Goal: Task Accomplishment & Management: Use online tool/utility

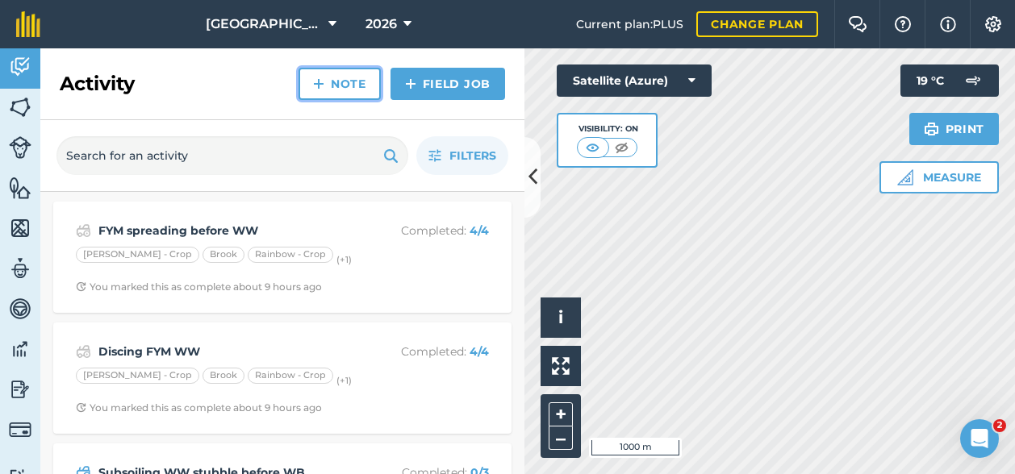
click at [343, 87] on link "Note" at bounding box center [339, 84] width 82 height 32
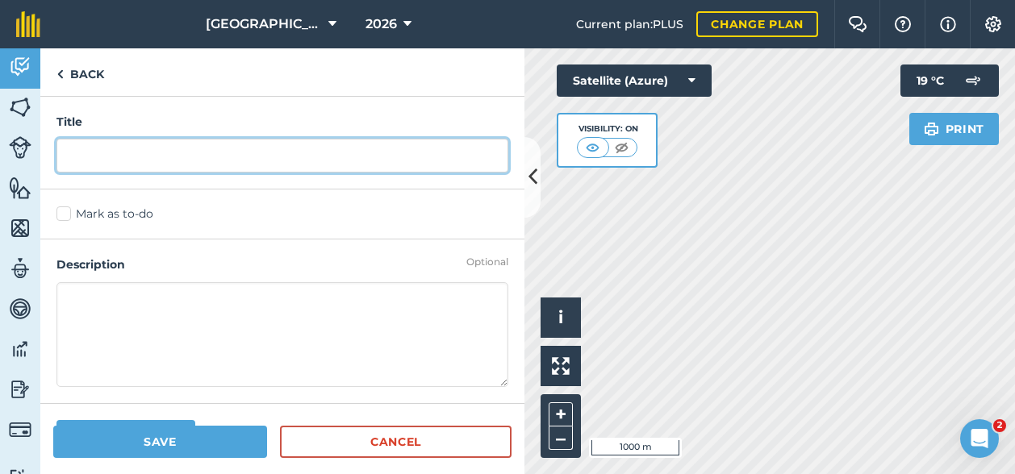
click at [140, 161] on input "text" at bounding box center [282, 156] width 452 height 34
type input "Fert order harvest 2026"
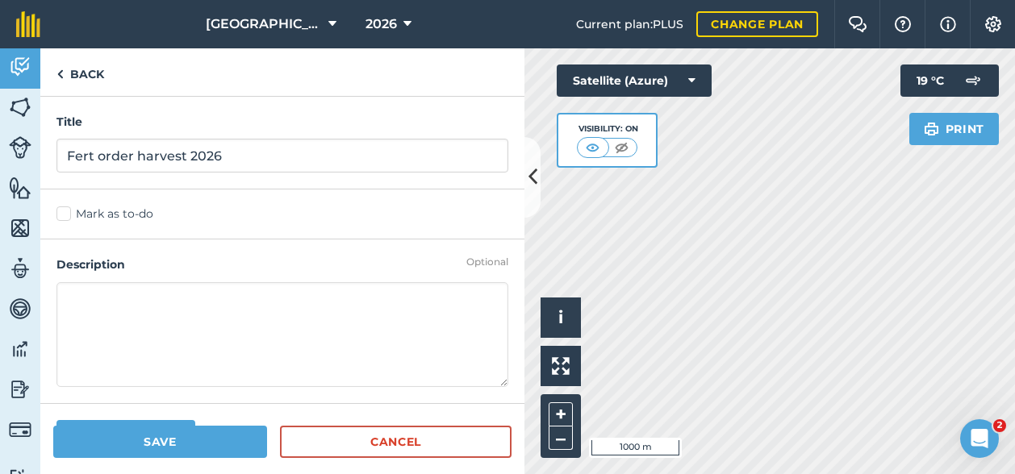
click at [131, 307] on textarea at bounding box center [282, 334] width 452 height 105
click at [174, 436] on button "Save" at bounding box center [160, 442] width 214 height 32
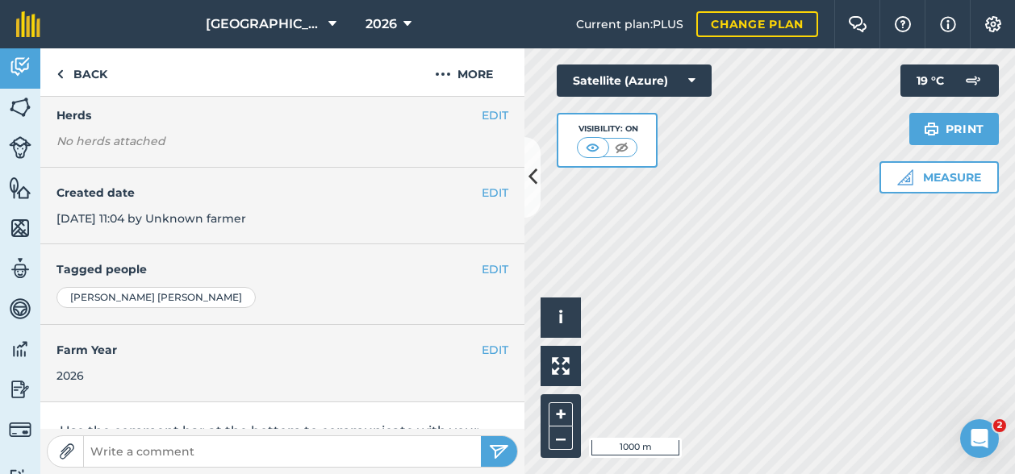
scroll to position [161, 0]
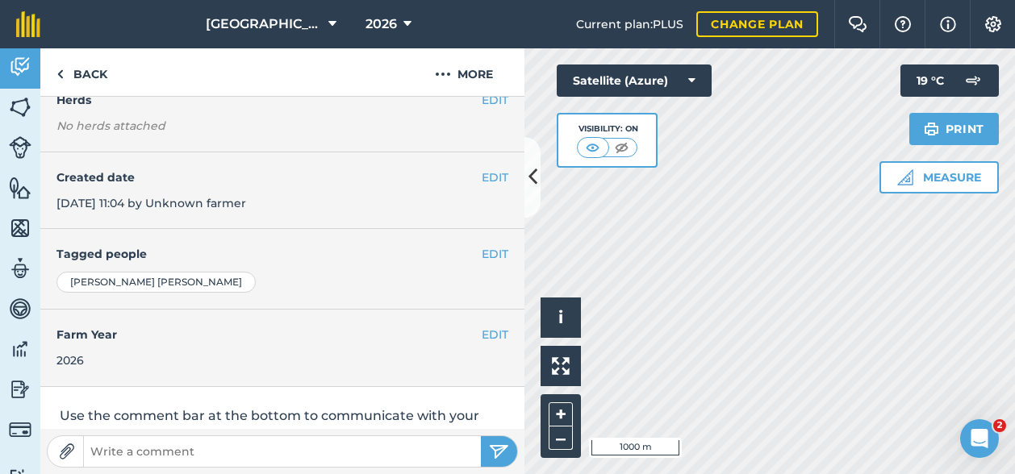
click at [190, 449] on input "text" at bounding box center [282, 451] width 397 height 23
type input "Ordered [DATE]:"
click at [481, 436] on button "submit" at bounding box center [499, 451] width 36 height 31
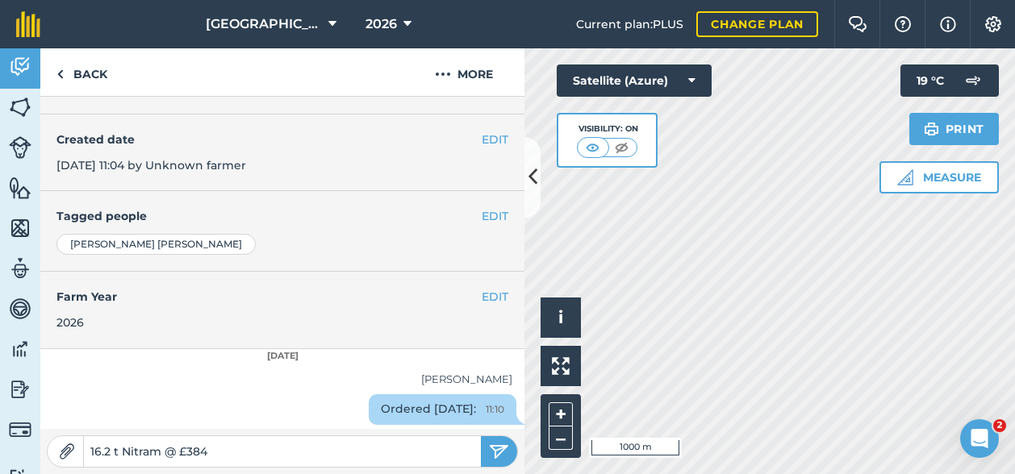
type input "16.2 t Nitram @ £384"
click at [481, 436] on button "submit" at bounding box center [499, 451] width 36 height 31
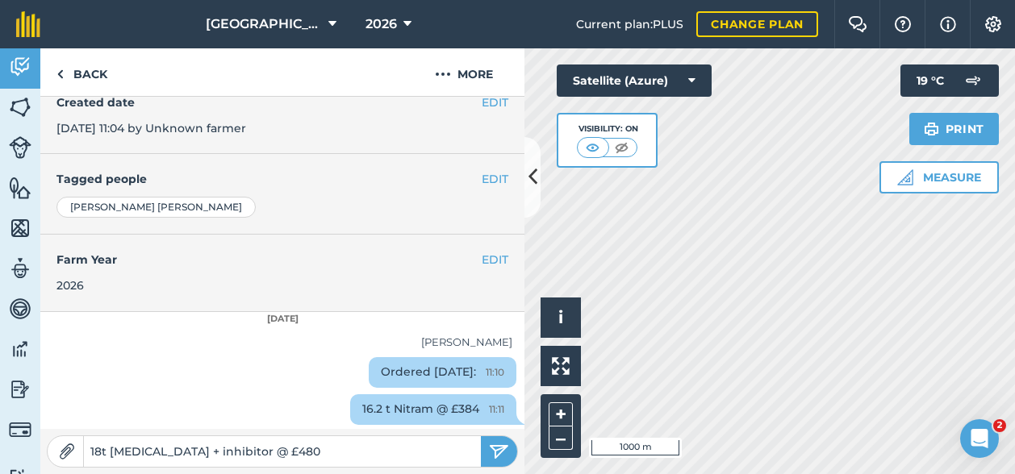
type input "18t [MEDICAL_DATA] + inhibitor @ £480"
click at [481, 436] on button "submit" at bounding box center [499, 451] width 36 height 31
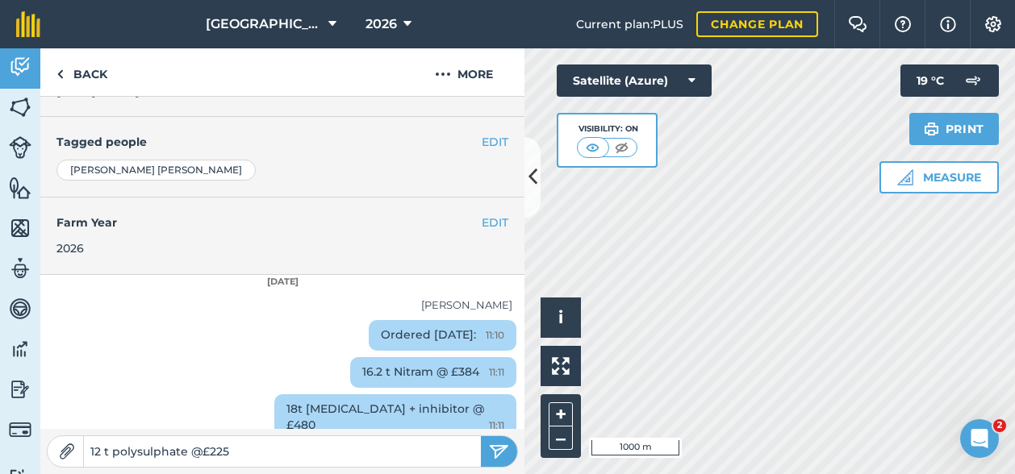
type input "12 t polysulphate @£225"
click at [508, 453] on img "submit" at bounding box center [499, 451] width 20 height 19
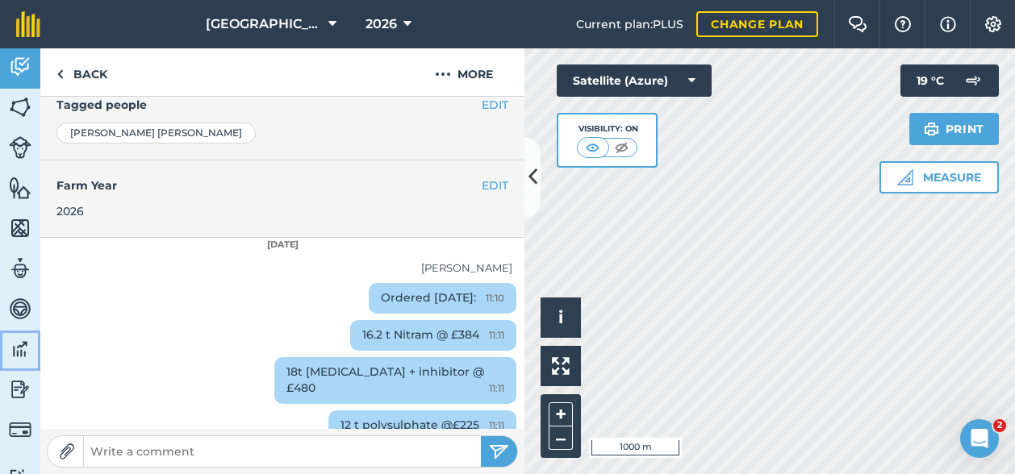
click at [20, 350] on img at bounding box center [20, 349] width 23 height 24
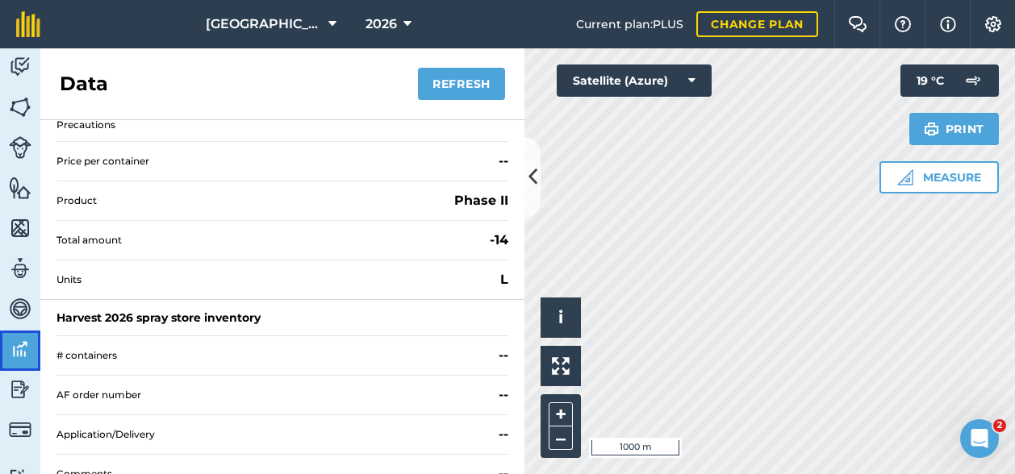
scroll to position [645, 0]
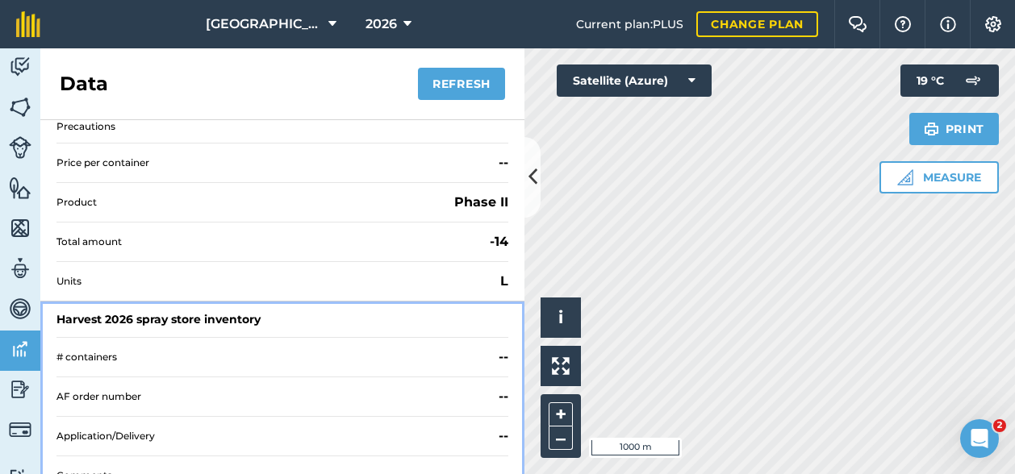
click at [199, 311] on div "Harvest 2026 spray store inventory" at bounding box center [158, 319] width 204 height 16
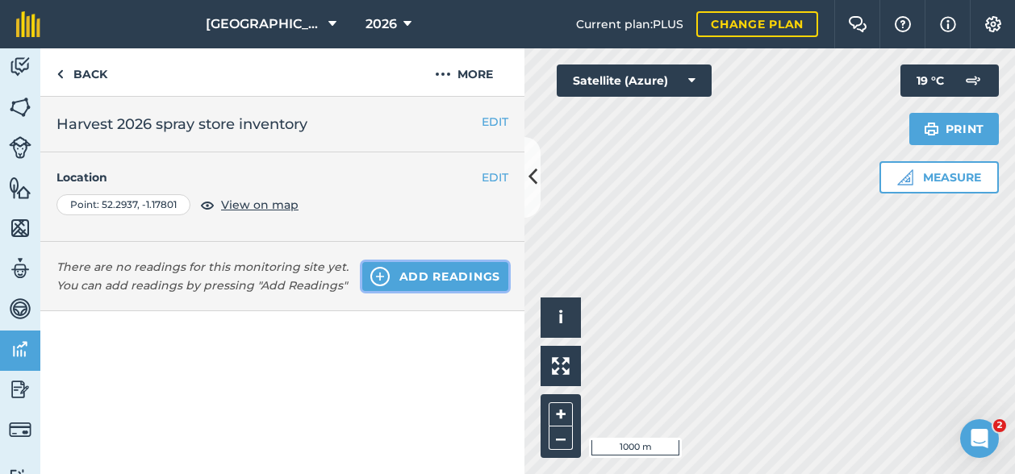
click at [440, 270] on button "Add readings" at bounding box center [435, 276] width 146 height 29
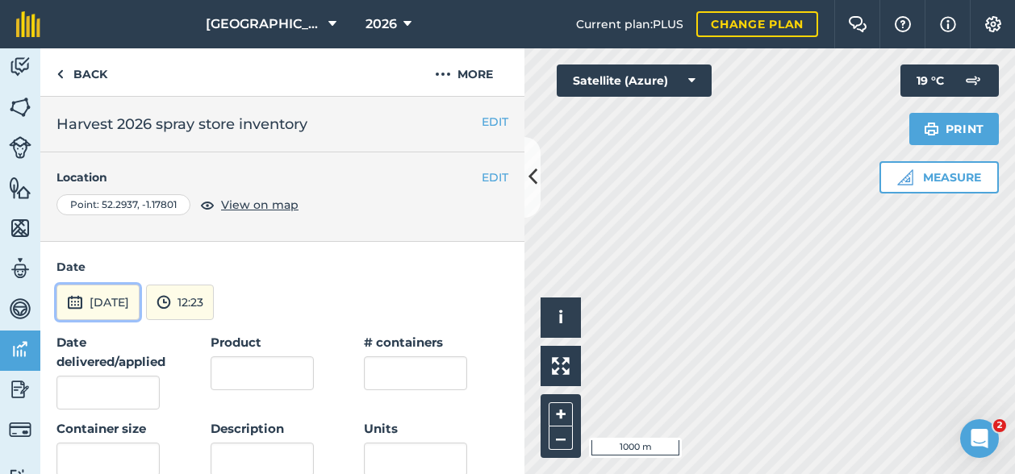
click at [108, 285] on button "[DATE]" at bounding box center [97, 302] width 83 height 35
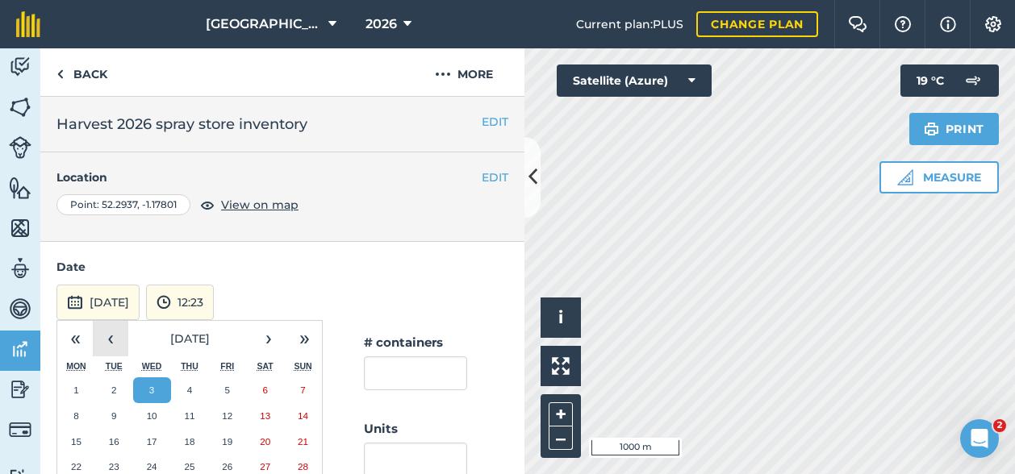
click at [115, 339] on button "‹" at bounding box center [110, 338] width 35 height 35
click at [115, 392] on abbr "1" at bounding box center [113, 390] width 5 height 10
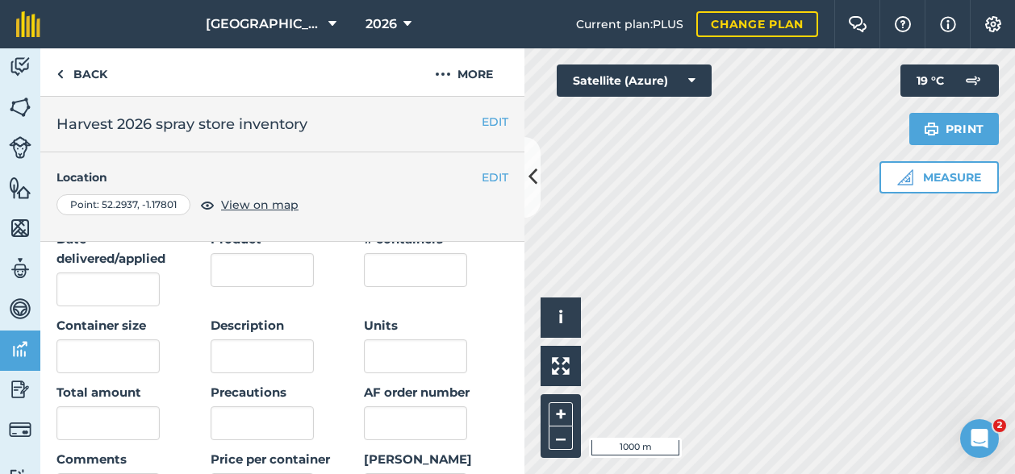
scroll to position [81, 0]
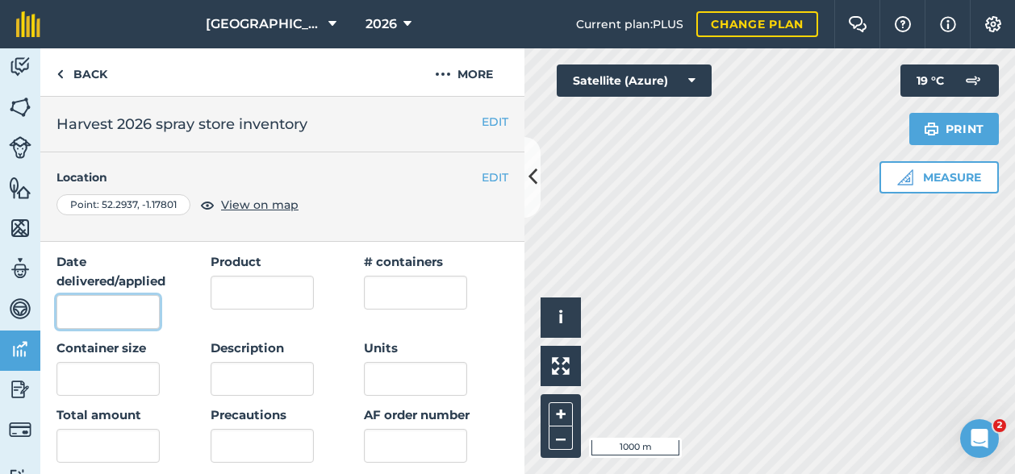
click at [108, 304] on input "Date delivered/applied" at bounding box center [107, 312] width 103 height 34
type input "[DATE]"
click at [266, 286] on input "Product" at bounding box center [262, 293] width 103 height 34
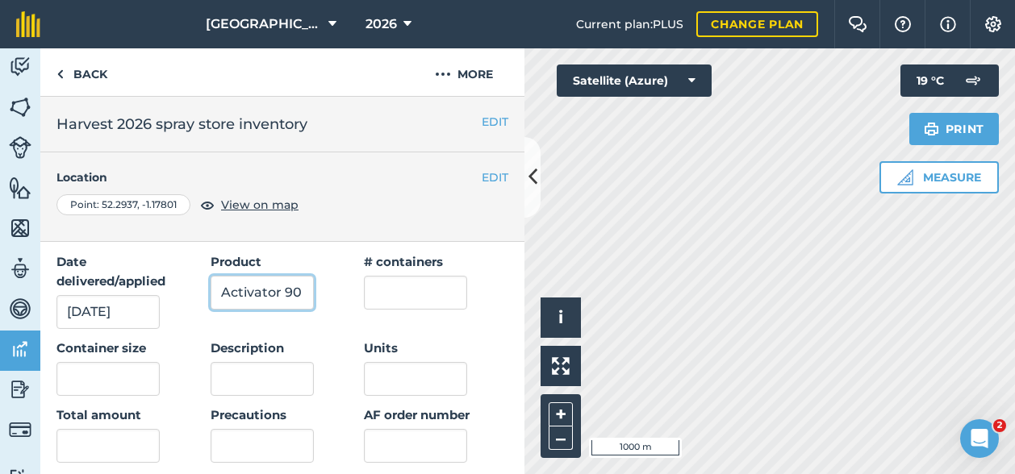
type input "Activator 90"
click at [407, 286] on input "text" at bounding box center [415, 293] width 103 height 34
type input "4"
click at [123, 385] on input "text" at bounding box center [107, 379] width 103 height 34
type input "5"
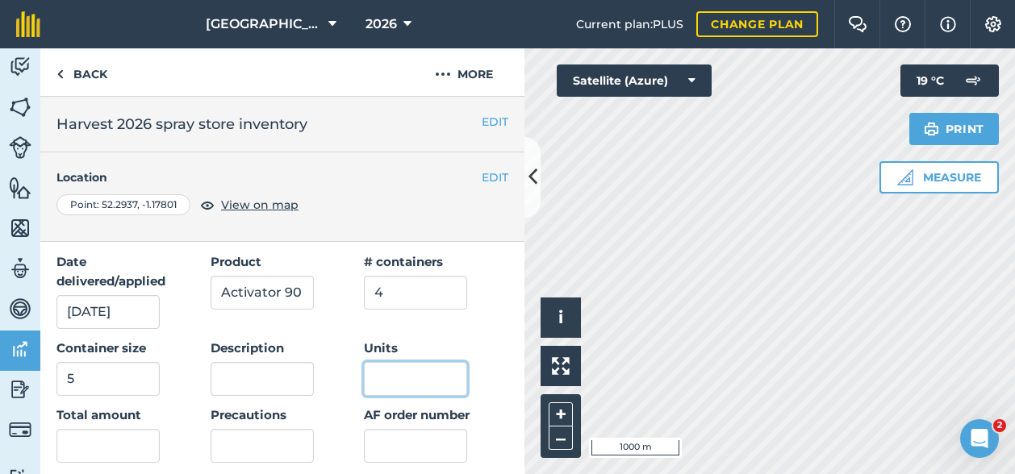
click at [389, 372] on input "Units" at bounding box center [415, 379] width 103 height 34
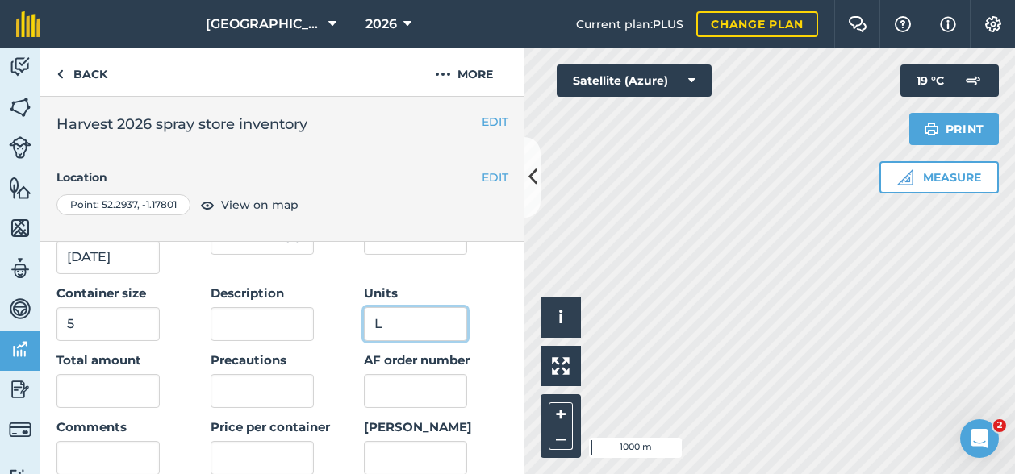
scroll to position [161, 0]
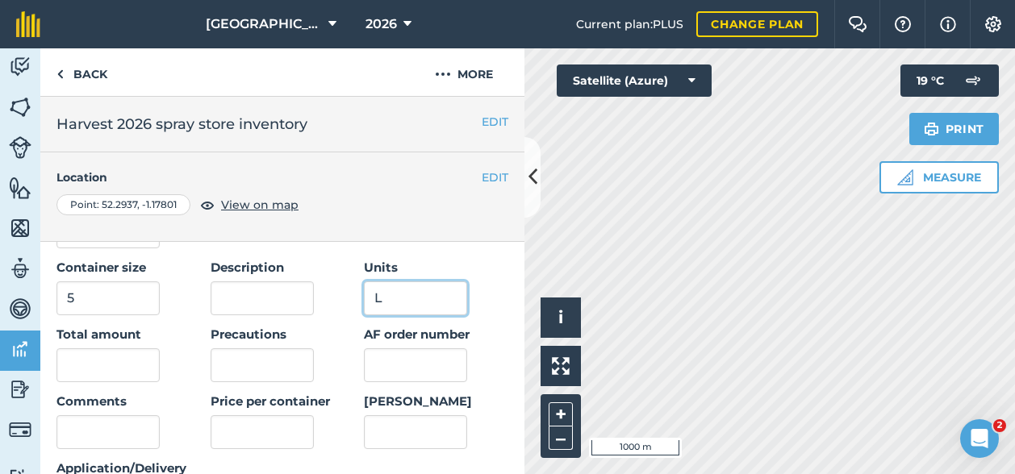
type input "L"
click at [440, 364] on input "AF order number" at bounding box center [415, 365] width 103 height 34
click at [97, 368] on input "text" at bounding box center [107, 365] width 103 height 34
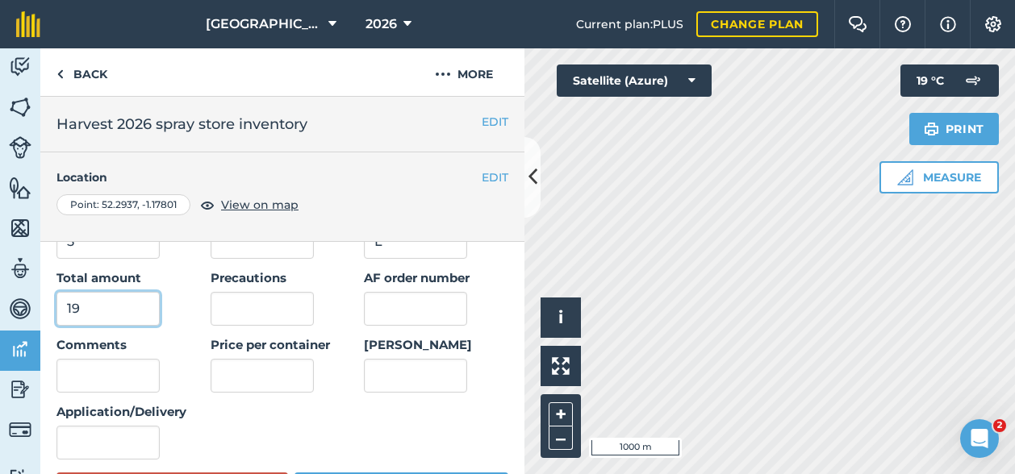
scroll to position [242, 0]
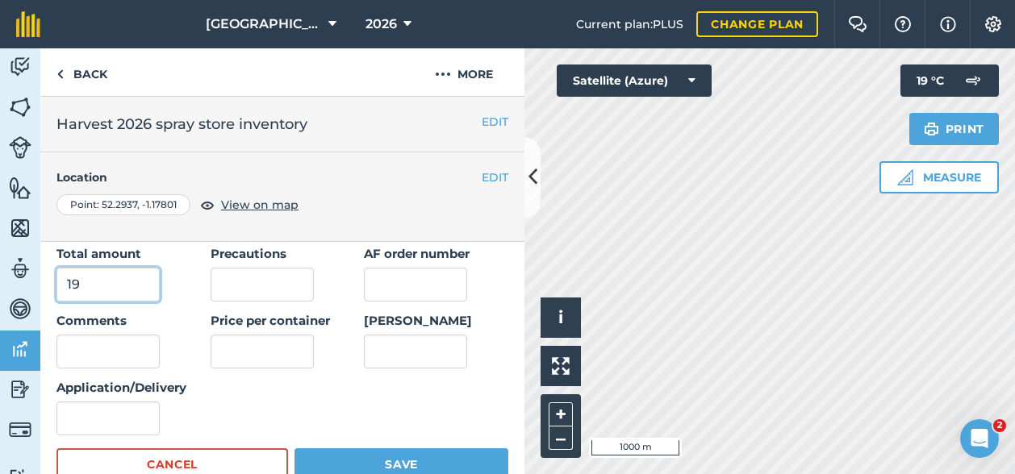
type input "19"
click at [148, 362] on input "Comments" at bounding box center [107, 352] width 103 height 34
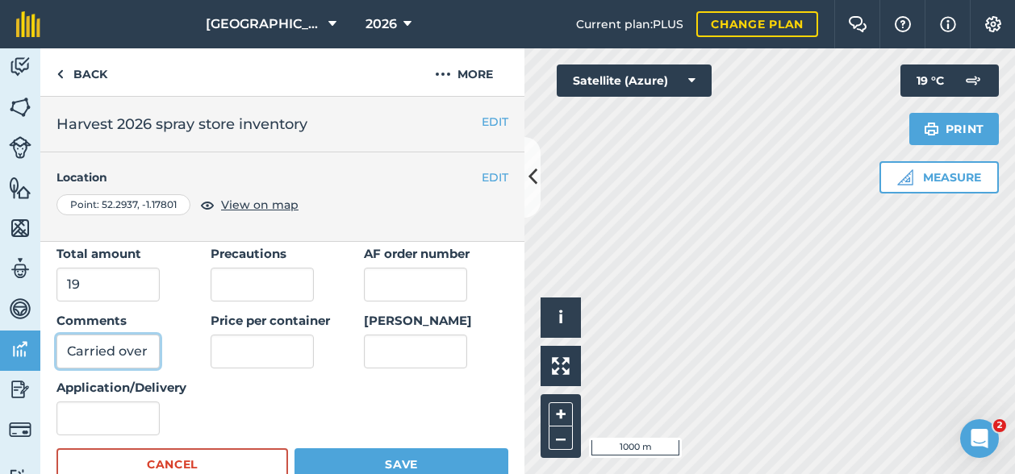
type input "Carried over"
click at [81, 420] on input "Application/Delivery" at bounding box center [107, 419] width 103 height 34
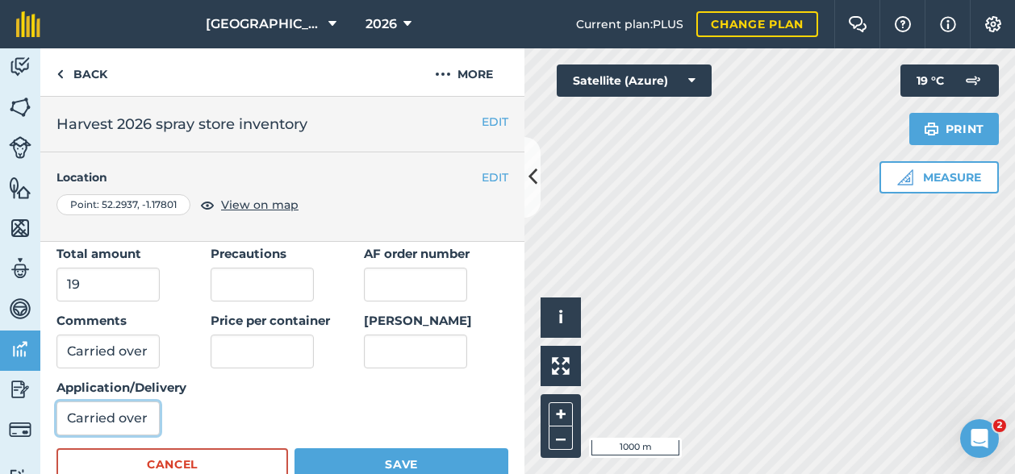
type input "Carried over"
click at [298, 412] on div "Date delivered/applied [DATE] Product Activator 90 # containers 4 Container siz…" at bounding box center [282, 263] width 452 height 344
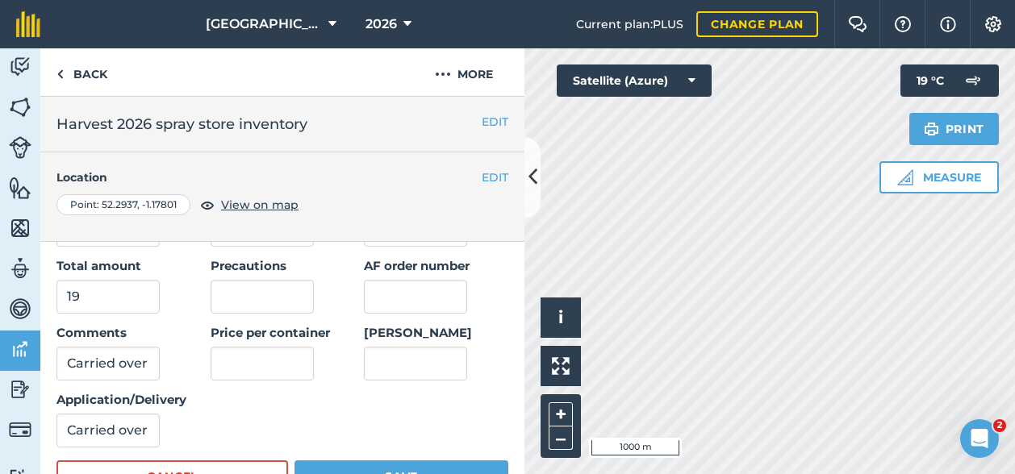
scroll to position [264, 0]
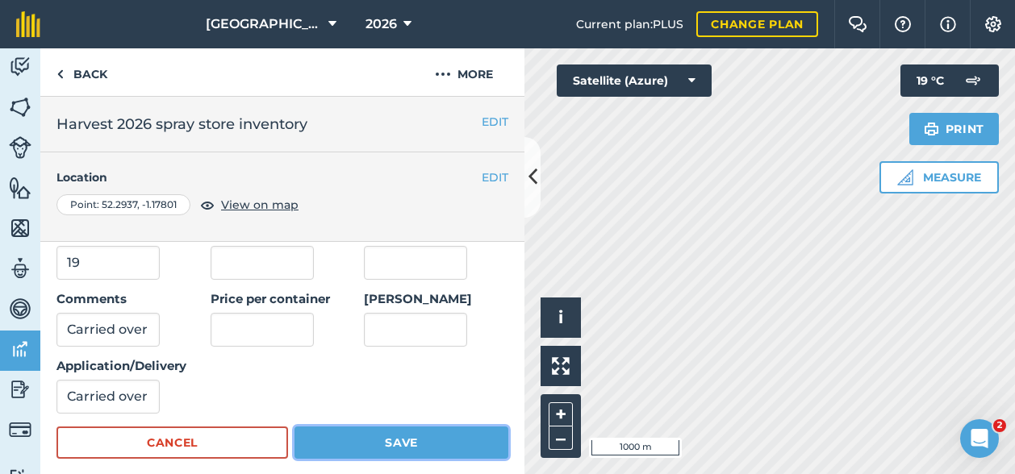
click at [387, 436] on button "Save" at bounding box center [401, 443] width 214 height 32
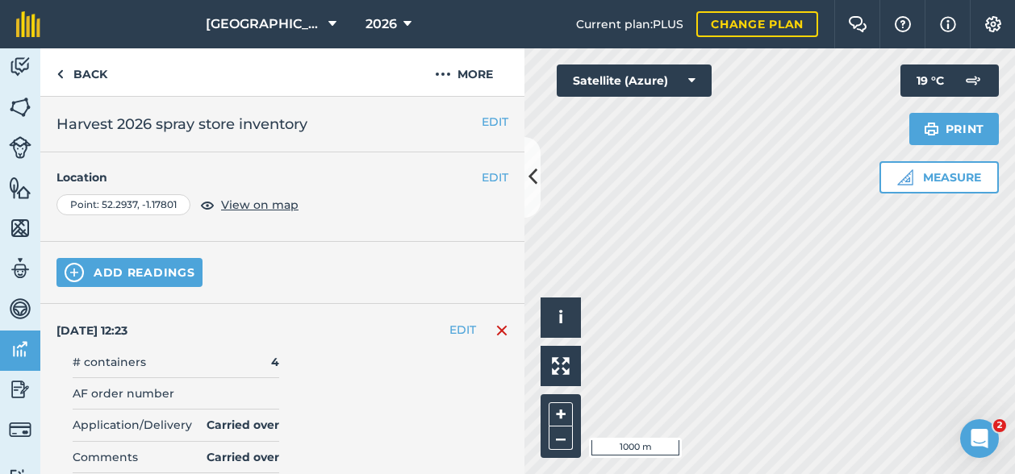
scroll to position [0, 0]
click at [124, 267] on button "Add readings" at bounding box center [129, 272] width 146 height 29
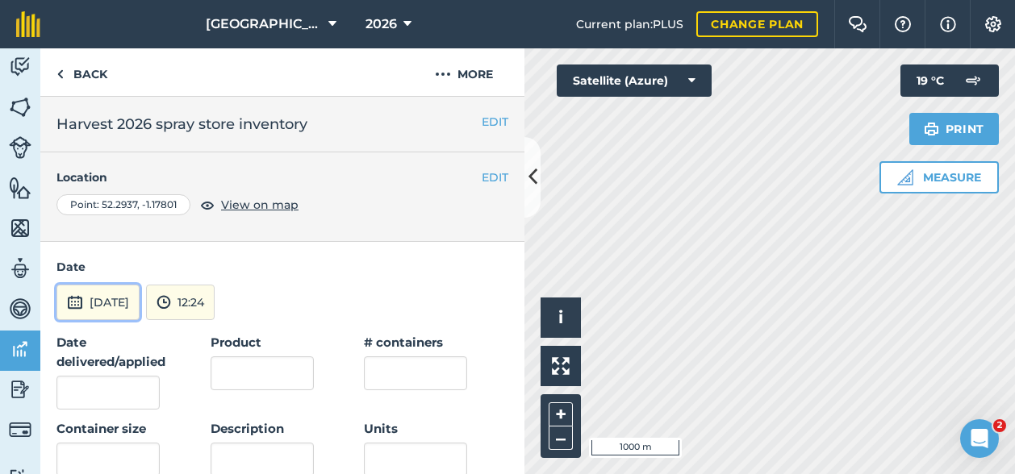
click at [127, 299] on button "[DATE]" at bounding box center [97, 302] width 83 height 35
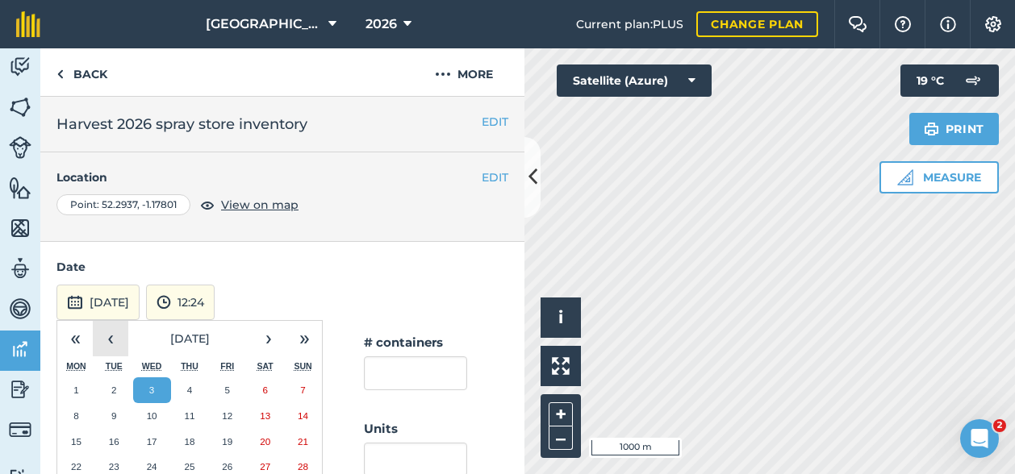
click at [111, 336] on button "‹" at bounding box center [110, 338] width 35 height 35
click at [111, 386] on abbr "1" at bounding box center [113, 390] width 5 height 10
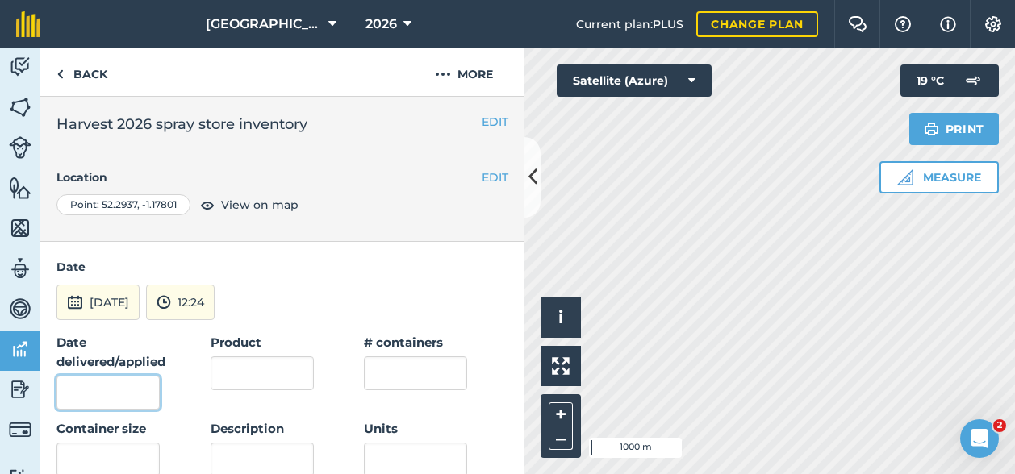
click at [110, 390] on input "Date delivered/applied" at bounding box center [107, 393] width 103 height 34
type input "[DATE]"
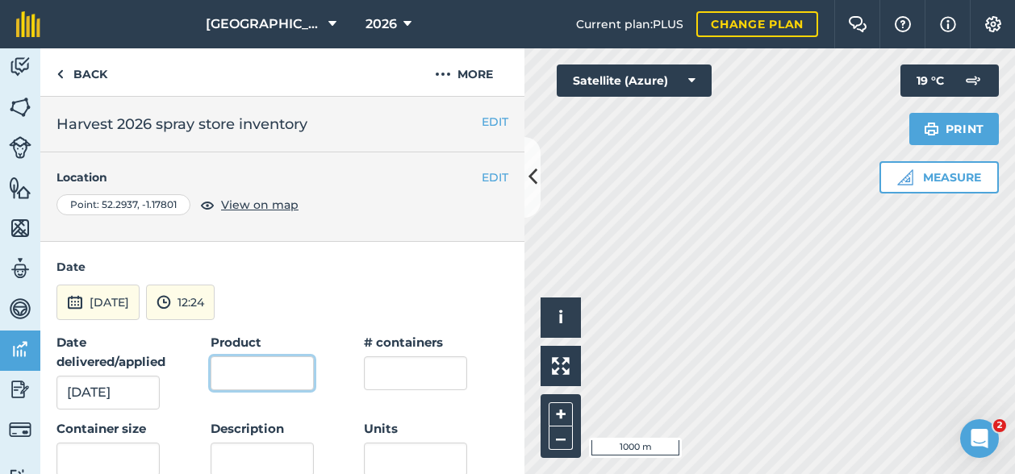
click at [300, 372] on input "Product" at bounding box center [262, 374] width 103 height 34
type input "Ally Max SX"
click at [394, 369] on input "text" at bounding box center [415, 374] width 103 height 34
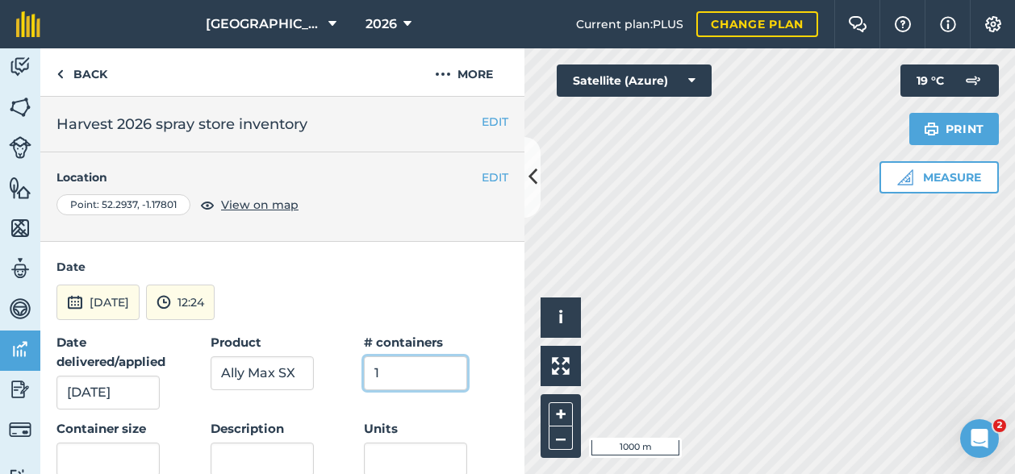
scroll to position [81, 0]
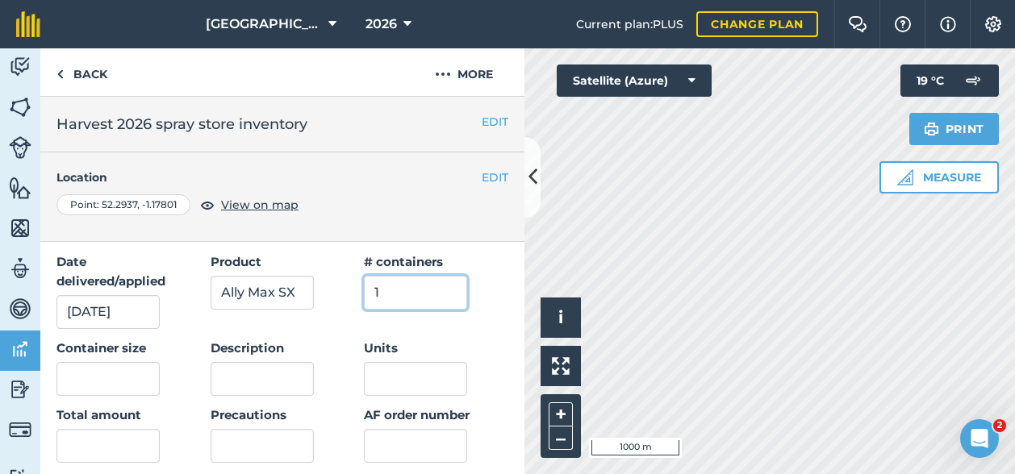
type input "1"
click at [108, 381] on input "text" at bounding box center [107, 379] width 103 height 34
type input "0.168"
click at [414, 383] on input "Units" at bounding box center [415, 379] width 103 height 34
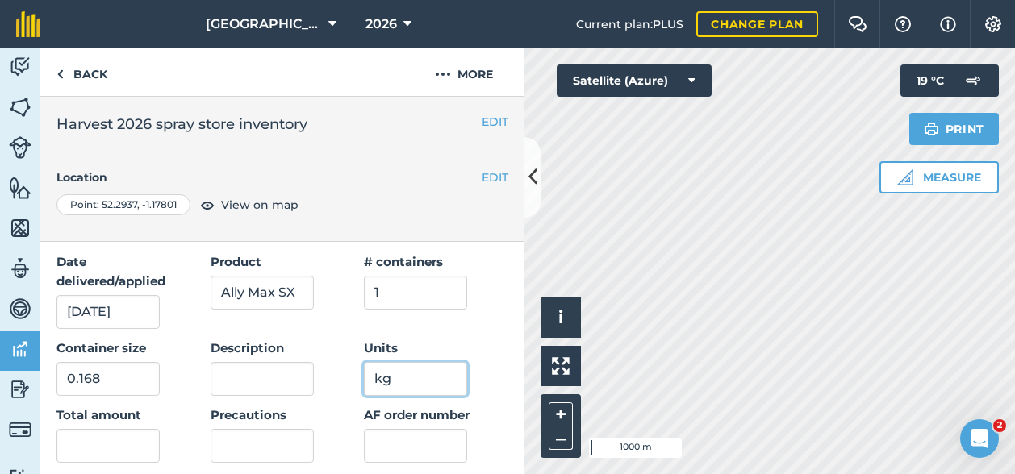
scroll to position [161, 0]
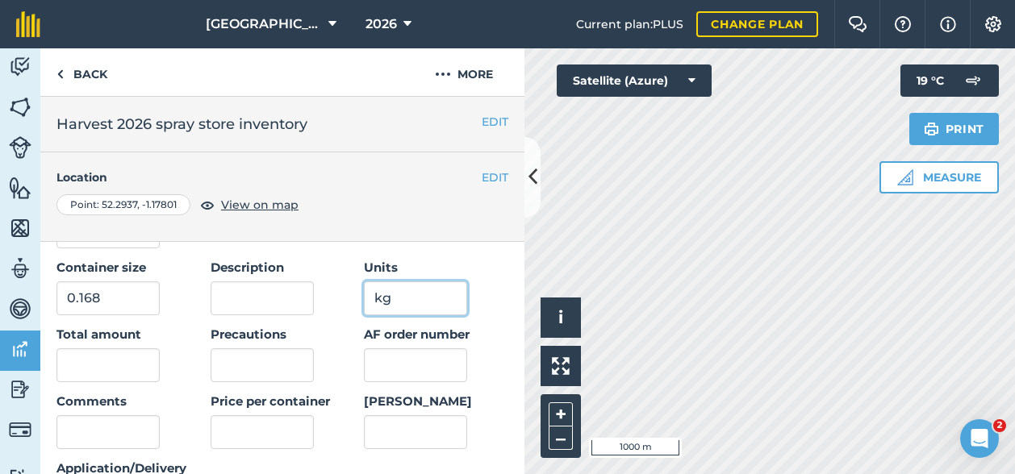
type input "kg"
click at [110, 369] on input "text" at bounding box center [107, 365] width 103 height 34
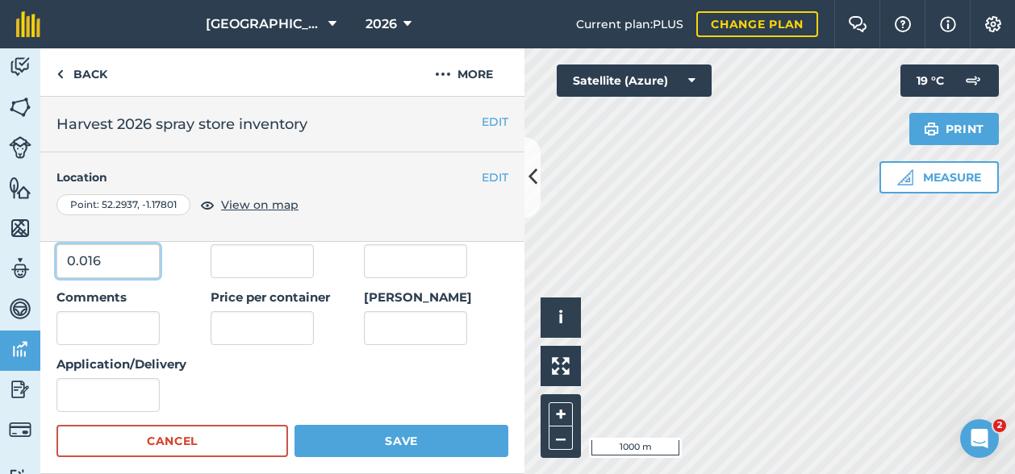
scroll to position [242, 0]
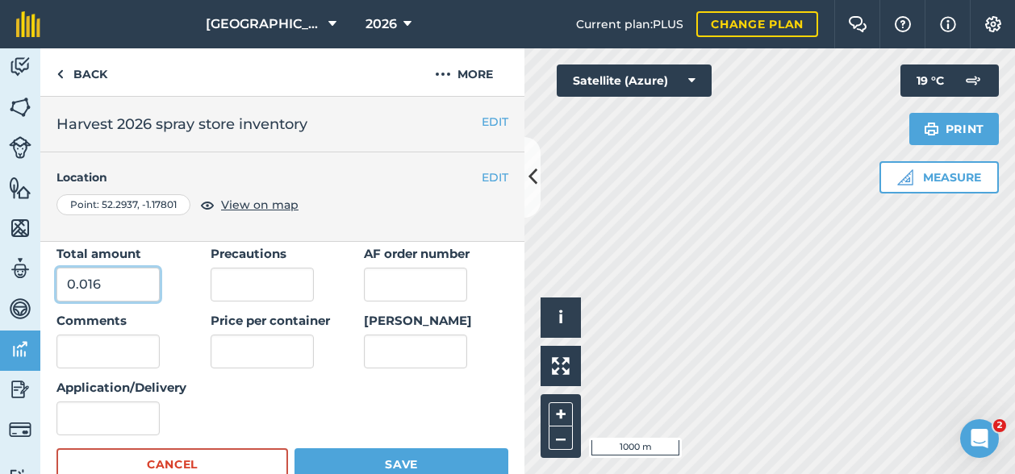
type input "0.016"
click at [86, 418] on input "Application/Delivery" at bounding box center [107, 419] width 103 height 34
click at [73, 343] on input "Comments" at bounding box center [107, 352] width 103 height 34
type input "c"
click at [132, 422] on input "Application/Delivery" at bounding box center [107, 419] width 103 height 34
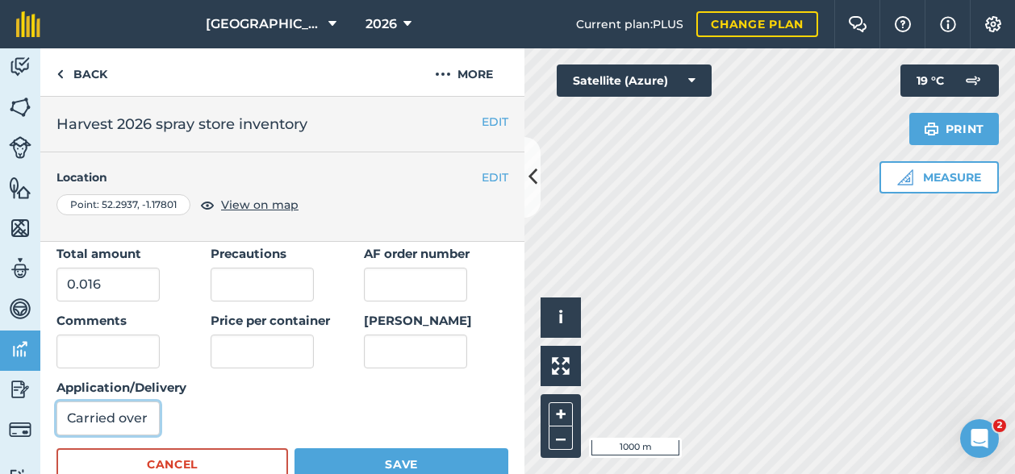
type input "Carried over"
click at [290, 400] on div "Date delivered/applied [DATE] Product Ally Max SX # containers 1 Container size…" at bounding box center [282, 263] width 452 height 344
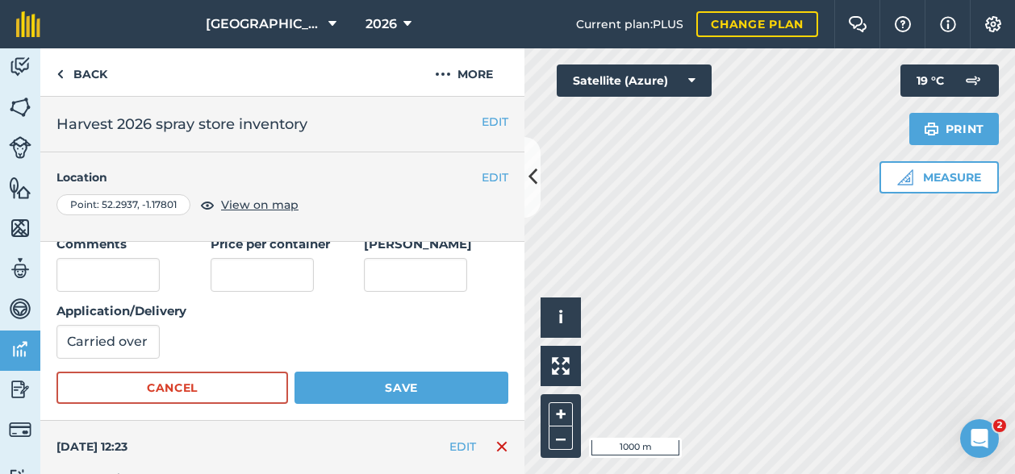
scroll to position [323, 0]
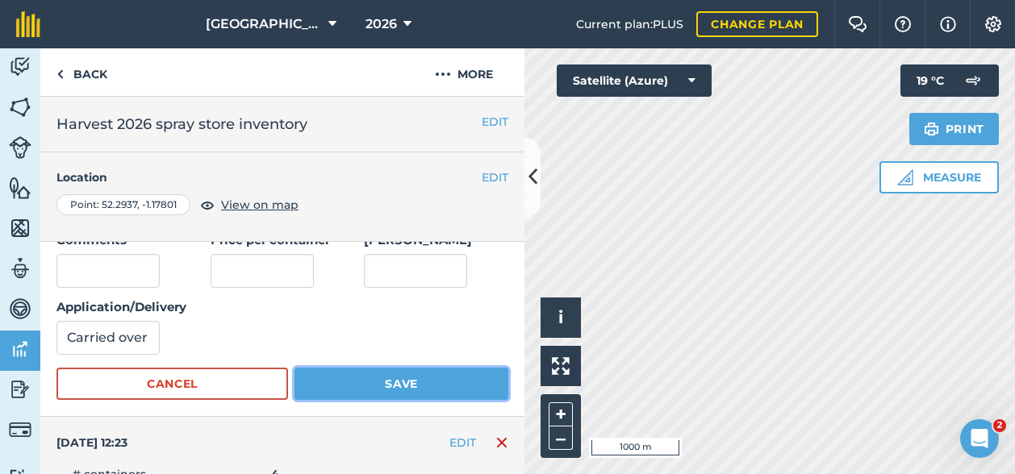
click at [424, 387] on button "Save" at bounding box center [401, 384] width 214 height 32
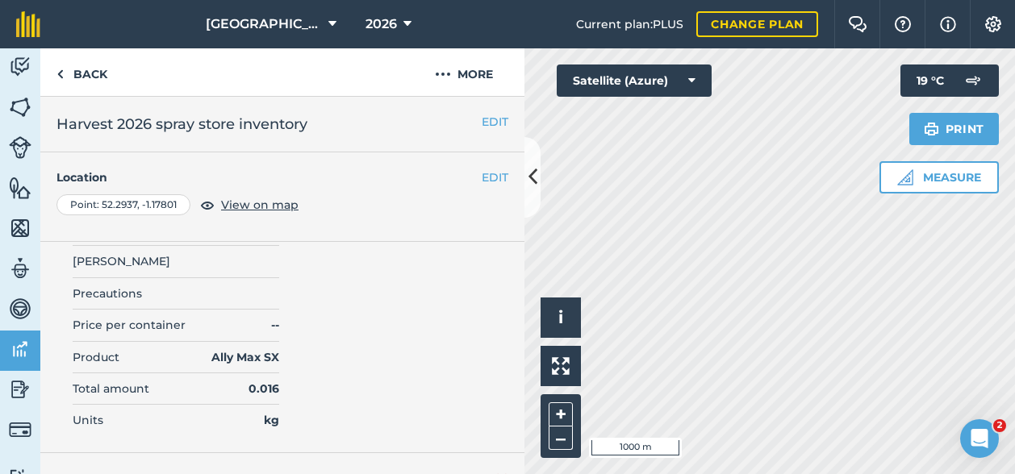
scroll to position [0, 0]
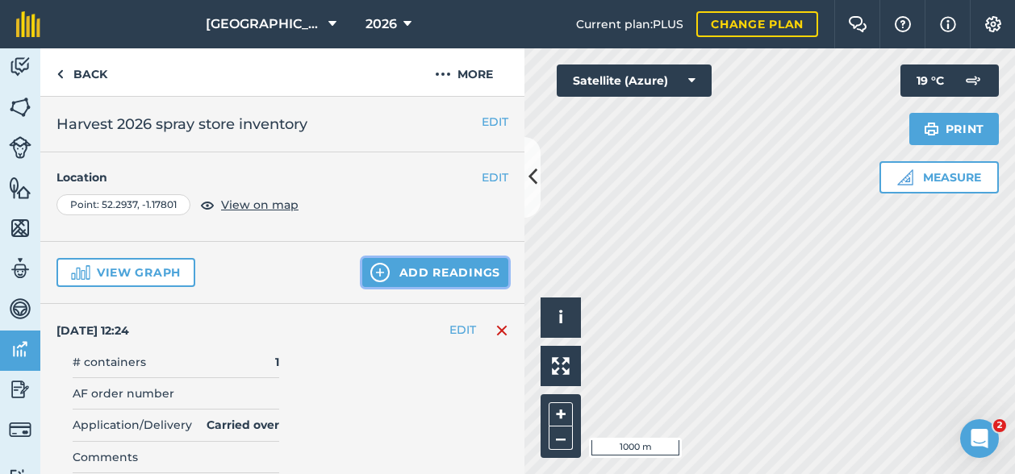
click at [393, 273] on button "Add readings" at bounding box center [435, 272] width 146 height 29
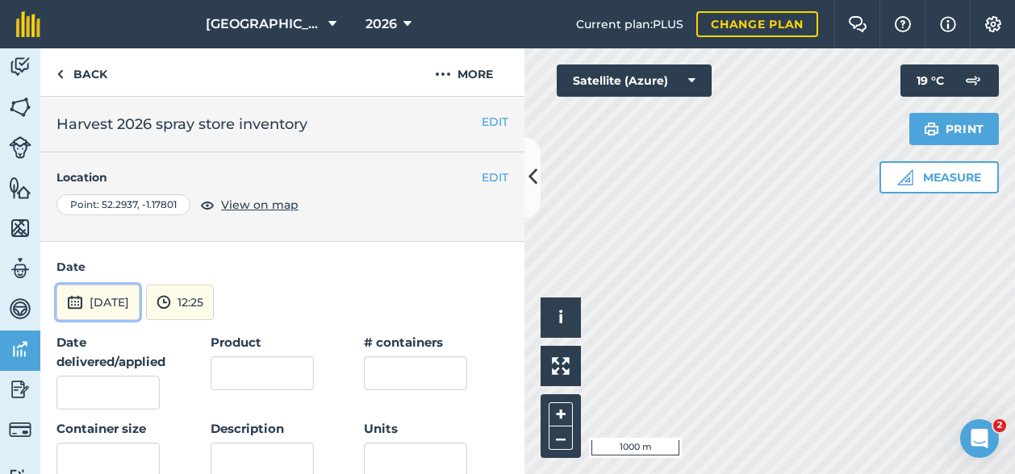
click at [136, 300] on button "[DATE]" at bounding box center [97, 302] width 83 height 35
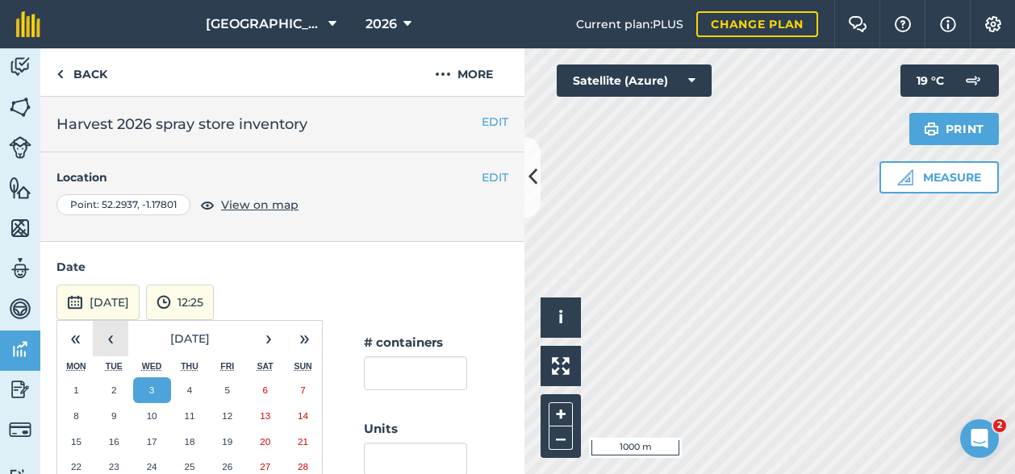
click at [107, 333] on button "‹" at bounding box center [110, 338] width 35 height 35
click at [223, 386] on button "1" at bounding box center [227, 391] width 38 height 26
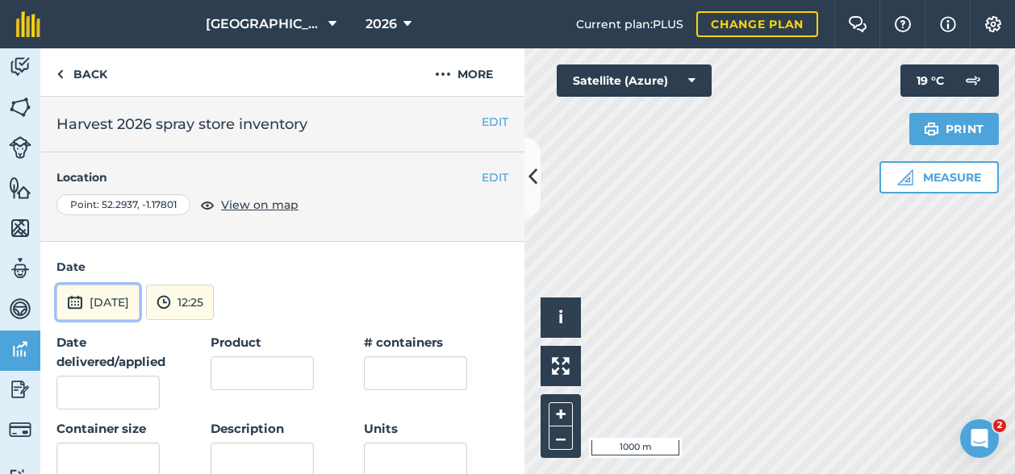
click at [125, 299] on button "[DATE]" at bounding box center [97, 302] width 83 height 35
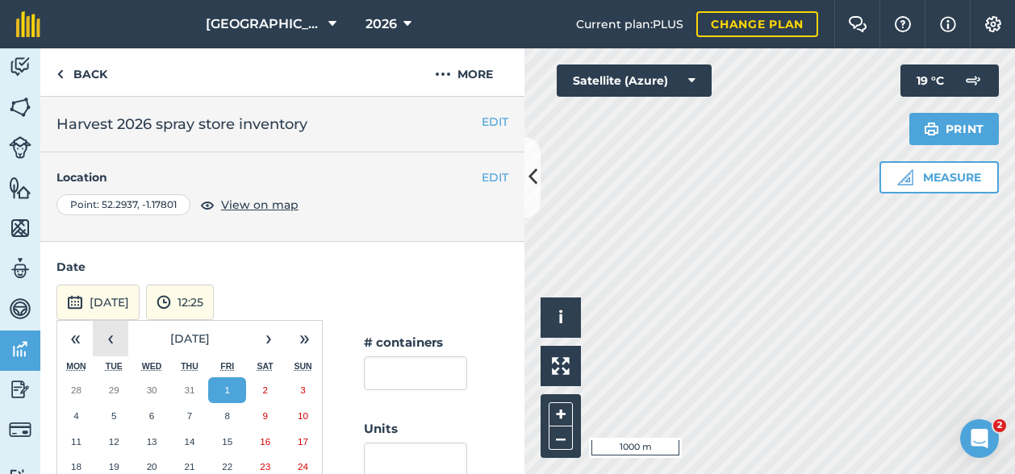
click at [115, 340] on button "‹" at bounding box center [110, 338] width 35 height 35
click at [108, 385] on button "1" at bounding box center [114, 391] width 38 height 26
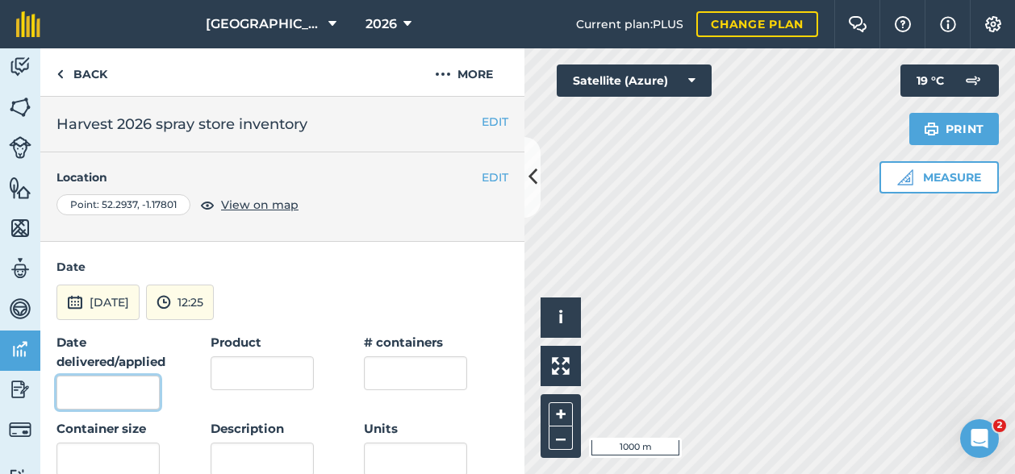
click at [87, 393] on input "Date delivered/applied" at bounding box center [107, 393] width 103 height 34
type input "[DATE]"
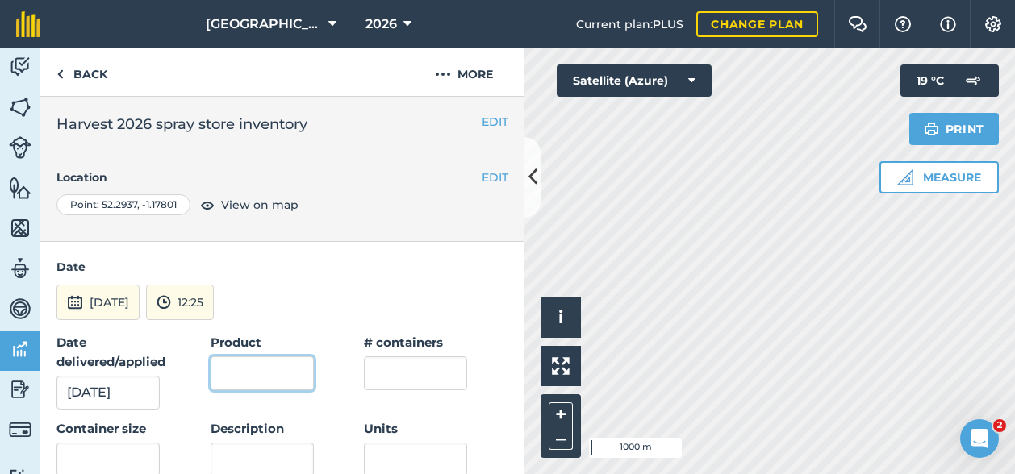
click at [277, 373] on input "Product" at bounding box center [262, 374] width 103 height 34
click at [211, 375] on input "Avadex Factor" at bounding box center [262, 374] width 103 height 34
click at [218, 373] on input "Avadex Factor" at bounding box center [262, 374] width 103 height 34
type input "AAvadex Factor"
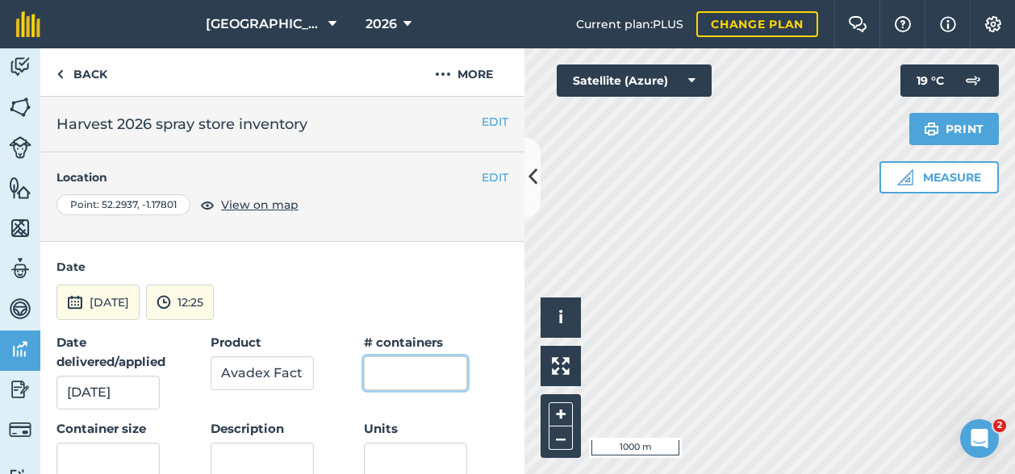
click at [419, 378] on input "text" at bounding box center [415, 374] width 103 height 34
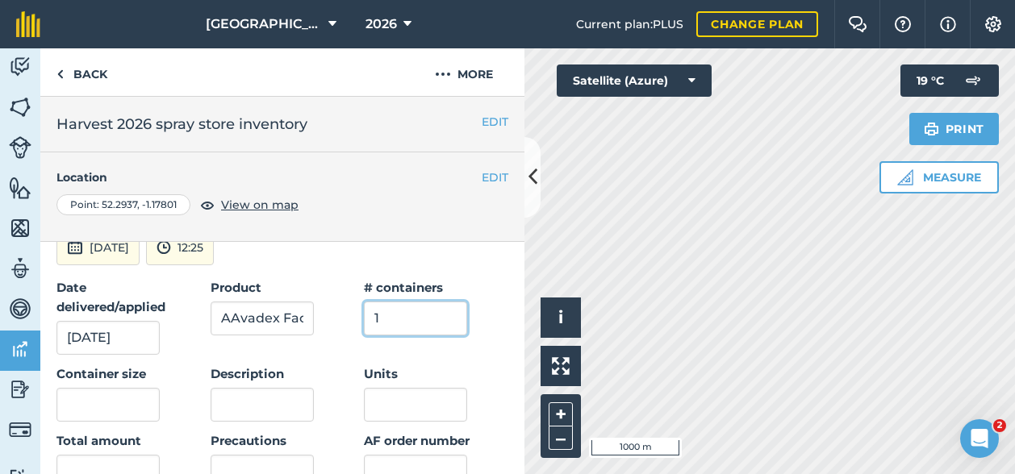
scroll to position [81, 0]
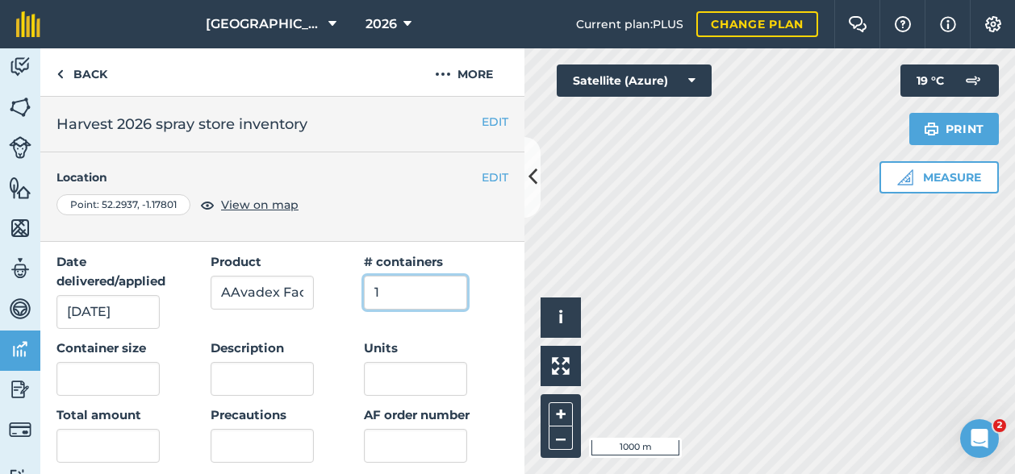
type input "1"
click at [103, 382] on input "text" at bounding box center [107, 379] width 103 height 34
type input "10"
click at [378, 370] on input "Units" at bounding box center [415, 379] width 103 height 34
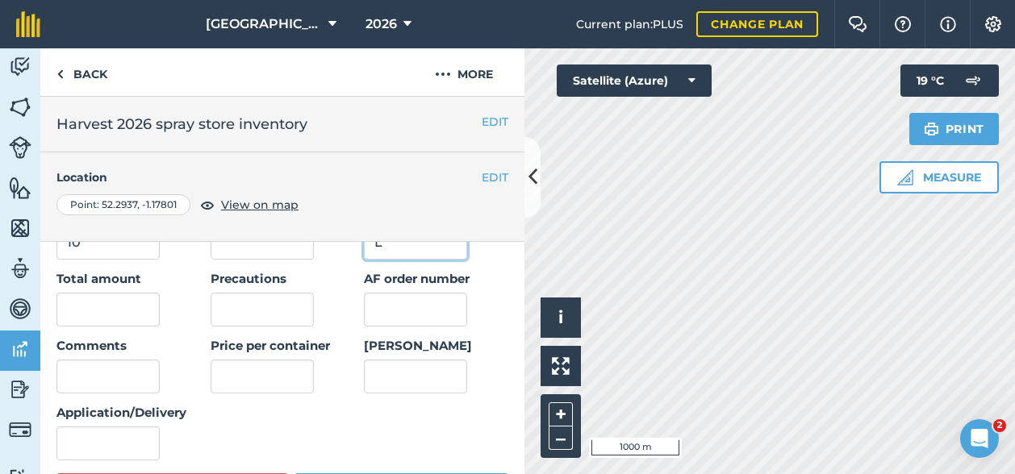
scroll to position [242, 0]
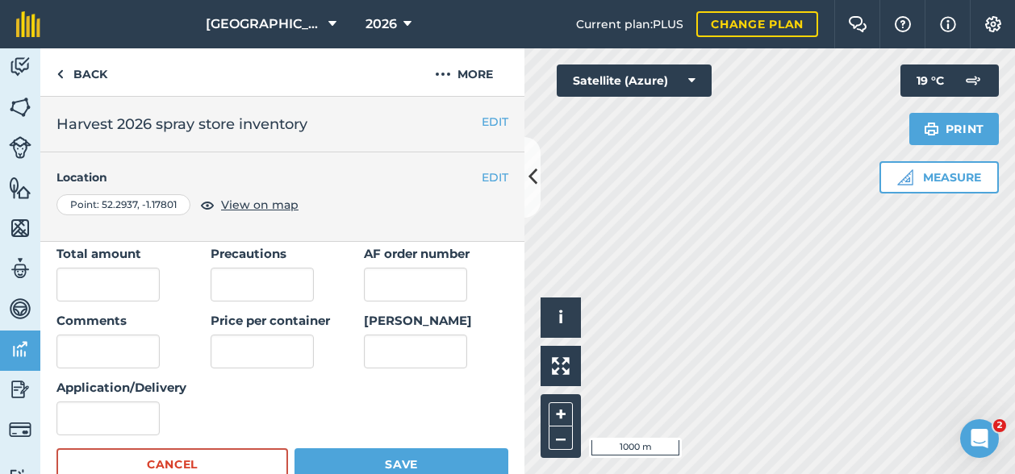
type input "L"
click at [105, 288] on input "text" at bounding box center [107, 285] width 103 height 34
type input "2"
click at [86, 409] on input "Application/Delivery" at bounding box center [107, 419] width 103 height 34
type input "Carried over"
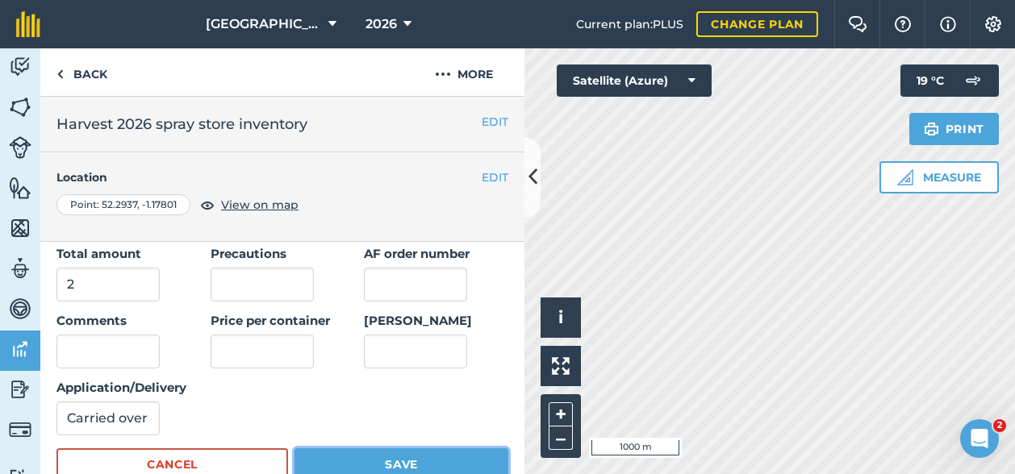
click at [411, 458] on button "Save" at bounding box center [401, 465] width 214 height 32
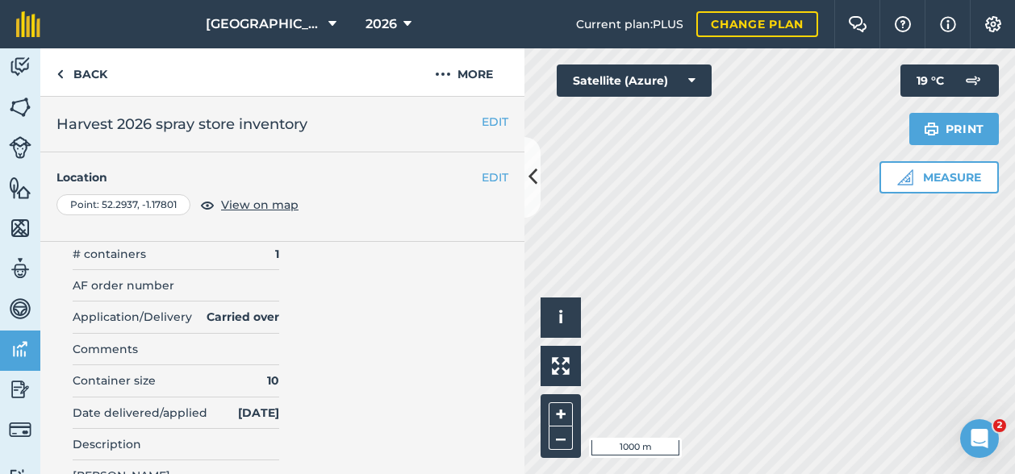
scroll to position [0, 0]
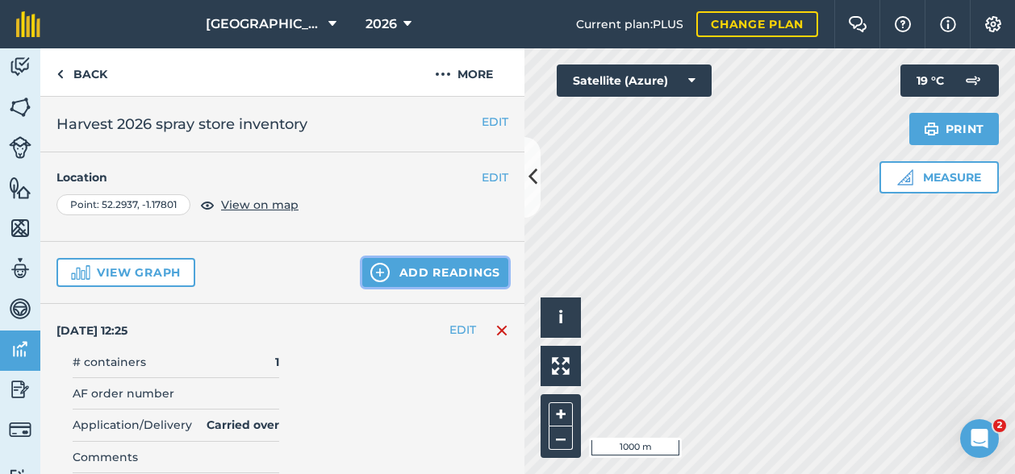
click at [431, 272] on button "Add readings" at bounding box center [435, 272] width 146 height 29
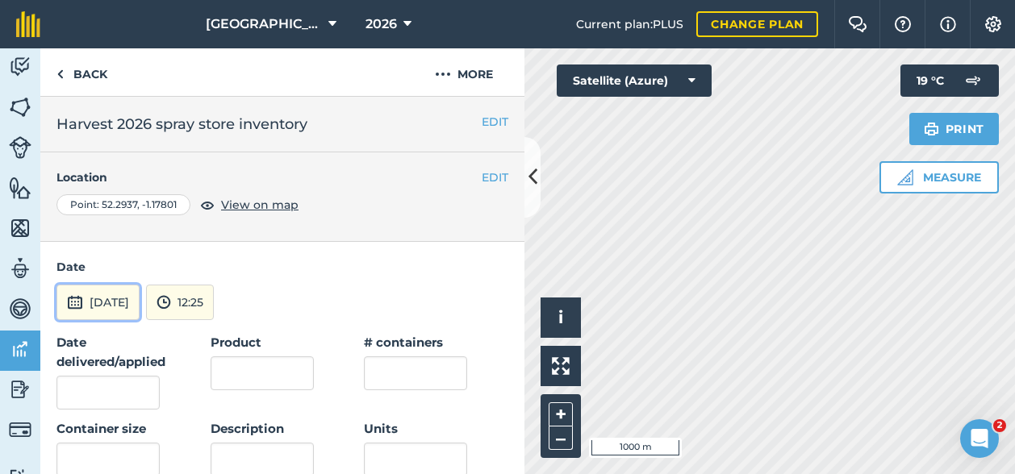
click at [105, 301] on button "[DATE]" at bounding box center [97, 302] width 83 height 35
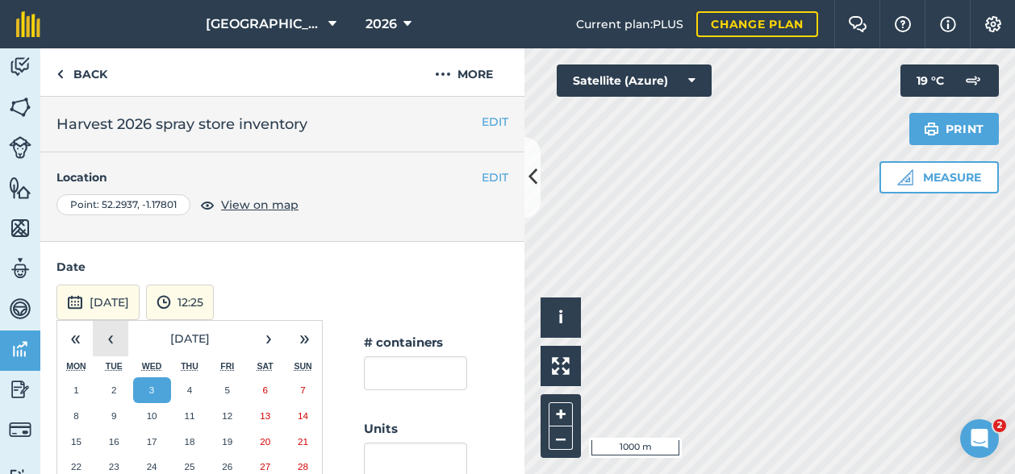
click at [118, 332] on button "‹" at bounding box center [110, 338] width 35 height 35
click at [111, 396] on button "1" at bounding box center [114, 391] width 38 height 26
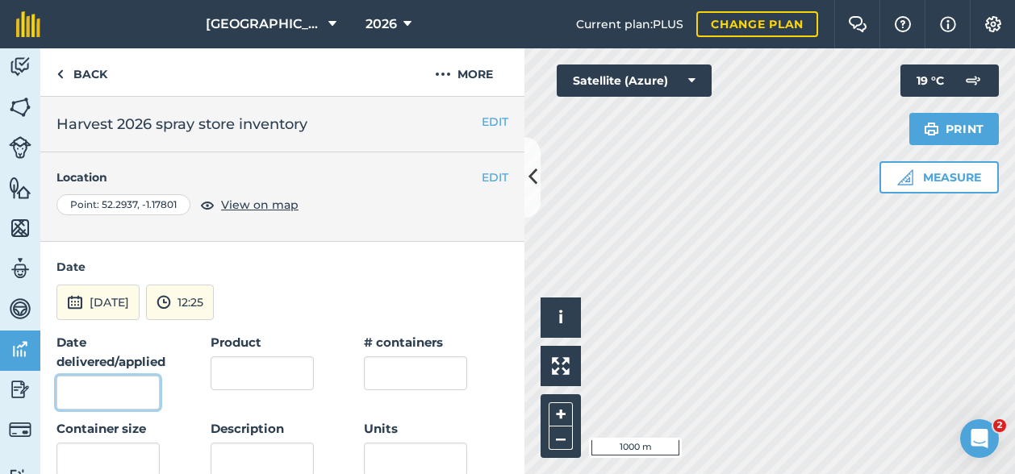
click at [113, 380] on input "Date delivered/applied" at bounding box center [107, 393] width 103 height 34
type input "[DATE]"
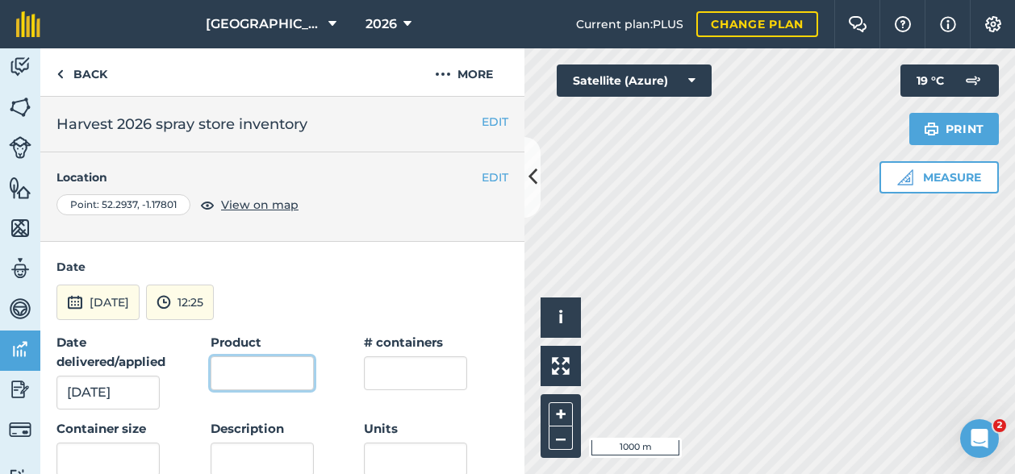
click at [267, 362] on input "Product" at bounding box center [262, 374] width 103 height 34
type input "Axial Pro"
click at [419, 360] on input "text" at bounding box center [415, 374] width 103 height 34
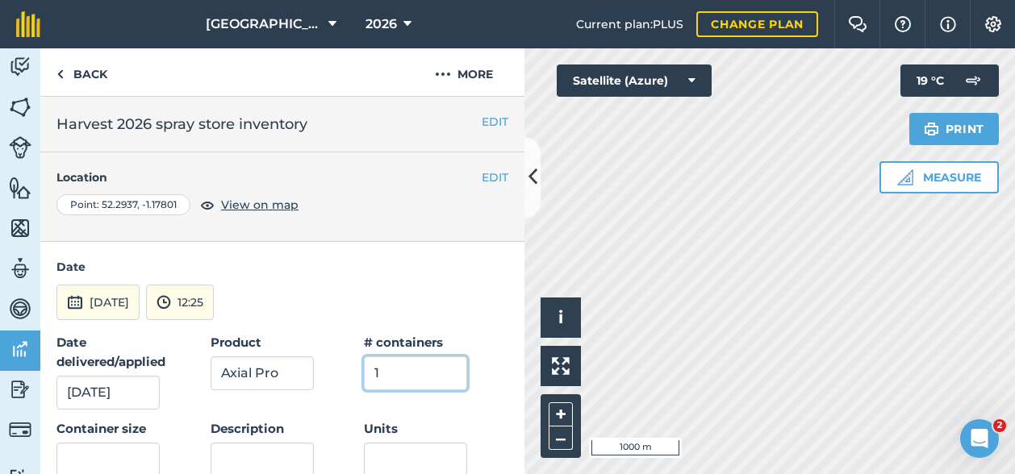
type input "1"
click at [90, 448] on input "text" at bounding box center [107, 460] width 103 height 34
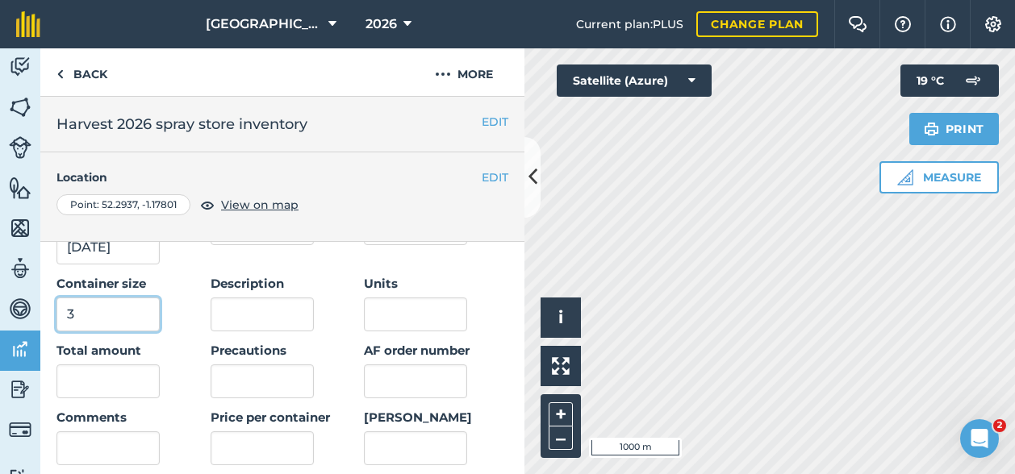
scroll to position [161, 0]
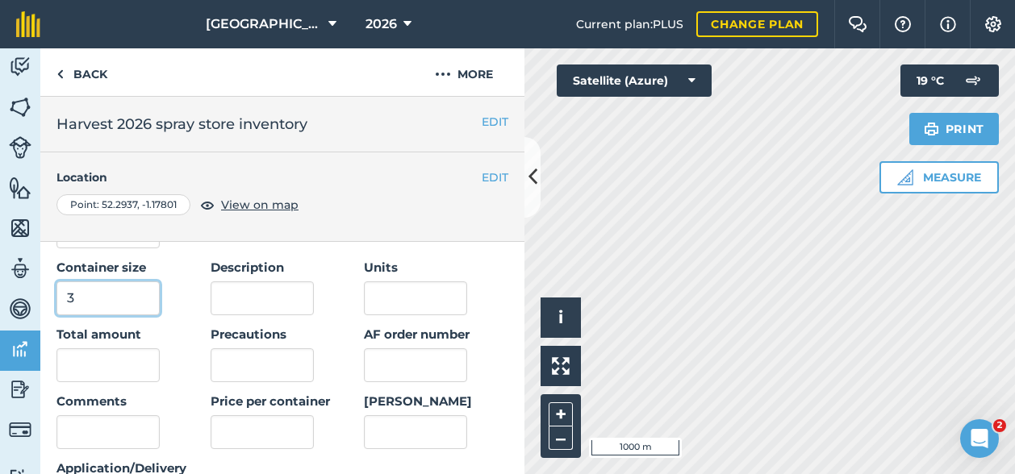
type input "3"
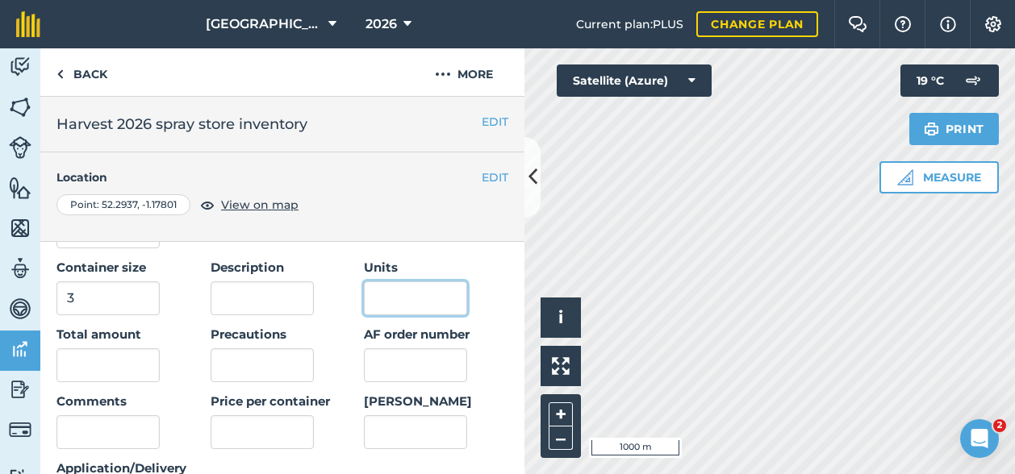
click at [390, 294] on input "Units" at bounding box center [415, 299] width 103 height 34
type input "L"
click at [128, 368] on input "text" at bounding box center [107, 365] width 103 height 34
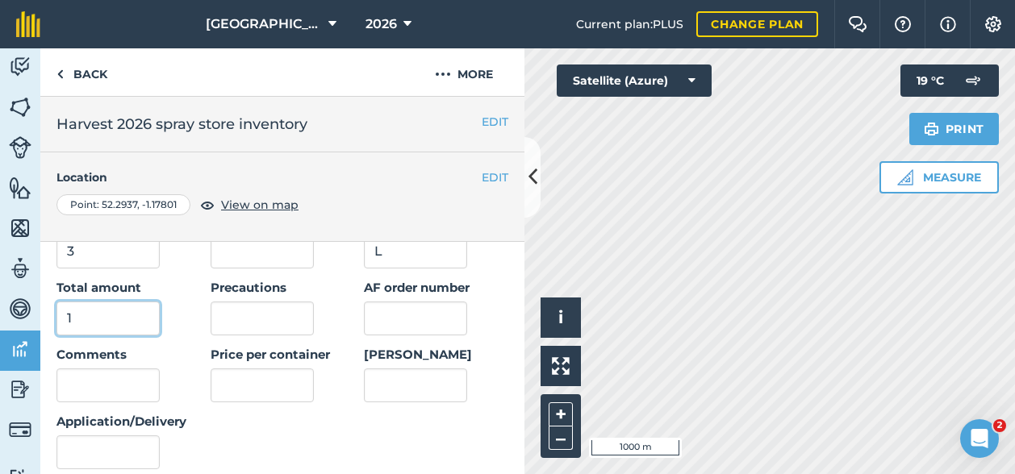
scroll to position [242, 0]
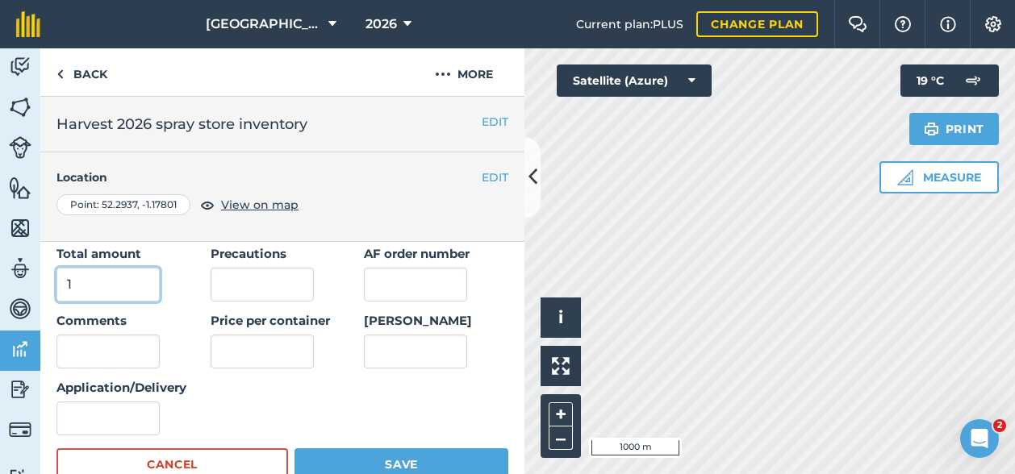
type input "1"
click at [92, 423] on input "Application/Delivery" at bounding box center [107, 419] width 103 height 34
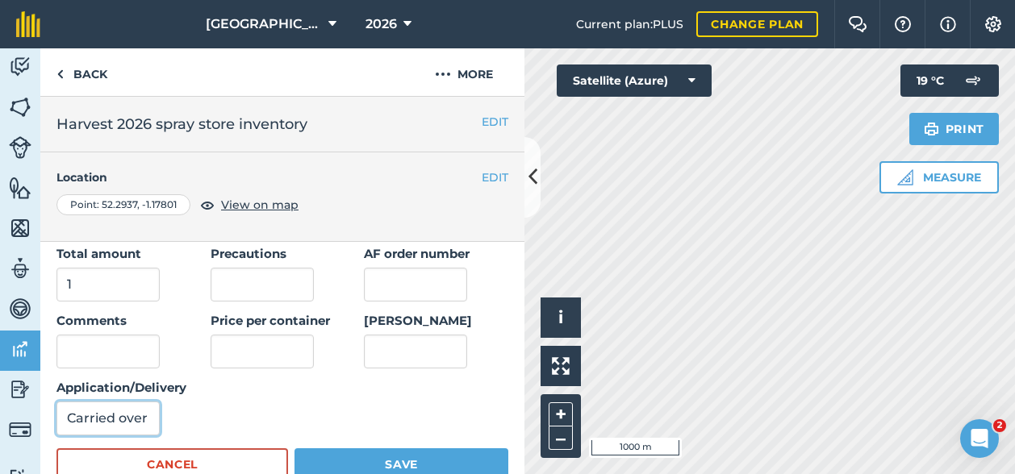
type input "Carried over"
click at [397, 456] on button "Save" at bounding box center [401, 465] width 214 height 32
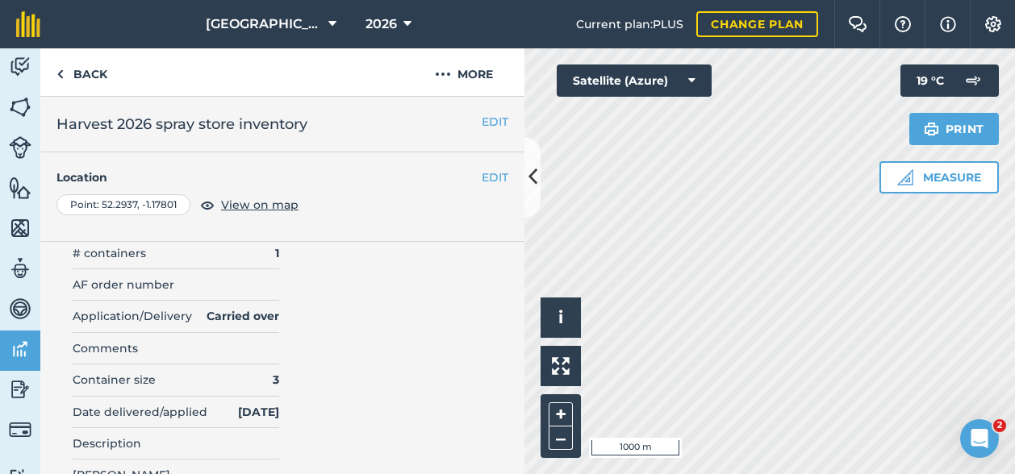
scroll to position [0, 0]
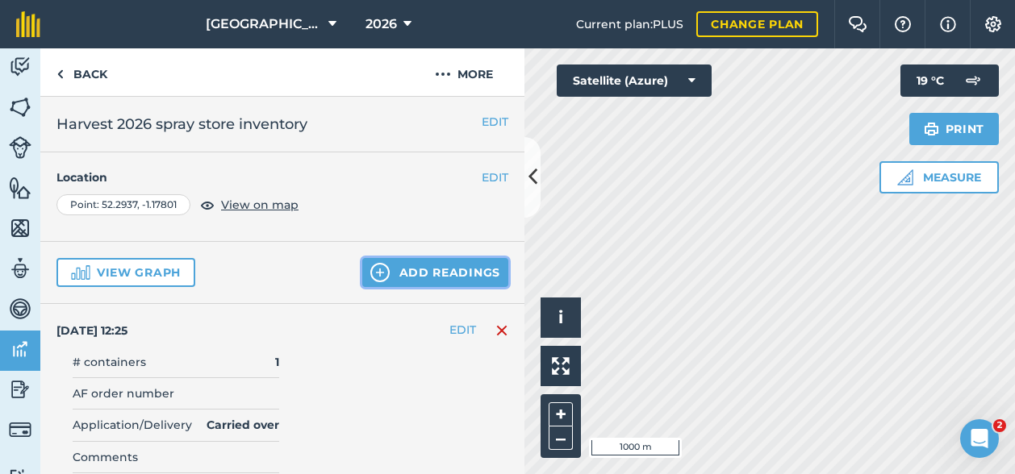
click at [394, 276] on button "Add readings" at bounding box center [435, 272] width 146 height 29
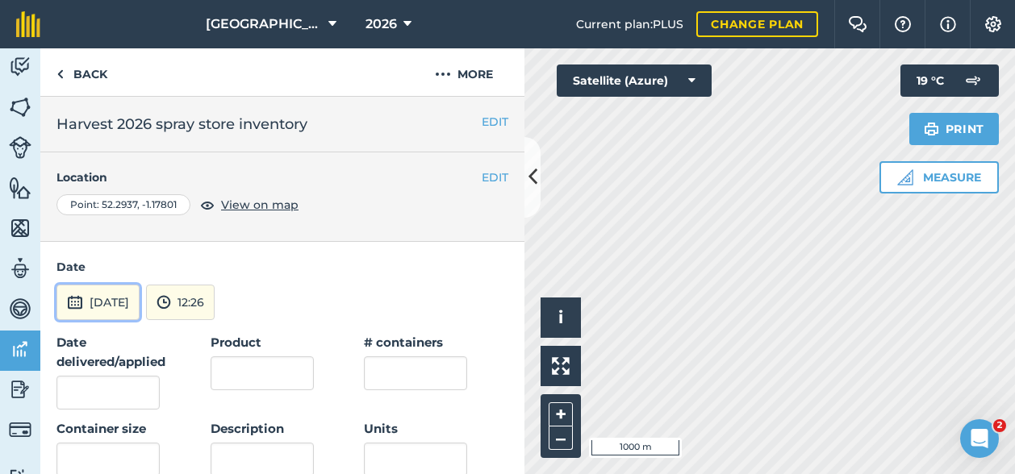
click at [129, 290] on button "[DATE]" at bounding box center [97, 302] width 83 height 35
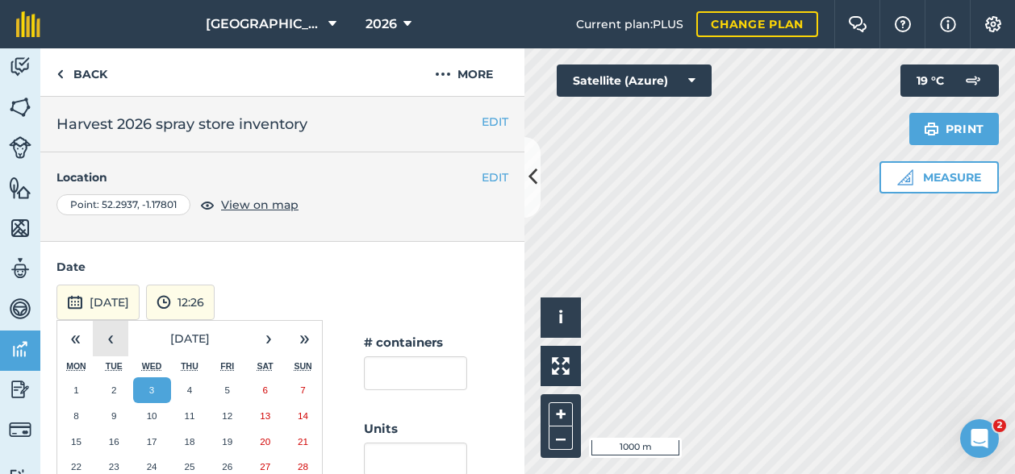
click at [103, 341] on button "‹" at bounding box center [110, 338] width 35 height 35
click at [115, 341] on button "‹" at bounding box center [110, 338] width 35 height 35
click at [111, 389] on abbr "1" at bounding box center [113, 390] width 5 height 10
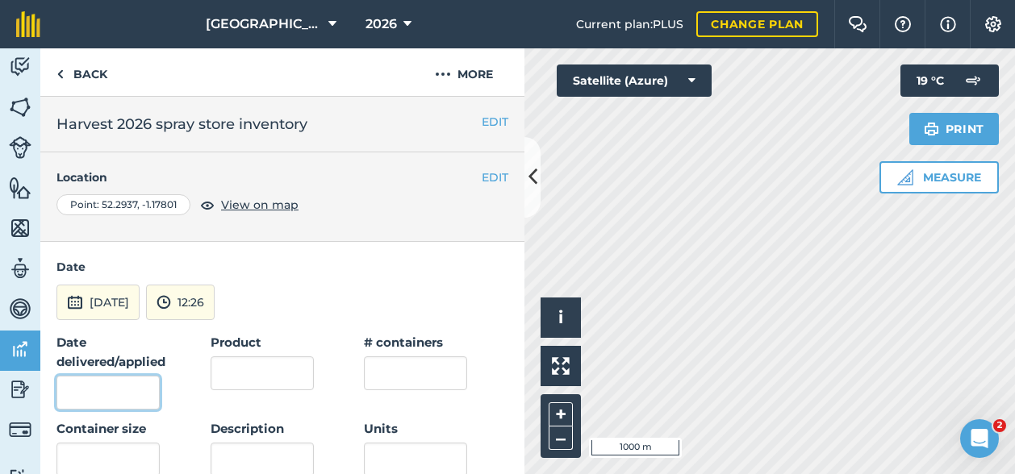
click at [133, 394] on input "Date delivered/applied" at bounding box center [107, 393] width 103 height 34
type input "[DATE]"
click at [313, 382] on div "Product" at bounding box center [283, 361] width 144 height 57
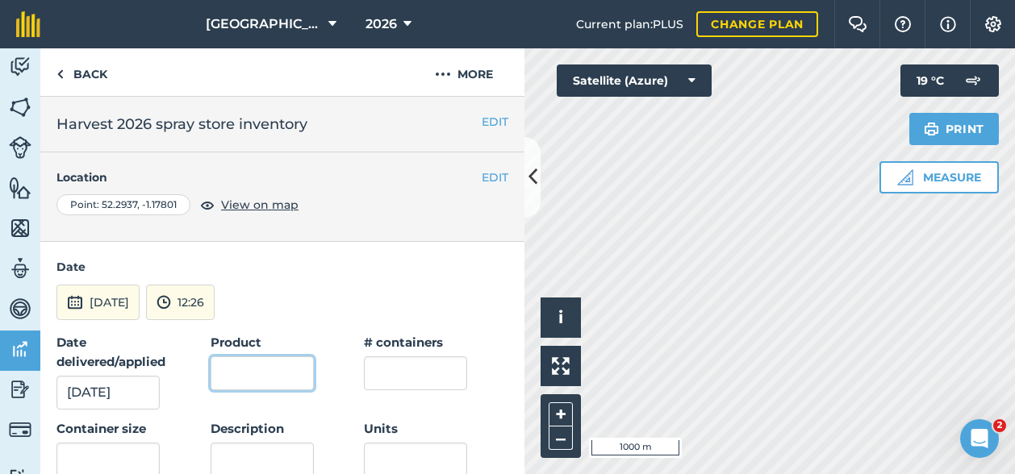
click at [277, 379] on input "Product" at bounding box center [262, 374] width 103 height 34
type input "A"
type input "Biopower"
click at [415, 375] on input "text" at bounding box center [415, 374] width 103 height 34
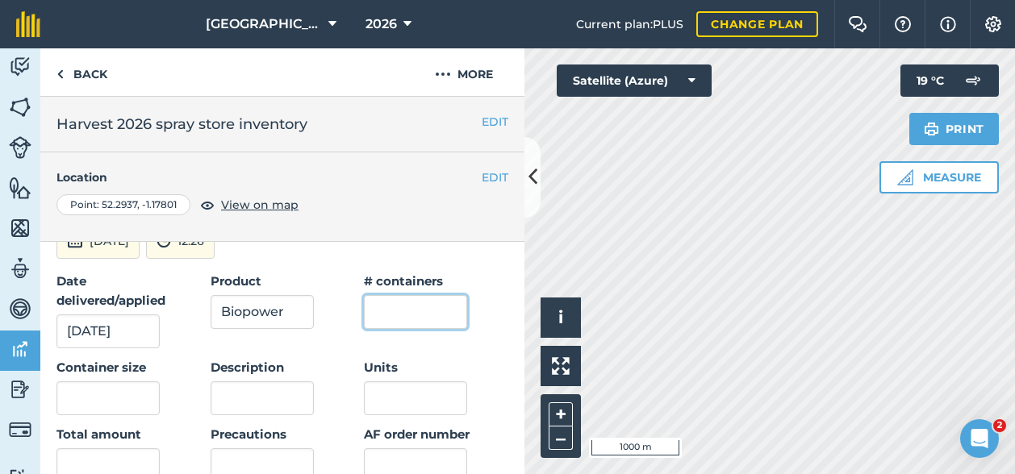
scroll to position [81, 0]
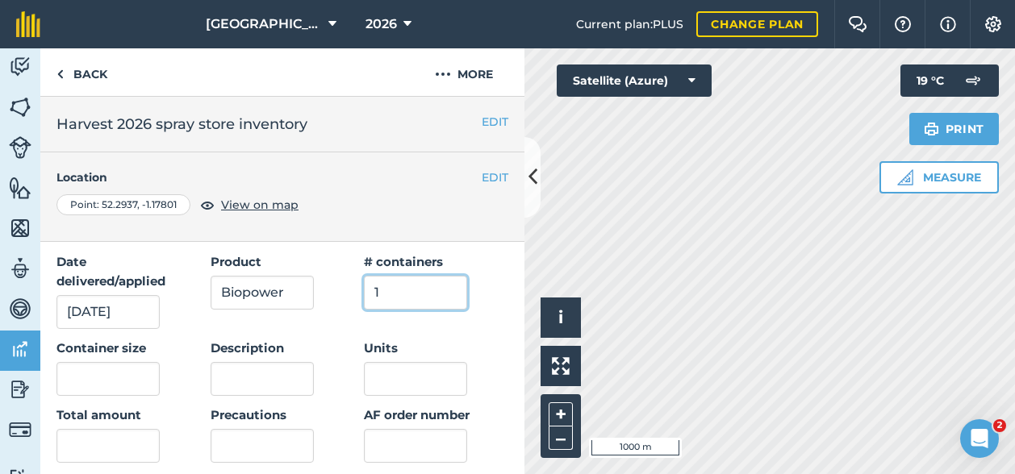
type input "1"
click at [110, 381] on input "text" at bounding box center [107, 379] width 103 height 34
type input "5"
click at [428, 373] on input "Units" at bounding box center [415, 379] width 103 height 34
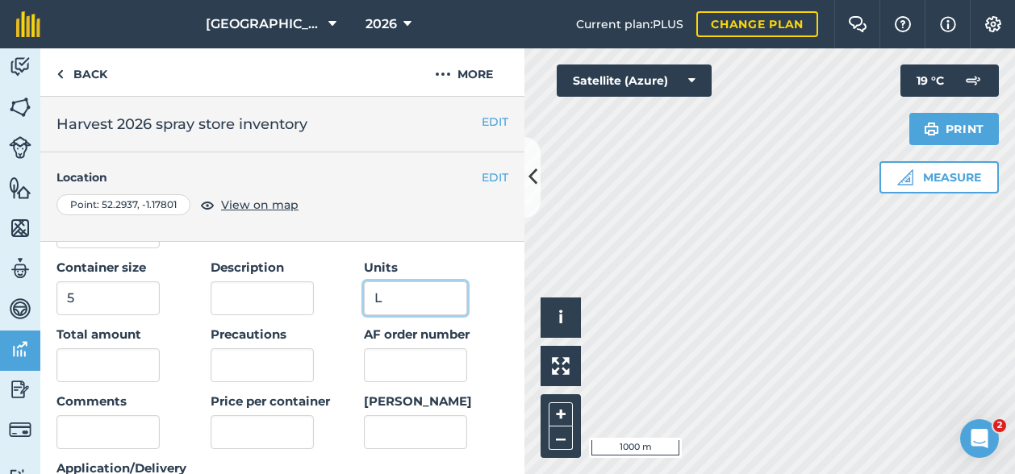
type input "L"
click at [114, 377] on input "text" at bounding box center [107, 365] width 103 height 34
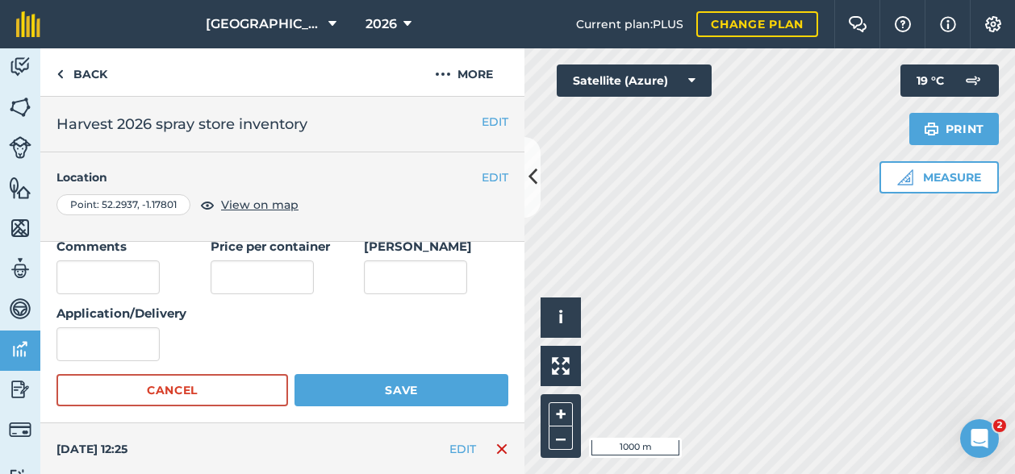
scroll to position [323, 0]
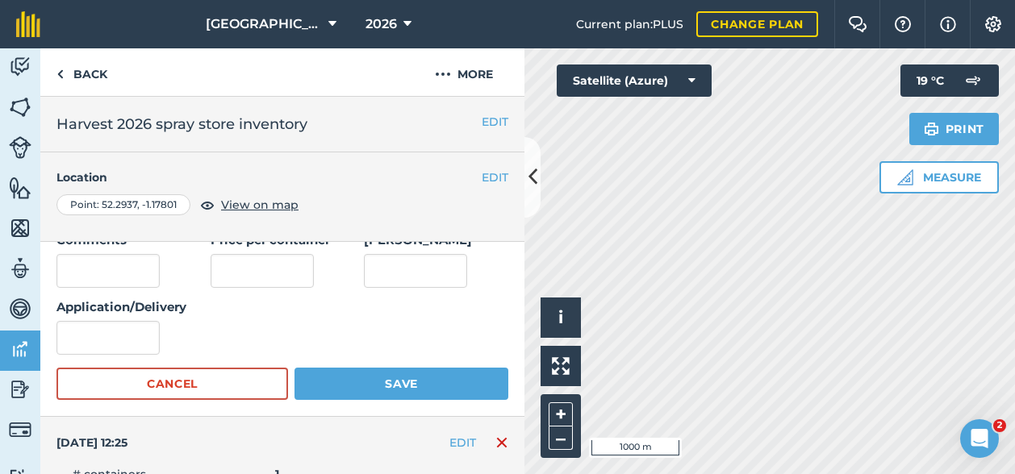
type input "3.4"
click at [136, 338] on input "Application/Delivery" at bounding box center [107, 338] width 103 height 34
type input "Carried over"
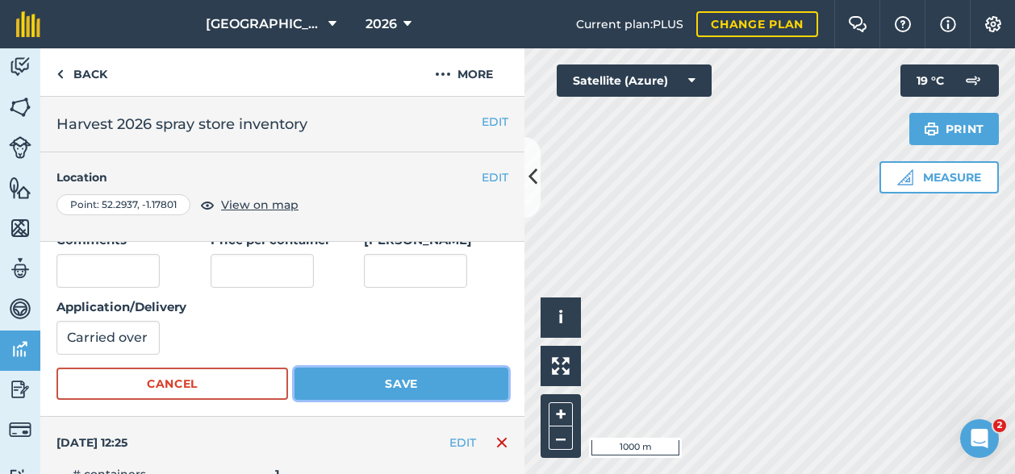
click at [371, 378] on button "Save" at bounding box center [401, 384] width 214 height 32
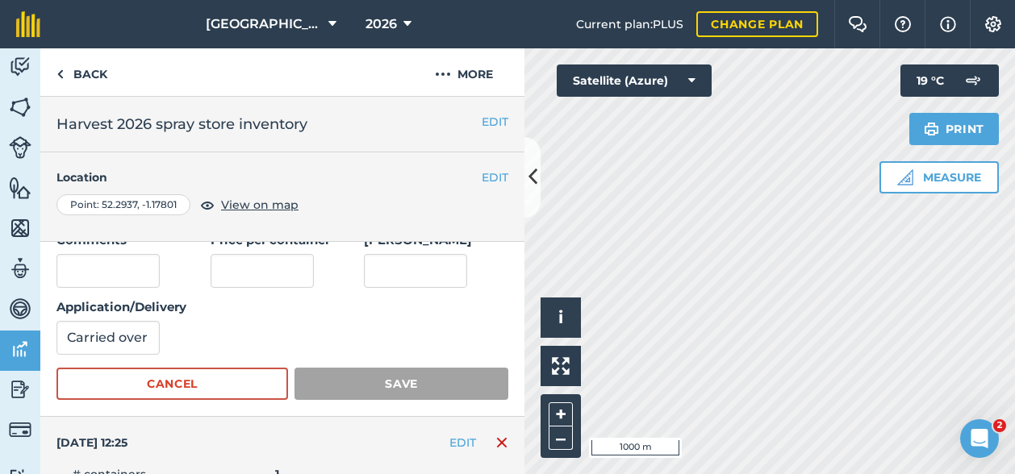
scroll to position [0, 0]
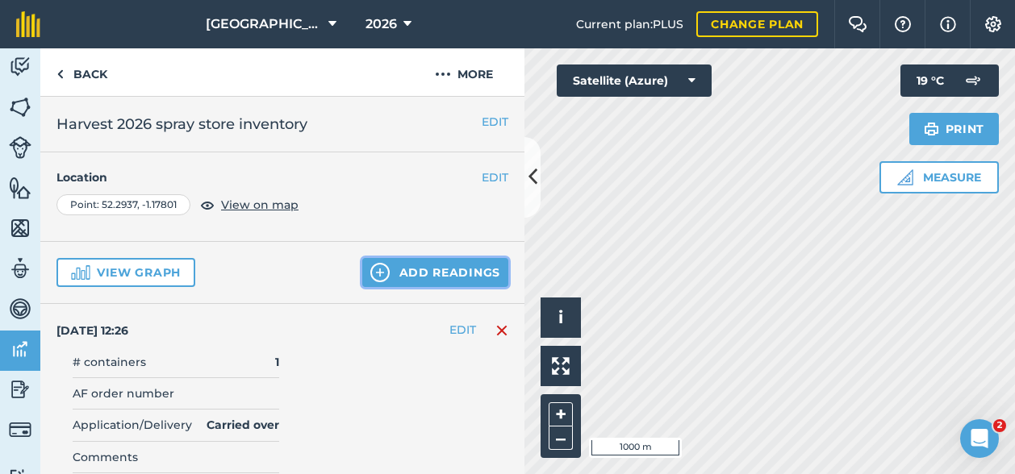
click at [426, 265] on button "Add readings" at bounding box center [435, 272] width 146 height 29
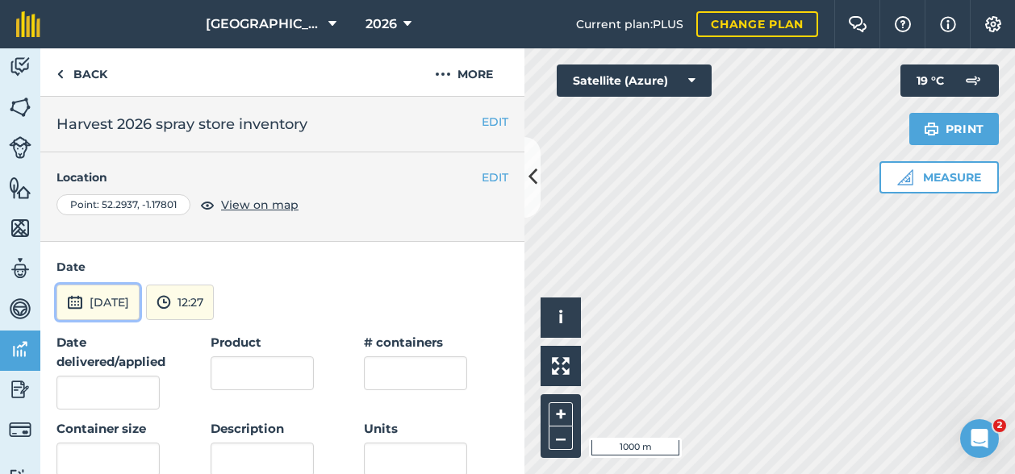
click at [119, 305] on button "[DATE]" at bounding box center [97, 302] width 83 height 35
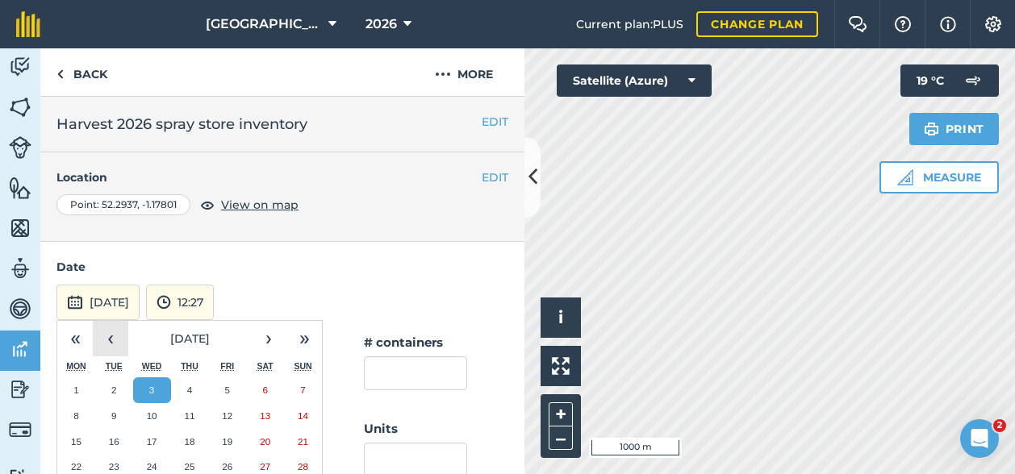
click at [111, 344] on button "‹" at bounding box center [110, 338] width 35 height 35
click at [121, 386] on button "1" at bounding box center [114, 391] width 38 height 26
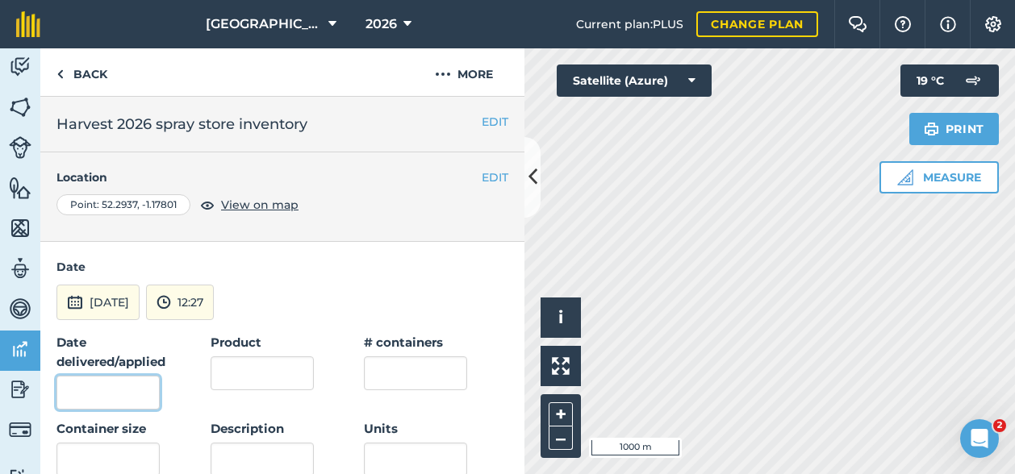
click at [99, 398] on input "Date delivered/applied" at bounding box center [107, 393] width 103 height 34
type input "[DATE]"
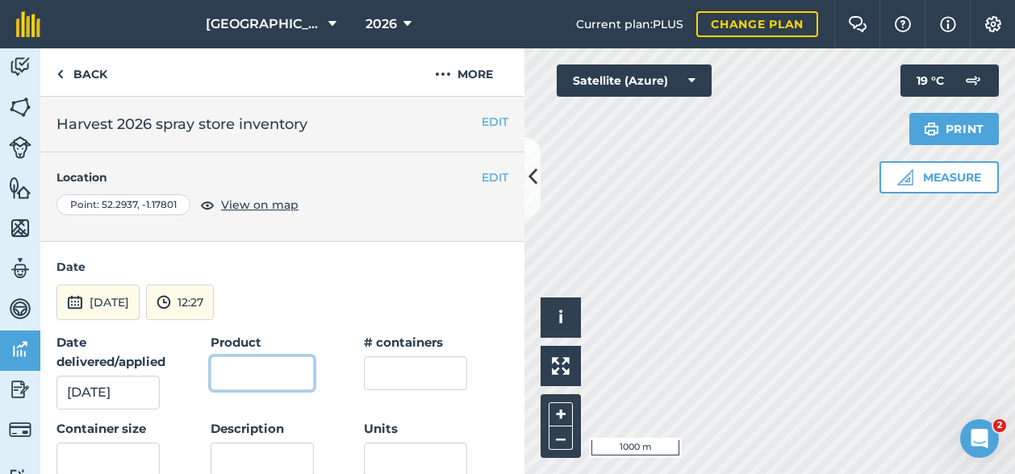
click at [286, 372] on input "Product" at bounding box center [262, 374] width 103 height 34
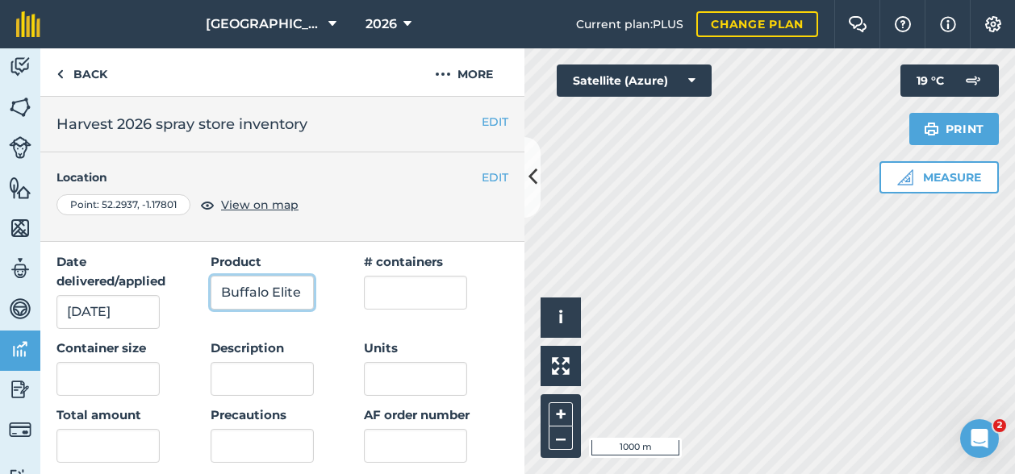
type input "Buffalo Elite"
click at [411, 291] on input "text" at bounding box center [415, 293] width 103 height 34
type input "2"
click at [111, 386] on input "text" at bounding box center [107, 379] width 103 height 34
type input "5"
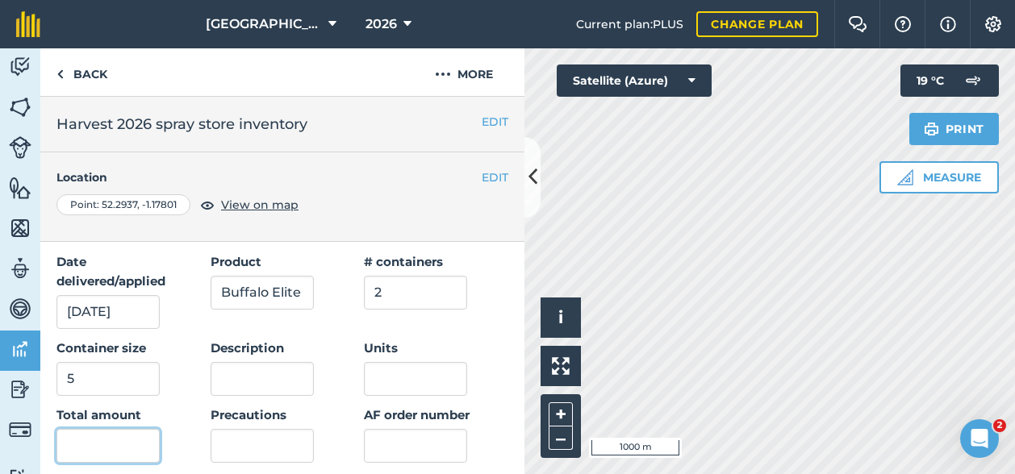
click at [107, 444] on input "text" at bounding box center [107, 446] width 103 height 34
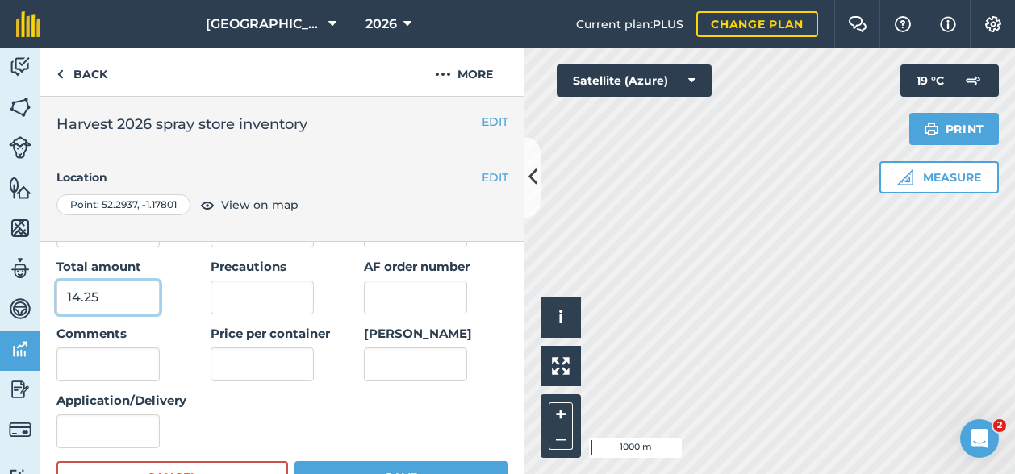
scroll to position [242, 0]
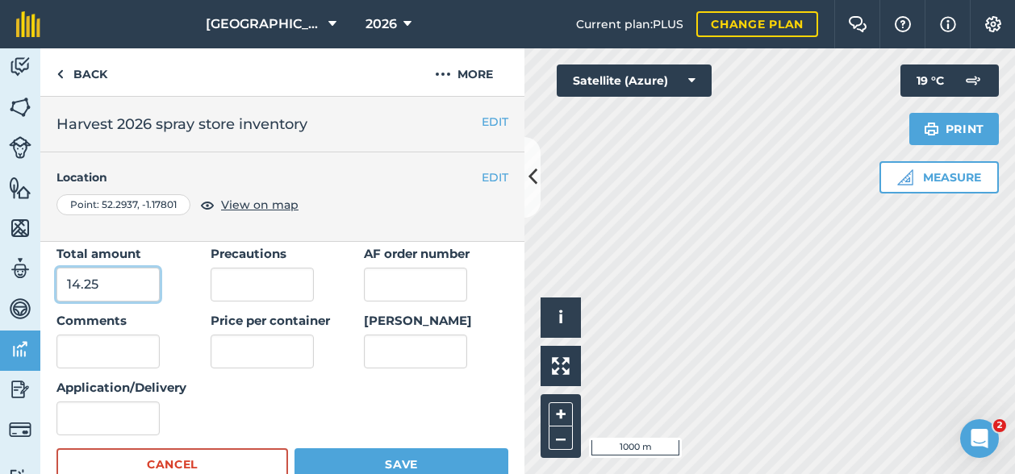
type input "14.25"
click at [79, 417] on input "Application/Delivery" at bounding box center [107, 419] width 103 height 34
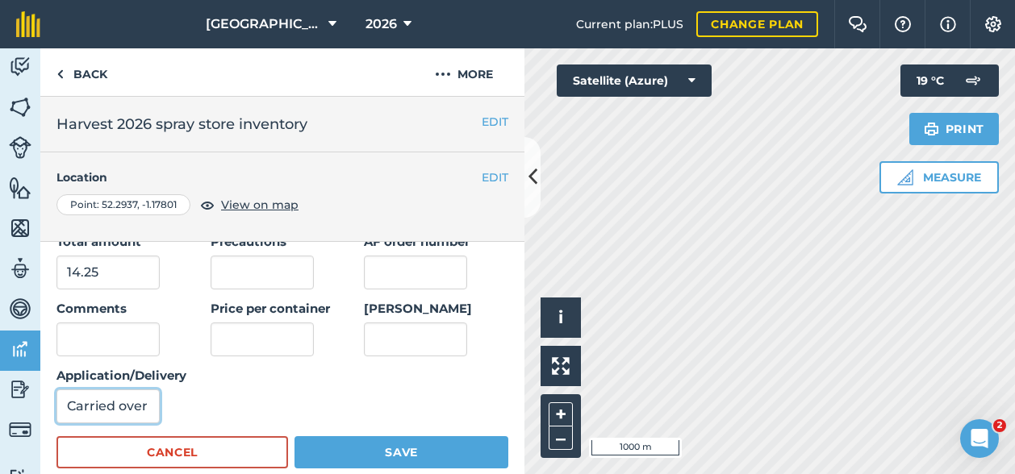
scroll to position [323, 0]
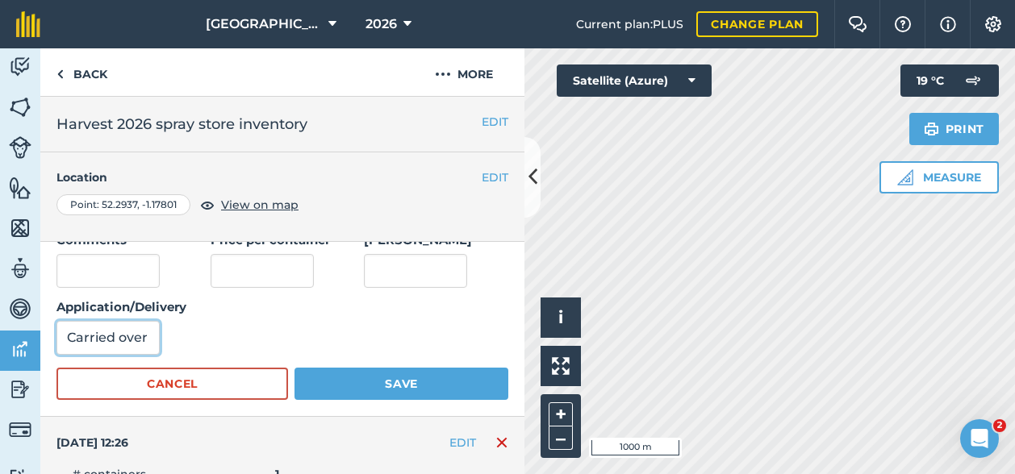
type input "Carried over"
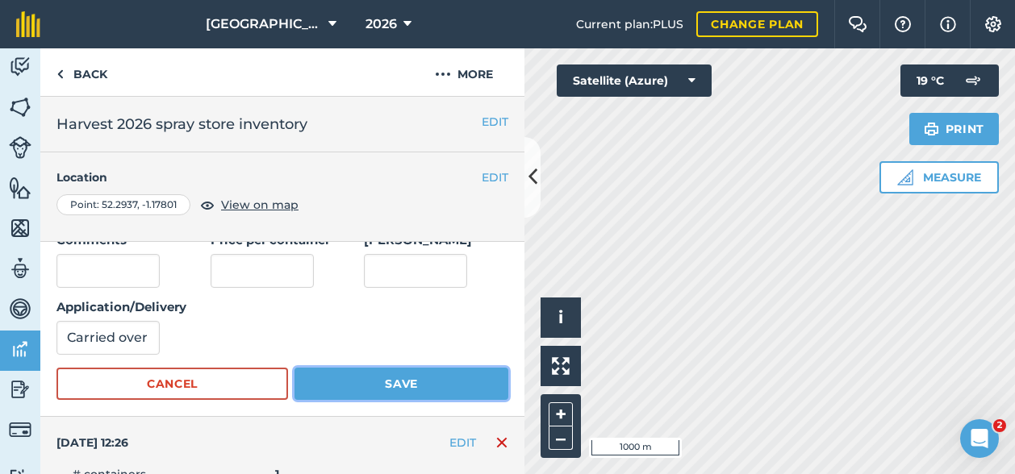
click at [361, 375] on button "Save" at bounding box center [401, 384] width 214 height 32
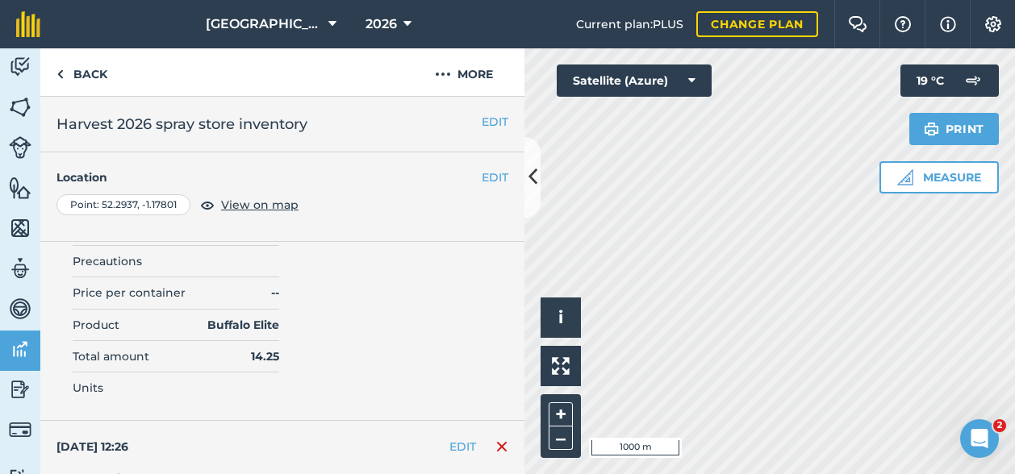
scroll to position [0, 0]
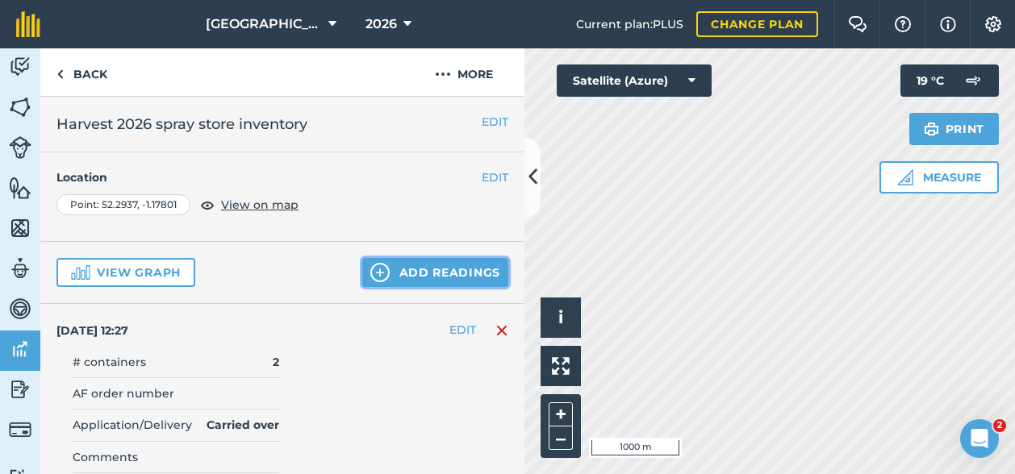
click at [436, 259] on button "Add readings" at bounding box center [435, 272] width 146 height 29
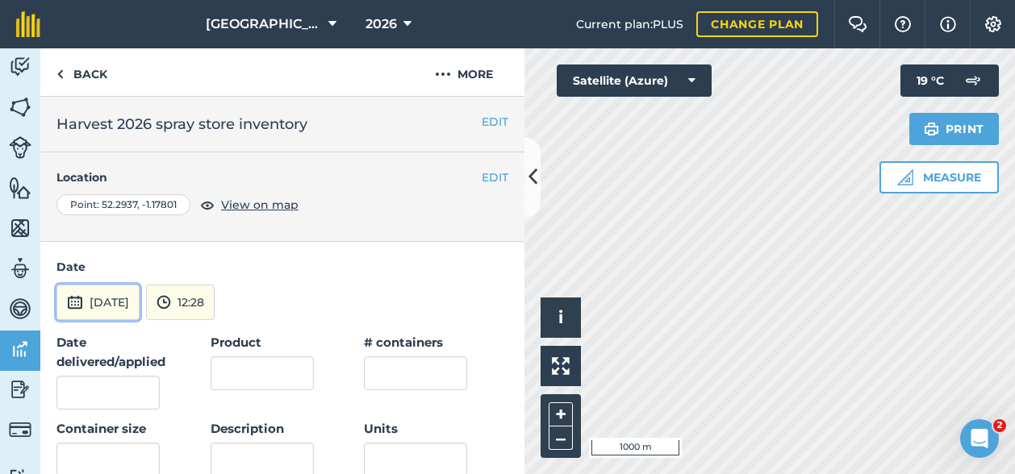
click at [108, 293] on button "[DATE]" at bounding box center [97, 302] width 83 height 35
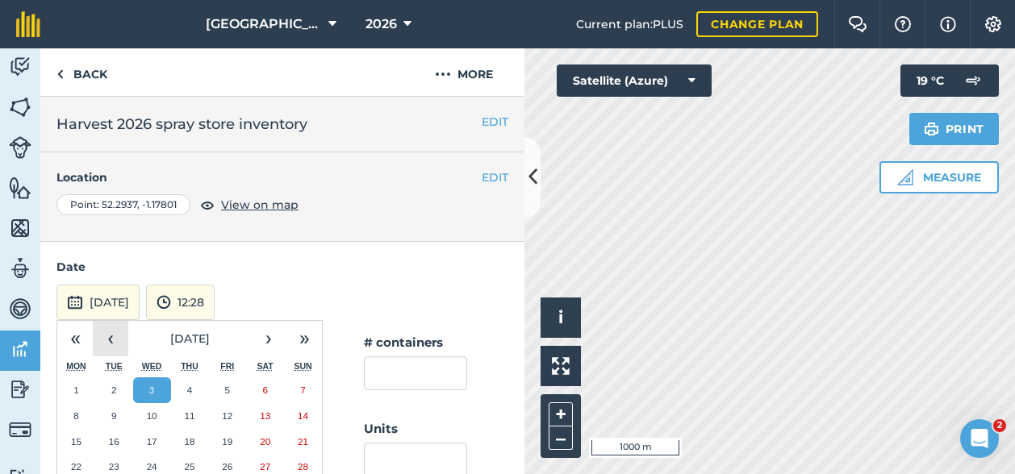
click at [113, 340] on button "‹" at bounding box center [110, 338] width 35 height 35
click at [107, 344] on button "‹" at bounding box center [110, 338] width 35 height 35
click at [114, 386] on abbr "1" at bounding box center [113, 390] width 5 height 10
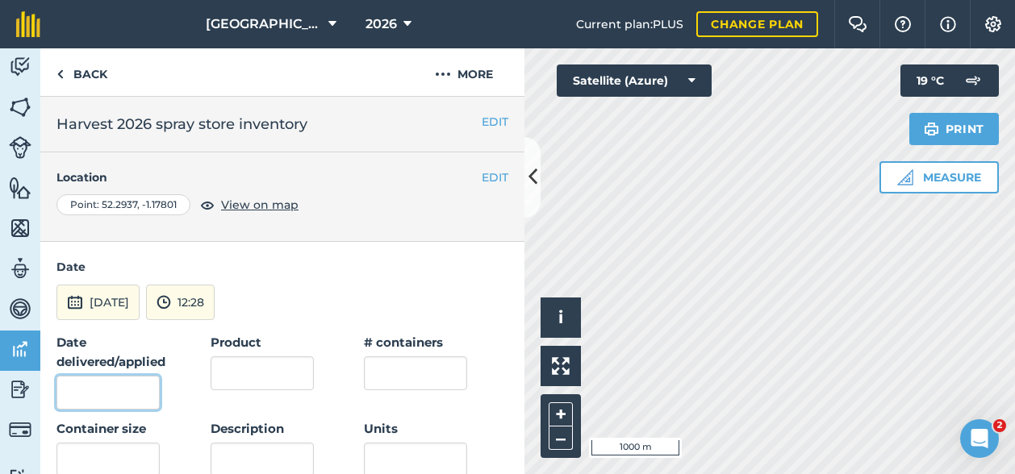
click at [92, 382] on input "Date delivered/applied" at bounding box center [107, 393] width 103 height 34
type input "[DATE]"
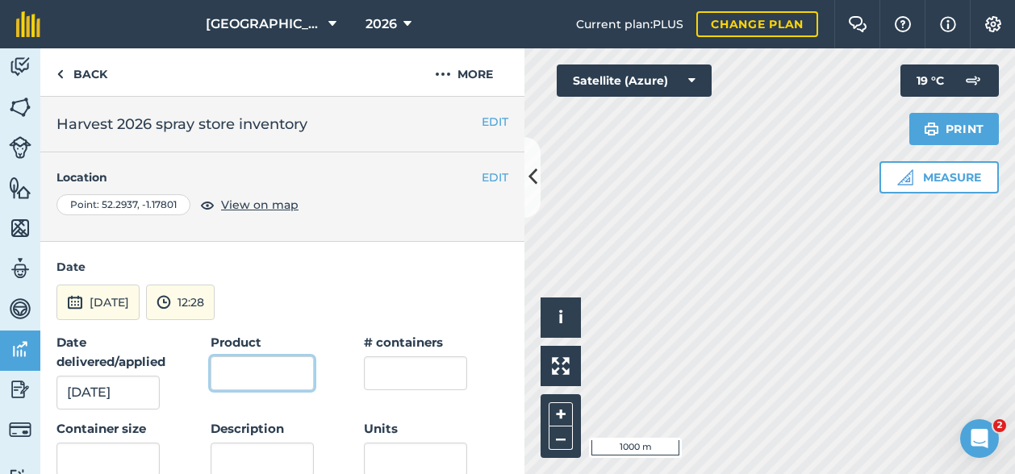
click at [290, 380] on input "Product" at bounding box center [262, 374] width 103 height 34
type input "Crystal"
click at [411, 371] on input "text" at bounding box center [415, 374] width 103 height 34
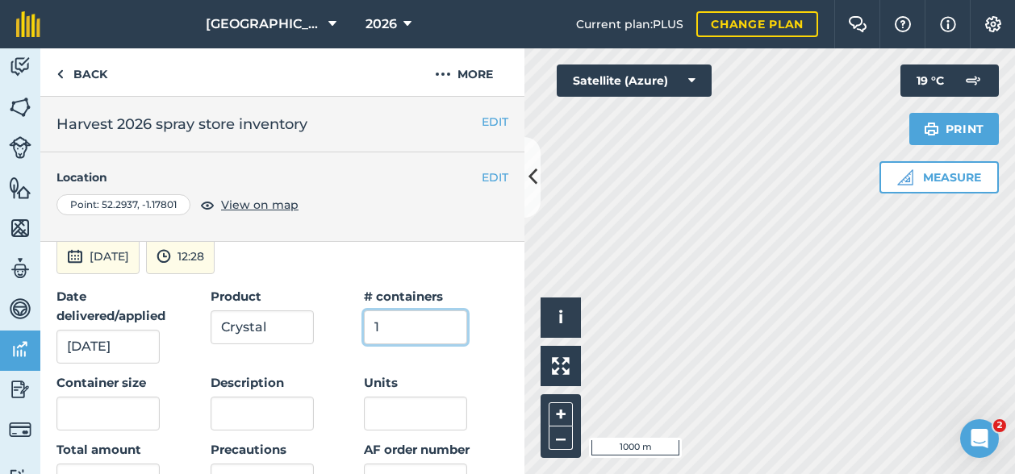
scroll to position [81, 0]
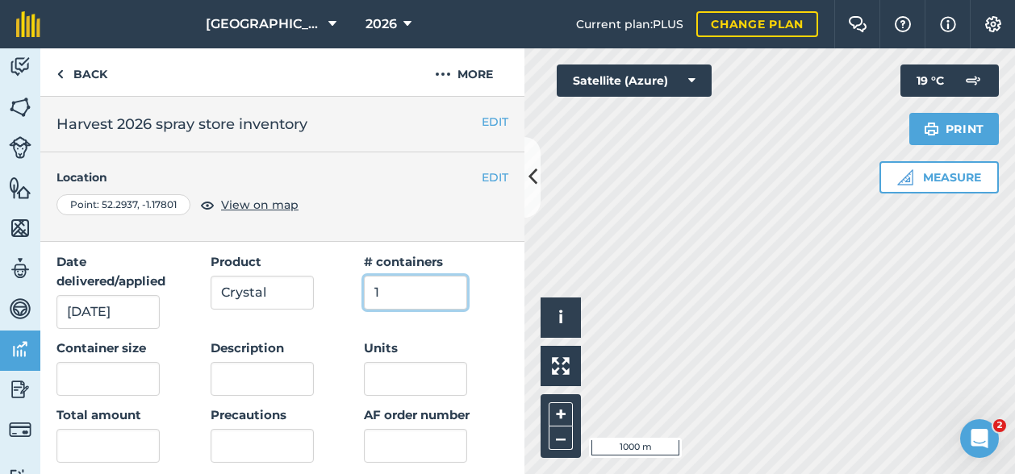
type input "1"
click at [111, 378] on input "text" at bounding box center [107, 379] width 103 height 34
type input "10"
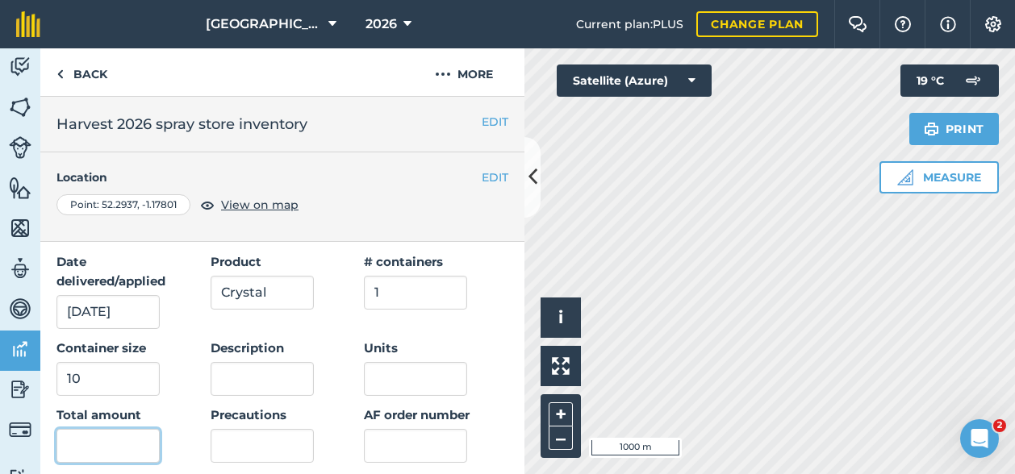
click at [87, 448] on input "text" at bounding box center [107, 446] width 103 height 34
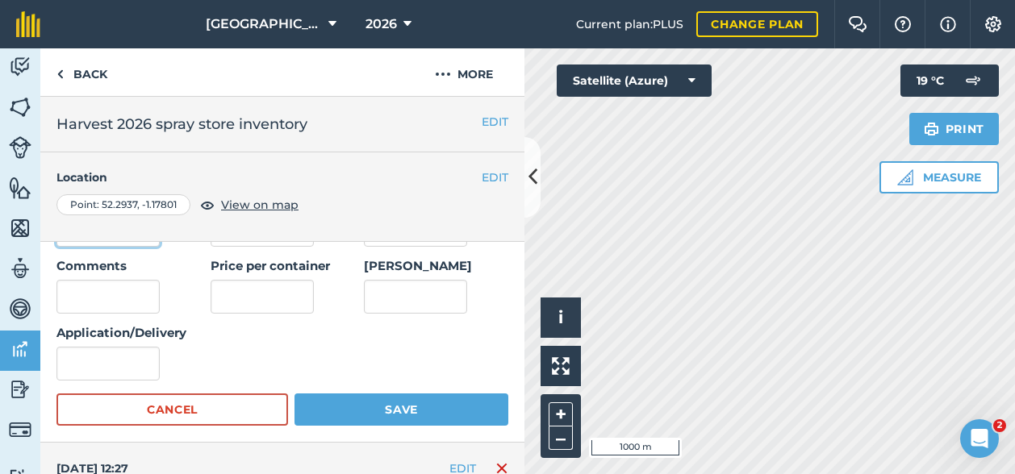
scroll to position [323, 0]
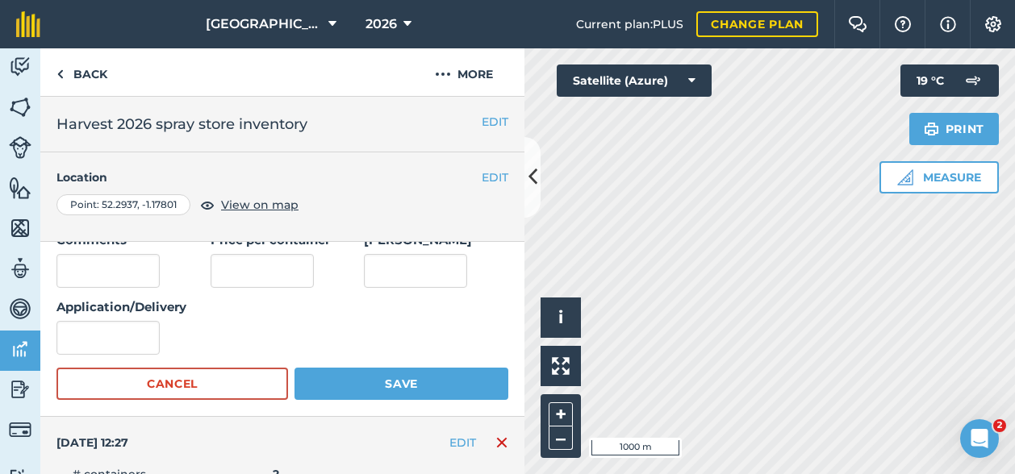
type input "10"
click at [103, 342] on input "Application/Delivery" at bounding box center [107, 338] width 103 height 34
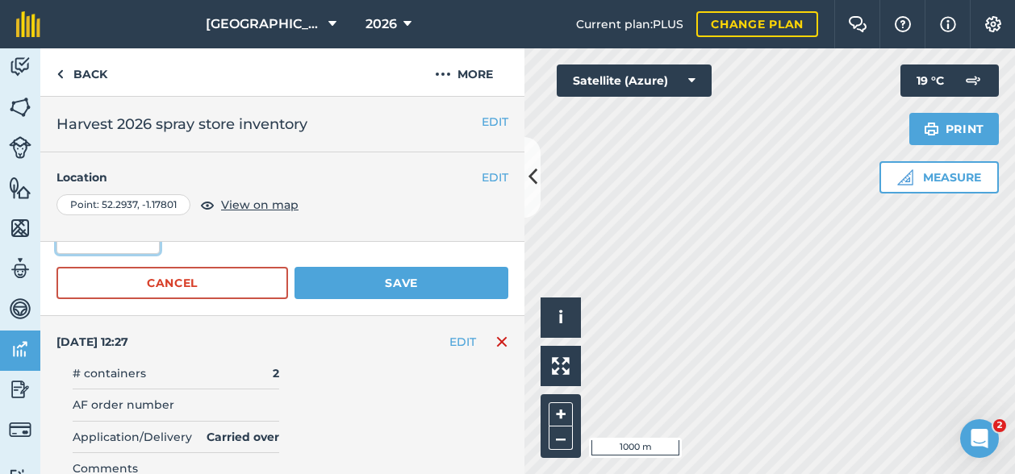
scroll to position [403, 0]
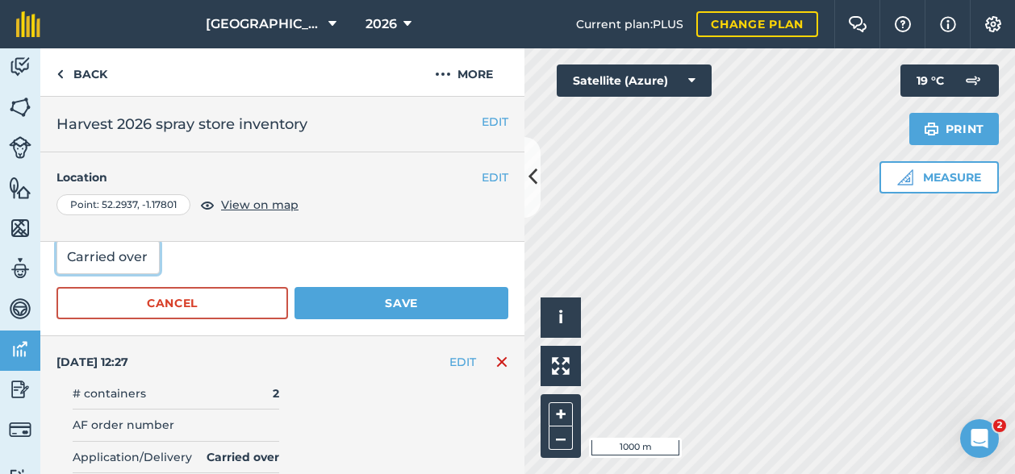
type input "Carried over"
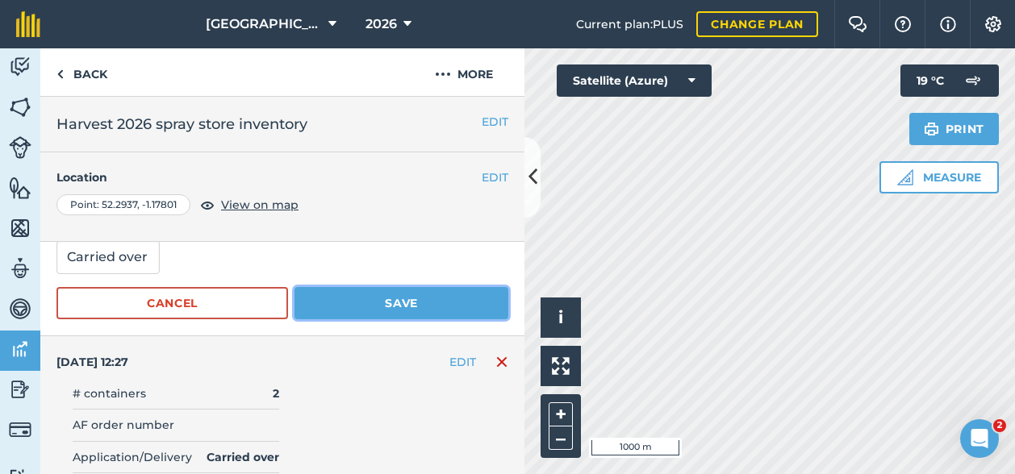
click at [365, 298] on button "Save" at bounding box center [401, 303] width 214 height 32
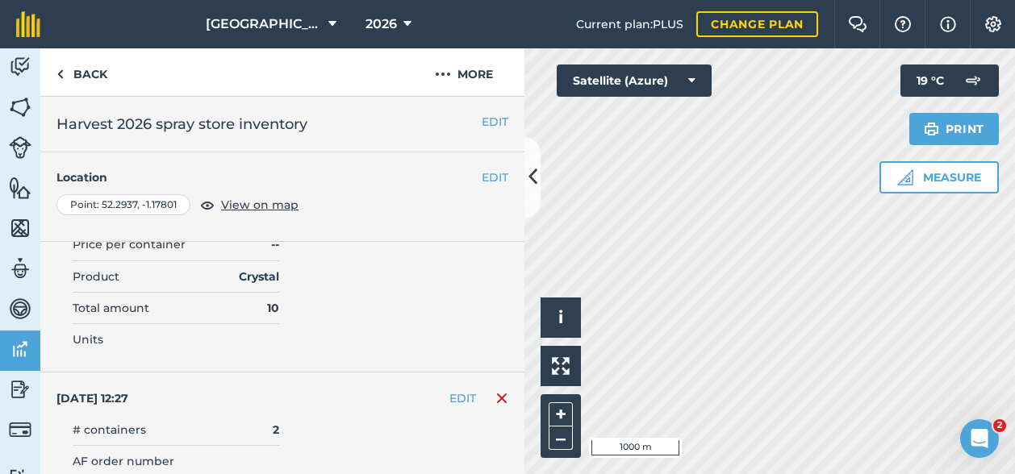
scroll to position [0, 0]
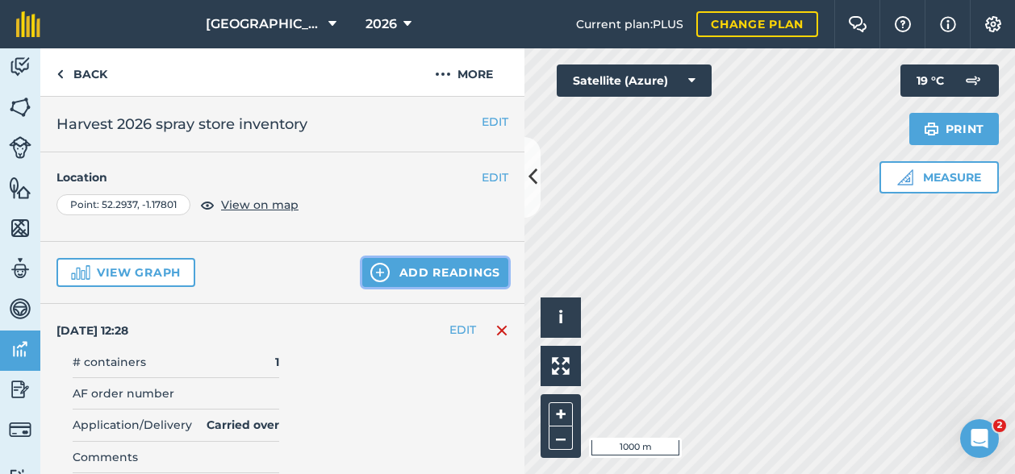
click at [387, 265] on button "Add readings" at bounding box center [435, 272] width 146 height 29
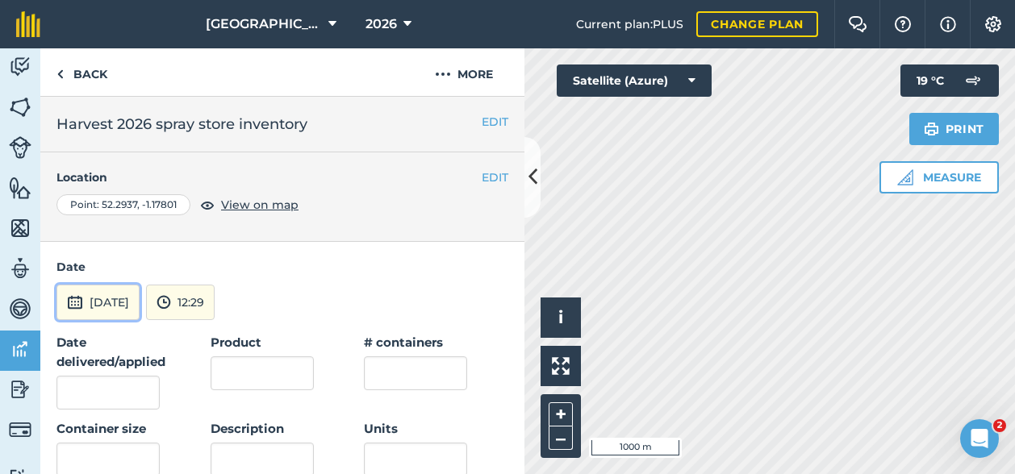
click at [107, 302] on button "[DATE]" at bounding box center [97, 302] width 83 height 35
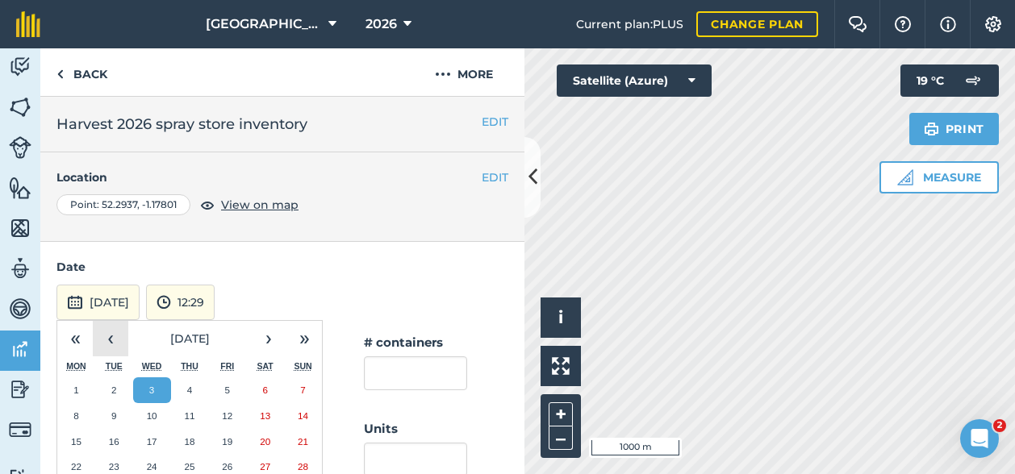
click at [118, 336] on button "‹" at bounding box center [110, 338] width 35 height 35
click at [120, 394] on button "1" at bounding box center [114, 391] width 38 height 26
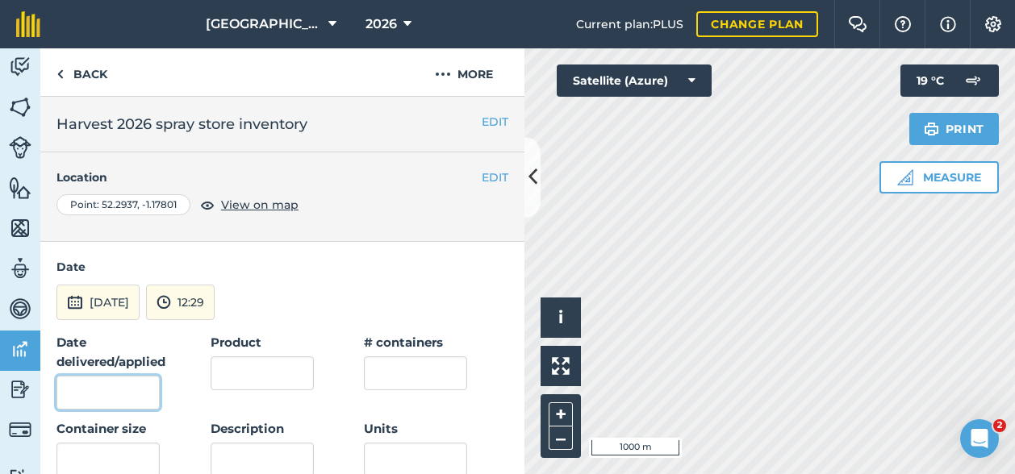
click at [89, 390] on input "Date delivered/applied" at bounding box center [107, 393] width 103 height 34
type input "[DATE]"
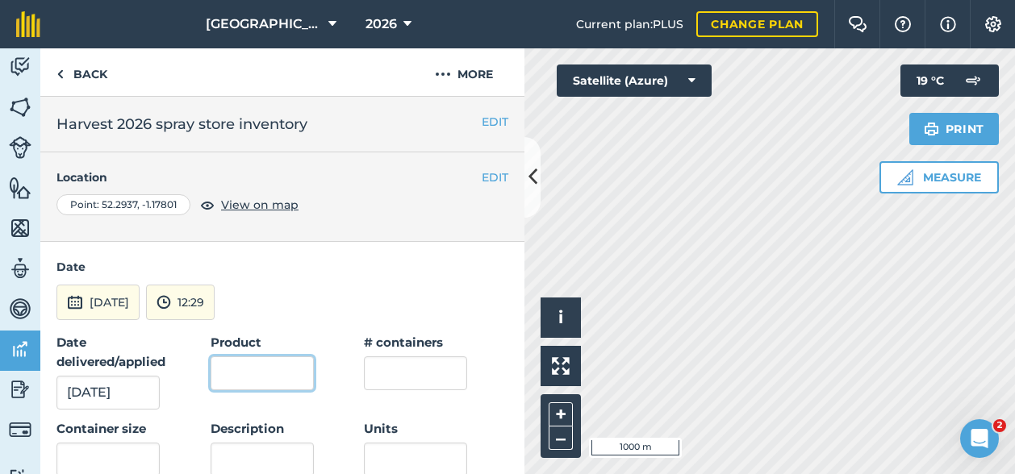
click at [239, 372] on input "Product" at bounding box center [262, 374] width 103 height 34
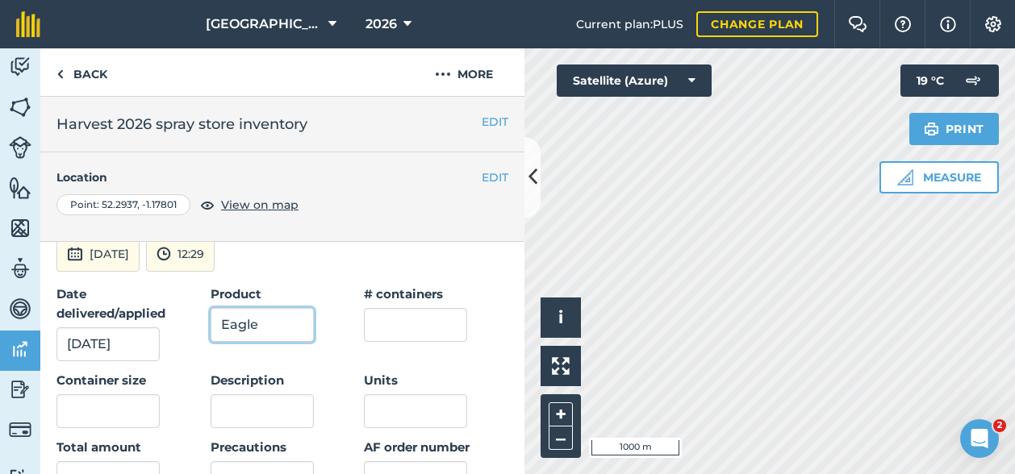
scroll to position [81, 0]
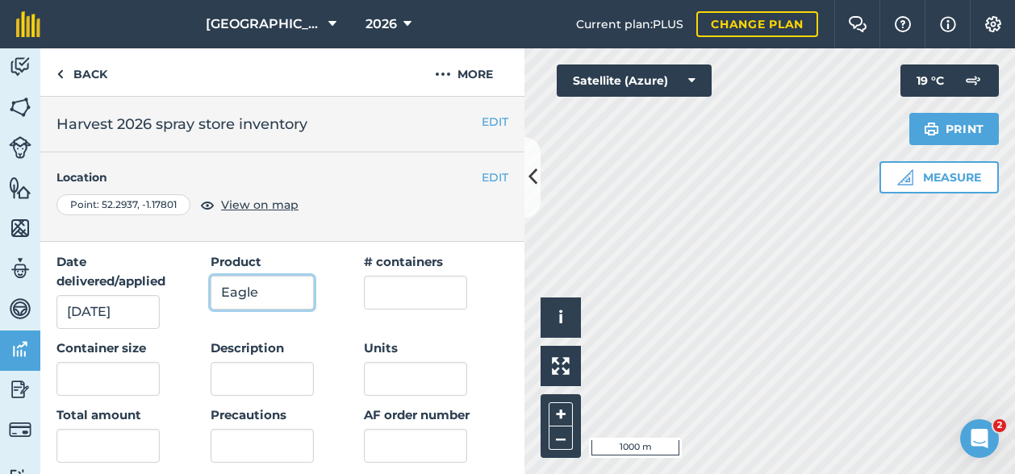
type input "Eagle"
click at [408, 279] on input "text" at bounding box center [415, 293] width 103 height 34
type input "1"
click at [111, 383] on input "text" at bounding box center [107, 379] width 103 height 34
type input "0.12"
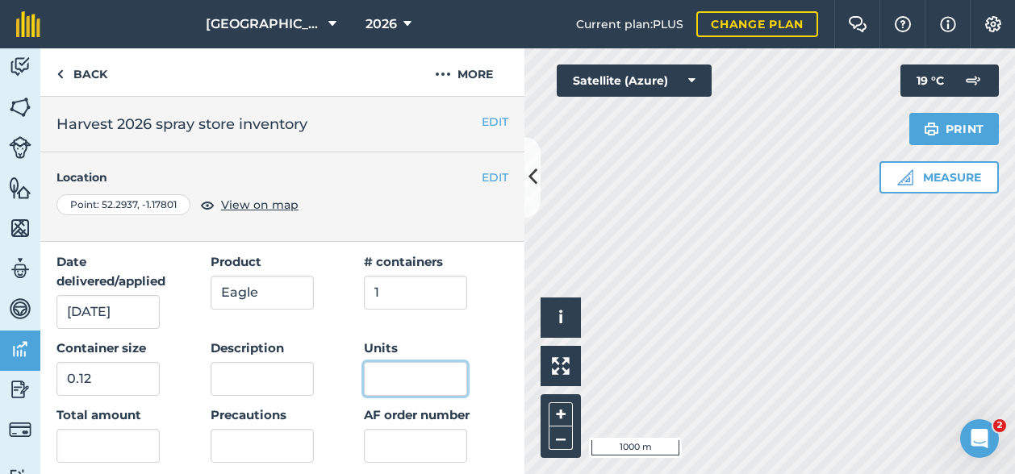
click at [377, 376] on input "Units" at bounding box center [415, 379] width 103 height 34
type input "kg"
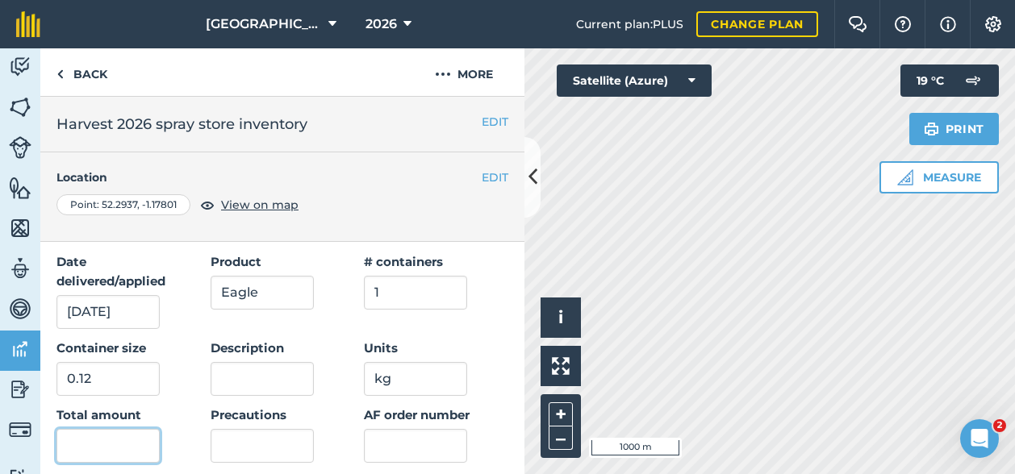
click at [86, 443] on input "text" at bounding box center [107, 446] width 103 height 34
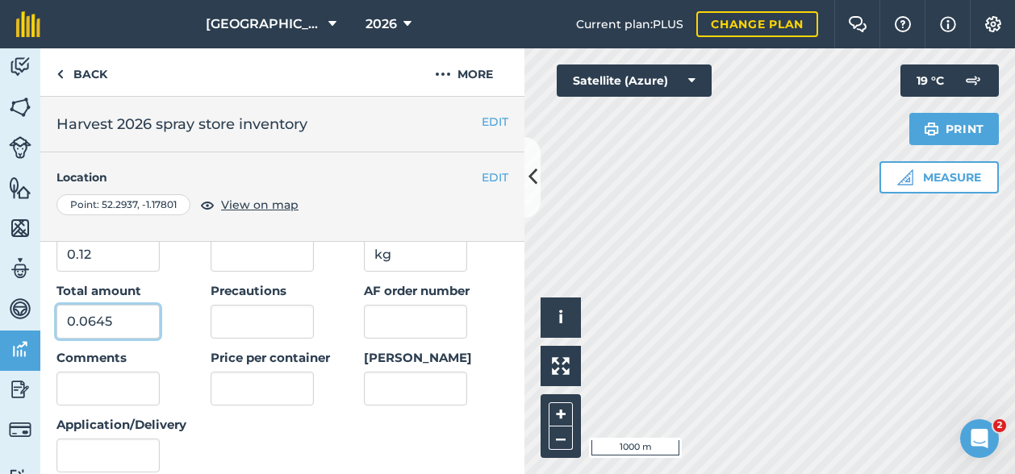
scroll to position [242, 0]
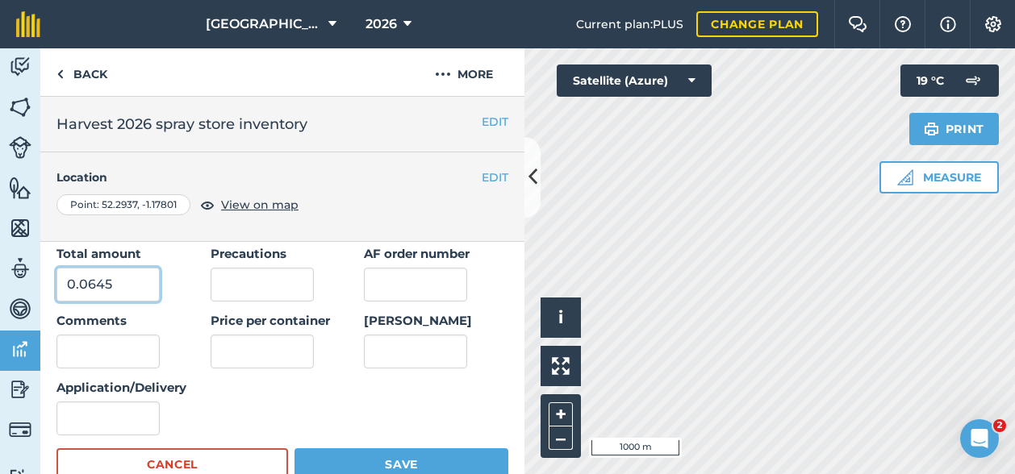
type input "0.0645"
click at [81, 411] on input "Application/Delivery" at bounding box center [107, 419] width 103 height 34
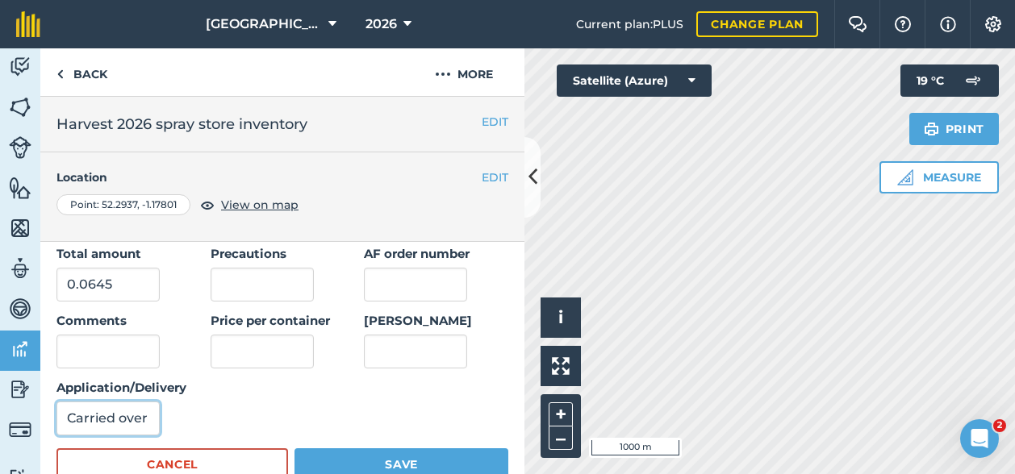
type input "Carried over"
click at [398, 450] on button "Save" at bounding box center [401, 465] width 214 height 32
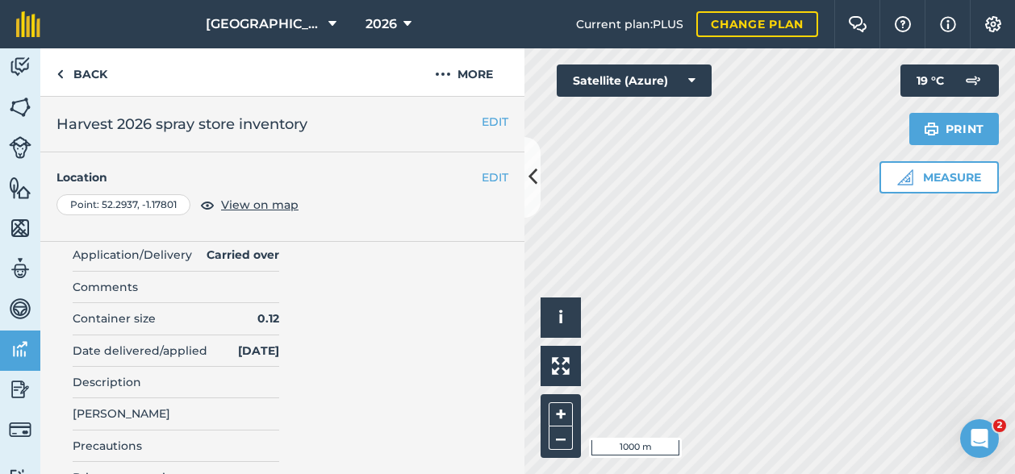
scroll to position [0, 0]
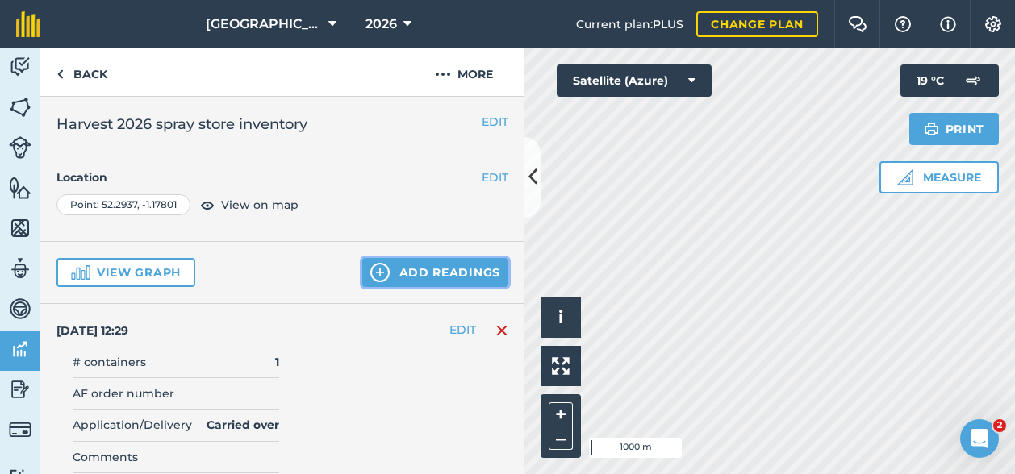
click at [444, 285] on button "Add readings" at bounding box center [435, 272] width 146 height 29
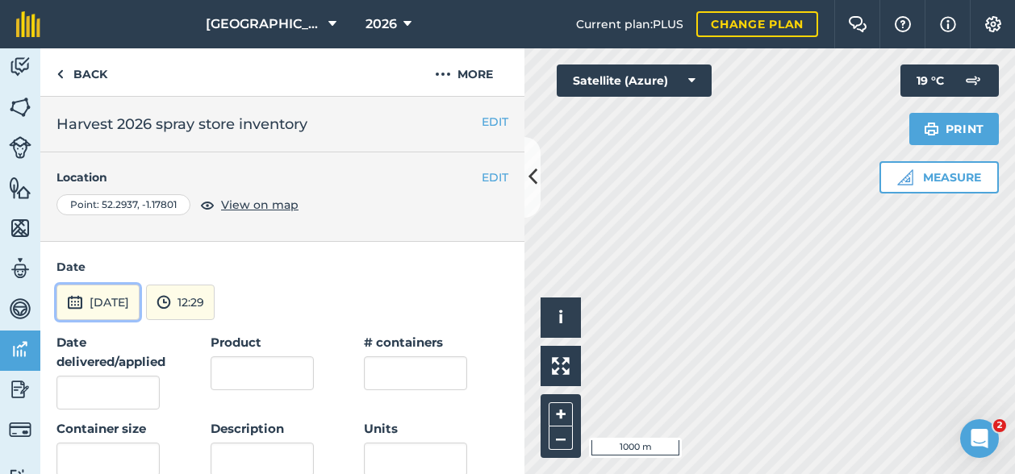
click at [104, 307] on button "[DATE]" at bounding box center [97, 302] width 83 height 35
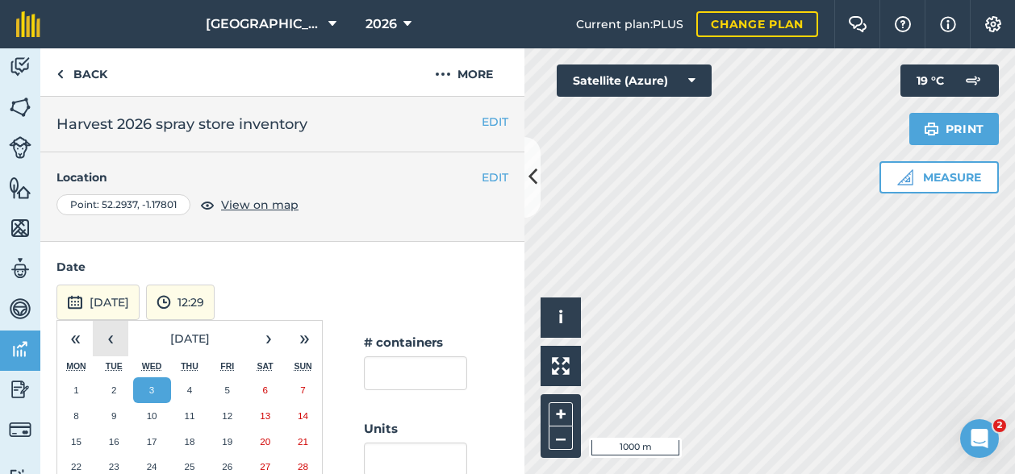
click at [111, 333] on button "‹" at bounding box center [110, 338] width 35 height 35
click at [115, 386] on abbr "1" at bounding box center [113, 390] width 5 height 10
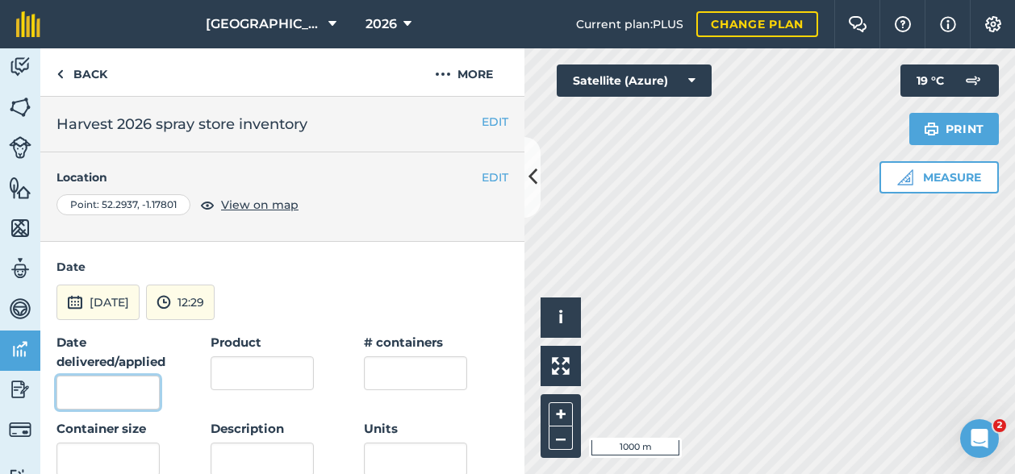
click at [94, 394] on input "Date delivered/applied" at bounding box center [107, 393] width 103 height 34
type input "[DATE]"
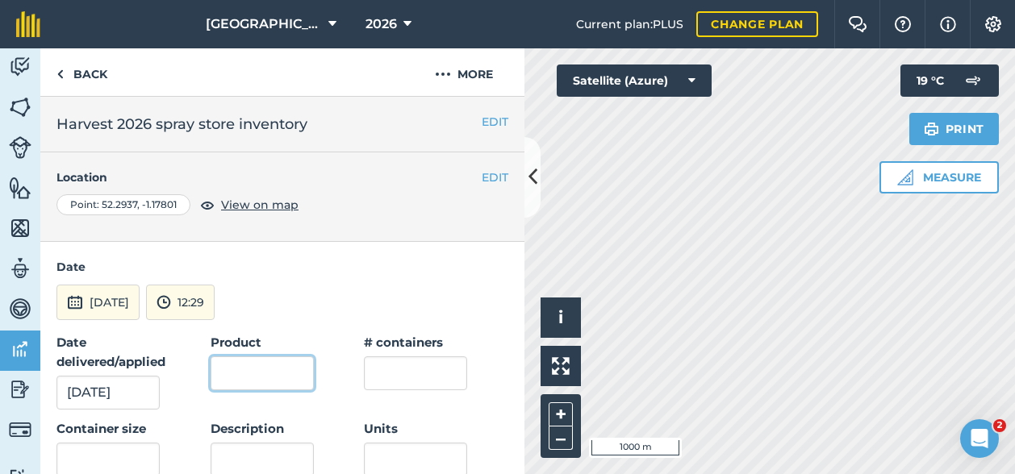
click at [281, 357] on input "Product" at bounding box center [262, 374] width 103 height 34
type input "Eximus II"
click at [426, 365] on input "text" at bounding box center [415, 374] width 103 height 34
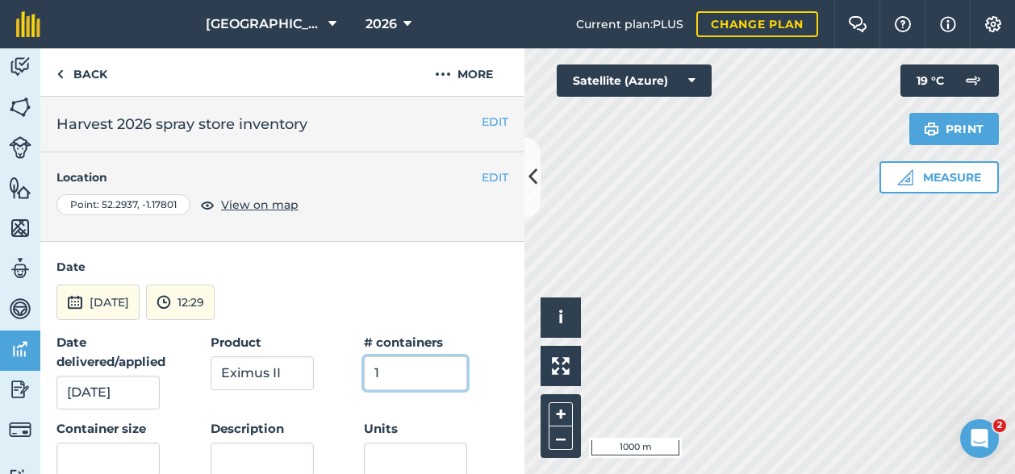
type input "1"
click at [95, 462] on input "text" at bounding box center [107, 460] width 103 height 34
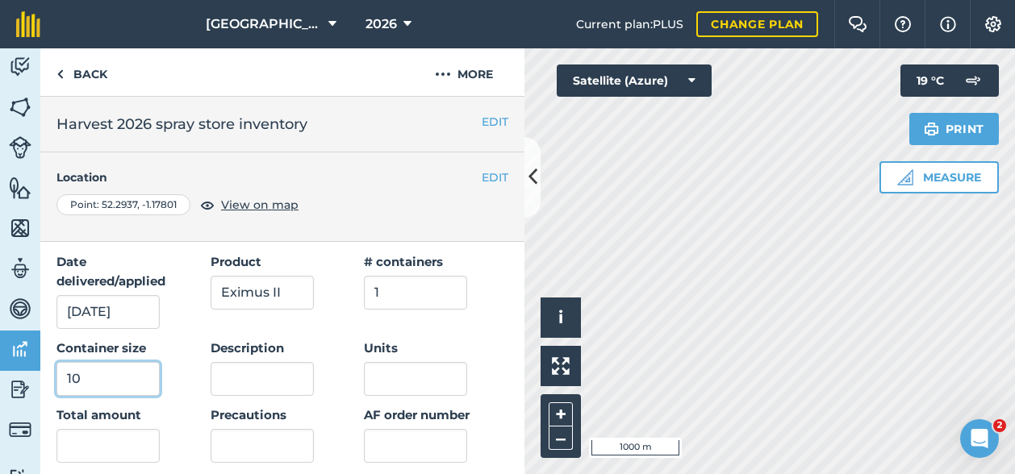
scroll to position [161, 0]
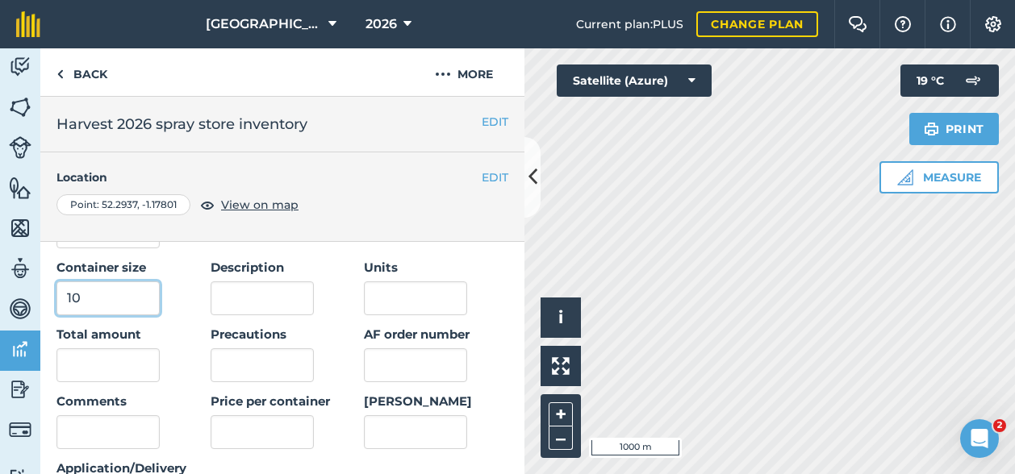
type input "10"
click at [108, 361] on input "text" at bounding box center [107, 365] width 103 height 34
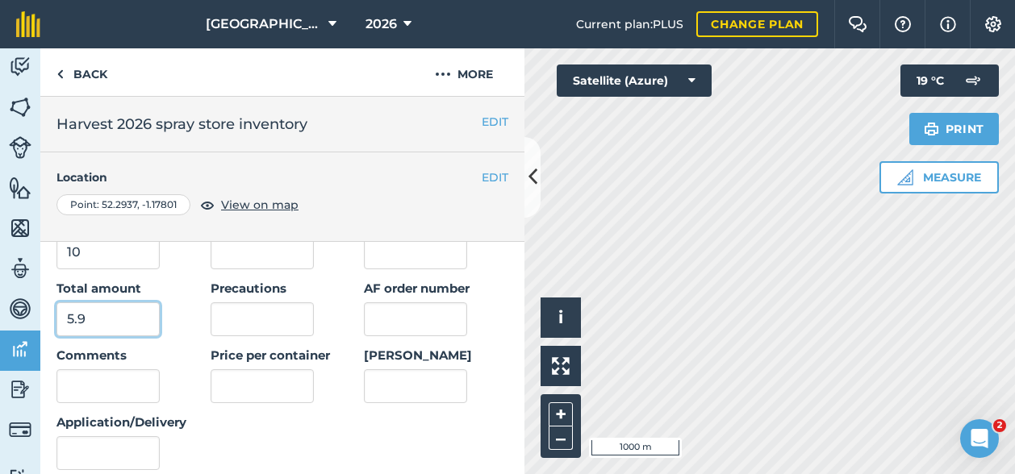
scroll to position [242, 0]
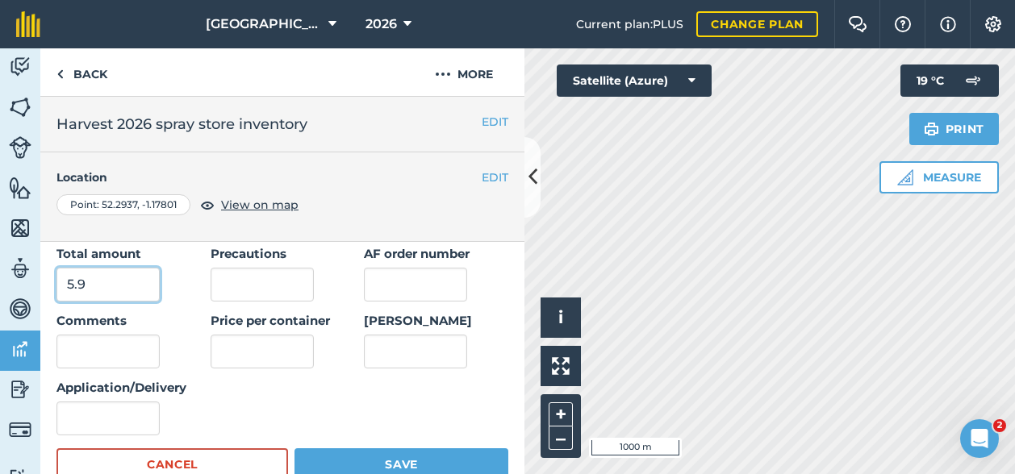
type input "5.9"
click at [103, 409] on input "Application/Delivery" at bounding box center [107, 419] width 103 height 34
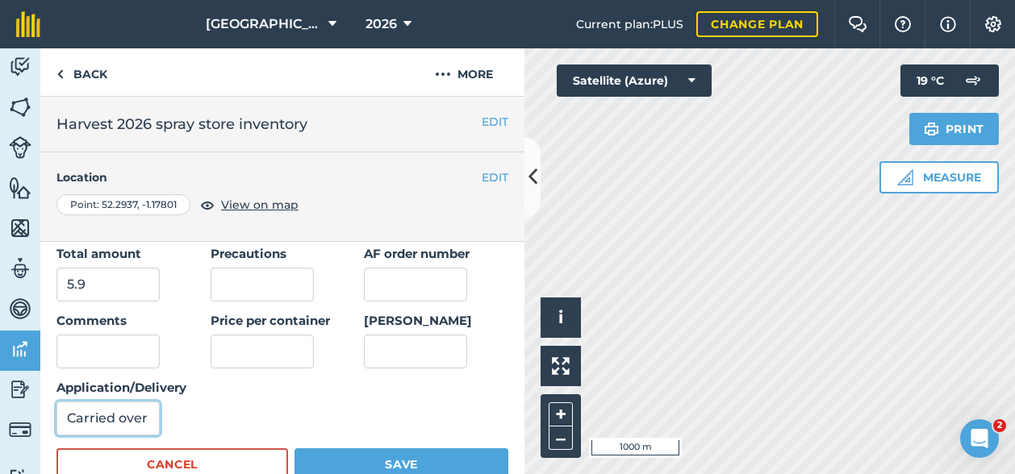
type input "Carried over"
click at [339, 457] on button "Save" at bounding box center [401, 465] width 214 height 32
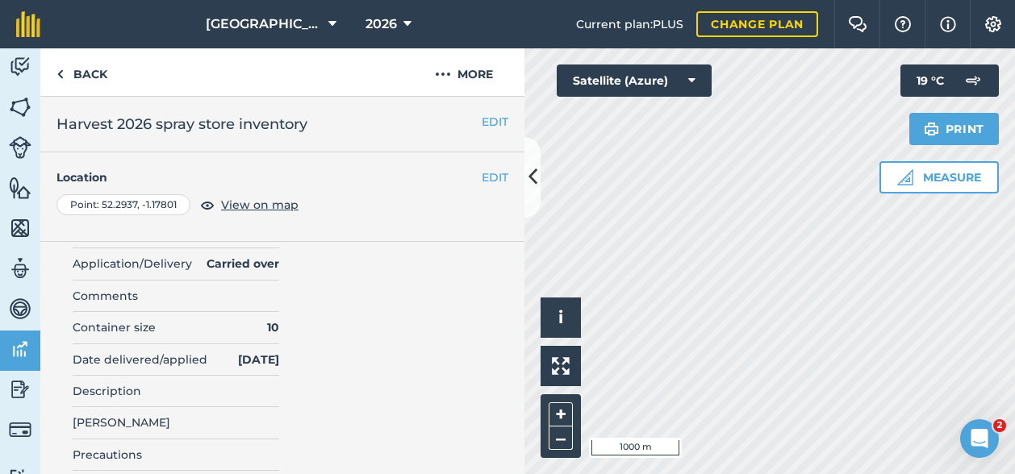
scroll to position [0, 0]
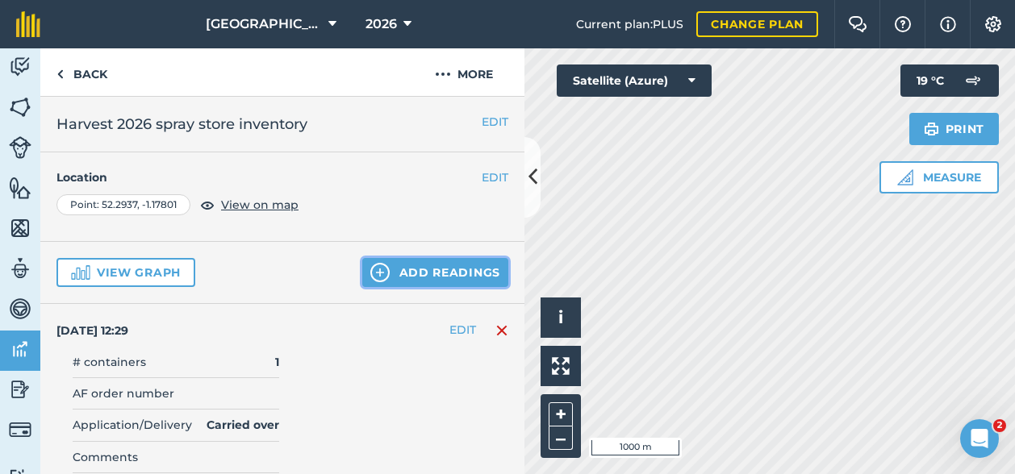
click at [423, 273] on button "Add readings" at bounding box center [435, 272] width 146 height 29
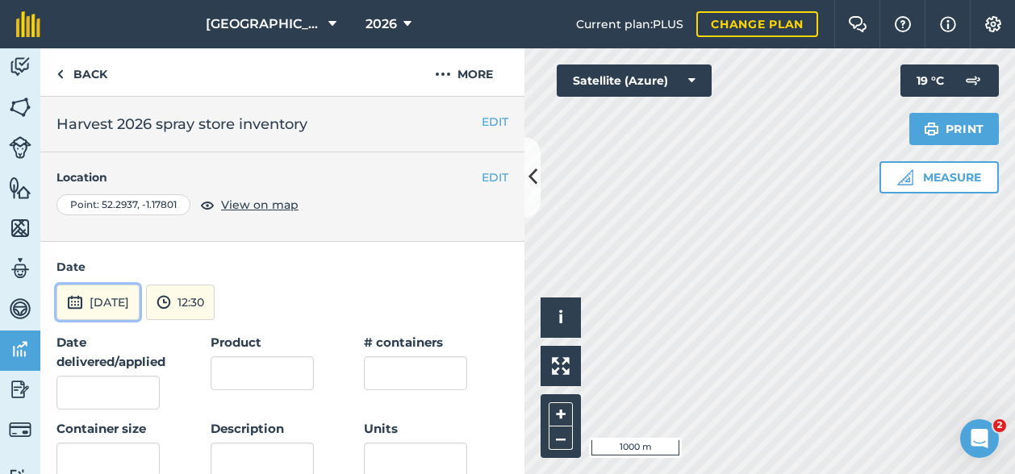
click at [119, 303] on button "[DATE]" at bounding box center [97, 302] width 83 height 35
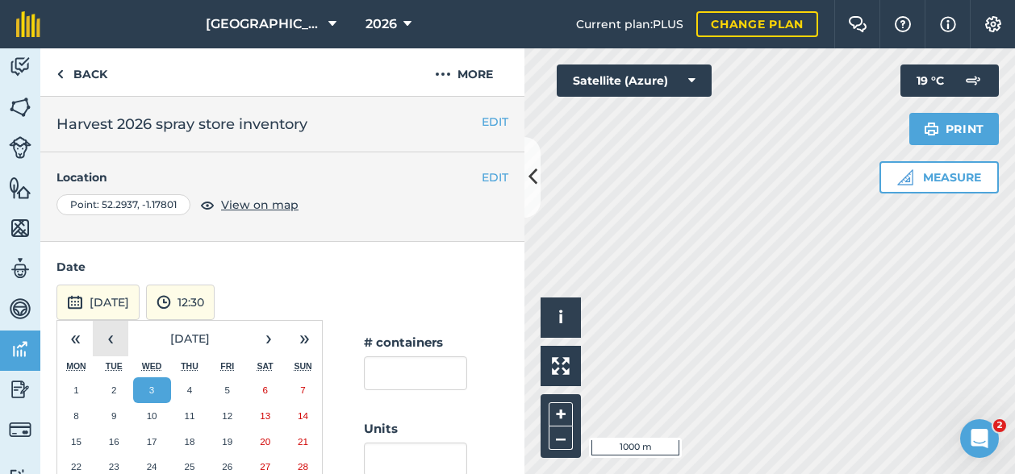
click at [108, 343] on button "‹" at bounding box center [110, 338] width 35 height 35
click at [110, 401] on button "1" at bounding box center [114, 391] width 38 height 26
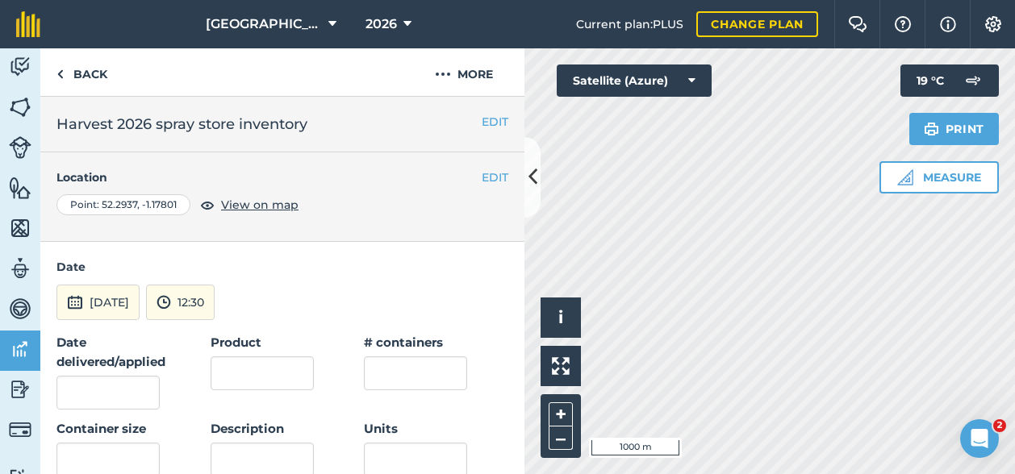
click at [96, 367] on strong "Date delivered/applied" at bounding box center [110, 352] width 109 height 35
click at [96, 376] on input "Date delivered/applied" at bounding box center [107, 393] width 103 height 34
type input "[DATE]"
click at [272, 373] on input "Product" at bounding box center [262, 374] width 103 height 34
type input "Finish SX"
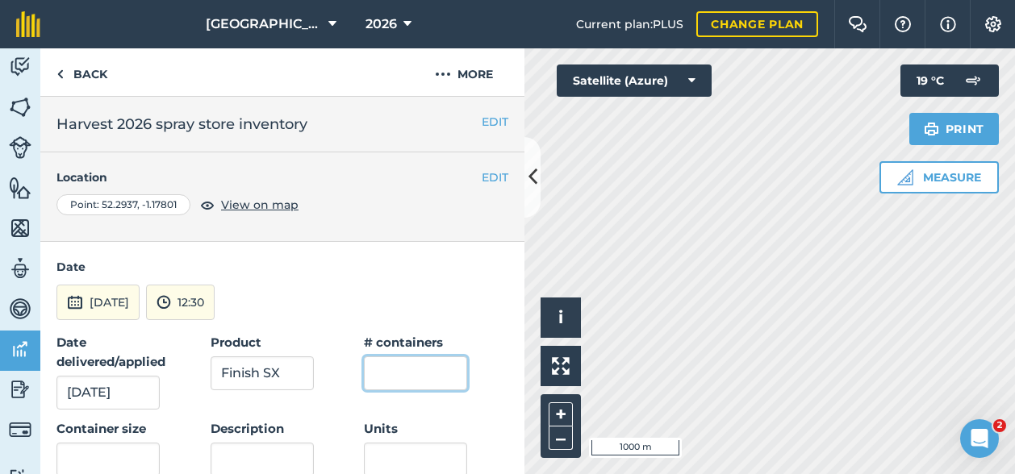
click at [385, 367] on input "text" at bounding box center [415, 374] width 103 height 34
type input "1"
click at [82, 457] on input "text" at bounding box center [107, 460] width 103 height 34
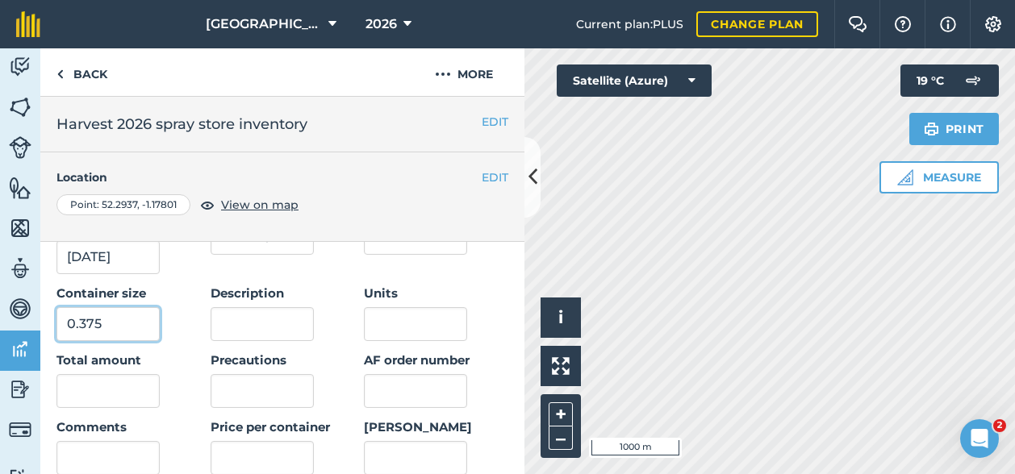
scroll to position [161, 0]
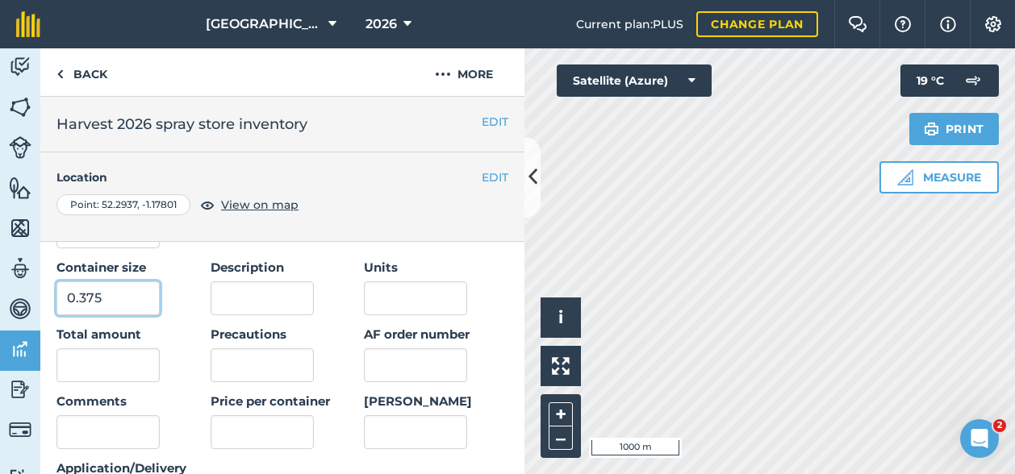
type input "0.375"
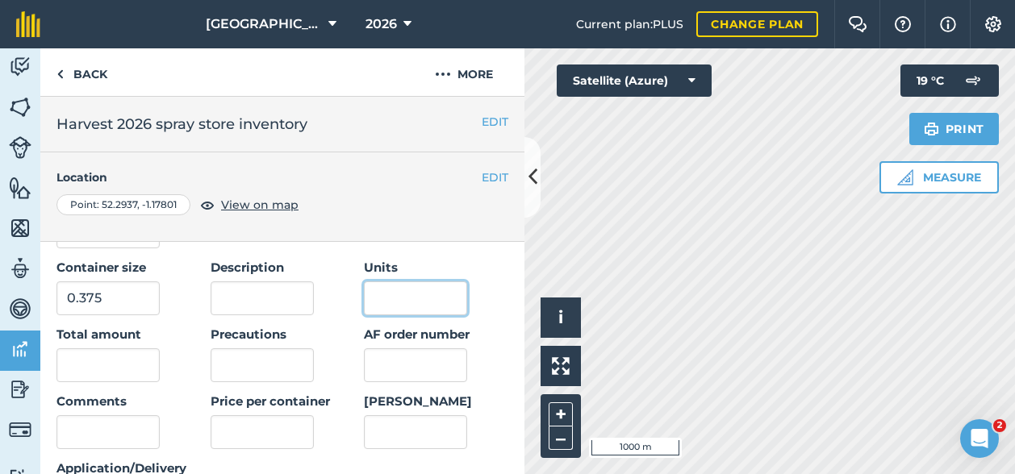
click at [381, 298] on input "Units" at bounding box center [415, 299] width 103 height 34
click at [113, 369] on input "text" at bounding box center [107, 365] width 103 height 34
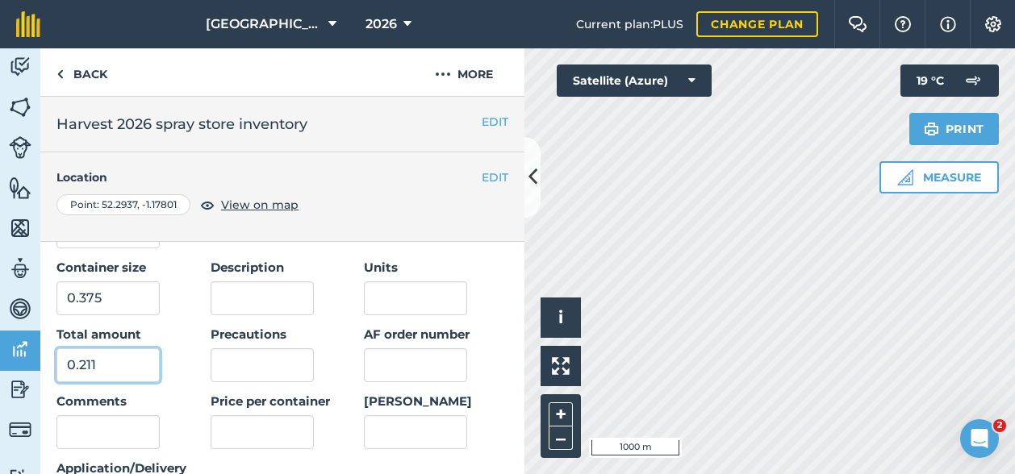
scroll to position [323, 0]
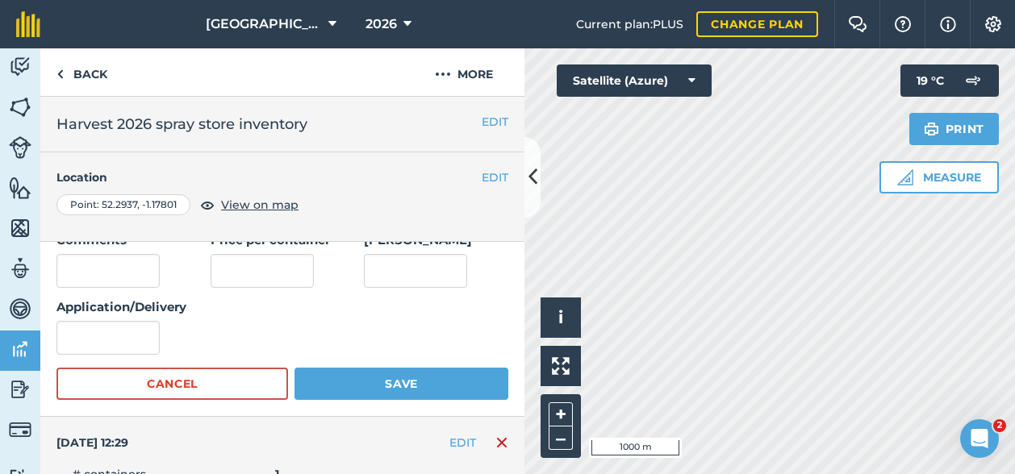
type input "0.211"
click at [121, 347] on input "Application/Delivery" at bounding box center [107, 338] width 103 height 34
type input "Carried over"
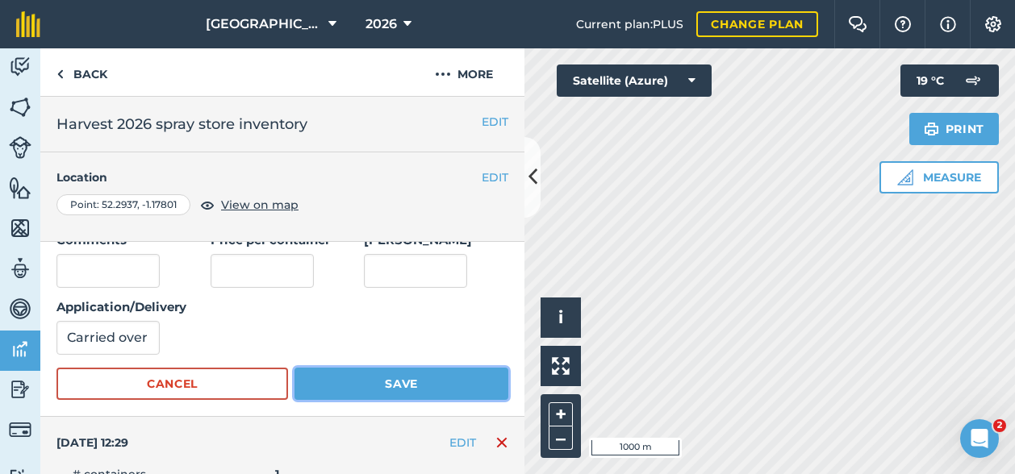
click at [361, 383] on button "Save" at bounding box center [401, 384] width 214 height 32
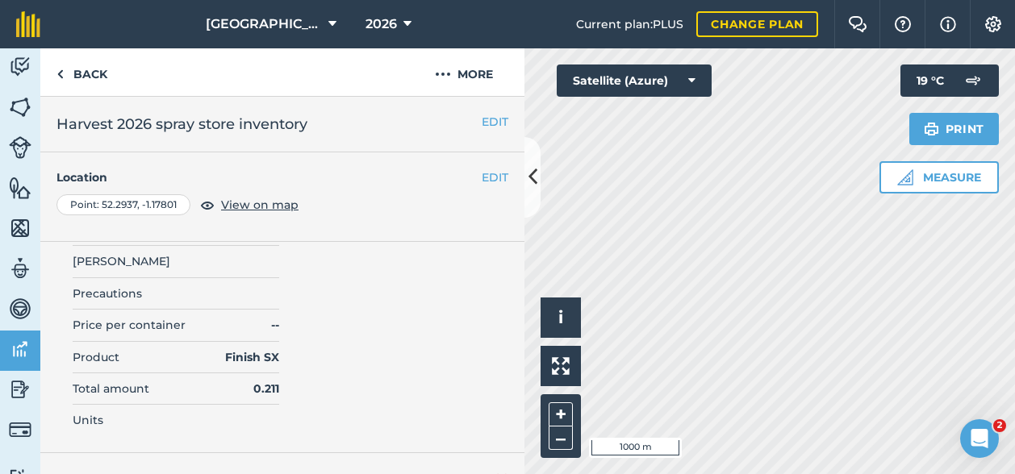
scroll to position [0, 0]
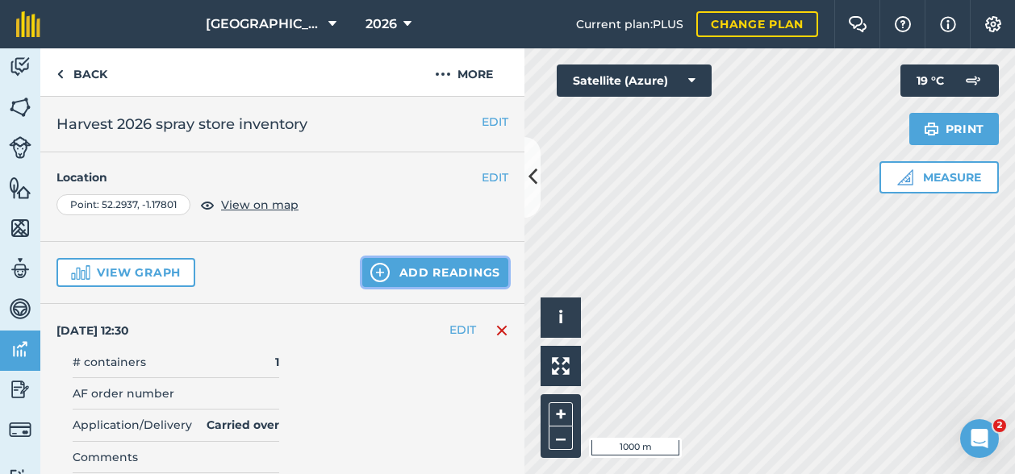
click at [402, 278] on button "Add readings" at bounding box center [435, 272] width 146 height 29
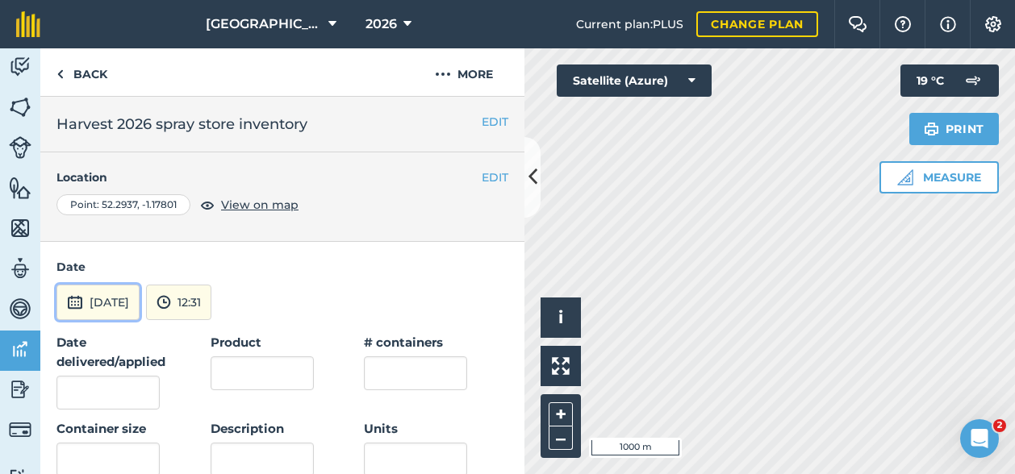
click at [97, 302] on button "[DATE]" at bounding box center [97, 302] width 83 height 35
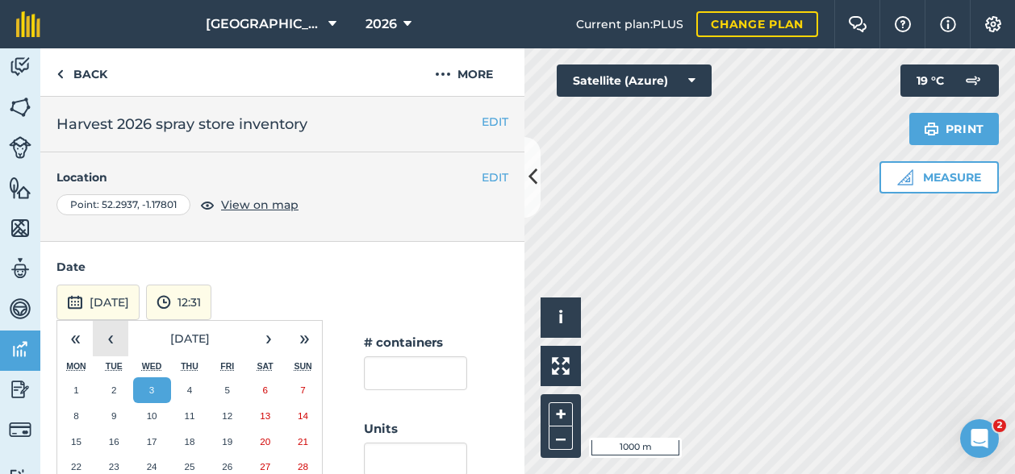
click at [107, 336] on button "‹" at bounding box center [110, 338] width 35 height 35
click at [116, 340] on button "‹" at bounding box center [110, 338] width 35 height 35
click at [115, 394] on button "1" at bounding box center [114, 391] width 38 height 26
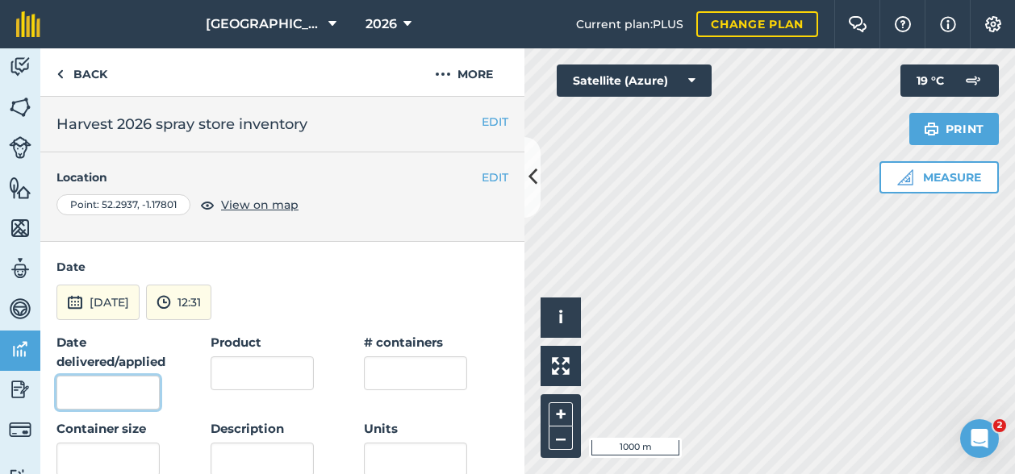
click at [106, 391] on input "Date delivered/applied" at bounding box center [107, 393] width 103 height 34
type input "[DATE]"
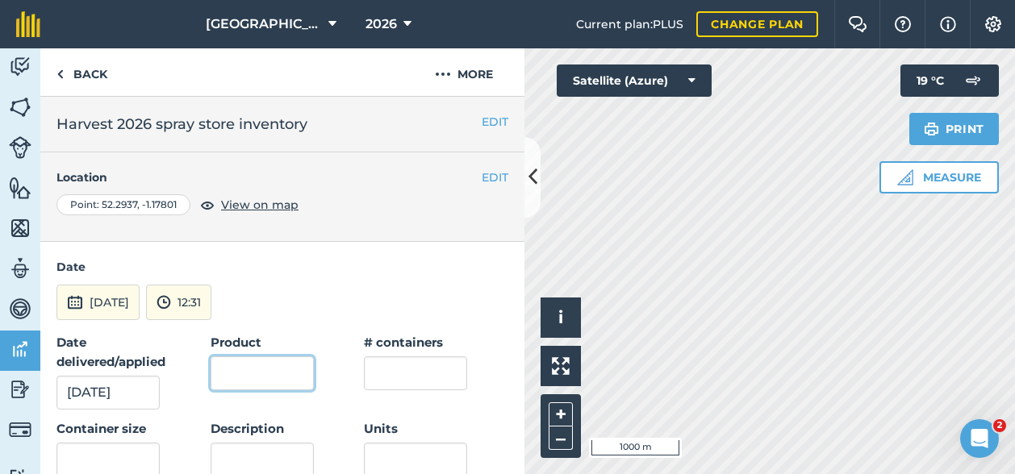
click at [284, 373] on input "Product" at bounding box center [262, 374] width 103 height 34
type input "Fusilade Max"
click at [401, 373] on input "text" at bounding box center [415, 374] width 103 height 34
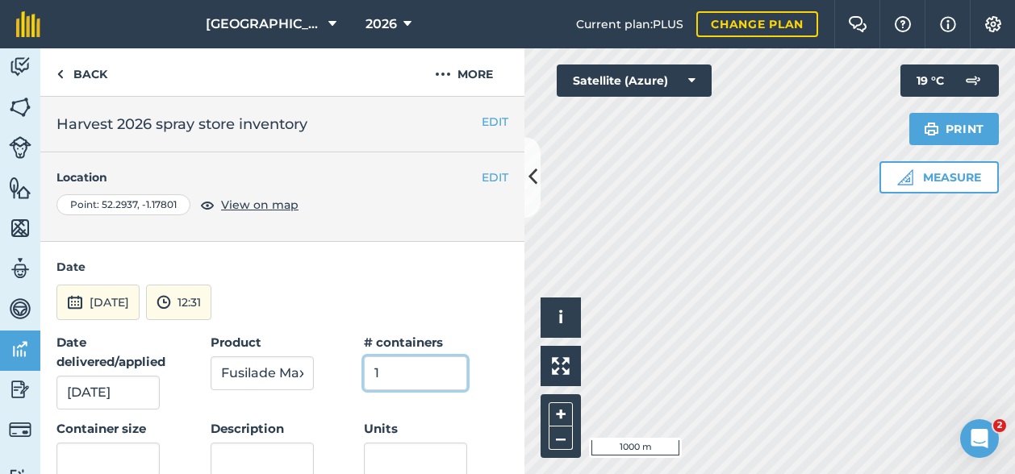
type input "1"
click at [88, 456] on input "text" at bounding box center [107, 460] width 103 height 34
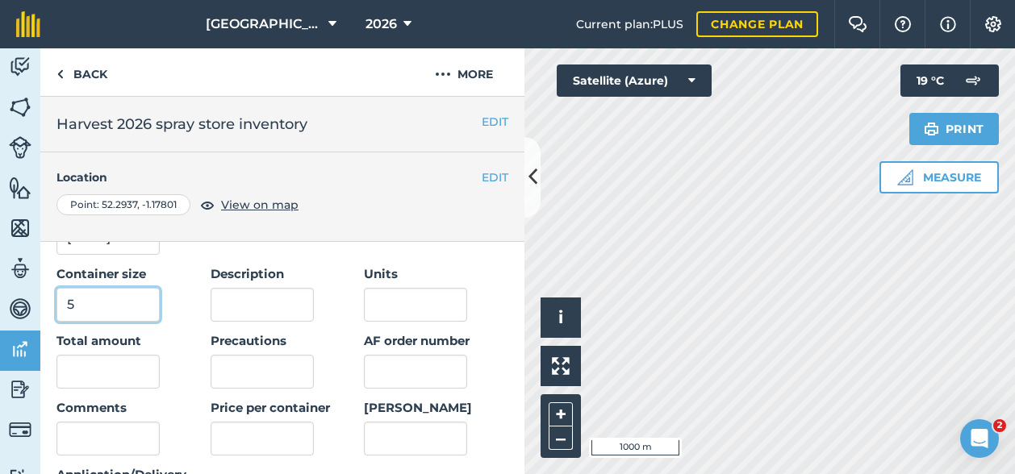
scroll to position [161, 0]
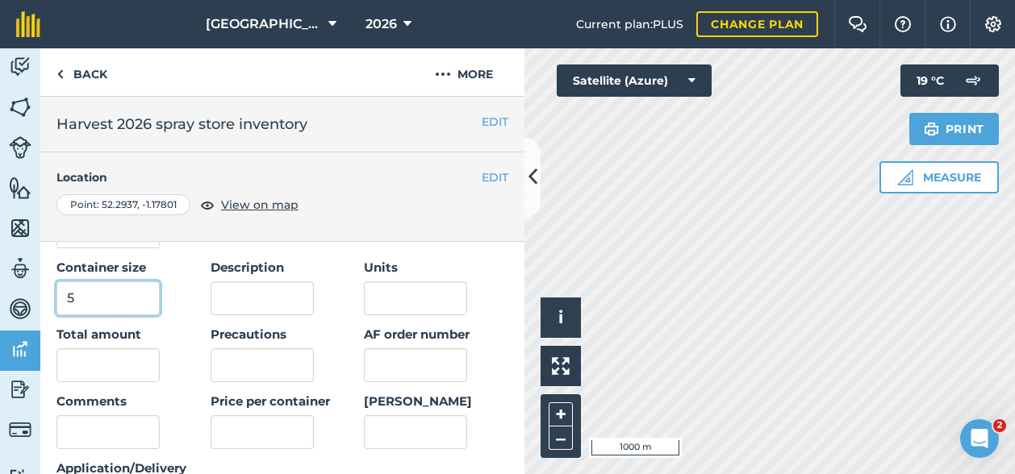
type input "5"
click at [118, 372] on input "text" at bounding box center [107, 365] width 103 height 34
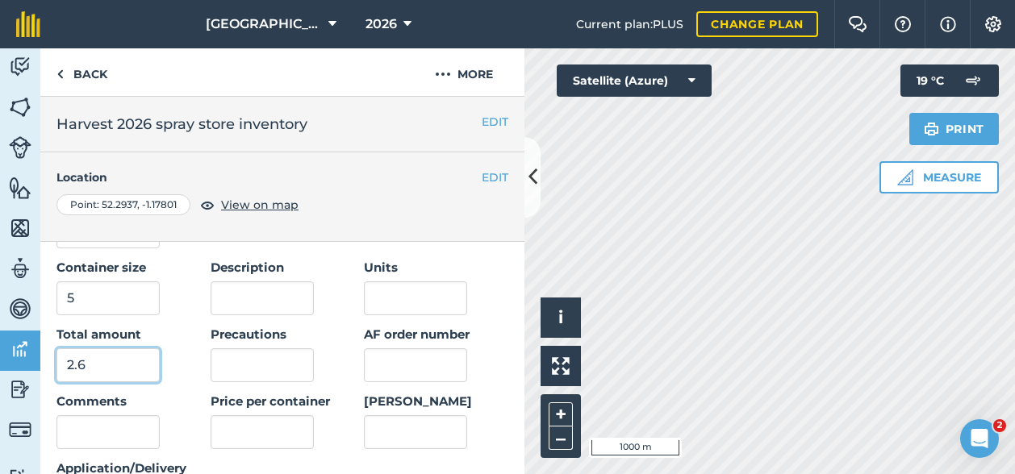
scroll to position [242, 0]
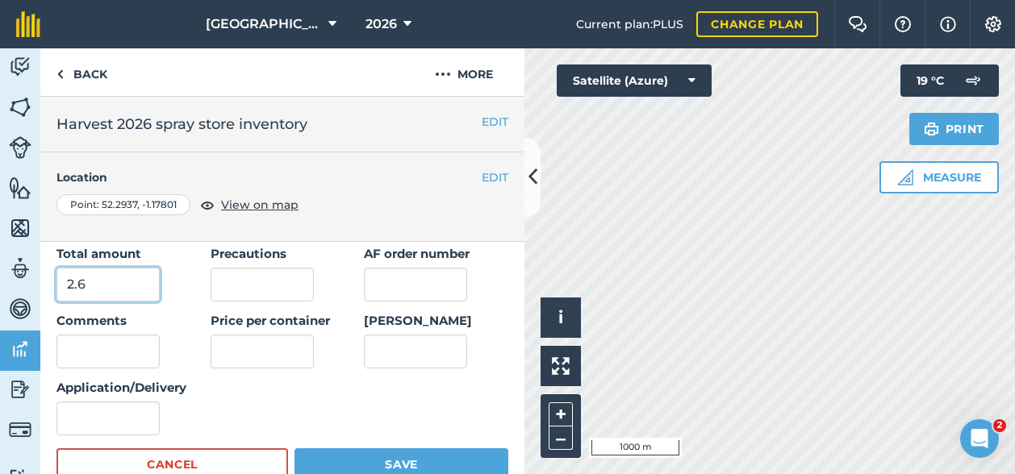
type input "2.6"
click at [109, 420] on input "Application/Delivery" at bounding box center [107, 419] width 103 height 34
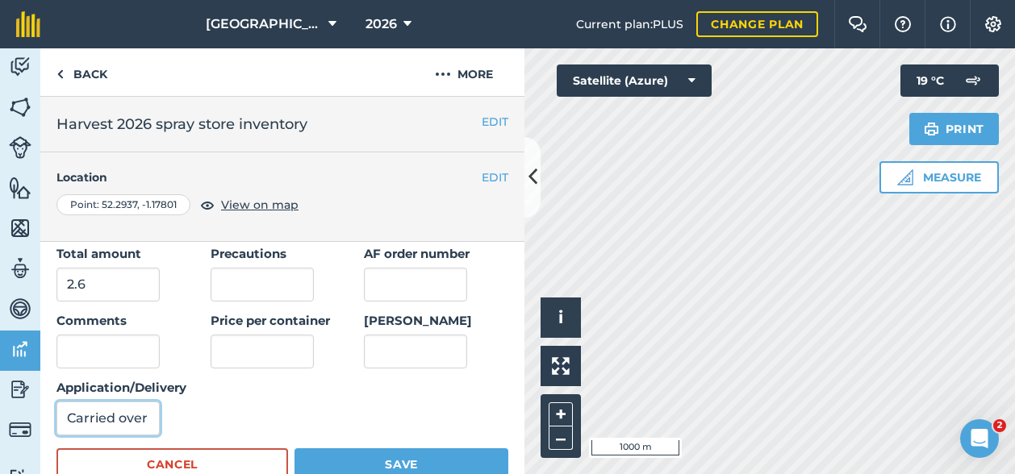
type input "Carried over"
click at [344, 451] on button "Save" at bounding box center [401, 465] width 214 height 32
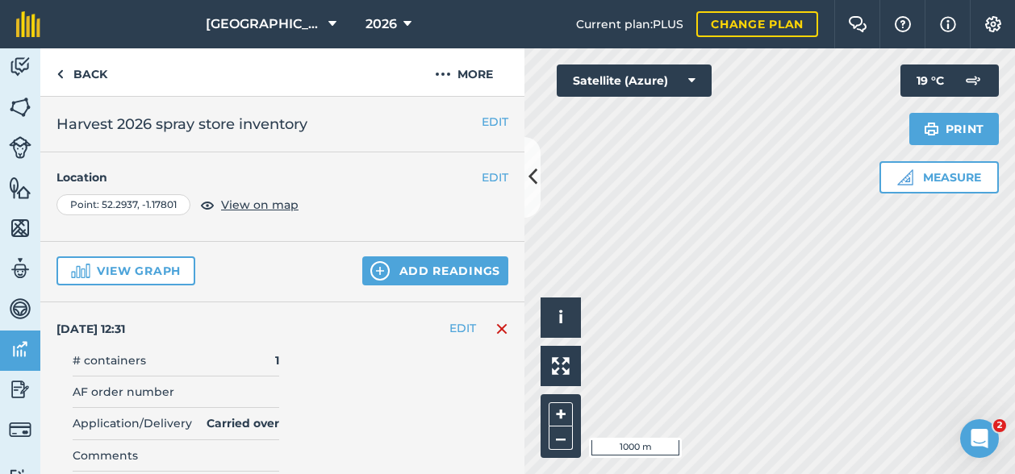
scroll to position [0, 0]
click at [382, 277] on button "Add readings" at bounding box center [435, 272] width 146 height 29
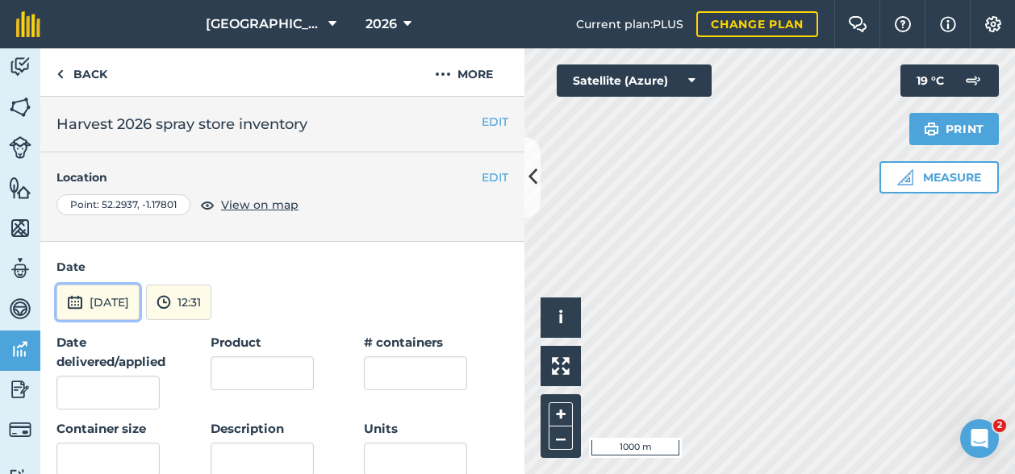
click at [107, 298] on button "[DATE]" at bounding box center [97, 302] width 83 height 35
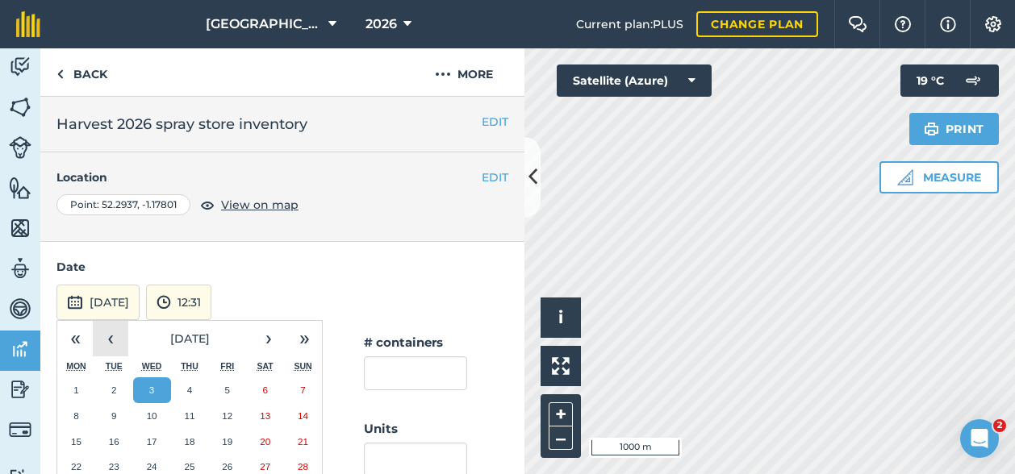
click at [111, 328] on button "‹" at bounding box center [110, 338] width 35 height 35
click at [108, 335] on button "‹" at bounding box center [110, 338] width 35 height 35
click at [115, 395] on button "1" at bounding box center [114, 391] width 38 height 26
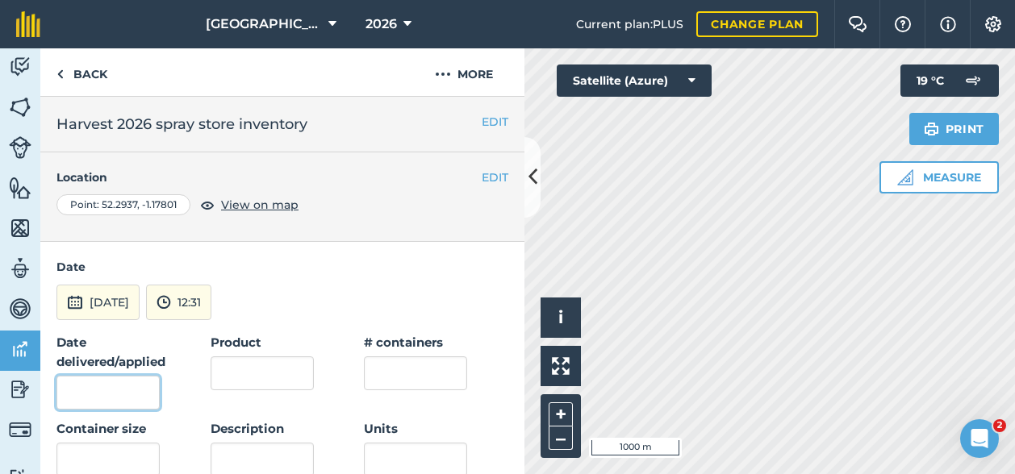
click at [115, 394] on input "Date delivered/applied" at bounding box center [107, 393] width 103 height 34
type input "[DATE]"
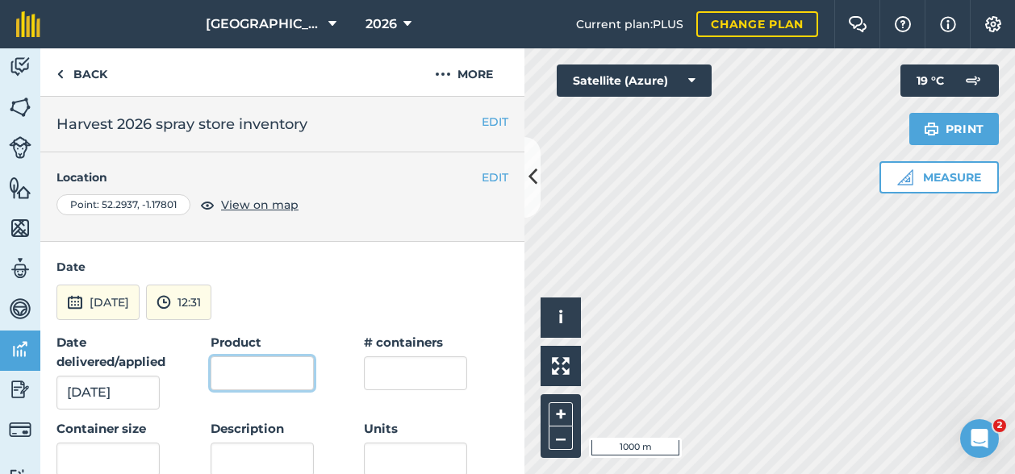
click at [268, 373] on input "Product" at bounding box center [262, 374] width 103 height 34
type input "Hatra"
click at [389, 367] on input "text" at bounding box center [415, 374] width 103 height 34
type input "1"
click at [104, 456] on input "text" at bounding box center [107, 460] width 103 height 34
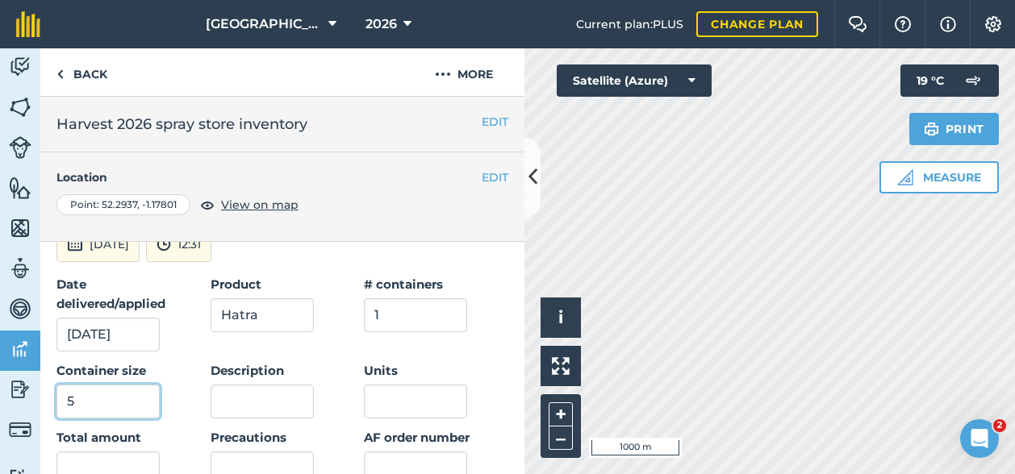
scroll to position [81, 0]
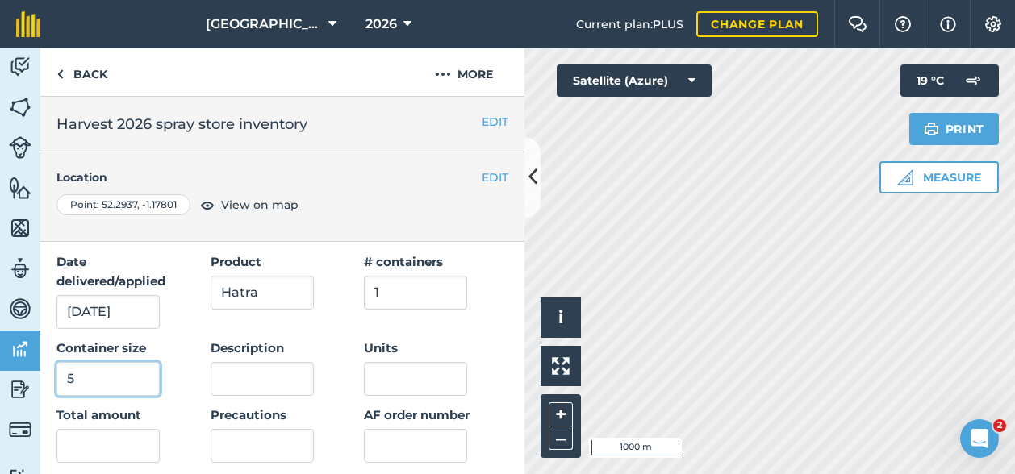
type input "5"
click at [102, 437] on input "text" at bounding box center [107, 446] width 103 height 34
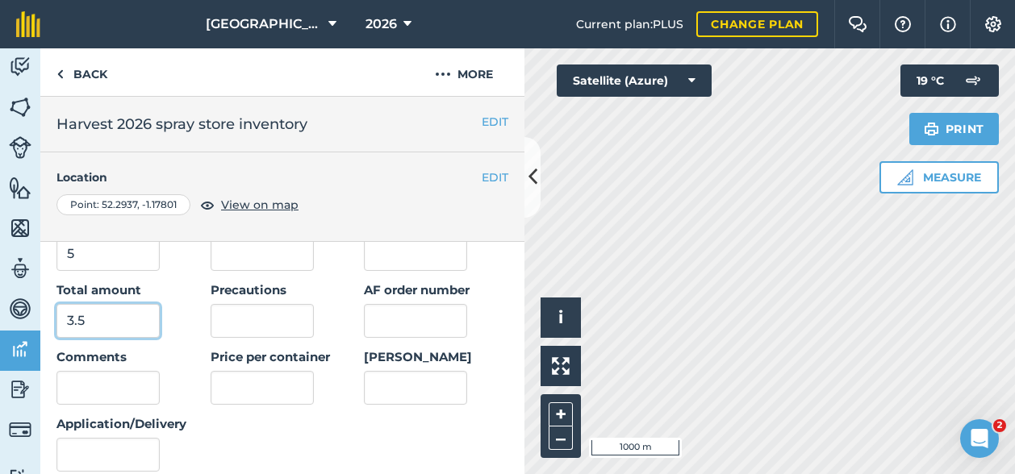
scroll to position [242, 0]
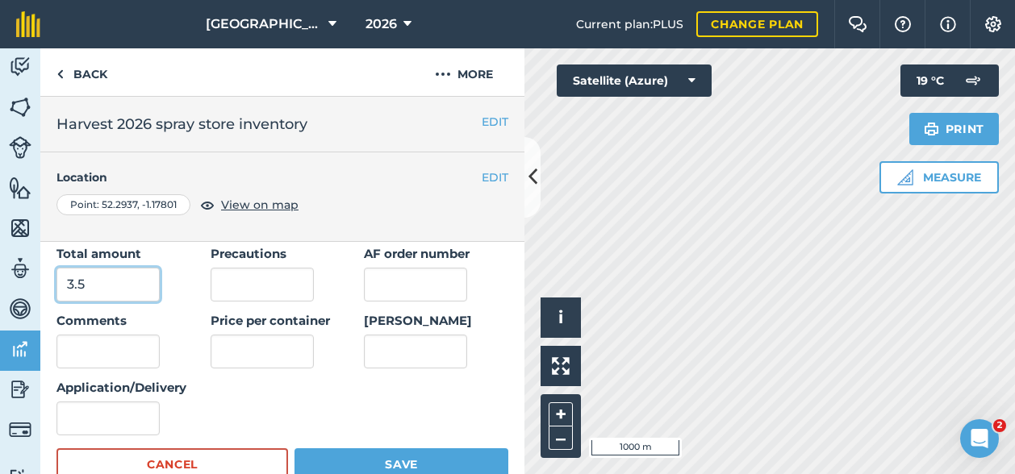
type input "3.5"
click at [115, 406] on input "Application/Delivery" at bounding box center [107, 419] width 103 height 34
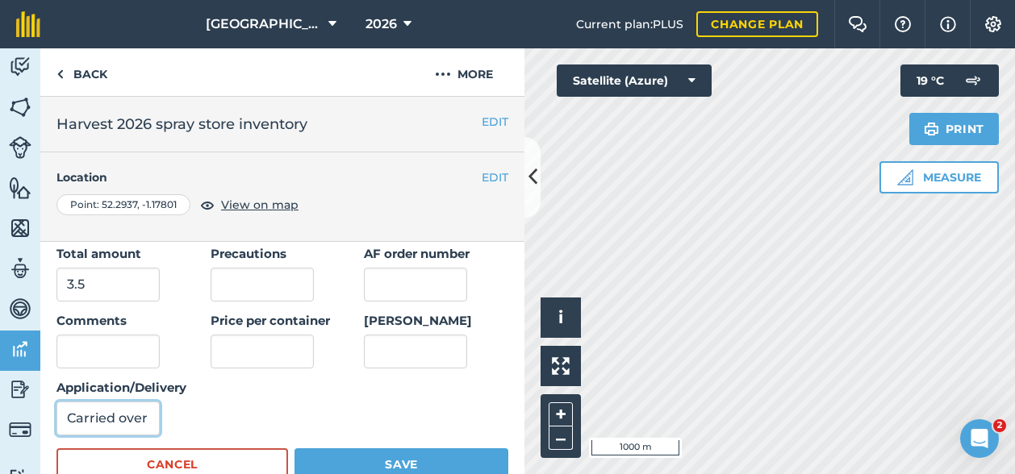
type input "Carried over"
click at [308, 450] on button "Save" at bounding box center [401, 465] width 214 height 32
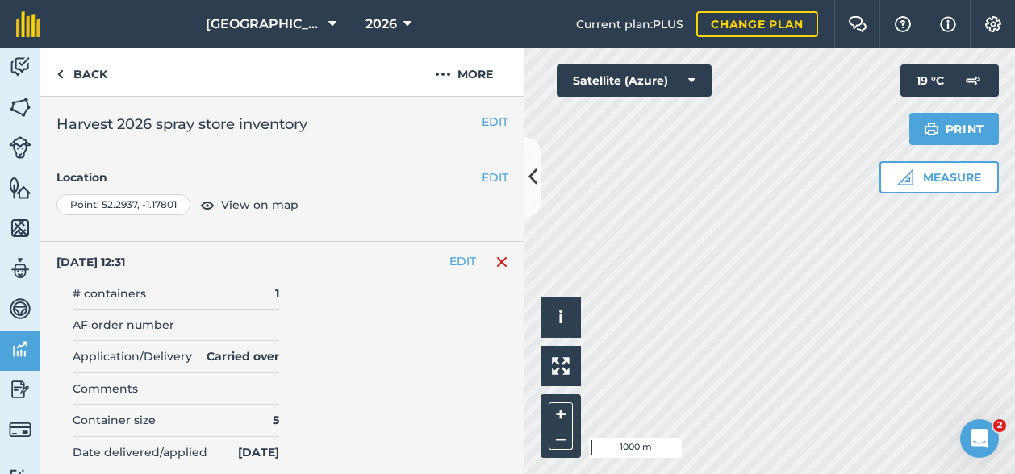
scroll to position [0, 0]
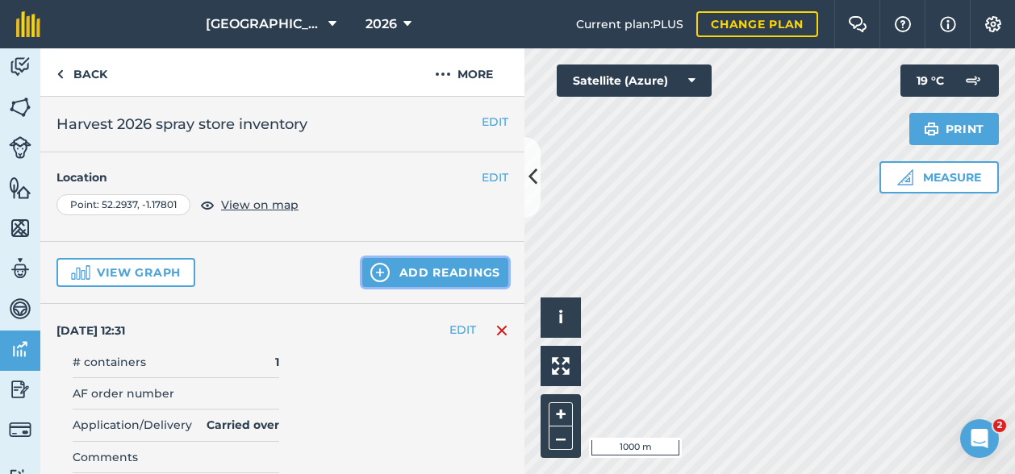
click at [398, 276] on button "Add readings" at bounding box center [435, 272] width 146 height 29
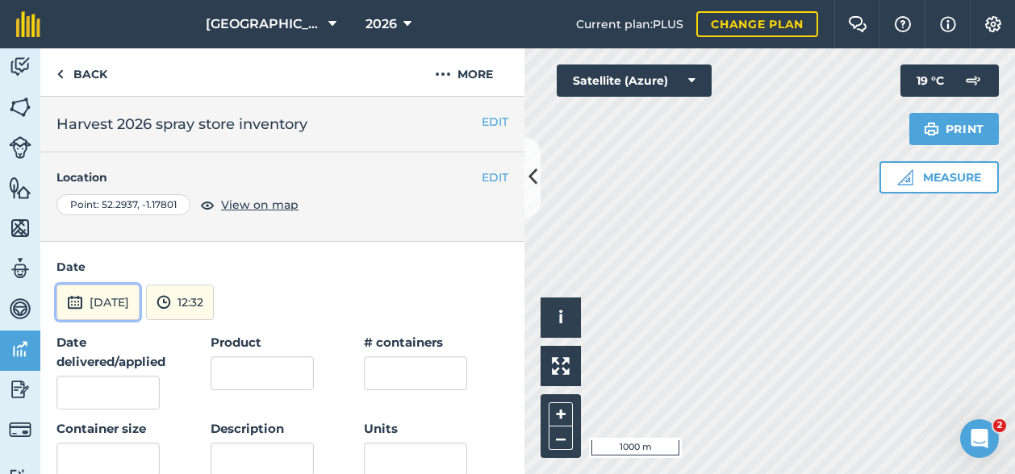
click at [102, 301] on button "[DATE]" at bounding box center [97, 302] width 83 height 35
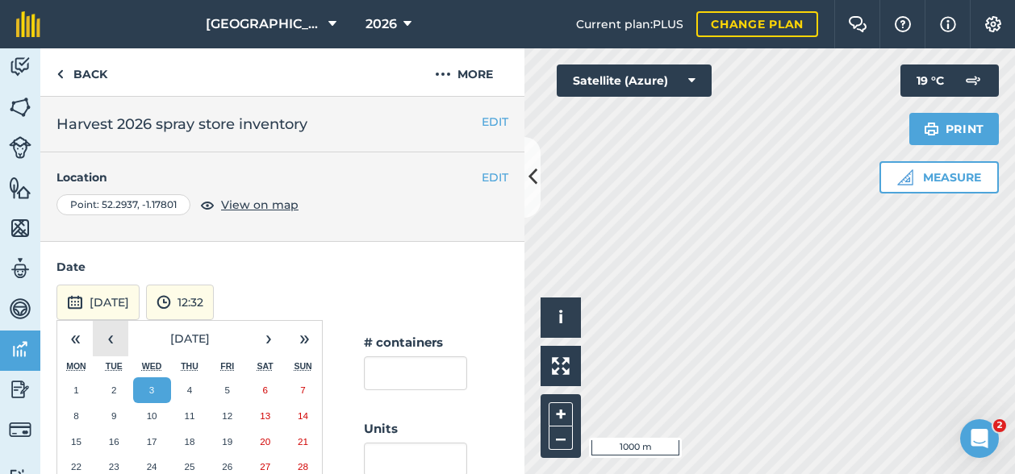
click at [105, 338] on button "‹" at bounding box center [110, 338] width 35 height 35
click at [116, 387] on abbr "1" at bounding box center [113, 390] width 5 height 10
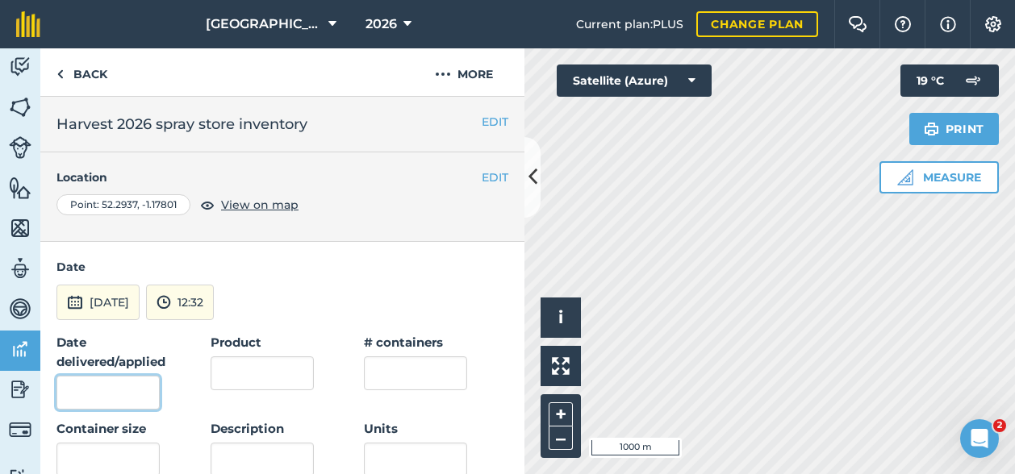
click at [105, 386] on input "Date delivered/applied" at bounding box center [107, 393] width 103 height 34
type input "[DATE]"
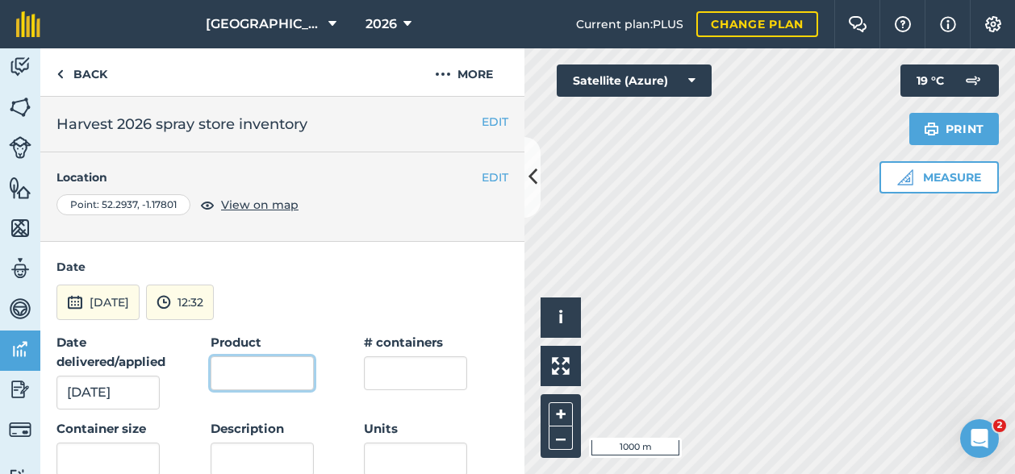
click at [259, 368] on input "Product" at bounding box center [262, 374] width 103 height 34
type input "Man-15 Sure"
click at [395, 362] on input "text" at bounding box center [415, 374] width 103 height 34
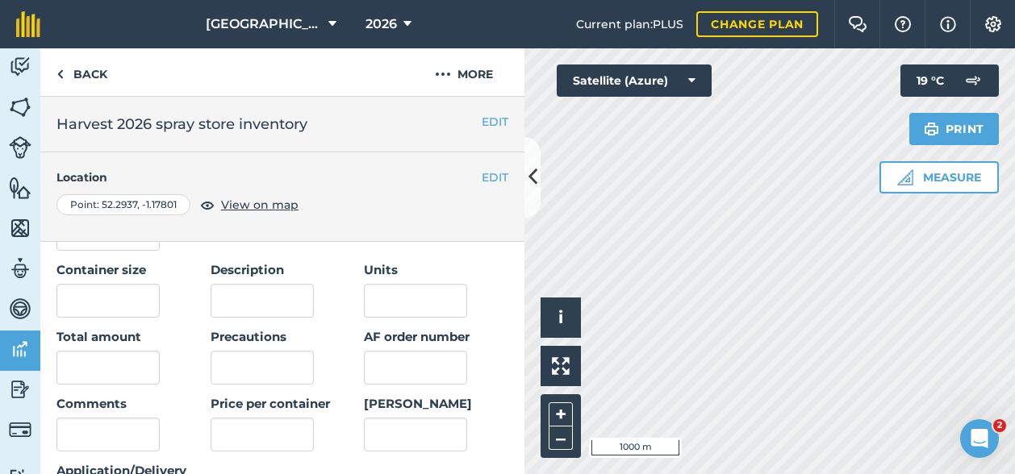
scroll to position [161, 0]
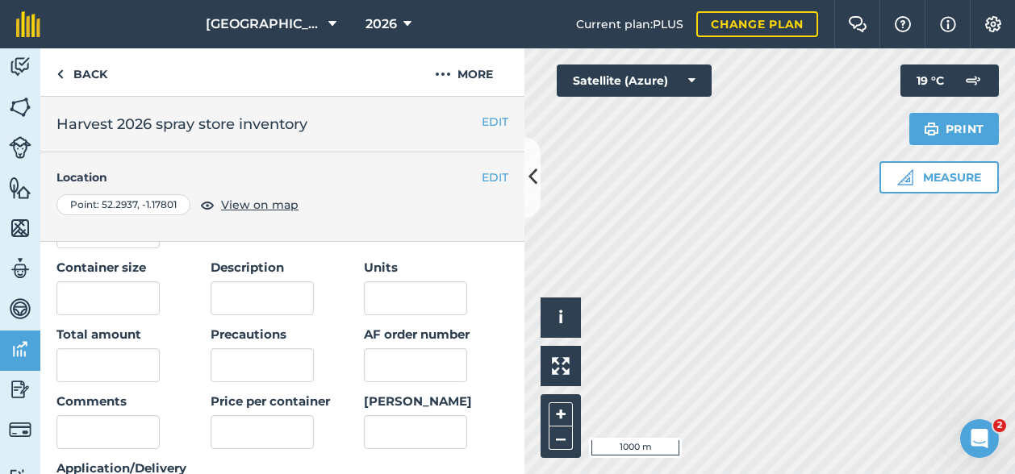
type input "4"
click at [108, 291] on input "text" at bounding box center [107, 299] width 103 height 34
type input "15"
click at [106, 369] on input "text" at bounding box center [107, 365] width 103 height 34
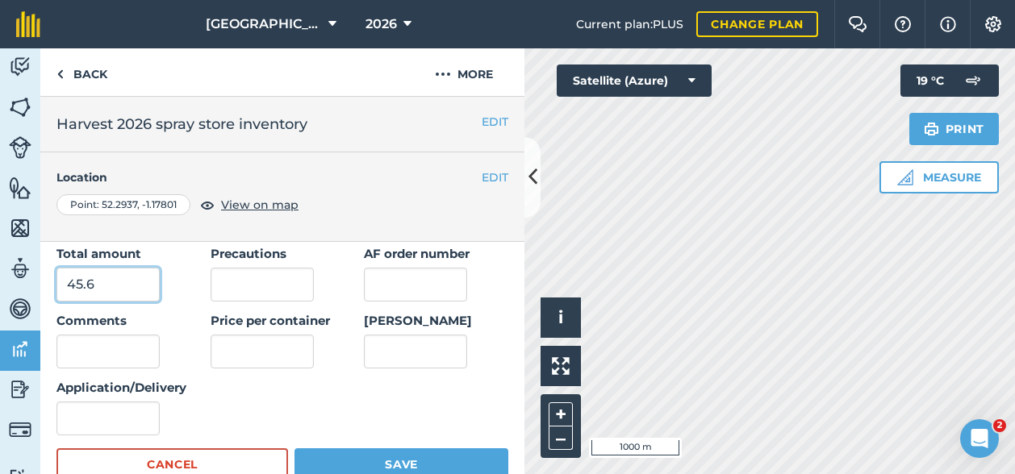
type input "45.6"
click at [65, 429] on input "Application/Delivery" at bounding box center [107, 419] width 103 height 34
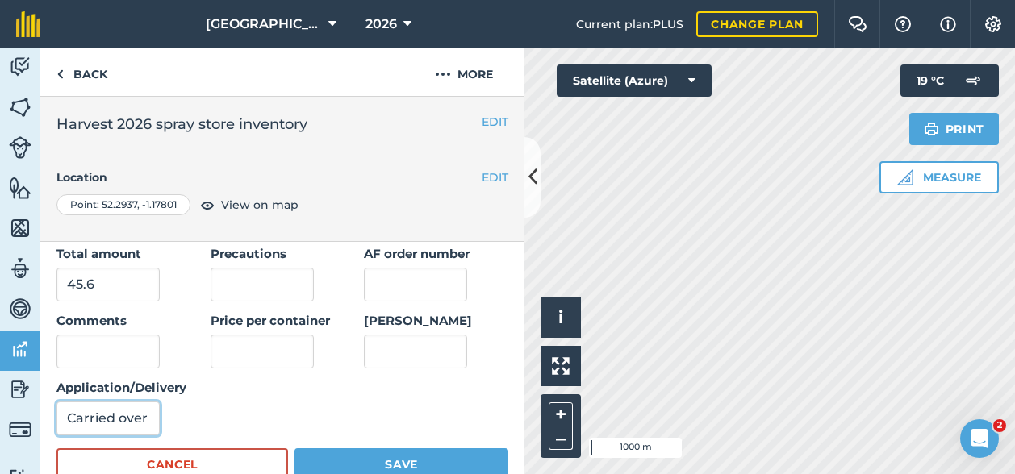
type input "Carried over"
click at [322, 451] on button "Save" at bounding box center [401, 465] width 214 height 32
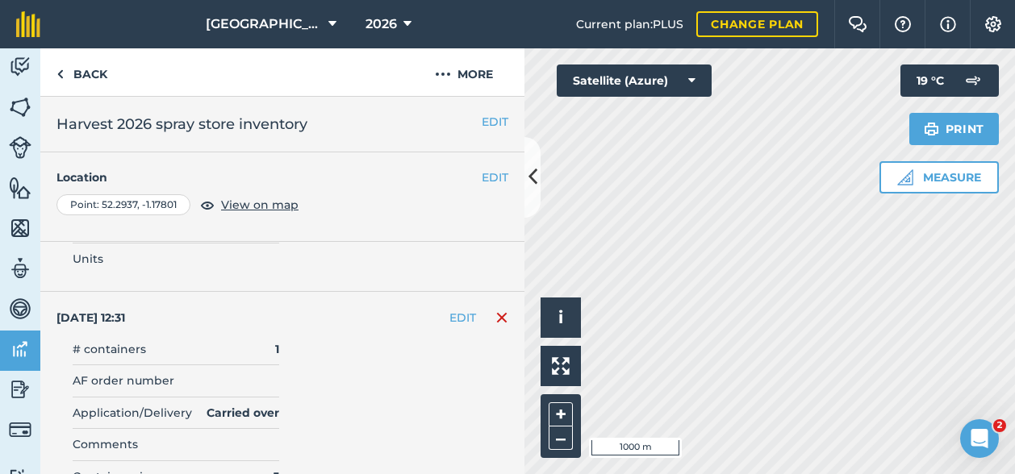
scroll to position [0, 0]
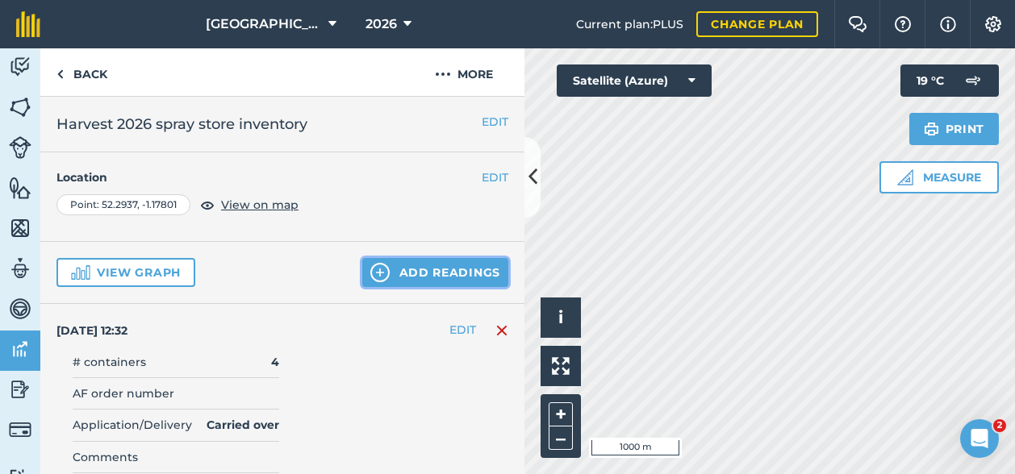
click at [403, 283] on button "Add readings" at bounding box center [435, 272] width 146 height 29
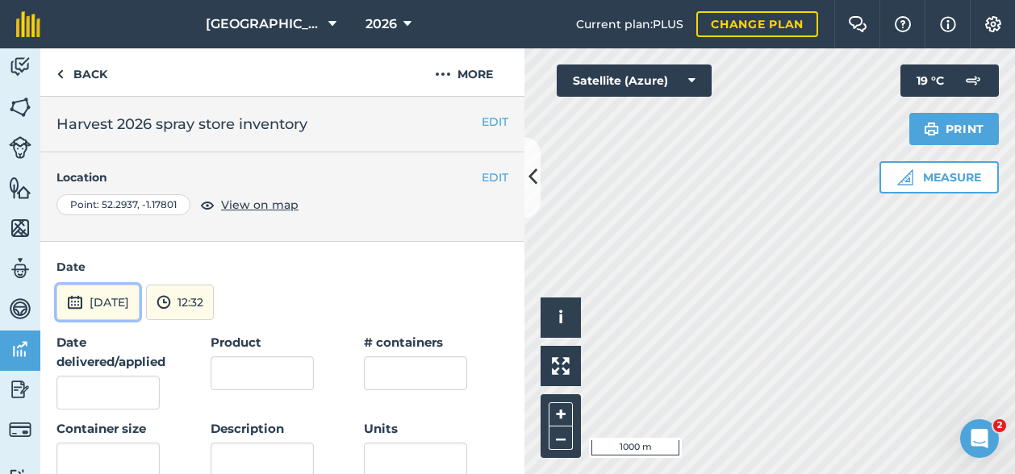
click at [95, 302] on button "[DATE]" at bounding box center [97, 302] width 83 height 35
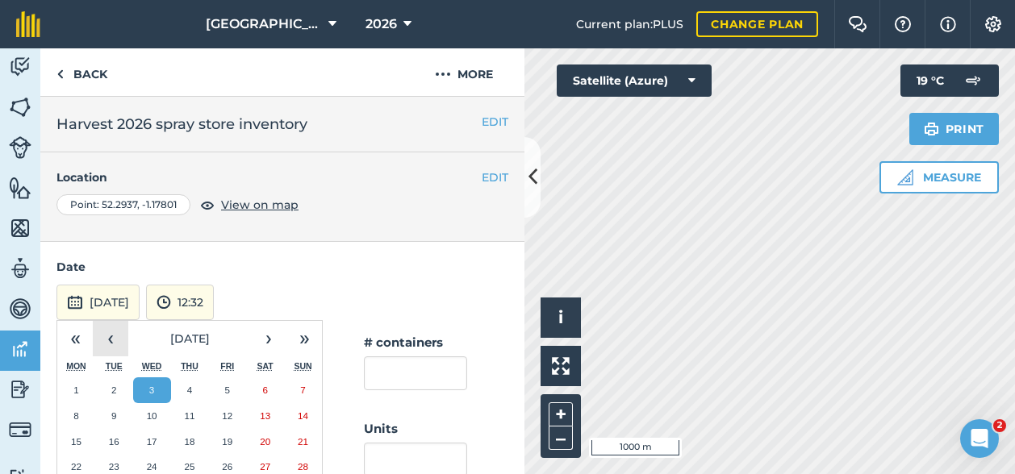
click at [119, 341] on button "‹" at bounding box center [110, 338] width 35 height 35
click at [109, 381] on button "1" at bounding box center [114, 391] width 38 height 26
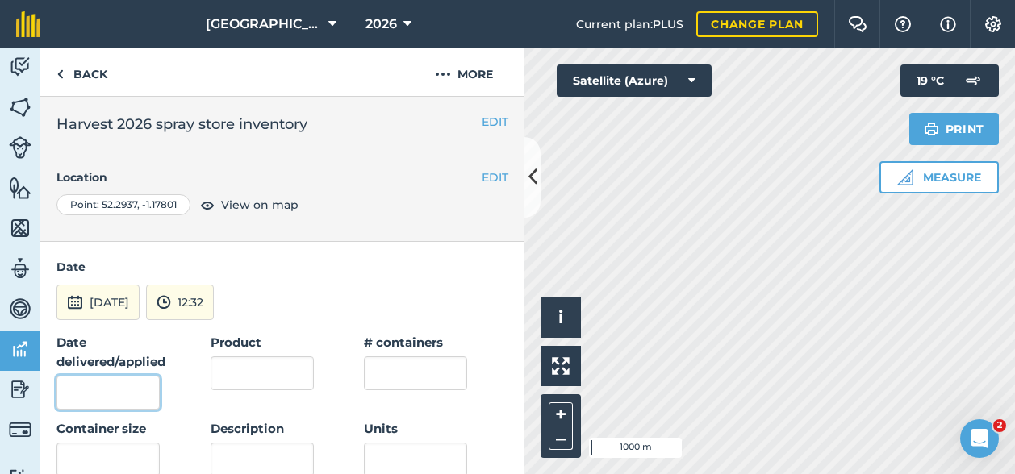
click at [105, 382] on input "Date delivered/applied" at bounding box center [107, 393] width 103 height 34
type input "[DATE]"
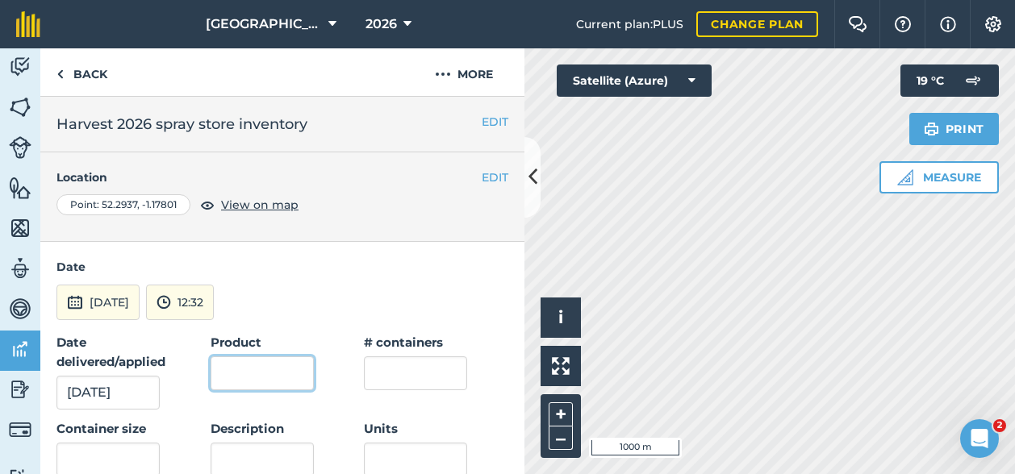
click at [248, 385] on input "Product" at bounding box center [262, 374] width 103 height 34
type input "MicroWise Aide"
click at [378, 372] on input "text" at bounding box center [415, 374] width 103 height 34
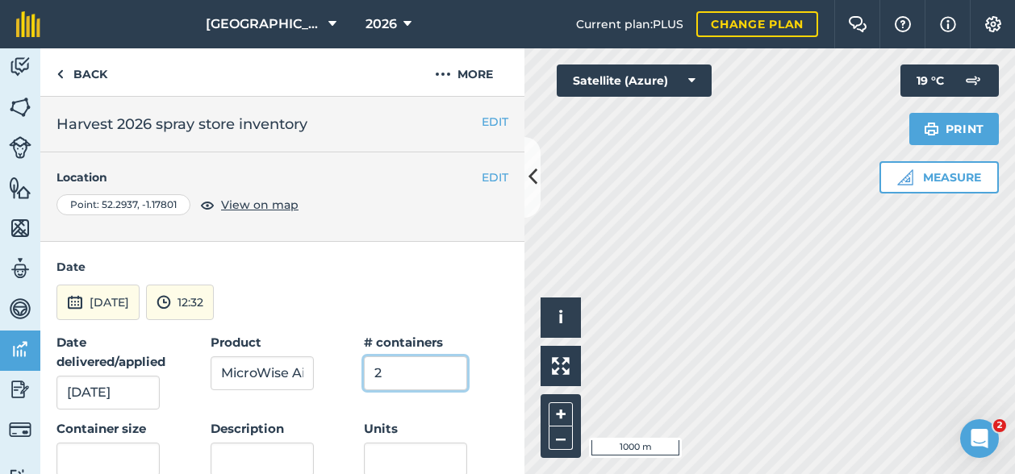
type input "2"
click at [120, 456] on input "text" at bounding box center [107, 460] width 103 height 34
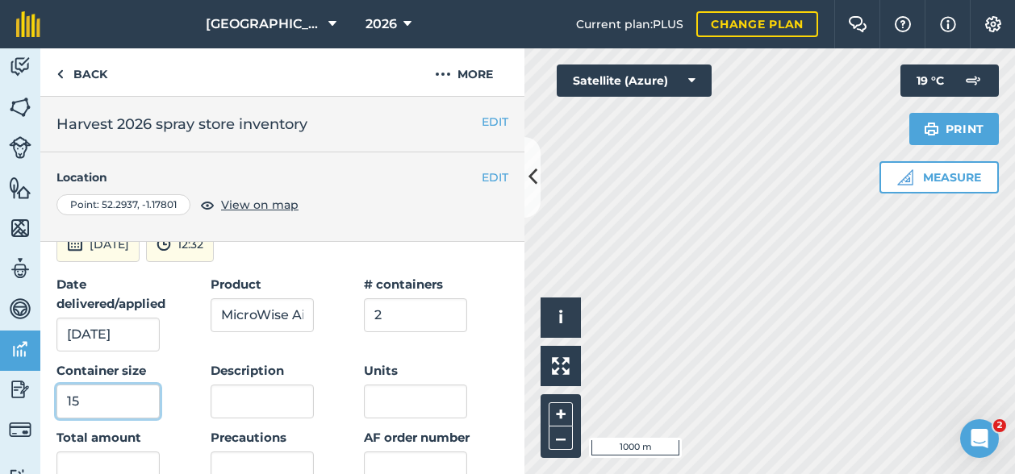
scroll to position [81, 0]
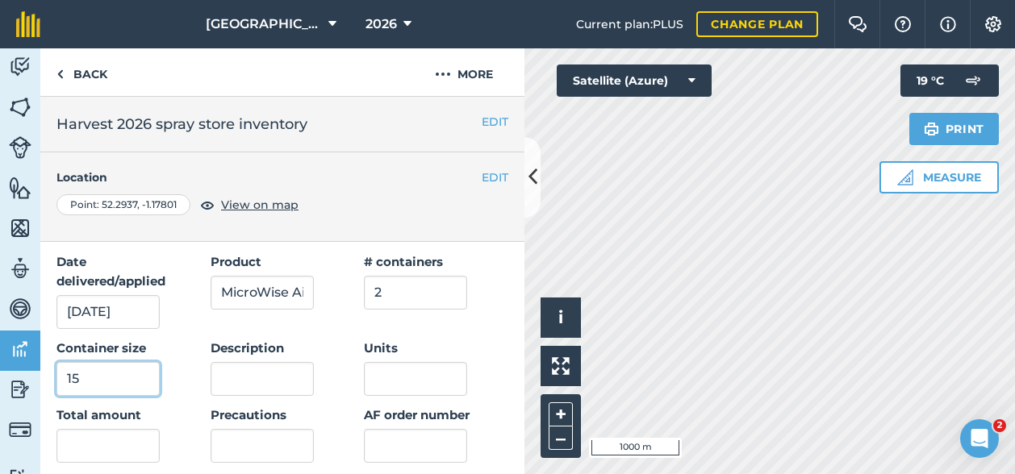
type input "15"
click at [119, 445] on input "text" at bounding box center [107, 446] width 103 height 34
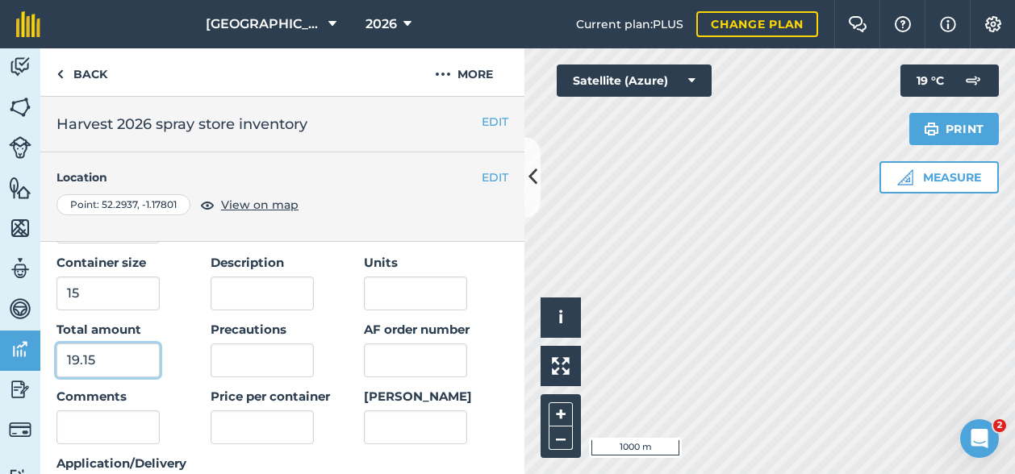
scroll to position [242, 0]
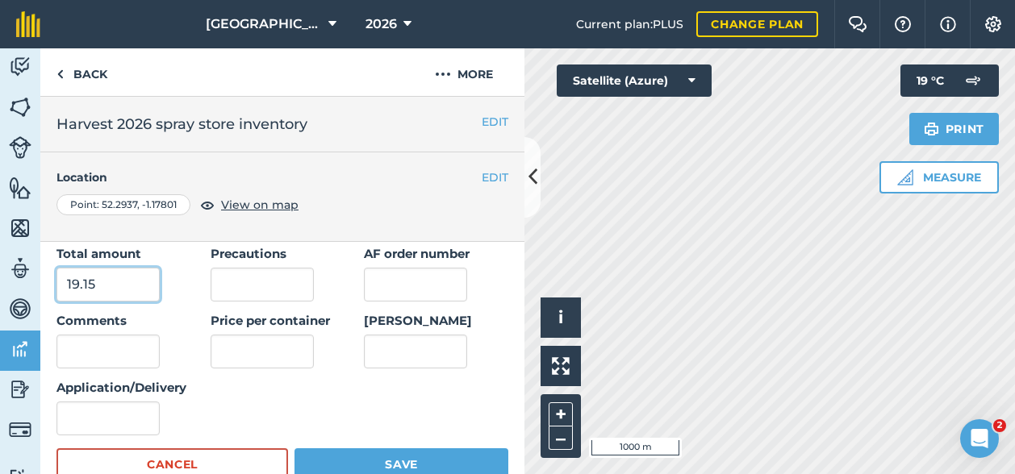
type input "19.15"
click at [123, 418] on input "Application/Delivery" at bounding box center [107, 419] width 103 height 34
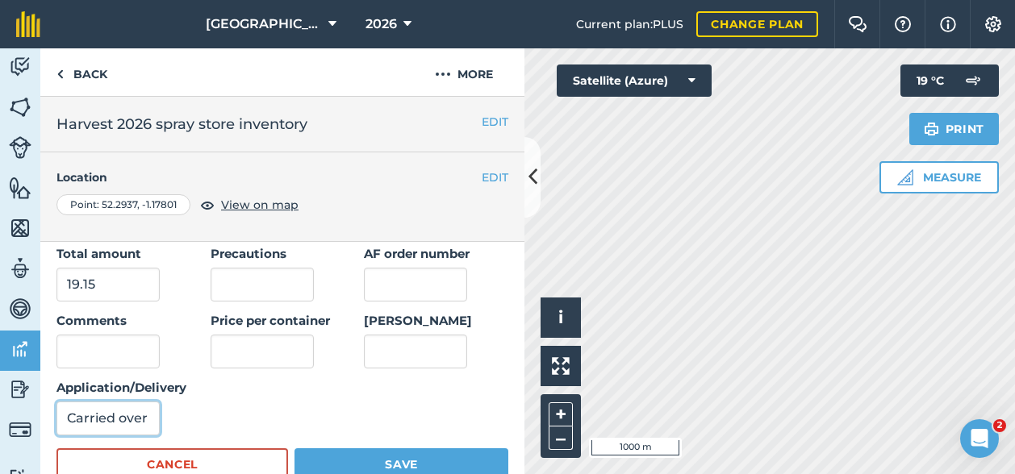
type input "Carried over"
click at [358, 459] on button "Save" at bounding box center [401, 465] width 214 height 32
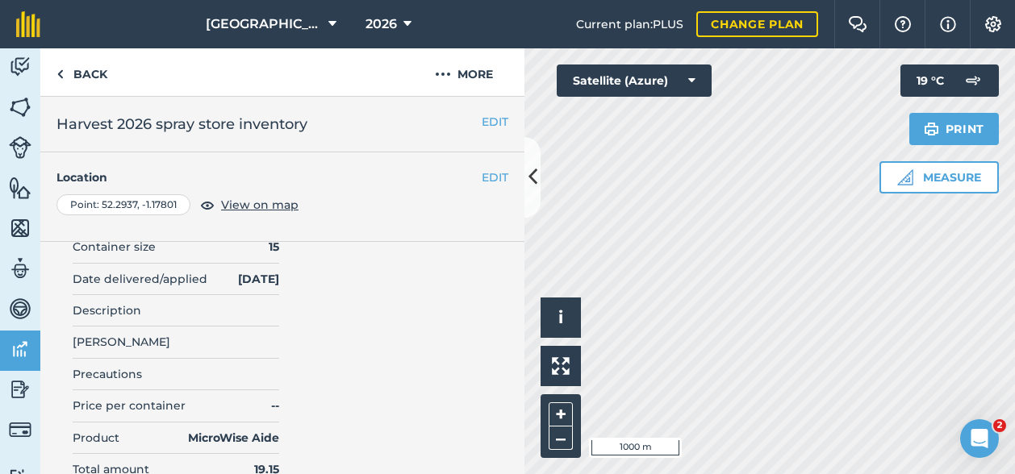
scroll to position [0, 0]
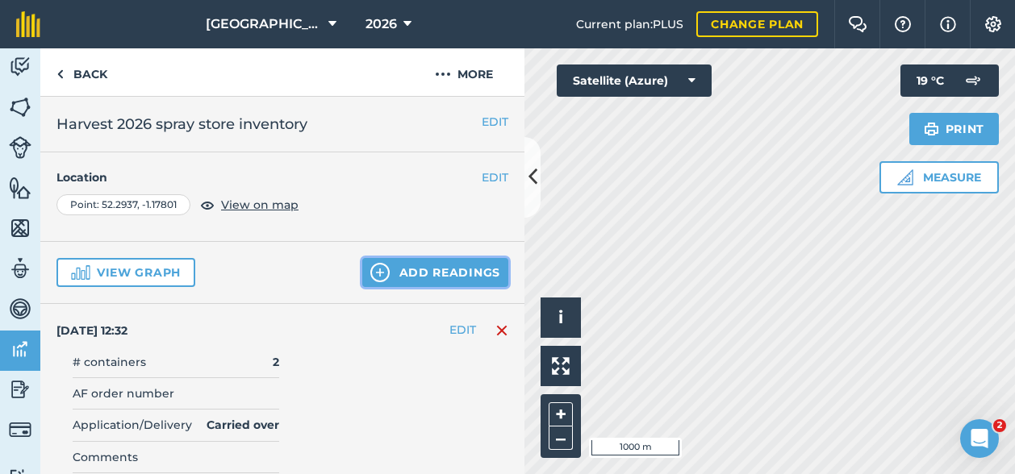
click at [427, 269] on button "Add readings" at bounding box center [435, 272] width 146 height 29
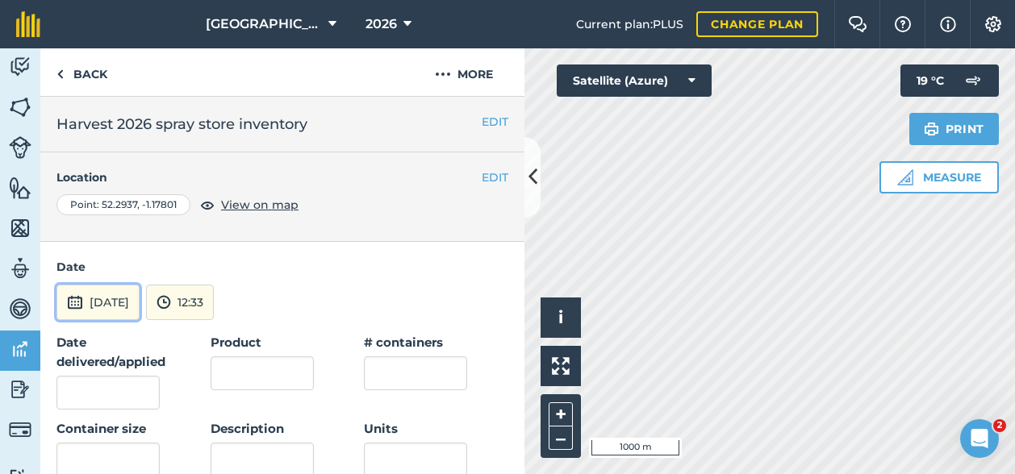
click at [112, 295] on button "[DATE]" at bounding box center [97, 302] width 83 height 35
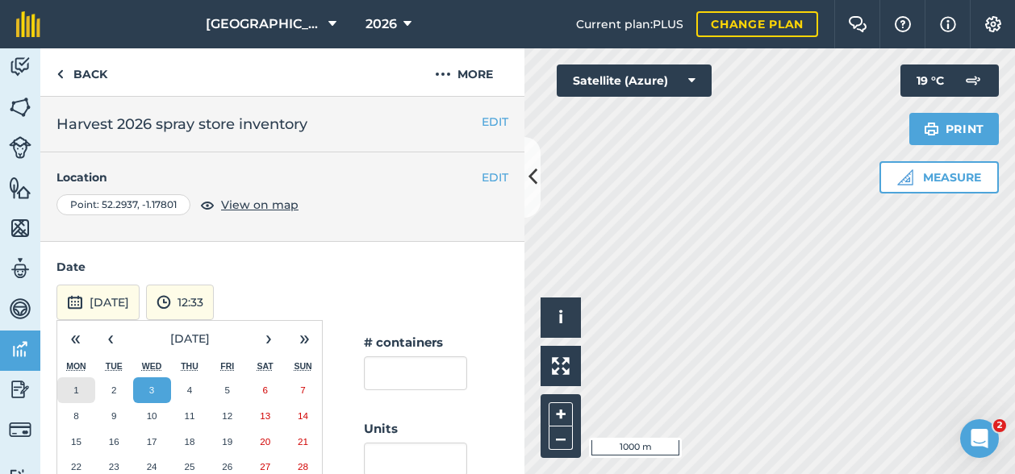
click at [76, 386] on abbr "1" at bounding box center [75, 390] width 5 height 10
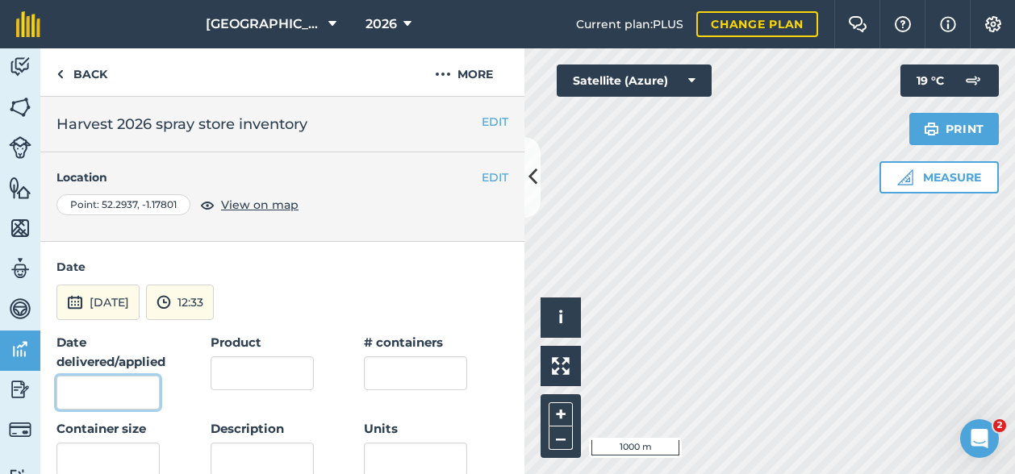
click at [94, 393] on input "Date delivered/applied" at bounding box center [107, 393] width 103 height 34
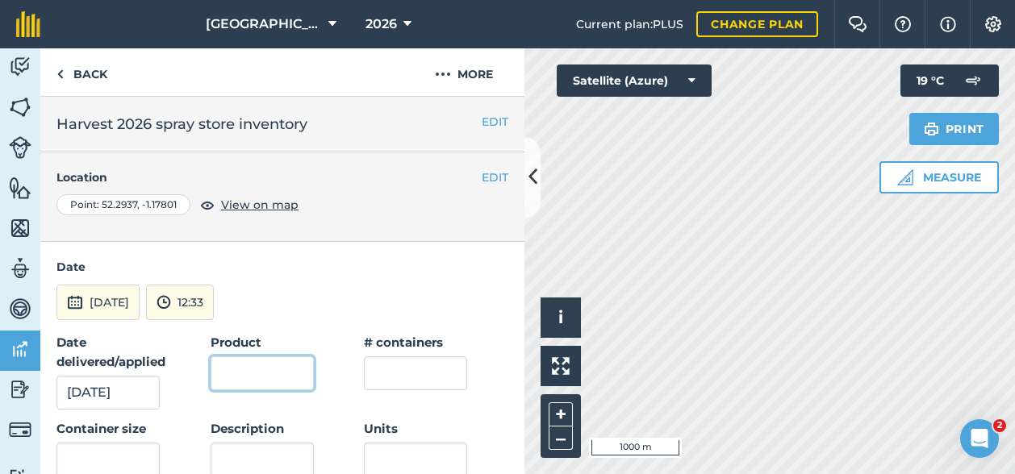
click at [253, 365] on input "Product" at bounding box center [262, 374] width 103 height 34
click at [95, 297] on button "[DATE]" at bounding box center [97, 302] width 83 height 35
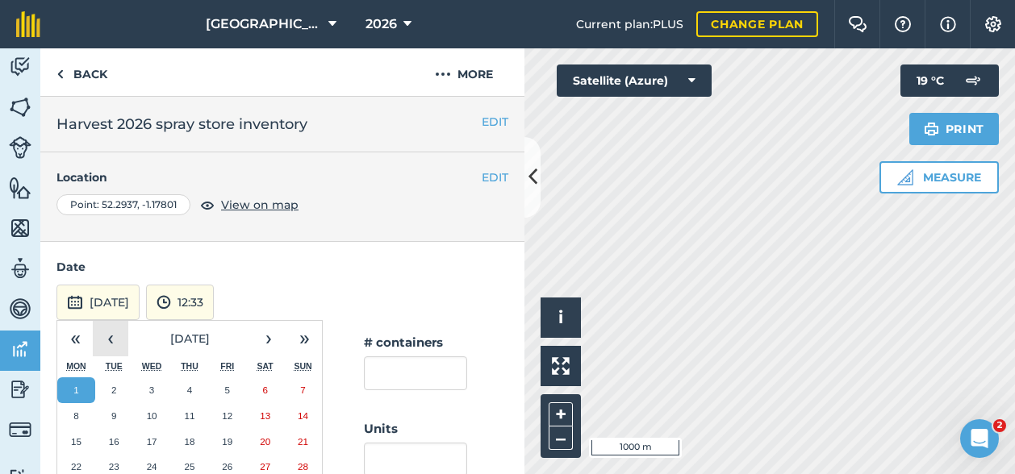
click at [116, 331] on button "‹" at bounding box center [110, 338] width 35 height 35
click at [116, 386] on button "1" at bounding box center [114, 391] width 38 height 26
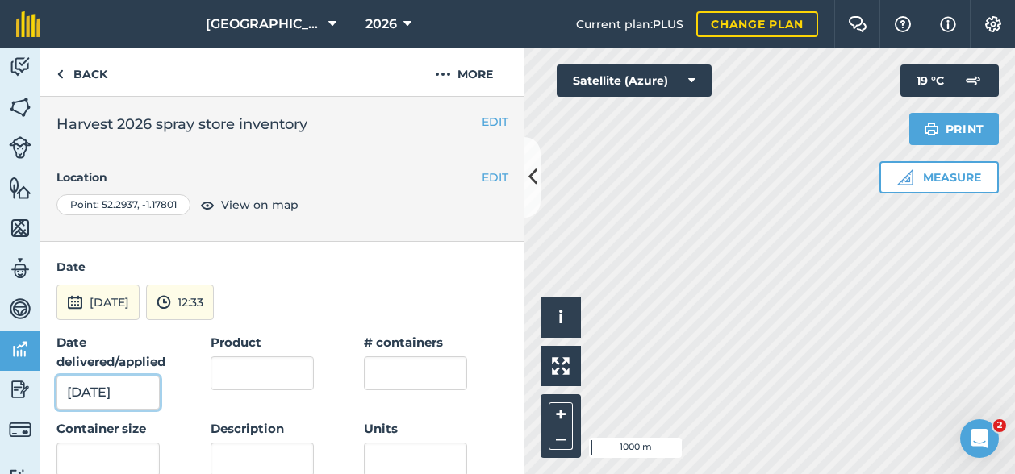
click at [98, 388] on input "[DATE]" at bounding box center [107, 393] width 103 height 34
type input "[DATE]"
click at [253, 367] on input "Product" at bounding box center [262, 374] width 103 height 34
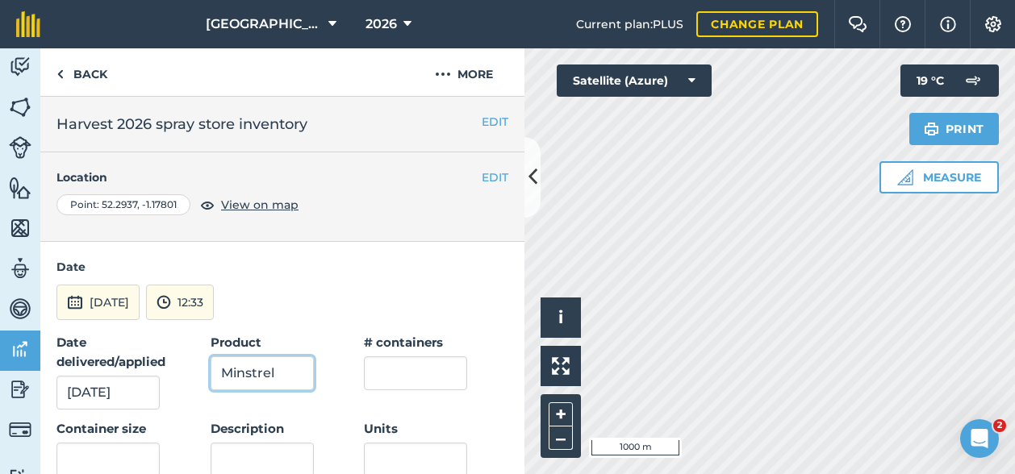
type input "Minstrel"
click at [419, 369] on input "text" at bounding box center [415, 374] width 103 height 34
type input "2"
click at [105, 465] on input "text" at bounding box center [107, 460] width 103 height 34
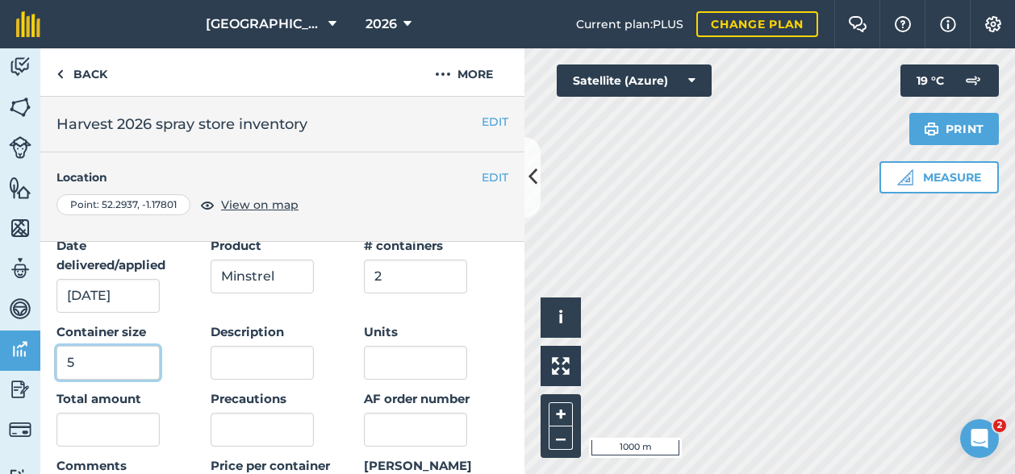
scroll to position [161, 0]
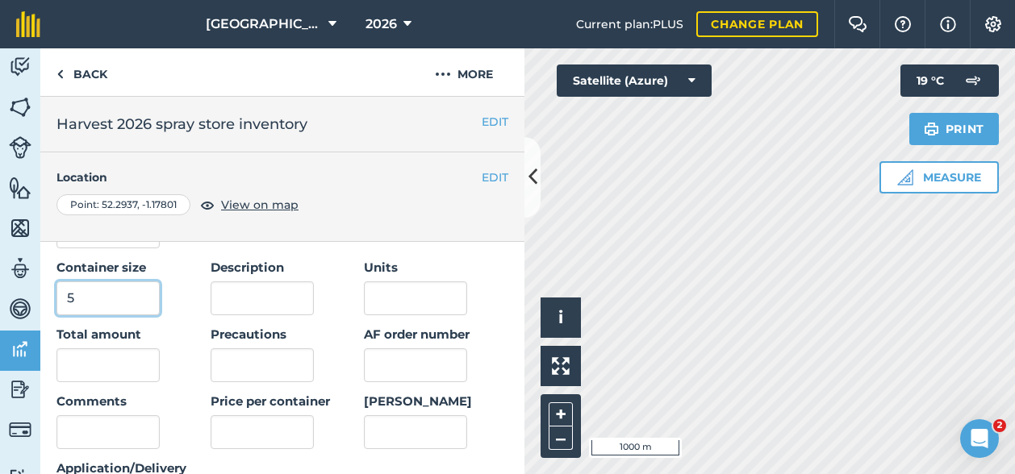
type input "5"
click at [108, 367] on input "text" at bounding box center [107, 365] width 103 height 34
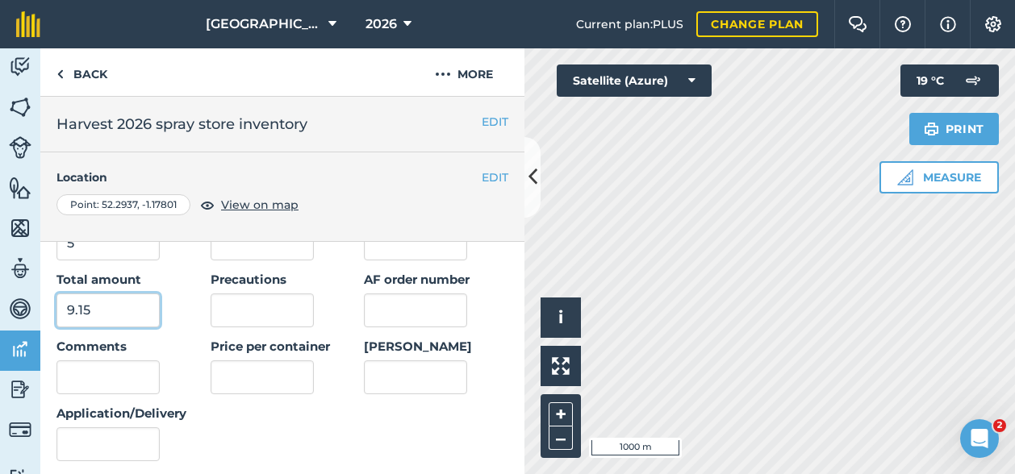
scroll to position [242, 0]
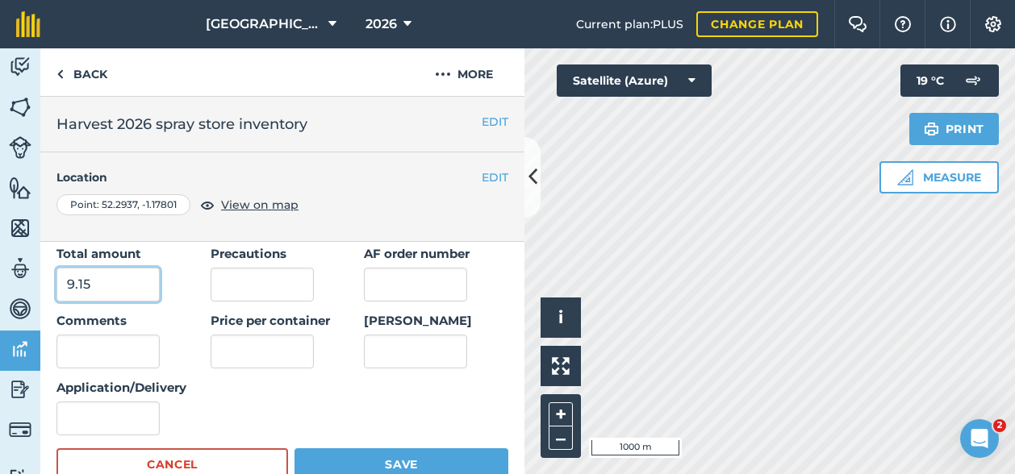
type input "9.15"
click at [77, 420] on input "Application/Delivery" at bounding box center [107, 419] width 103 height 34
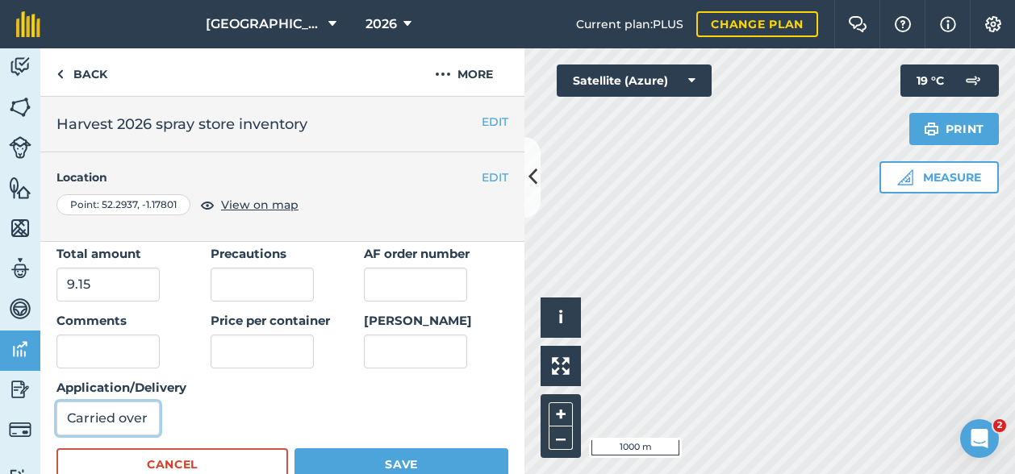
type input "Carried over"
click at [429, 459] on button "Save" at bounding box center [401, 465] width 214 height 32
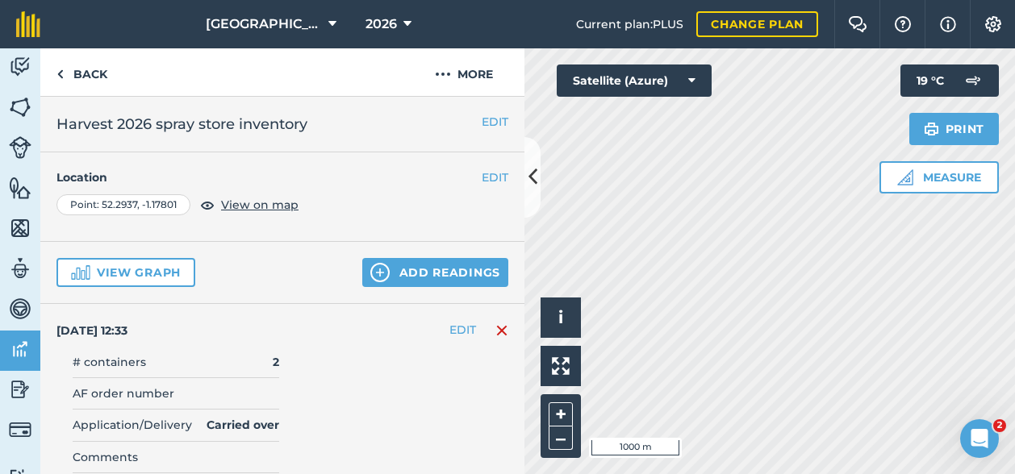
scroll to position [0, 0]
click at [423, 267] on button "Add readings" at bounding box center [435, 272] width 146 height 29
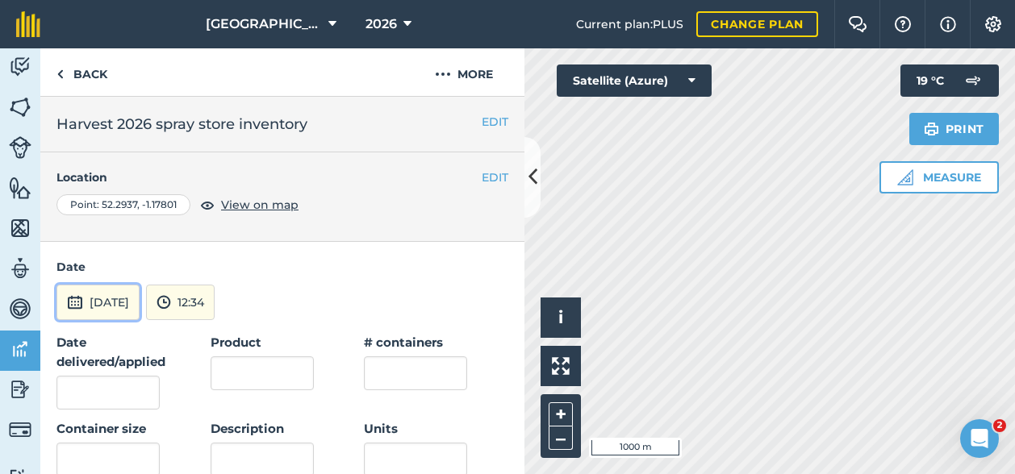
click at [120, 307] on button "[DATE]" at bounding box center [97, 302] width 83 height 35
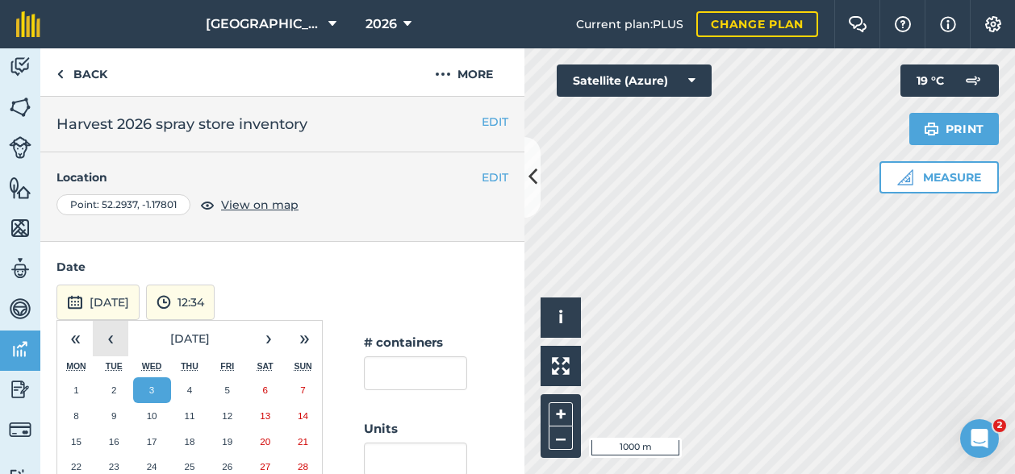
click at [114, 335] on button "‹" at bounding box center [110, 338] width 35 height 35
click at [109, 388] on button "1" at bounding box center [114, 391] width 38 height 26
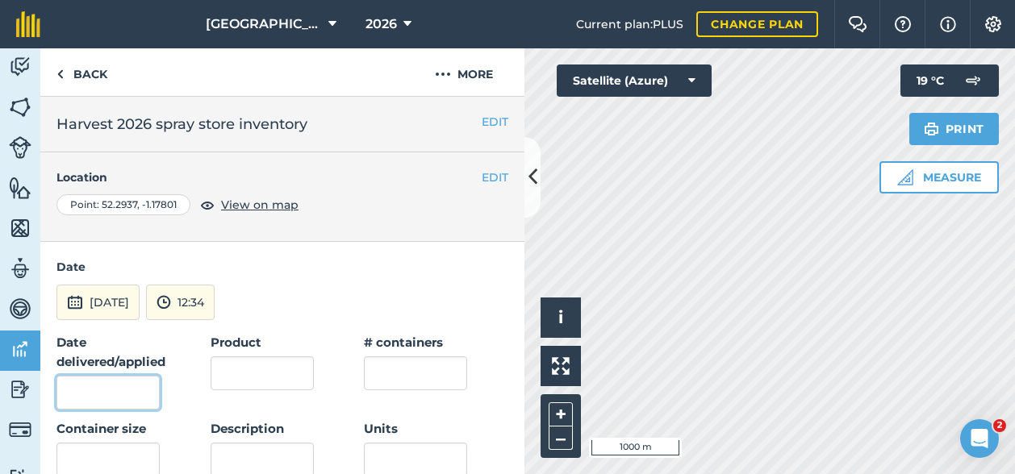
click at [109, 388] on input "Date delivered/applied" at bounding box center [107, 393] width 103 height 34
type input "[DATE]"
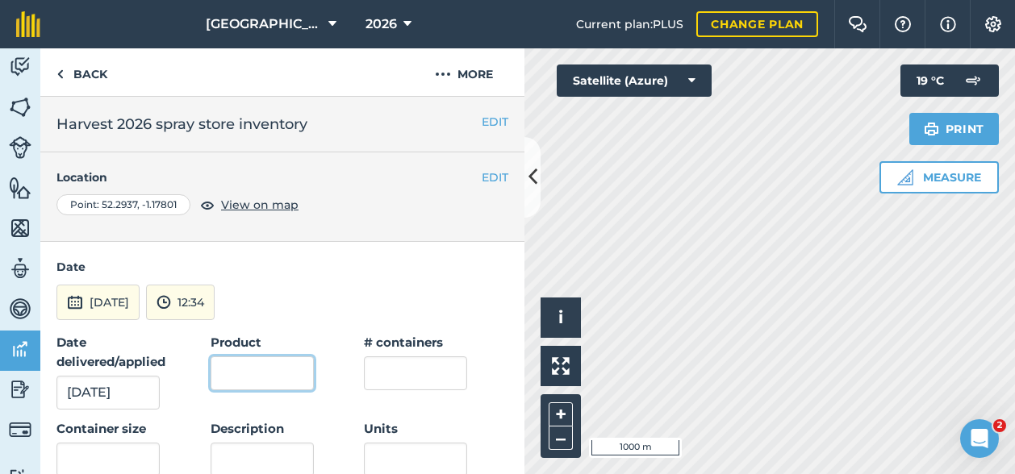
click at [297, 378] on input "Product" at bounding box center [262, 374] width 103 height 34
type input "Motif Glyphosate"
click at [393, 357] on input "text" at bounding box center [415, 374] width 103 height 34
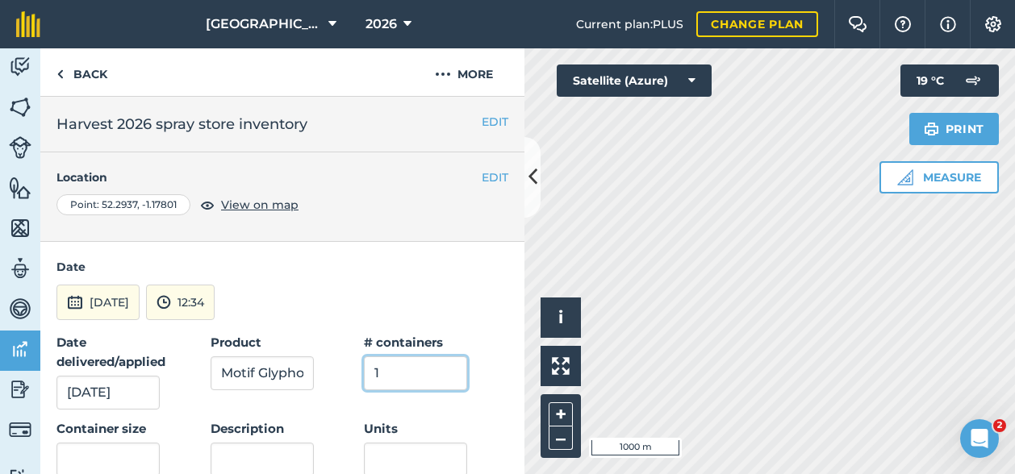
type input "1"
click at [91, 451] on input "text" at bounding box center [107, 460] width 103 height 34
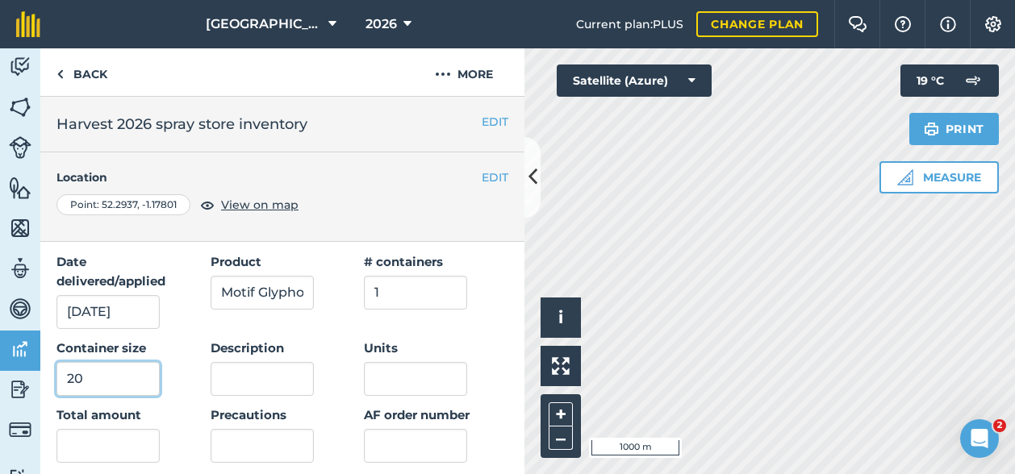
scroll to position [161, 0]
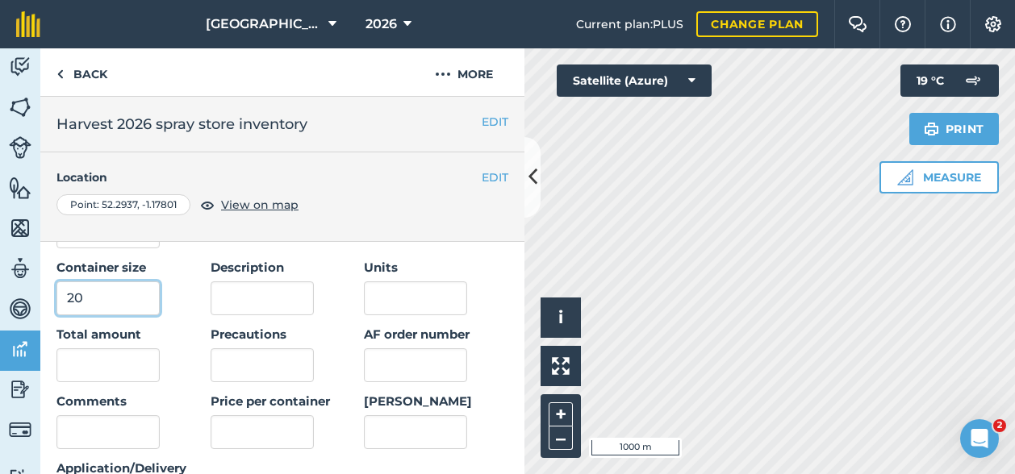
type input "20"
click at [98, 357] on input "text" at bounding box center [107, 365] width 103 height 34
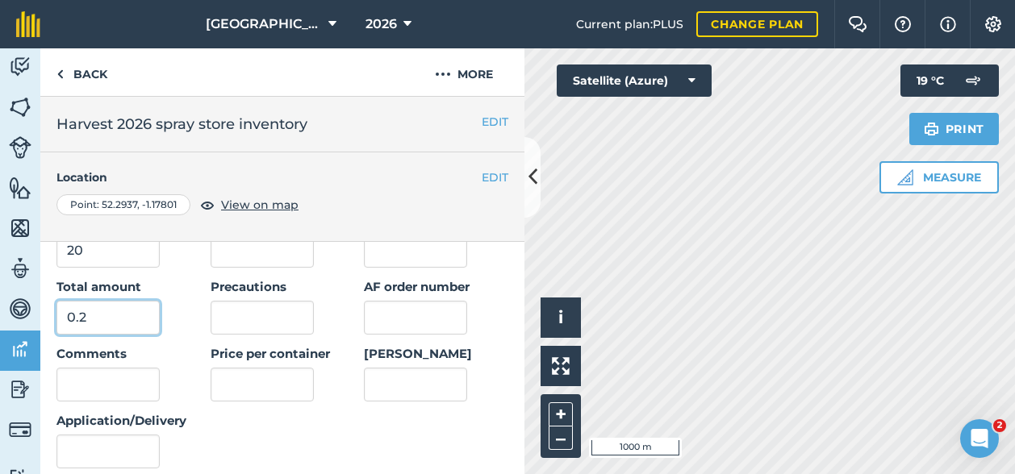
scroll to position [242, 0]
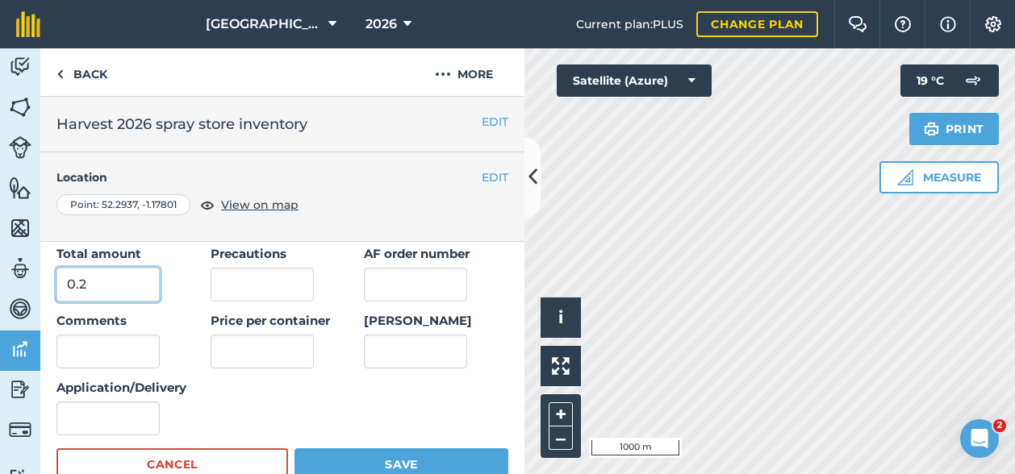
type input "0.2"
click at [80, 415] on input "Application/Delivery" at bounding box center [107, 419] width 103 height 34
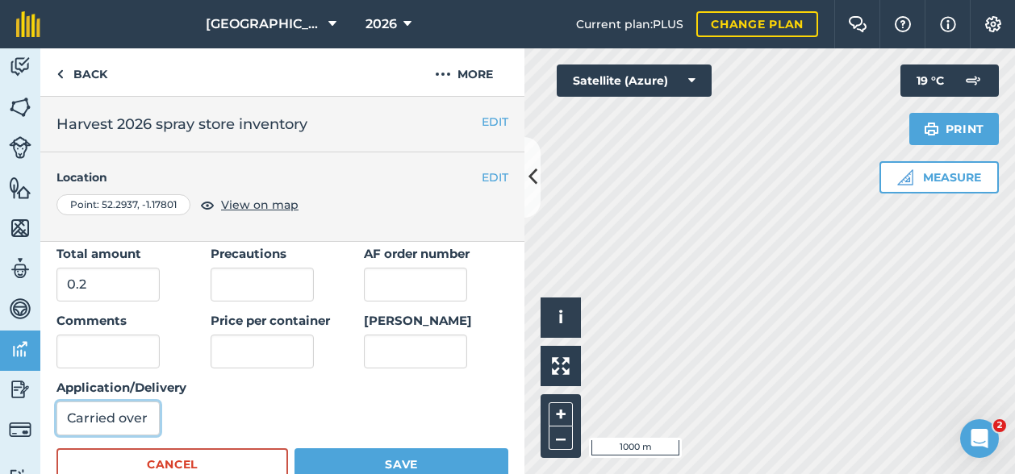
type input "Carried over"
click at [363, 459] on button "Save" at bounding box center [401, 465] width 214 height 32
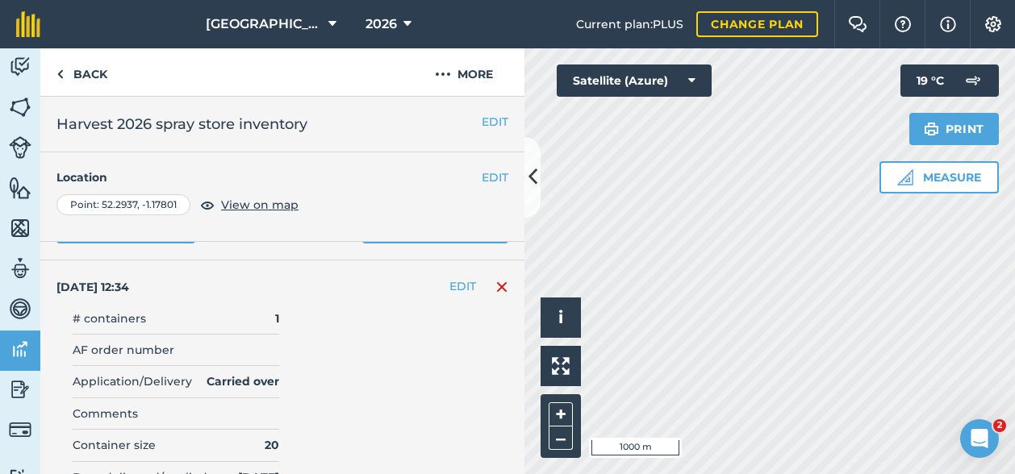
scroll to position [0, 0]
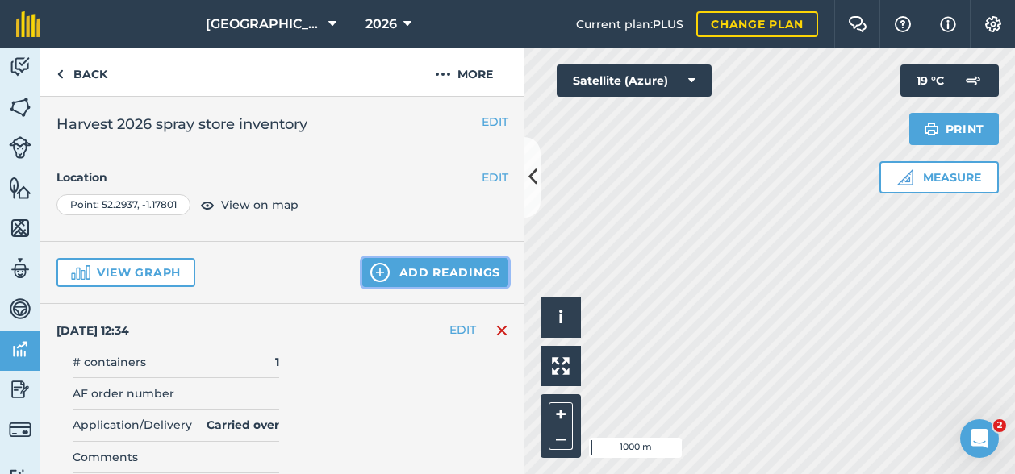
click at [442, 277] on button "Add readings" at bounding box center [435, 272] width 146 height 29
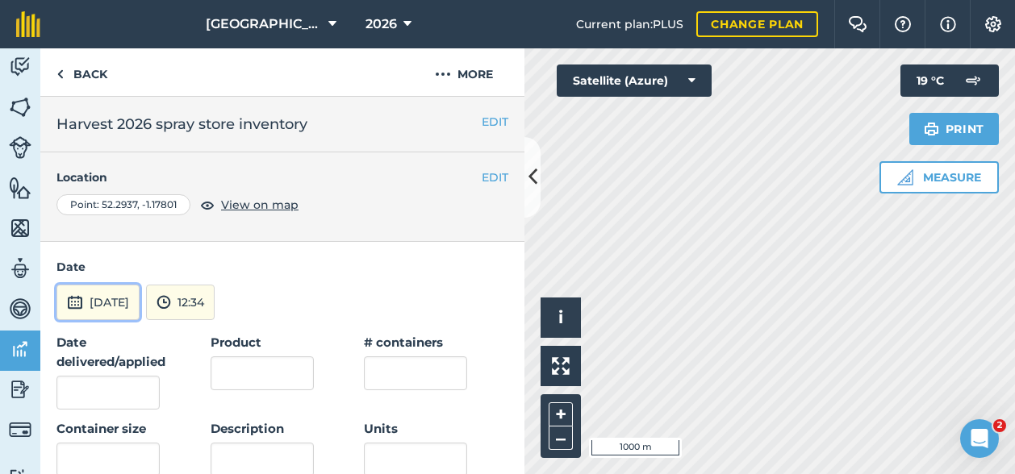
click at [87, 301] on button "[DATE]" at bounding box center [97, 302] width 83 height 35
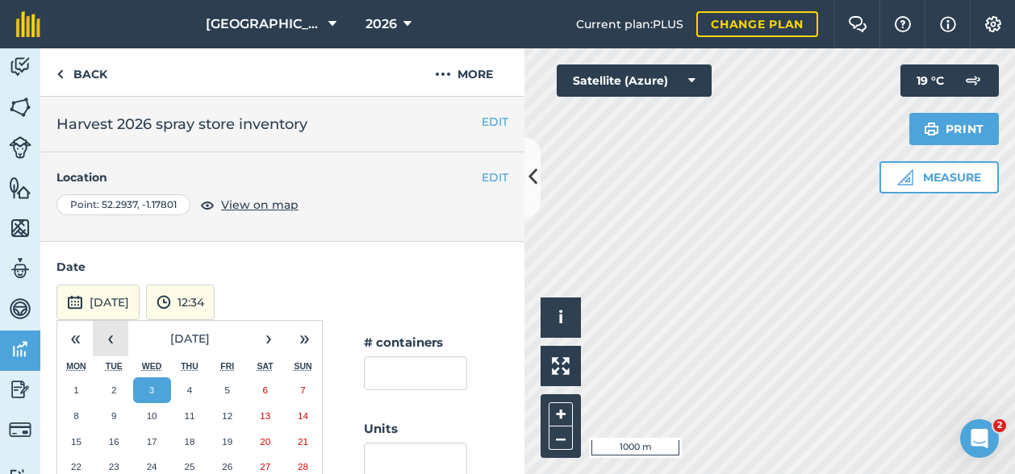
click at [118, 337] on button "‹" at bounding box center [110, 338] width 35 height 35
click at [111, 339] on button "‹" at bounding box center [110, 338] width 35 height 35
click at [111, 386] on abbr "1" at bounding box center [113, 390] width 5 height 10
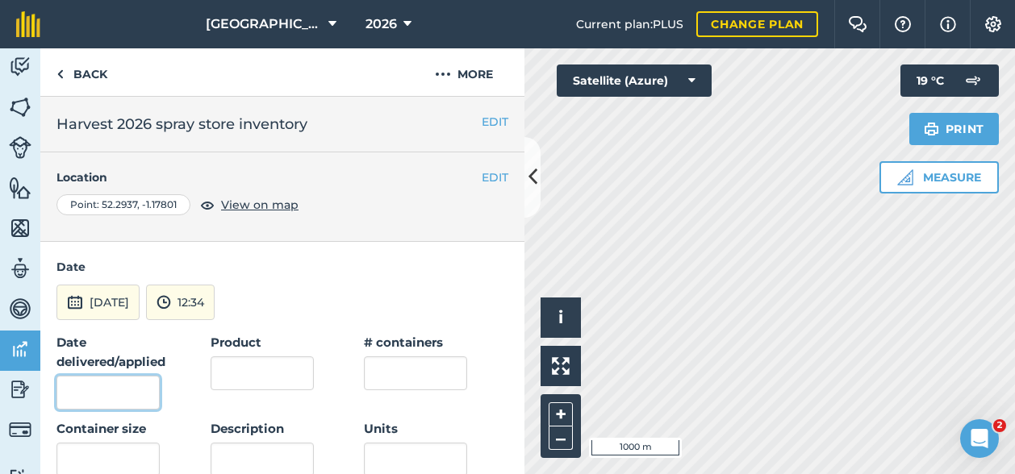
click at [102, 389] on input "Date delivered/applied" at bounding box center [107, 393] width 103 height 34
type input "[DATE]"
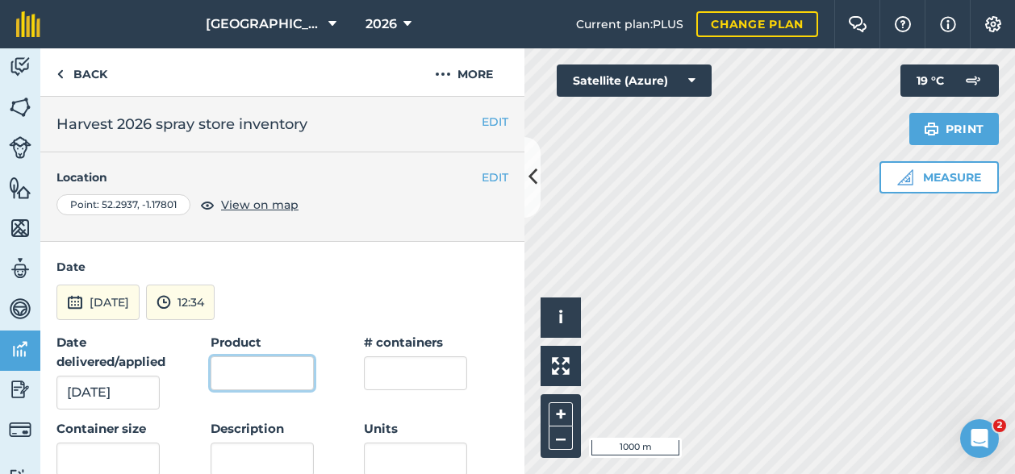
click at [282, 378] on input "Product" at bounding box center [262, 374] width 103 height 34
type input "Palio"
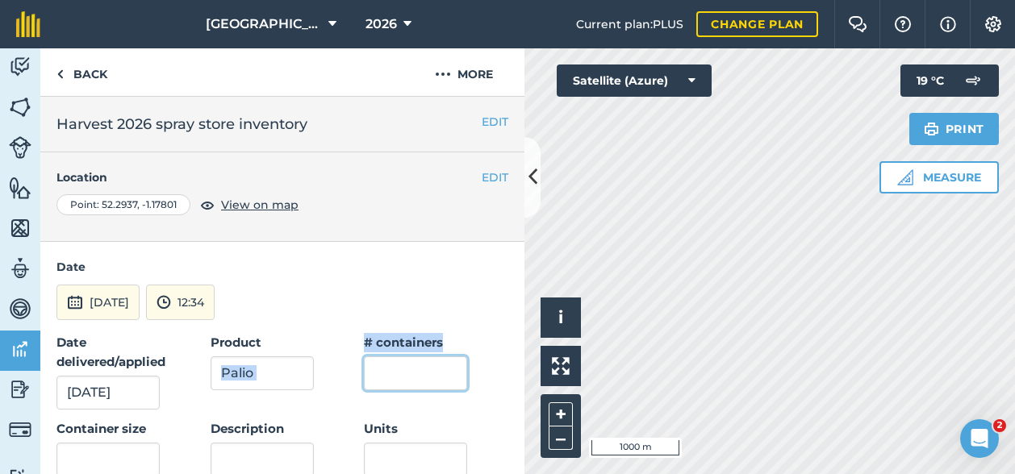
drag, startPoint x: 351, startPoint y: 376, endPoint x: 378, endPoint y: 370, distance: 27.2
click at [378, 369] on input "text" at bounding box center [415, 374] width 103 height 34
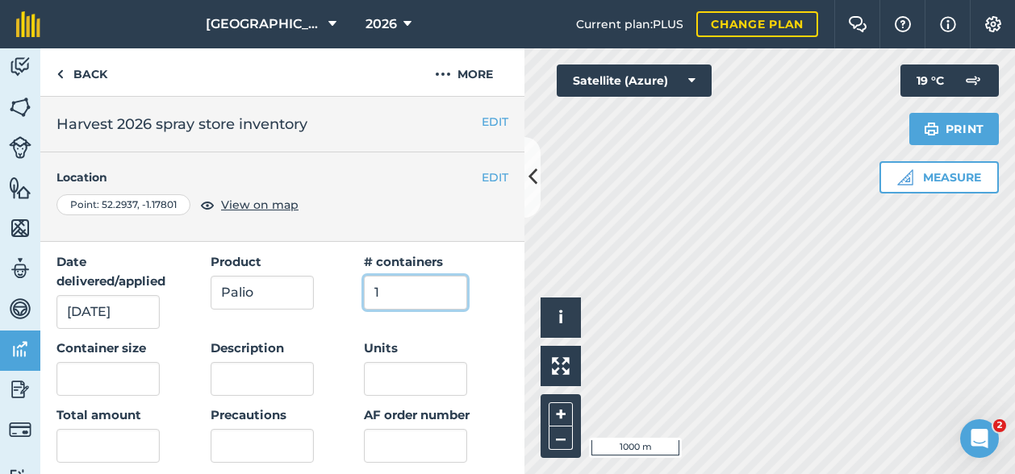
type input "1"
click at [112, 378] on input "text" at bounding box center [107, 379] width 103 height 34
type input "1"
click at [139, 443] on input "text" at bounding box center [107, 446] width 103 height 34
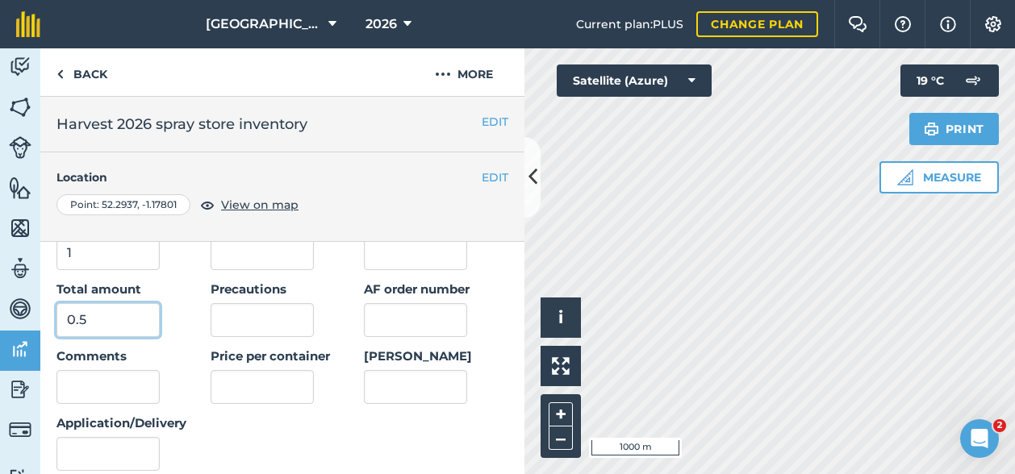
scroll to position [242, 0]
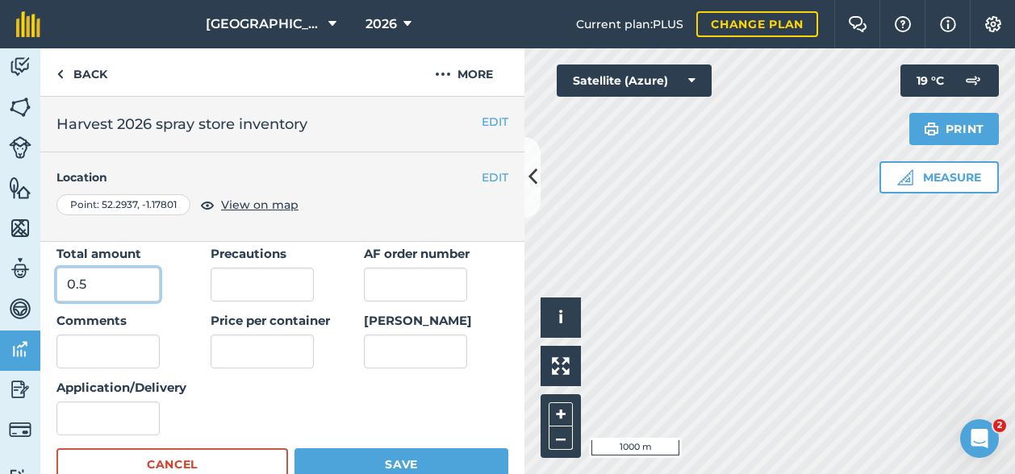
type input "0.5"
click at [112, 414] on input "Application/Delivery" at bounding box center [107, 419] width 103 height 34
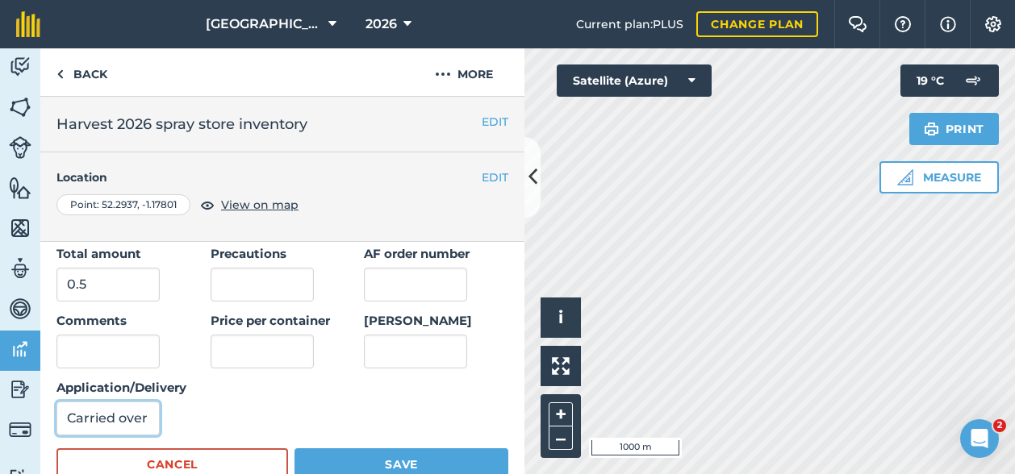
type input "Carried over"
click at [348, 451] on button "Save" at bounding box center [401, 465] width 214 height 32
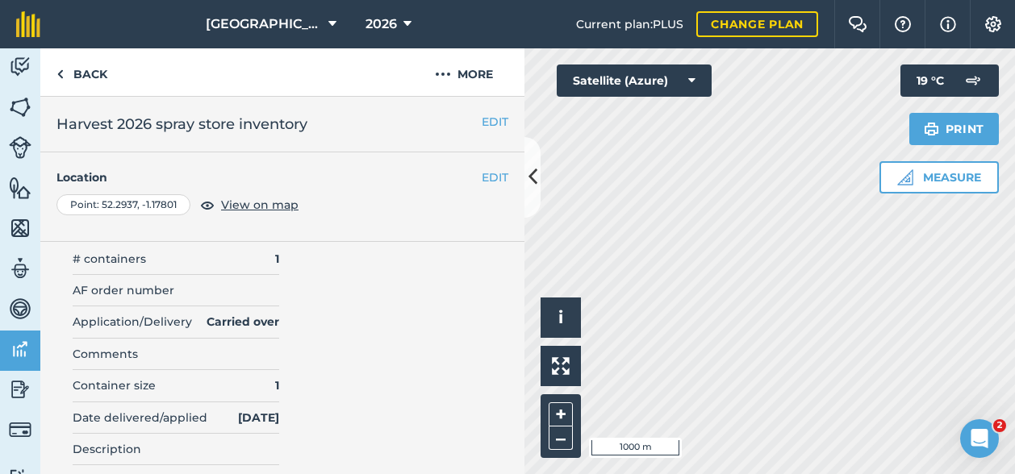
scroll to position [0, 0]
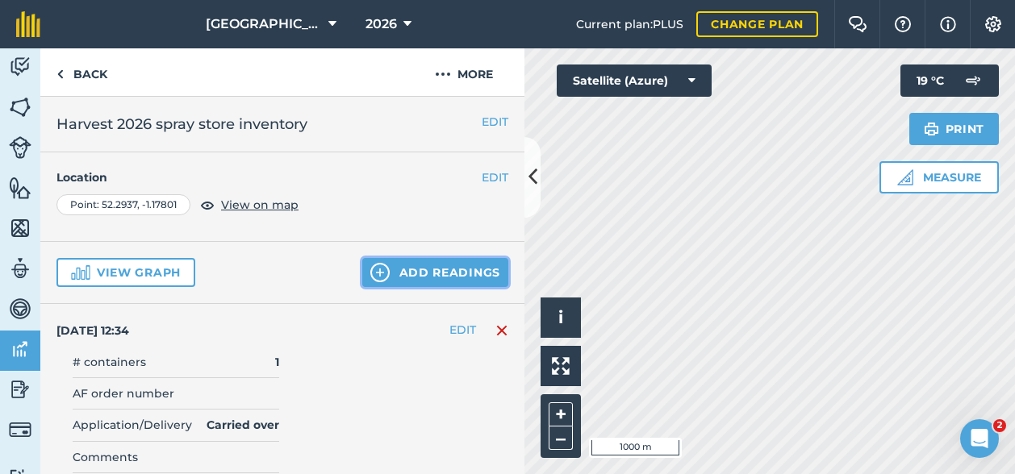
click at [413, 273] on button "Add readings" at bounding box center [435, 272] width 146 height 29
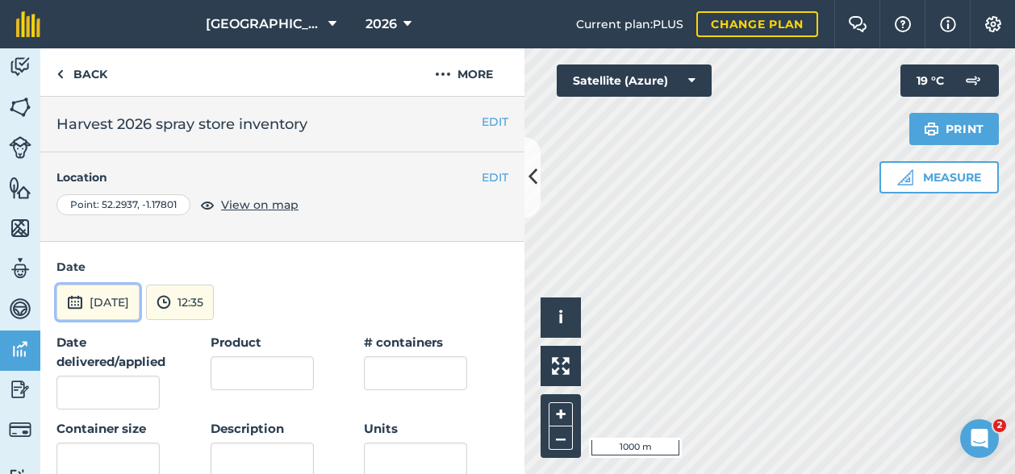
click at [77, 294] on img at bounding box center [75, 302] width 16 height 19
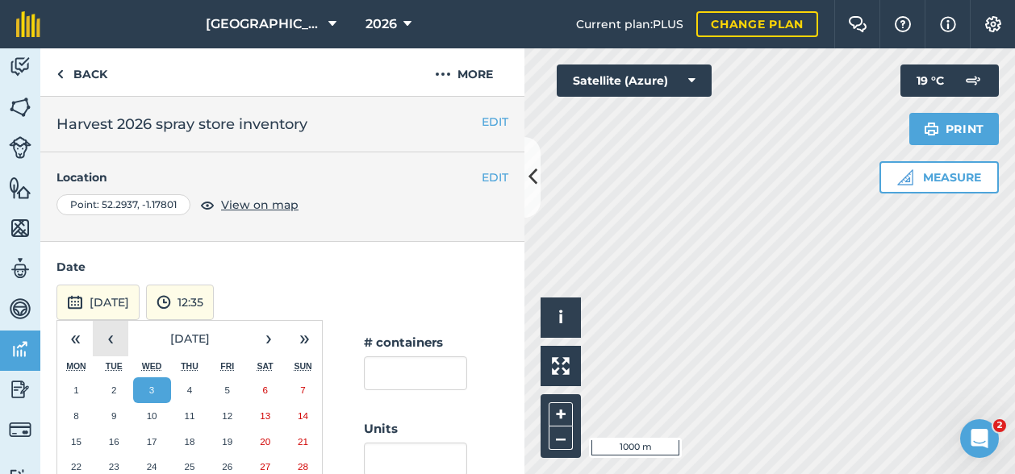
click at [111, 338] on button "‹" at bounding box center [110, 338] width 35 height 35
click at [116, 336] on button "‹" at bounding box center [110, 338] width 35 height 35
click at [111, 394] on button "1" at bounding box center [114, 391] width 38 height 26
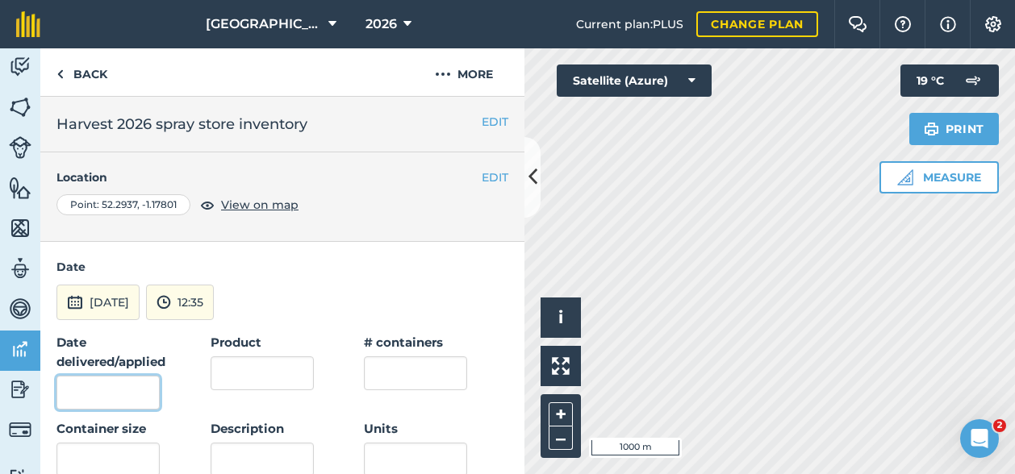
click at [81, 390] on input "Date delivered/applied" at bounding box center [107, 393] width 103 height 34
type input "[DATE]"
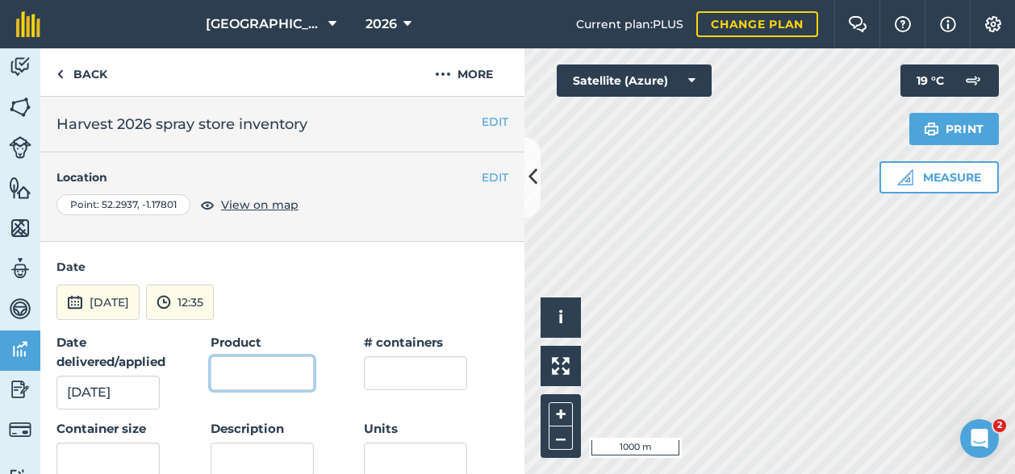
click at [268, 373] on input "Product" at bounding box center [262, 374] width 103 height 34
type input "Pixxaro"
click at [382, 371] on input "text" at bounding box center [415, 374] width 103 height 34
type input "1"
click at [102, 461] on input "text" at bounding box center [107, 460] width 103 height 34
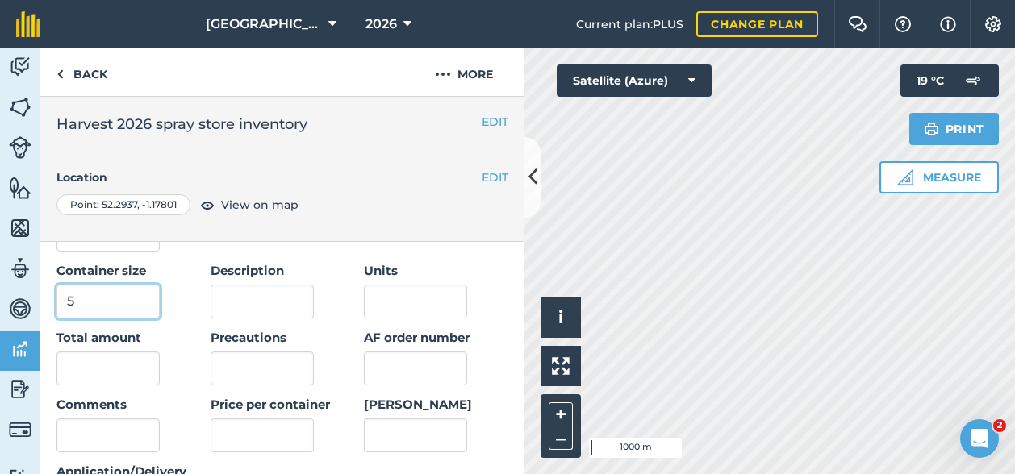
scroll to position [161, 0]
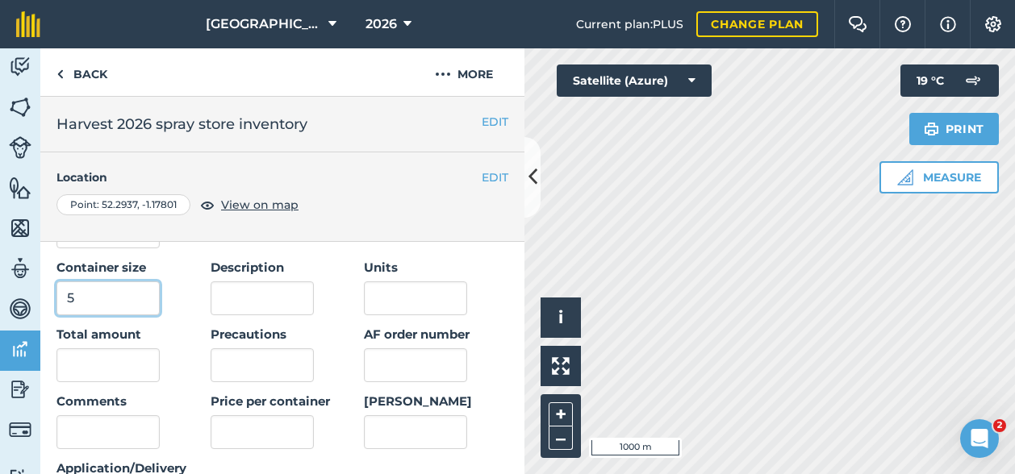
type input "5"
click at [92, 367] on input "text" at bounding box center [107, 365] width 103 height 34
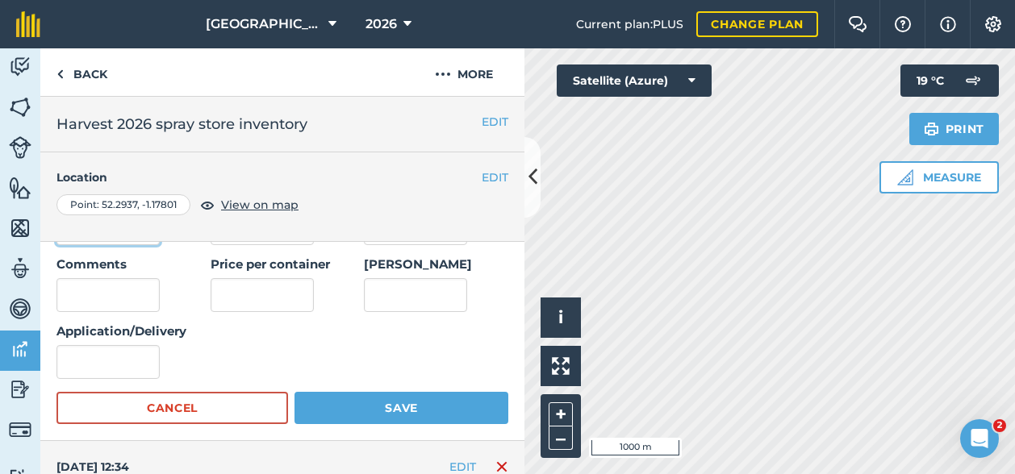
scroll to position [323, 0]
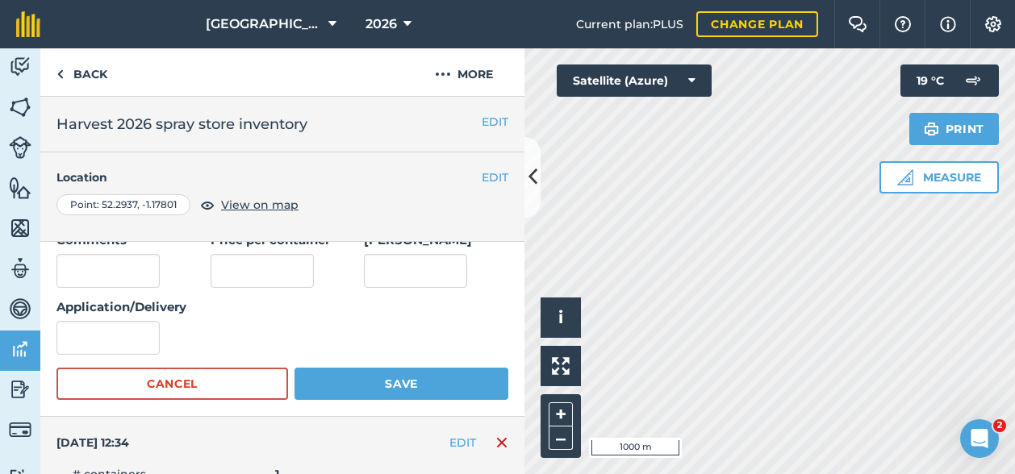
type input "2"
click at [136, 336] on input "Application/Delivery" at bounding box center [107, 338] width 103 height 34
type input "Carried over"
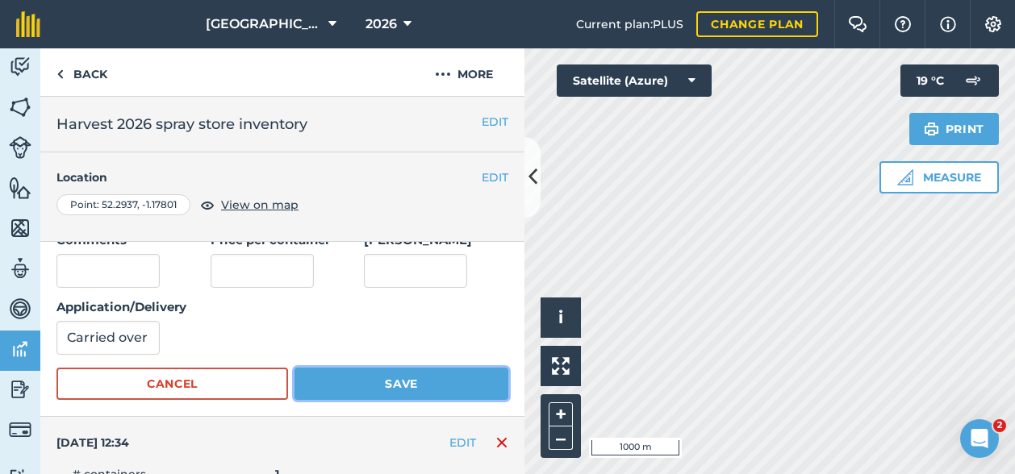
click at [367, 386] on button "Save" at bounding box center [401, 384] width 214 height 32
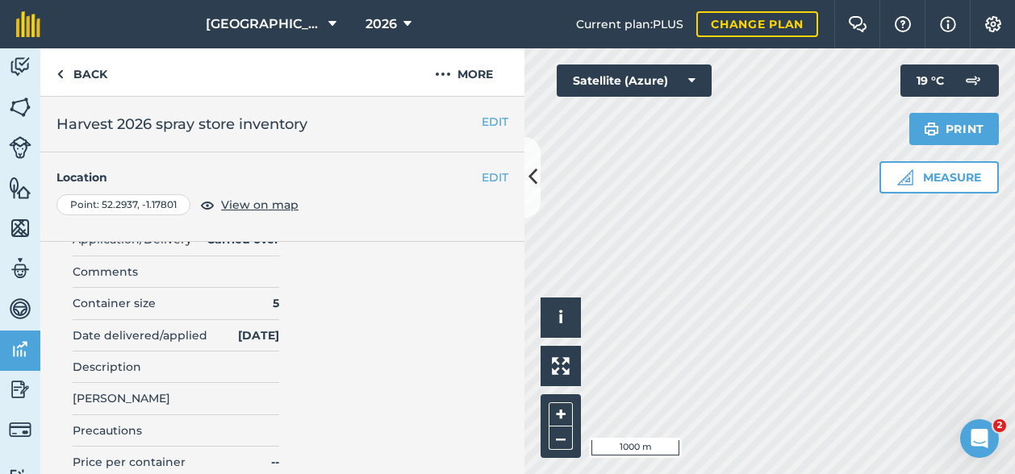
scroll to position [0, 0]
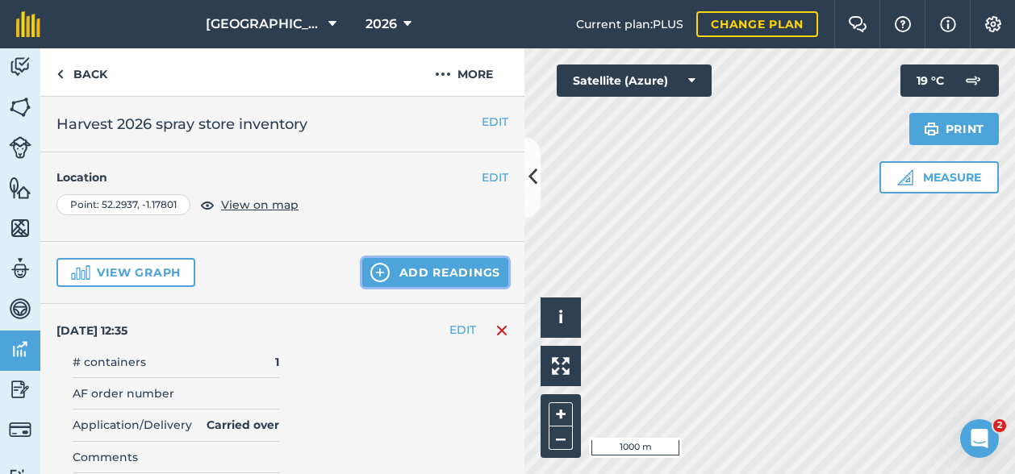
click at [462, 277] on button "Add readings" at bounding box center [435, 272] width 146 height 29
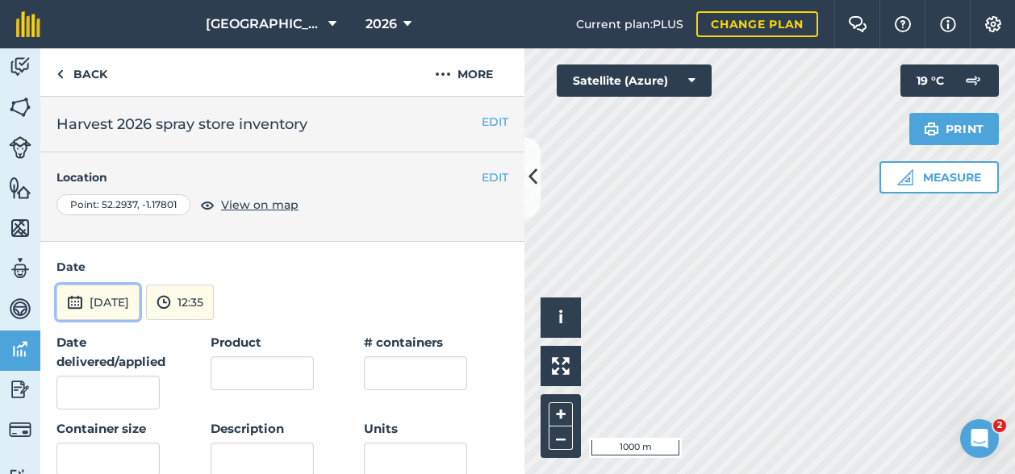
click at [86, 298] on button "[DATE]" at bounding box center [97, 302] width 83 height 35
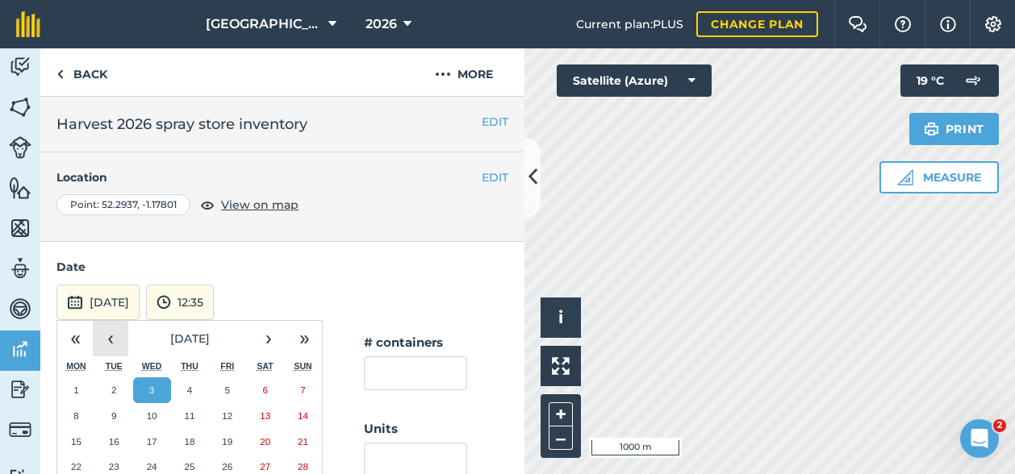
click at [112, 336] on button "‹" at bounding box center [110, 338] width 35 height 35
click at [108, 323] on button "‹" at bounding box center [110, 338] width 35 height 35
click at [119, 388] on button "1" at bounding box center [114, 391] width 38 height 26
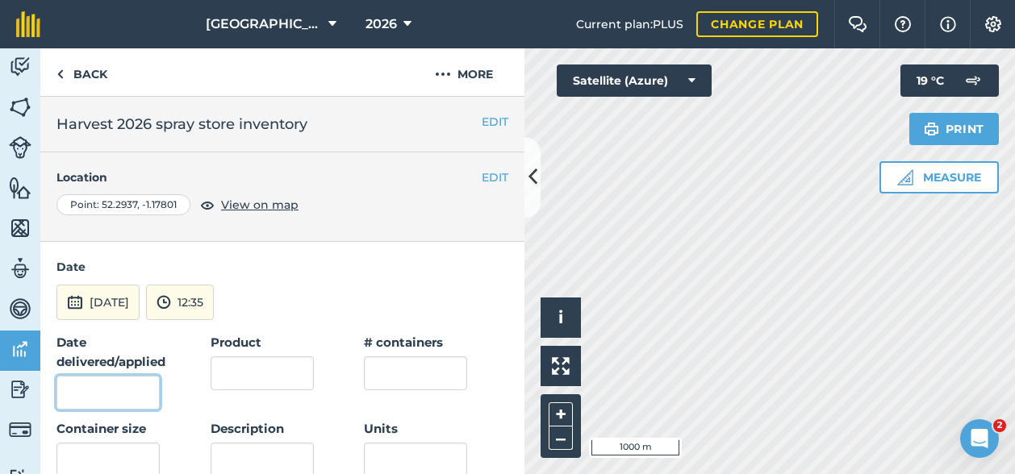
click at [113, 382] on input "Date delivered/applied" at bounding box center [107, 393] width 103 height 34
type input "[DATE]"
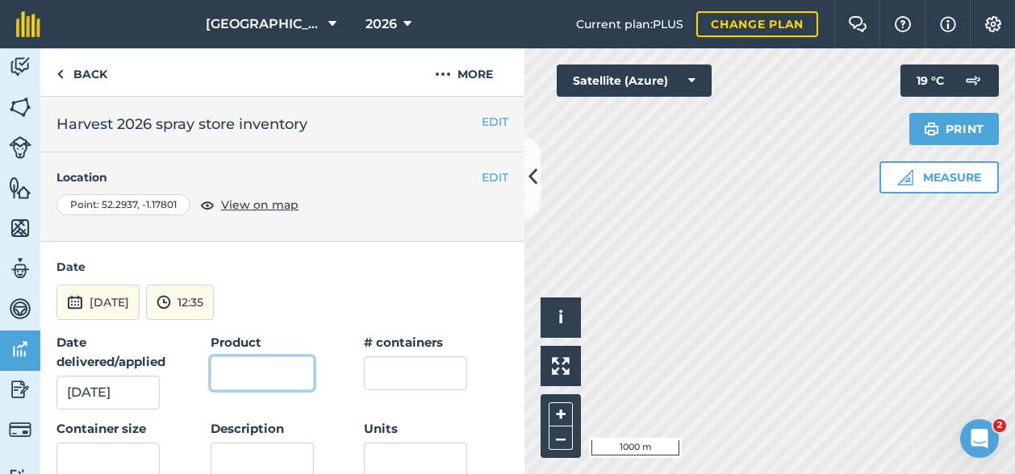
click at [261, 369] on input "Product" at bounding box center [262, 374] width 103 height 34
type input "Plectrum"
click at [422, 353] on div "# containers" at bounding box center [415, 361] width 103 height 57
click at [392, 388] on input "text" at bounding box center [415, 374] width 103 height 34
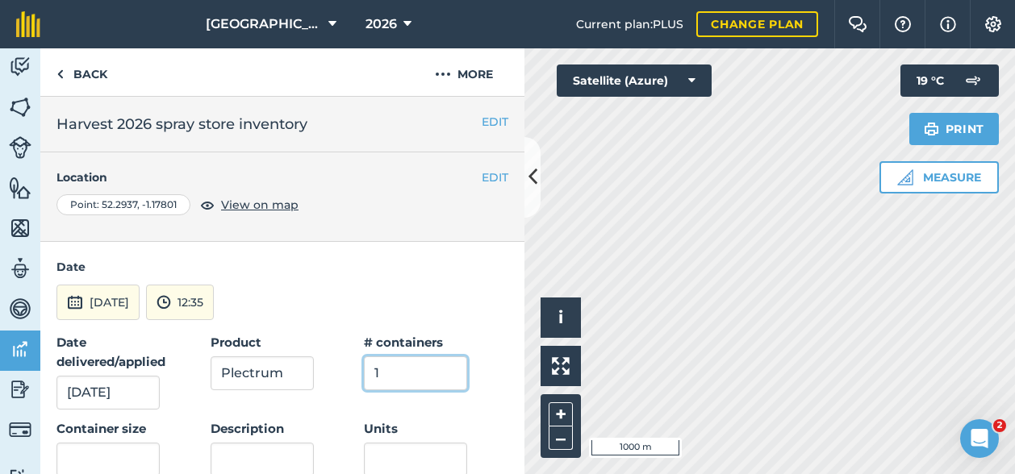
type input "1"
click at [119, 459] on input "text" at bounding box center [107, 460] width 103 height 34
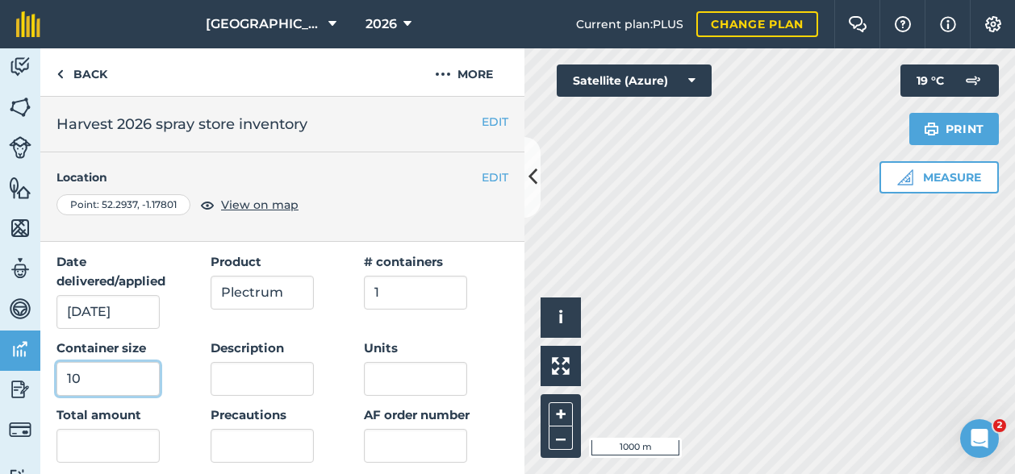
type input "10"
click at [98, 439] on input "text" at bounding box center [107, 446] width 103 height 34
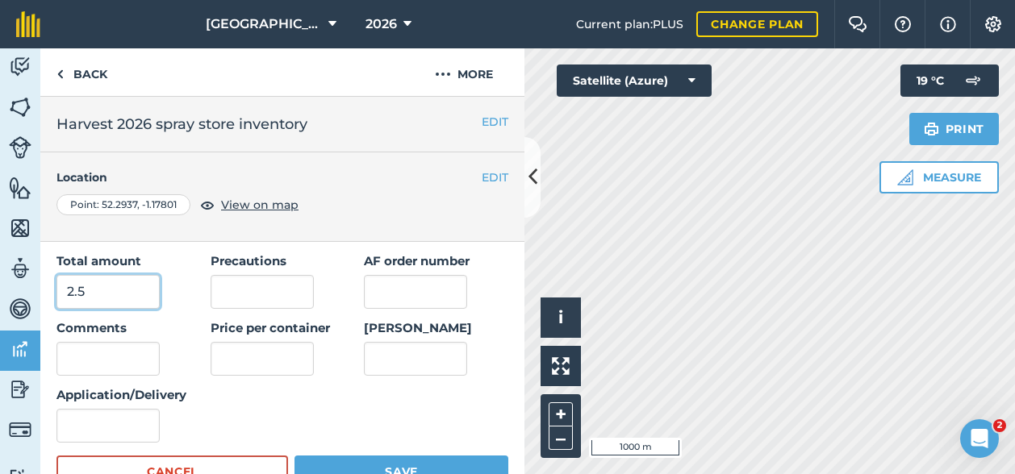
scroll to position [242, 0]
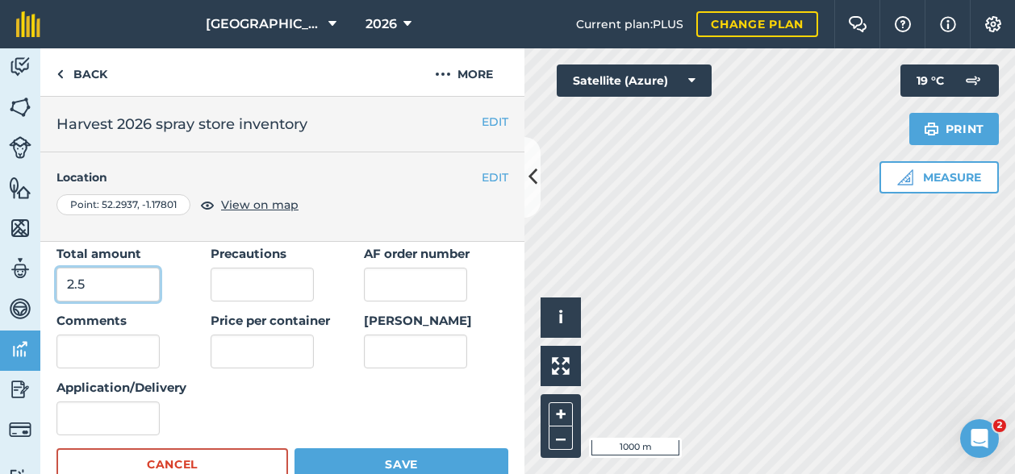
type input "2.5"
click at [129, 413] on input "Application/Delivery" at bounding box center [107, 419] width 103 height 34
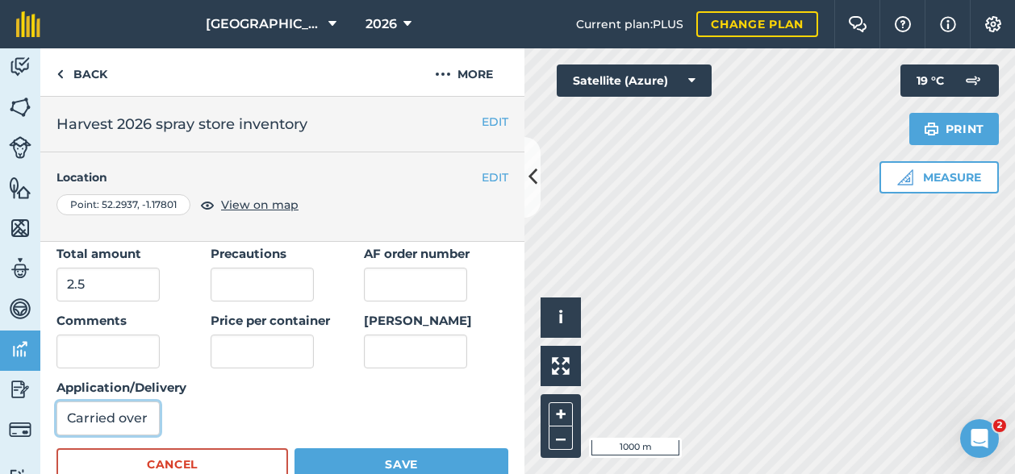
type input "Carried over"
click at [426, 451] on button "Save" at bounding box center [401, 465] width 214 height 32
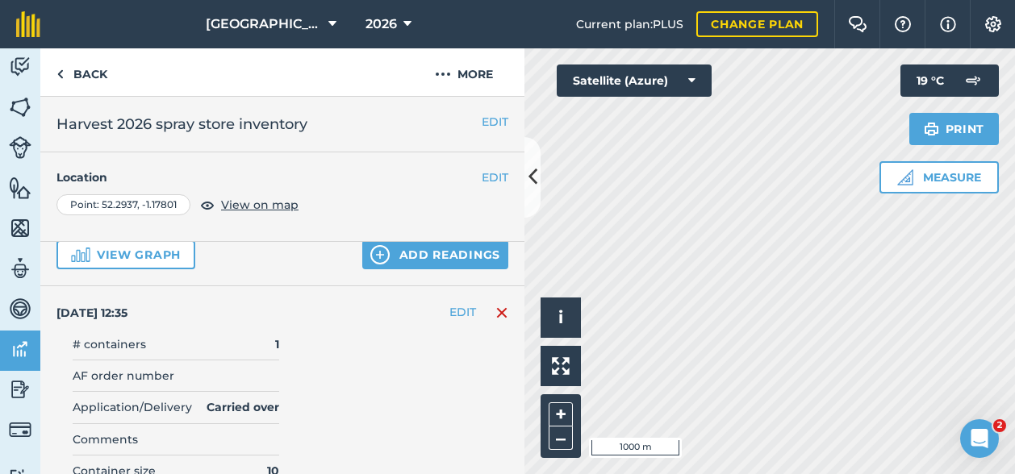
scroll to position [0, 0]
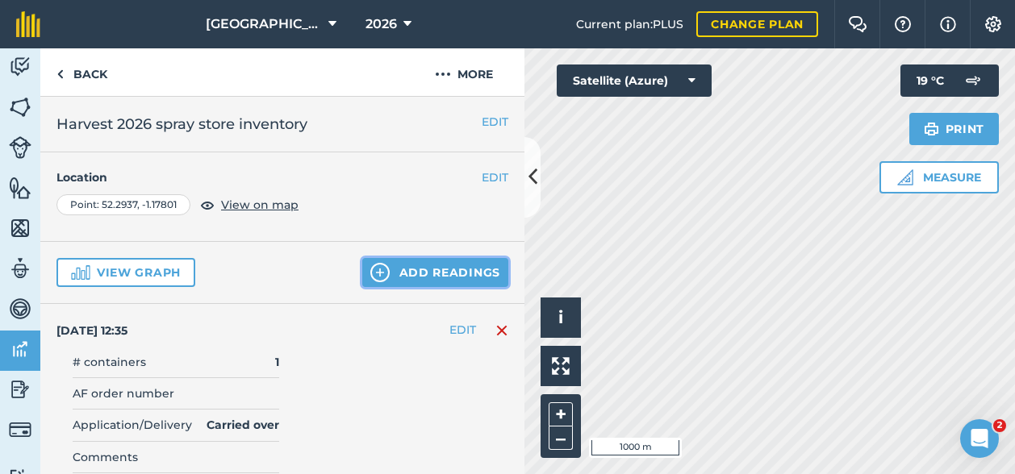
click at [439, 269] on button "Add readings" at bounding box center [435, 272] width 146 height 29
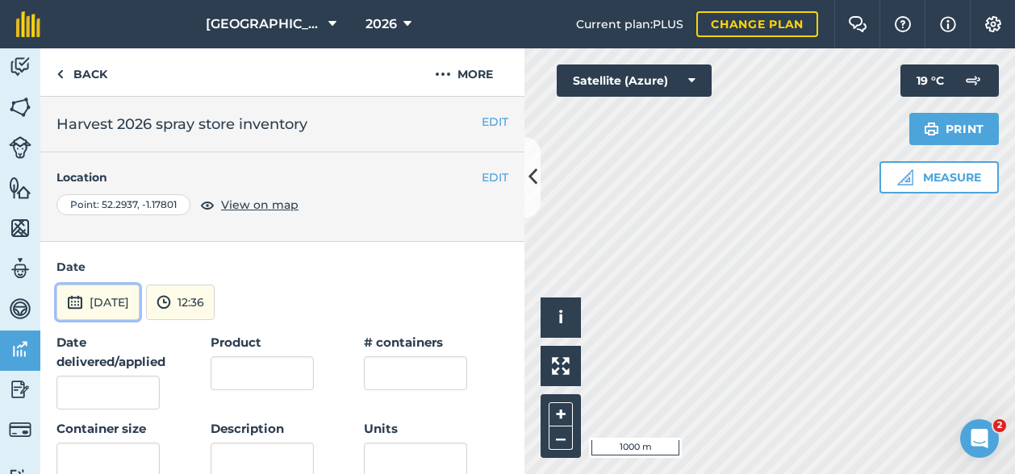
click at [120, 300] on button "[DATE]" at bounding box center [97, 302] width 83 height 35
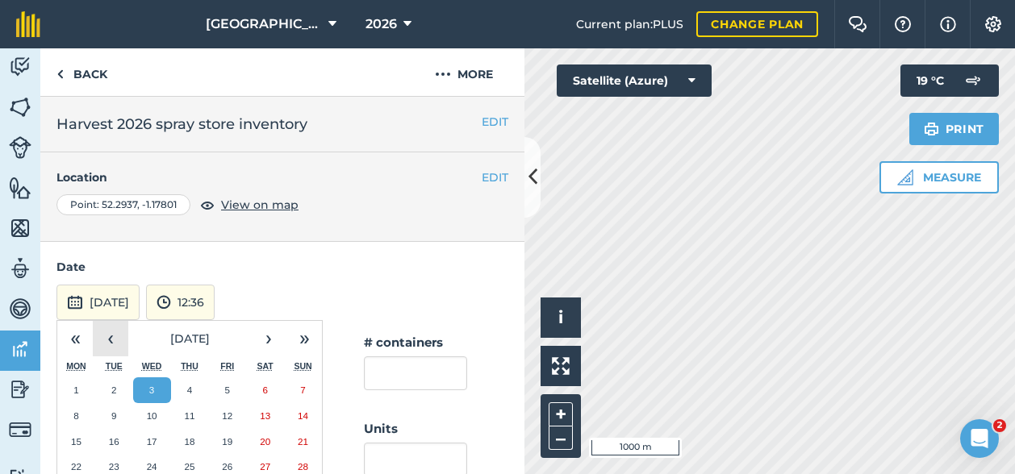
click at [115, 335] on button "‹" at bounding box center [110, 338] width 35 height 35
click at [108, 338] on button "‹" at bounding box center [110, 338] width 35 height 35
click at [107, 391] on button "1" at bounding box center [114, 391] width 38 height 26
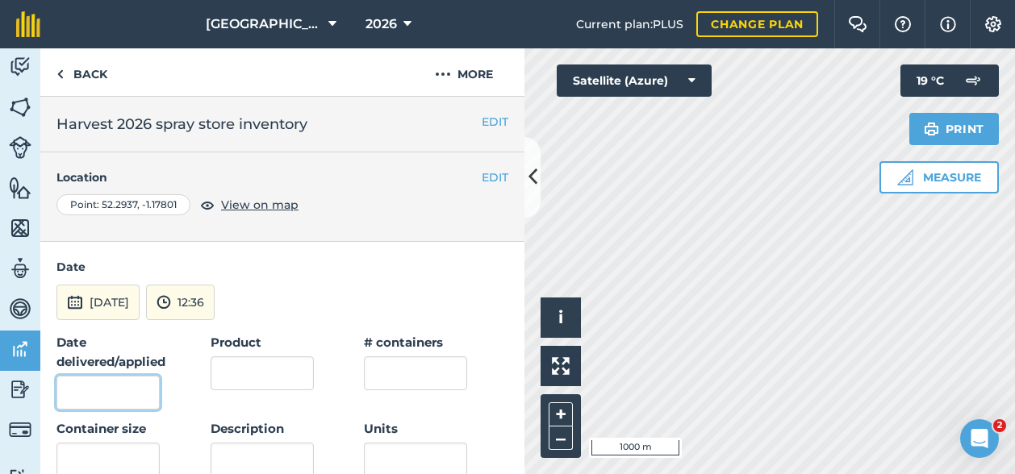
click at [94, 386] on input "Date delivered/applied" at bounding box center [107, 393] width 103 height 34
type input "[DATE]"
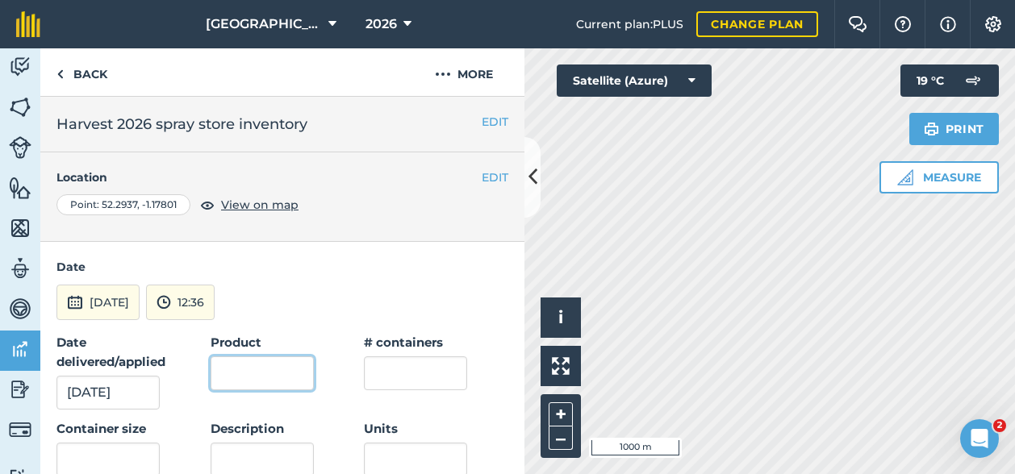
click at [244, 380] on input "Product" at bounding box center [262, 374] width 103 height 34
type input "Ponytail"
click at [402, 366] on input "text" at bounding box center [415, 374] width 103 height 34
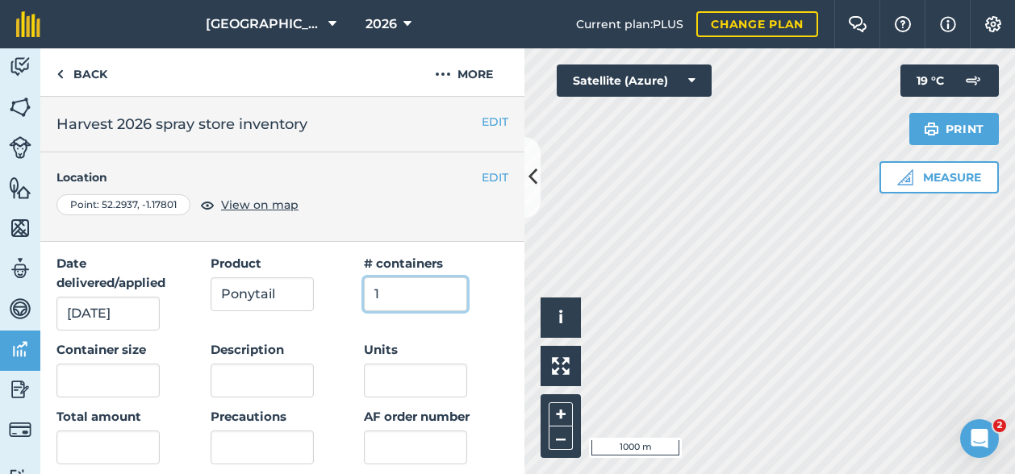
scroll to position [81, 0]
type input "1"
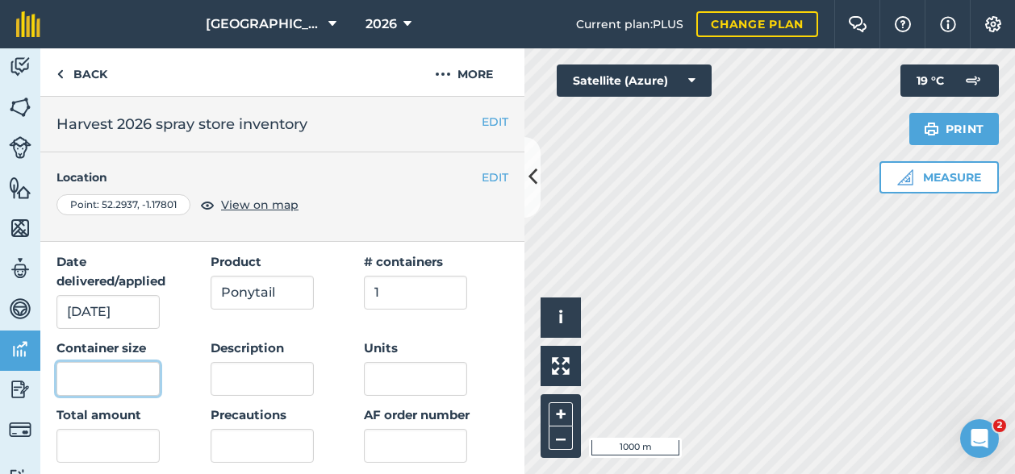
click at [128, 378] on input "text" at bounding box center [107, 379] width 103 height 34
type input "5"
click at [97, 457] on input "text" at bounding box center [107, 446] width 103 height 34
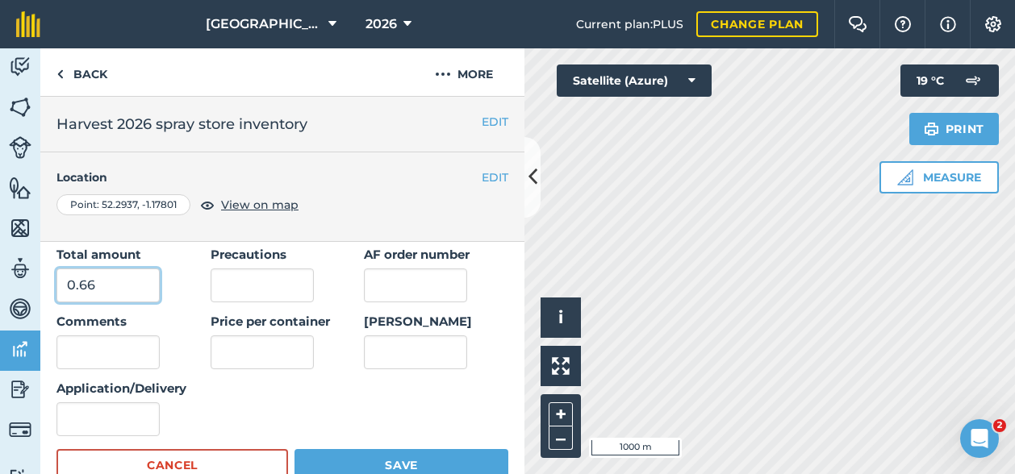
scroll to position [242, 0]
type input "0.66"
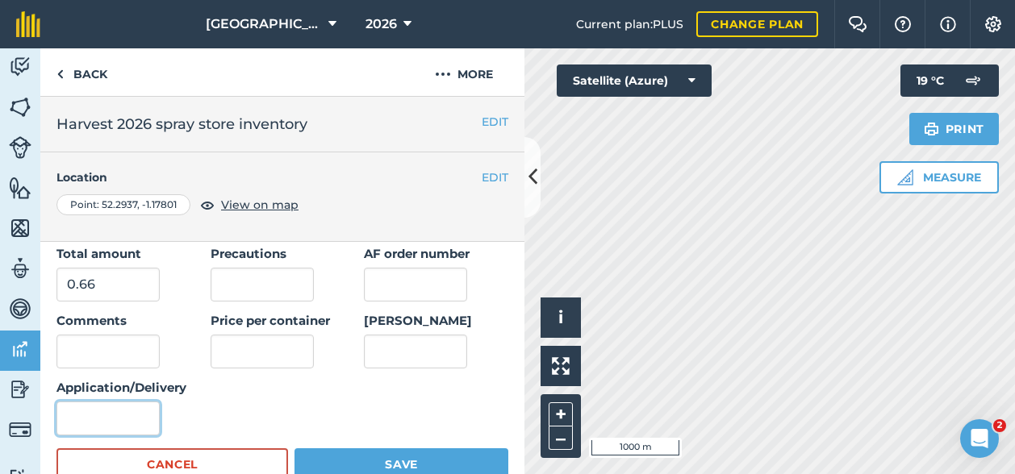
click at [74, 409] on input "Application/Delivery" at bounding box center [107, 419] width 103 height 34
type input "Carried over"
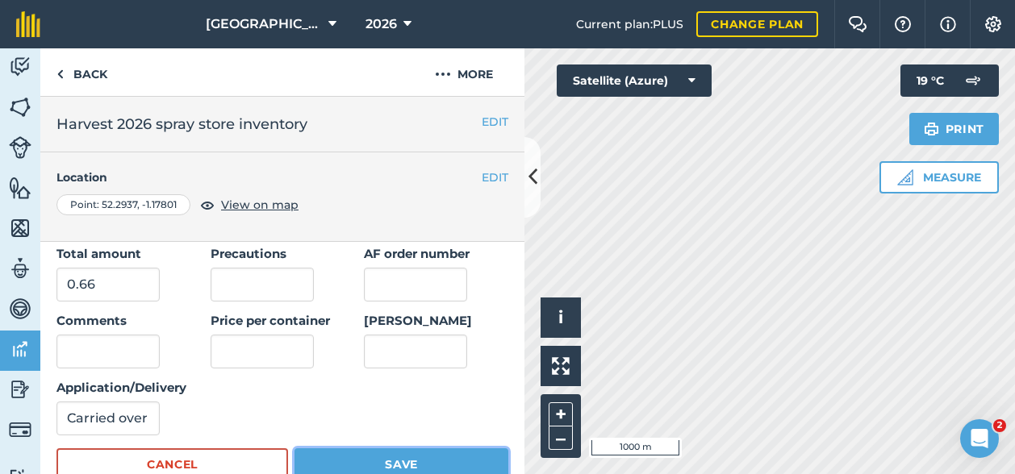
click at [348, 461] on button "Save" at bounding box center [401, 465] width 214 height 32
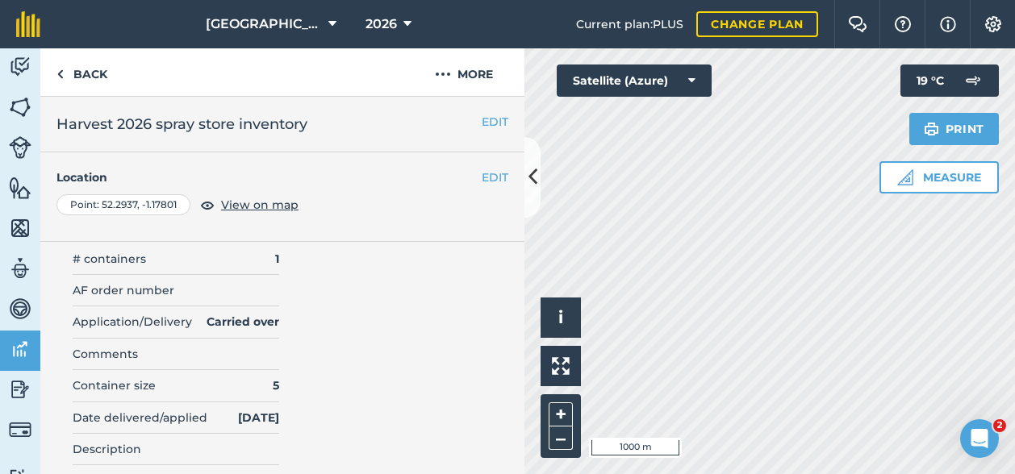
scroll to position [0, 0]
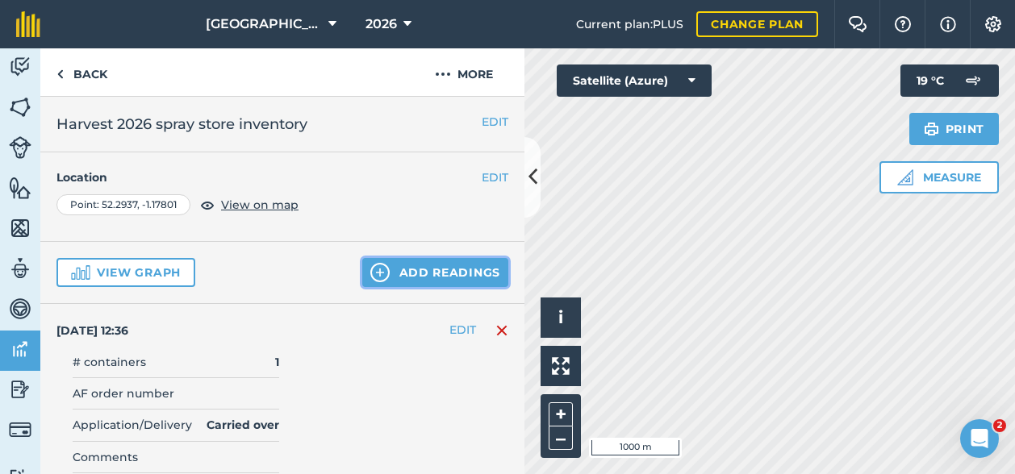
click at [417, 267] on button "Add readings" at bounding box center [435, 272] width 146 height 29
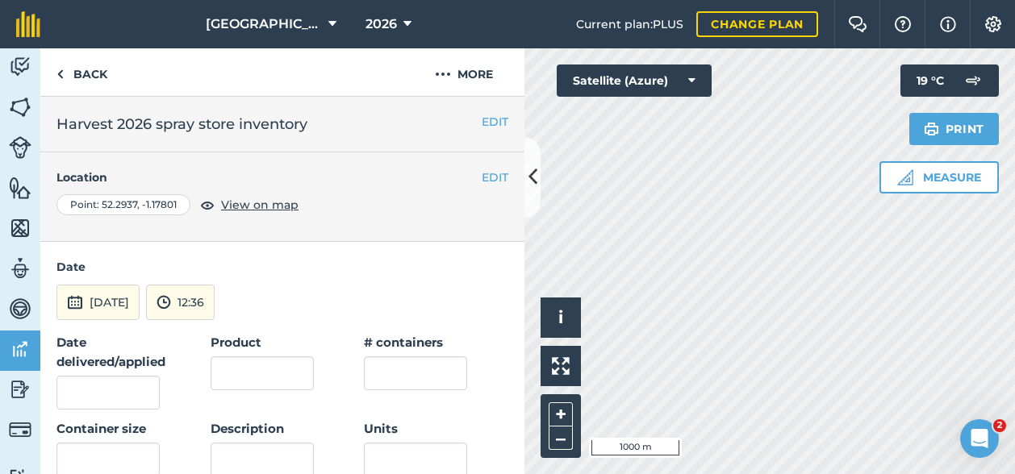
click at [94, 273] on h4 "Date" at bounding box center [282, 267] width 452 height 18
click at [86, 307] on button "[DATE]" at bounding box center [97, 302] width 83 height 35
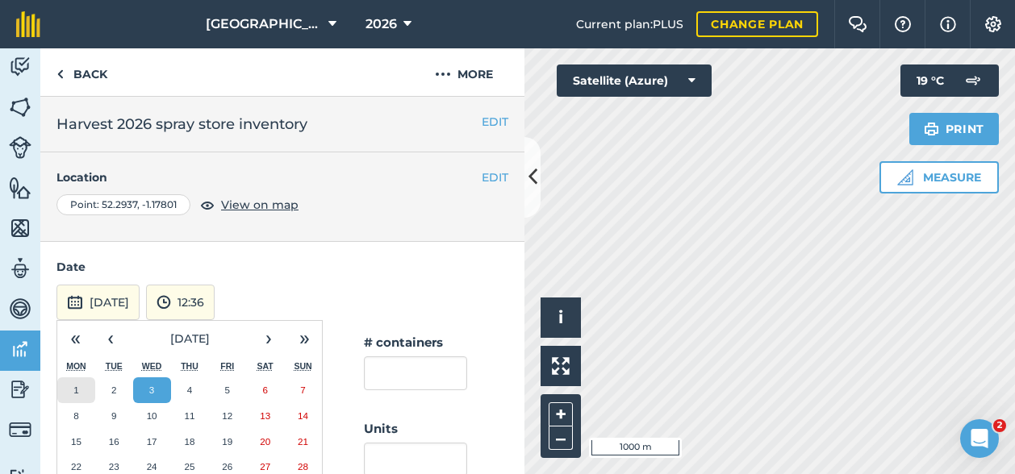
click at [71, 385] on button "1" at bounding box center [76, 391] width 38 height 26
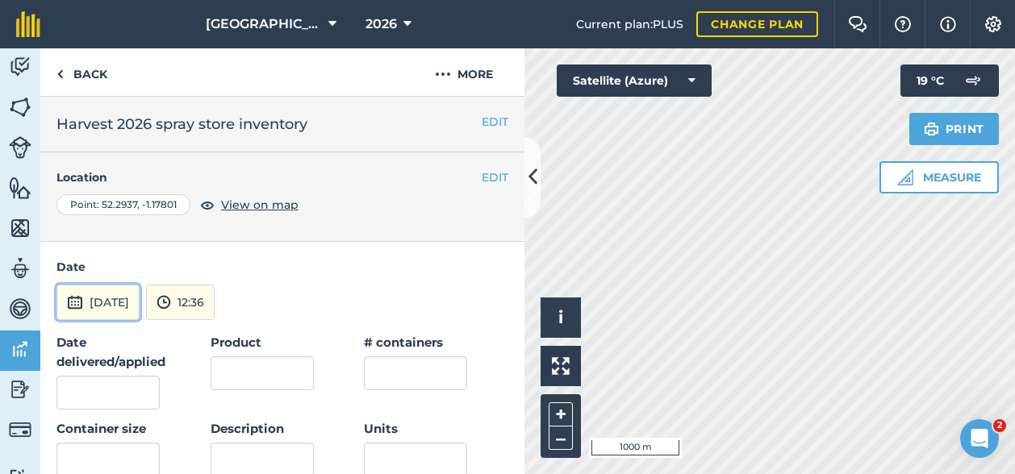
click at [124, 298] on button "[DATE]" at bounding box center [97, 302] width 83 height 35
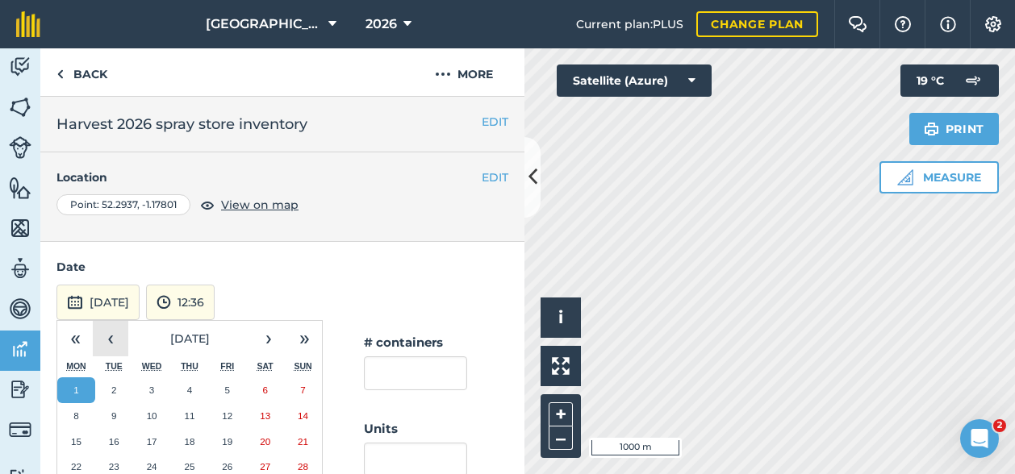
click at [115, 335] on button "‹" at bounding box center [110, 338] width 35 height 35
click at [124, 384] on button "1" at bounding box center [114, 391] width 38 height 26
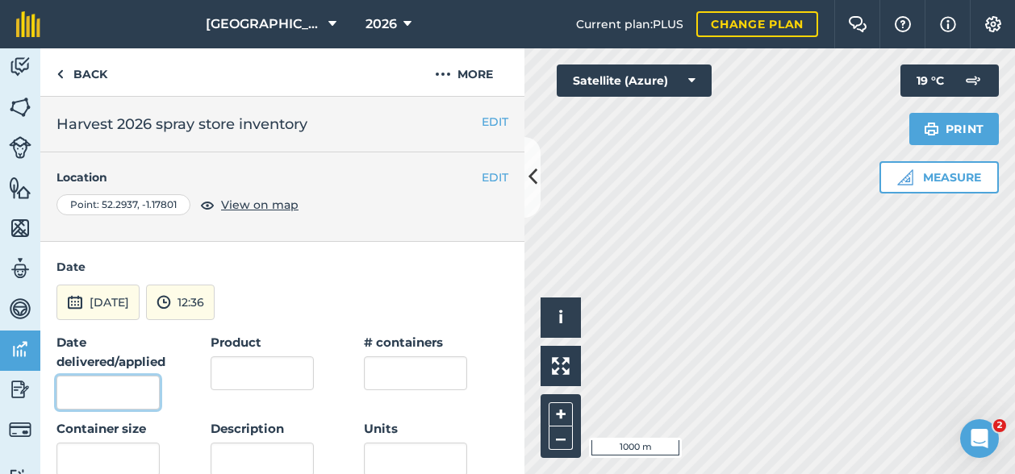
click at [93, 390] on input "Date delivered/applied" at bounding box center [107, 393] width 103 height 34
type input "[DATE]"
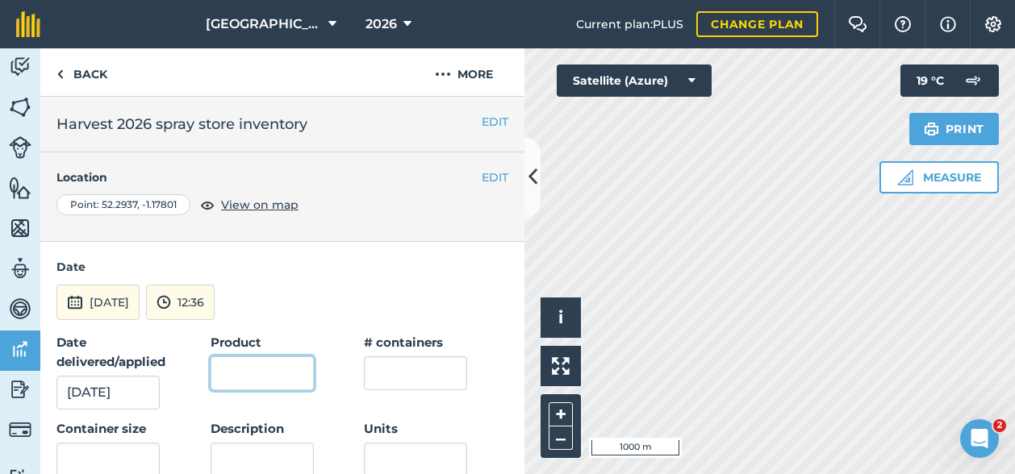
click at [284, 386] on input "Product" at bounding box center [262, 374] width 103 height 34
type input "Quidam"
click at [403, 367] on input "text" at bounding box center [415, 374] width 103 height 34
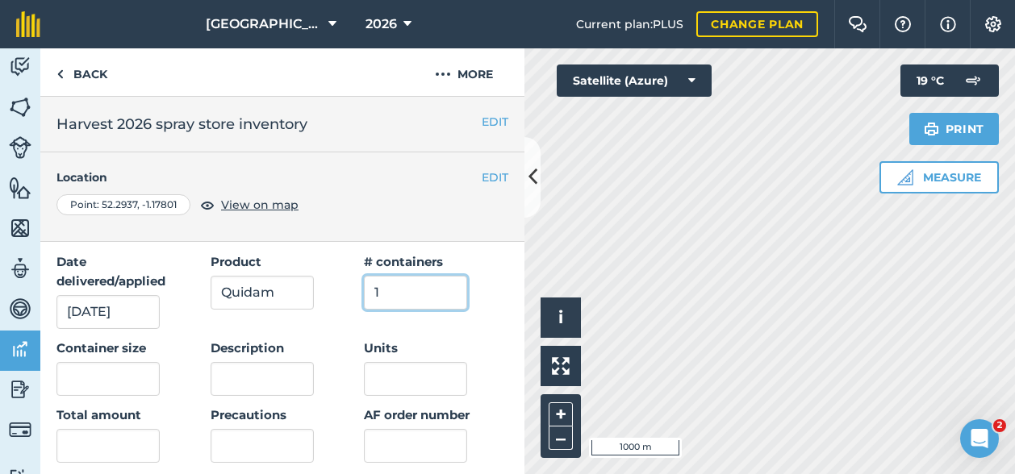
type input "1"
click at [110, 364] on input "text" at bounding box center [107, 379] width 103 height 34
type input "10"
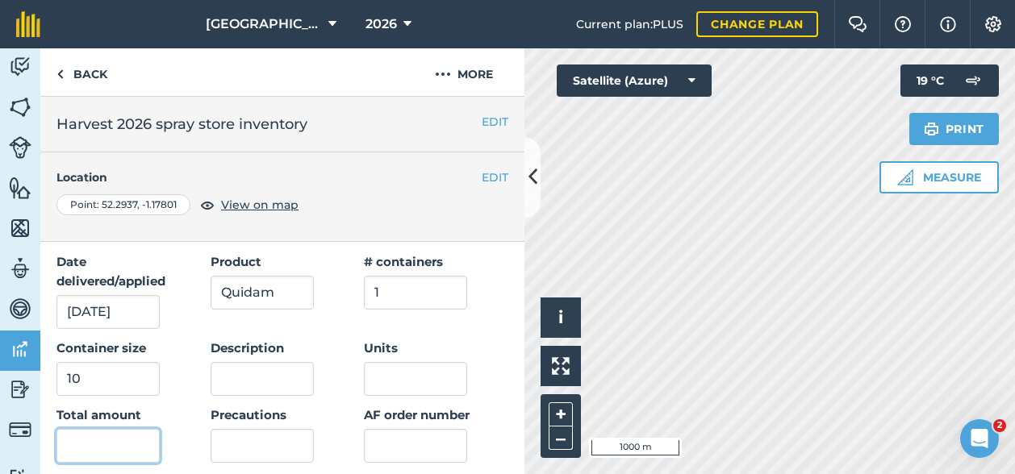
click at [77, 441] on input "text" at bounding box center [107, 446] width 103 height 34
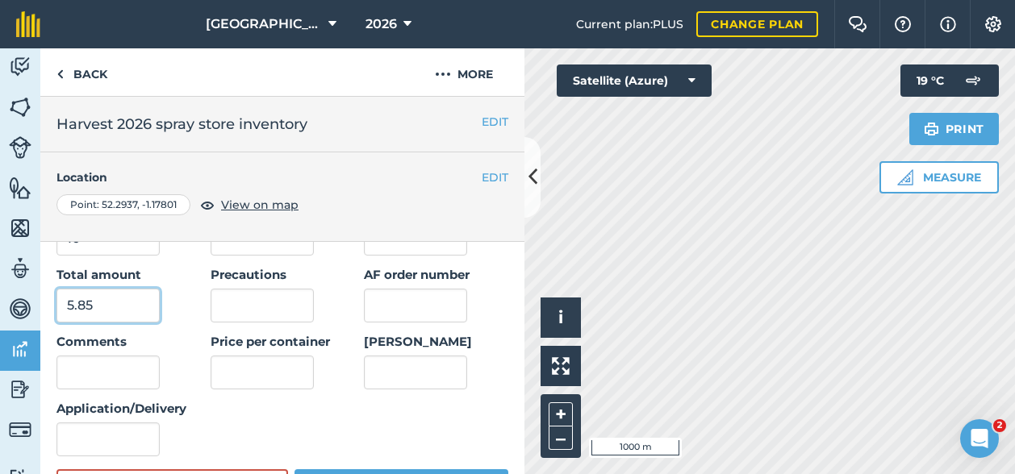
scroll to position [242, 0]
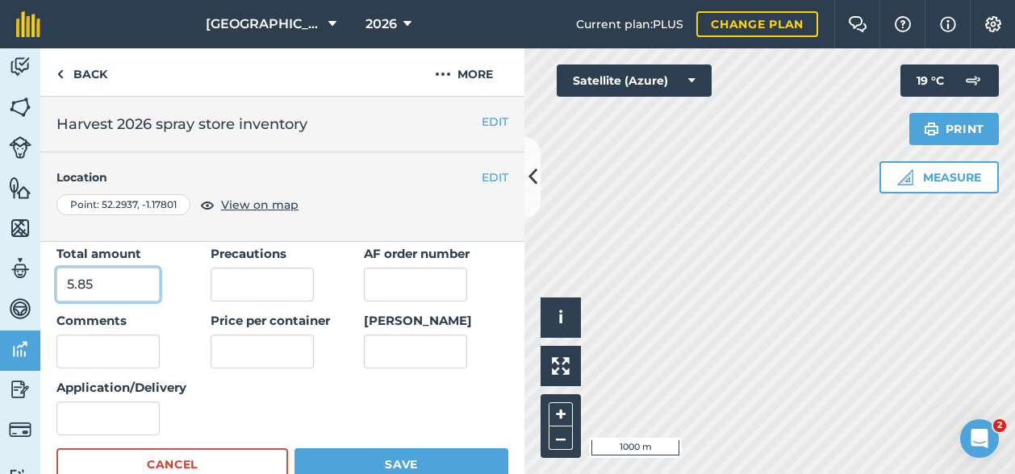
type input "5.85"
click at [103, 427] on input "Application/Delivery" at bounding box center [107, 419] width 103 height 34
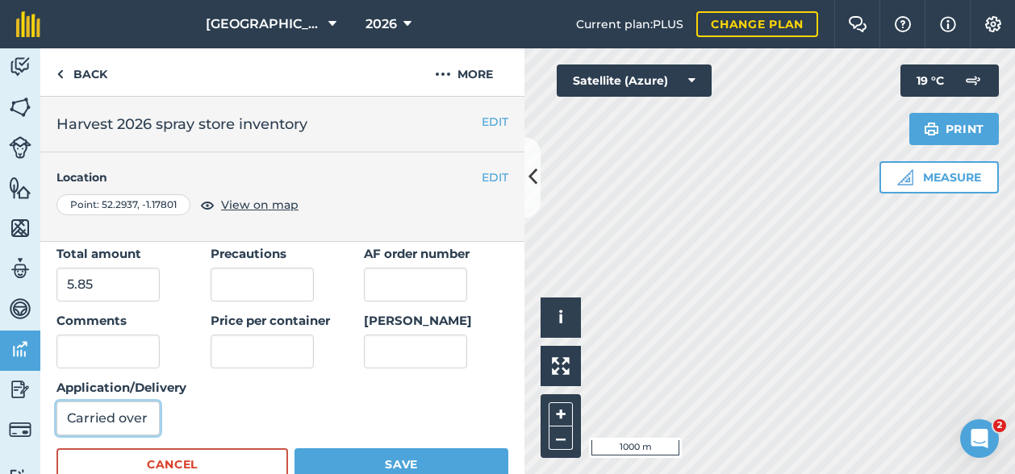
type input "Carried over"
click at [381, 452] on button "Save" at bounding box center [401, 465] width 214 height 32
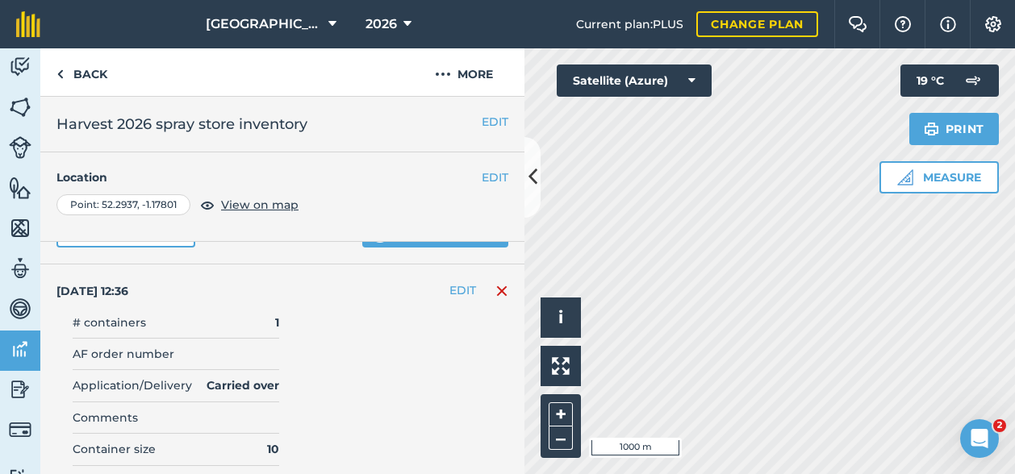
scroll to position [0, 0]
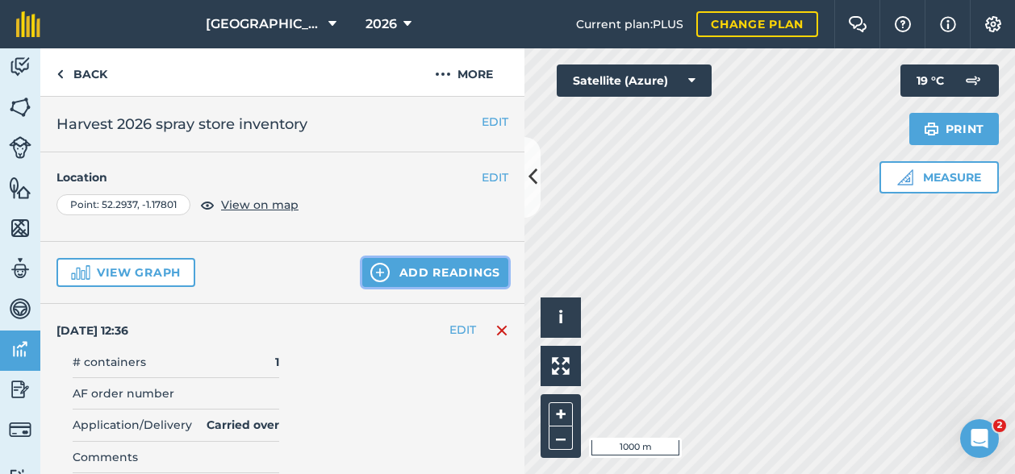
click at [403, 273] on button "Add readings" at bounding box center [435, 272] width 146 height 29
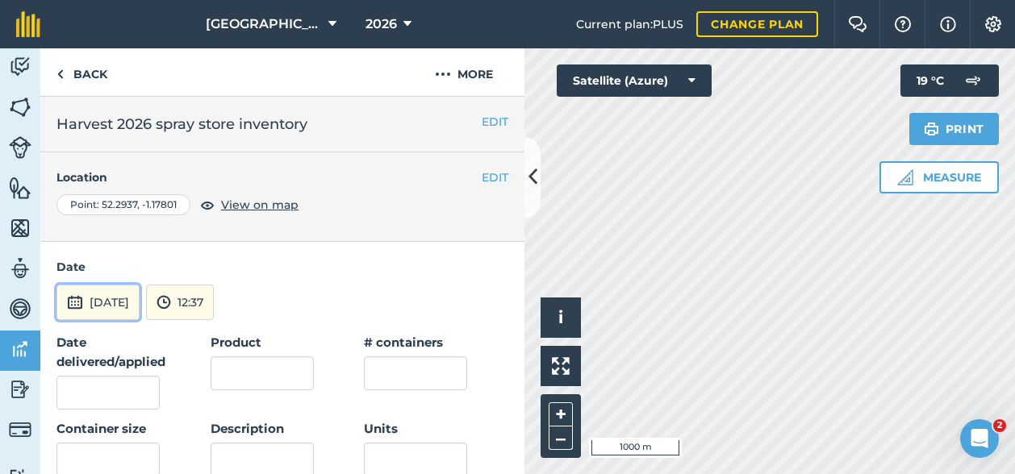
click at [116, 298] on button "[DATE]" at bounding box center [97, 302] width 83 height 35
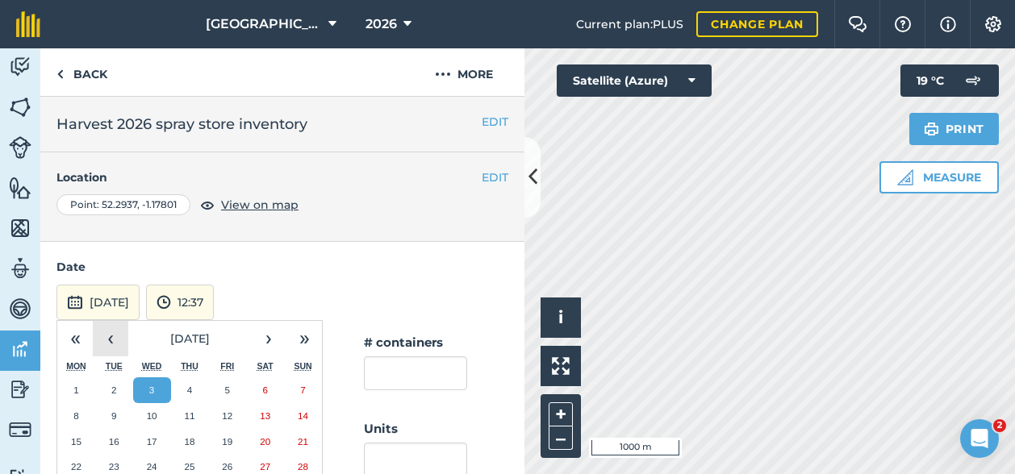
click at [111, 338] on button "‹" at bounding box center [110, 338] width 35 height 35
click at [115, 388] on abbr "1" at bounding box center [113, 390] width 5 height 10
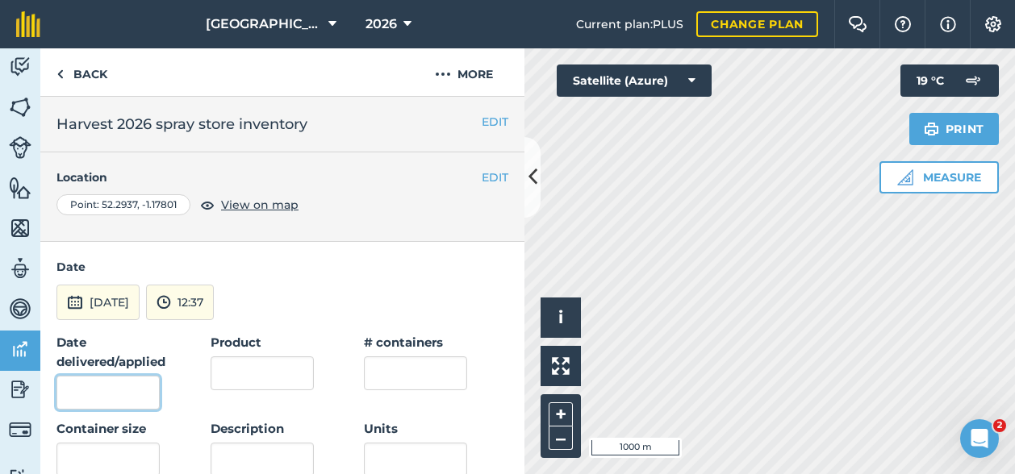
click at [121, 378] on input "Date delivered/applied" at bounding box center [107, 393] width 103 height 34
type input "[DATE]"
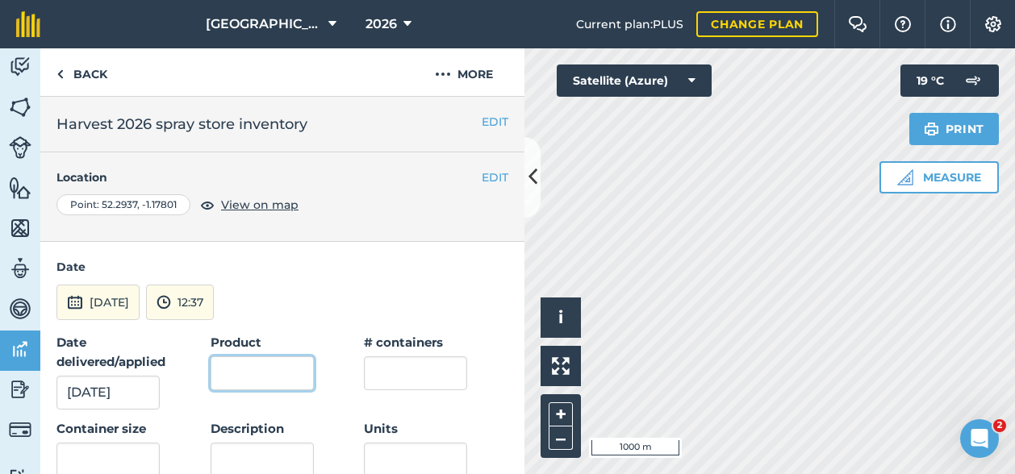
click at [259, 369] on input "Product" at bounding box center [262, 374] width 103 height 34
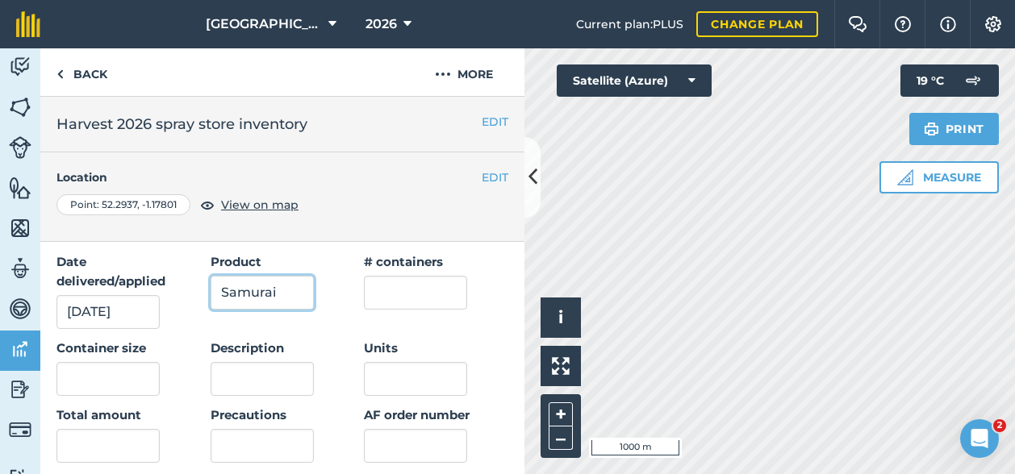
type input "Samurai"
click at [395, 282] on input "text" at bounding box center [415, 293] width 103 height 34
type input "2"
click at [111, 377] on input "text" at bounding box center [107, 379] width 103 height 34
type input "20"
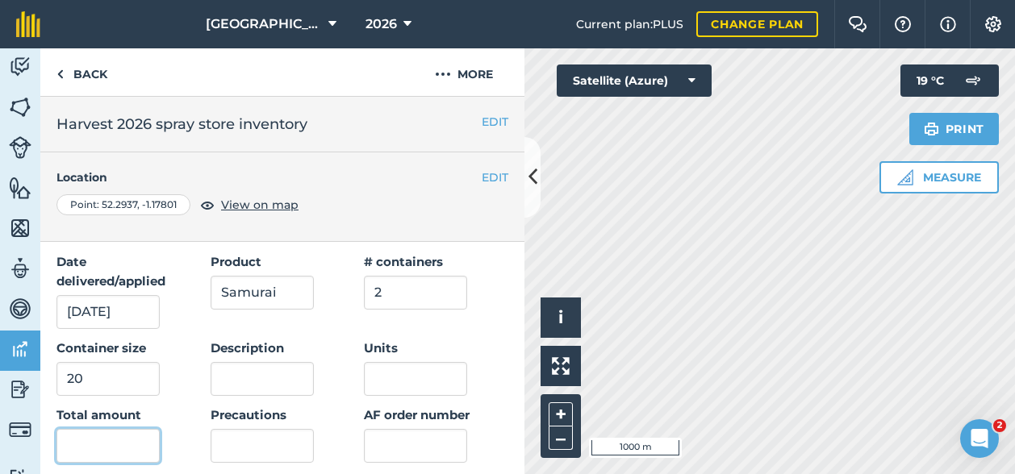
click at [89, 444] on input "text" at bounding box center [107, 446] width 103 height 34
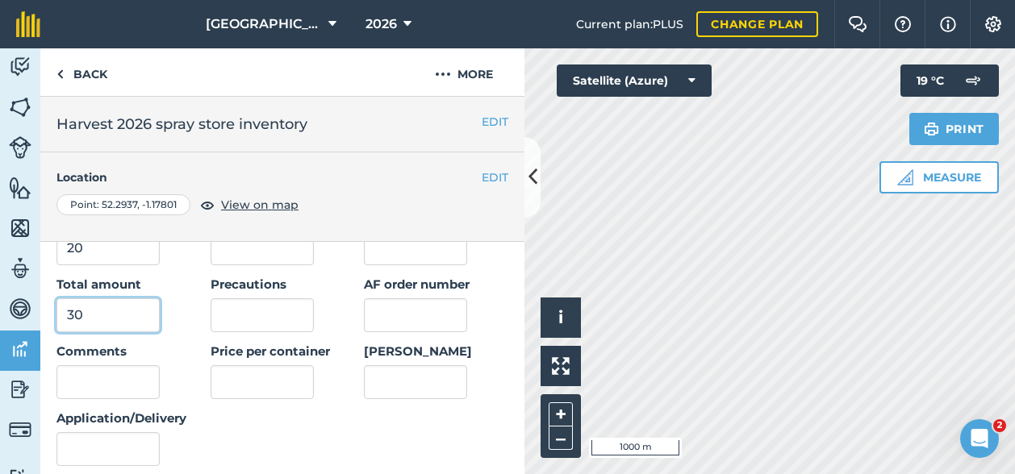
scroll to position [242, 0]
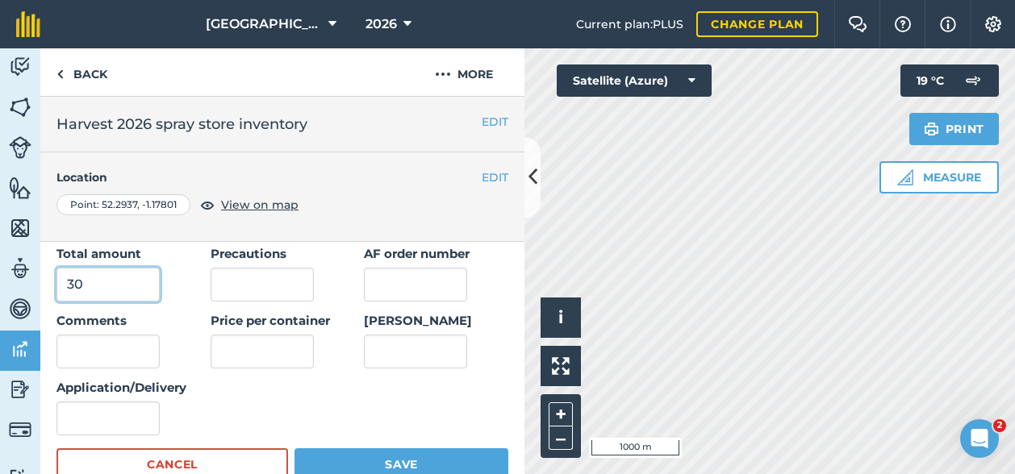
type input "30"
click at [137, 414] on input "Application/Delivery" at bounding box center [107, 419] width 103 height 34
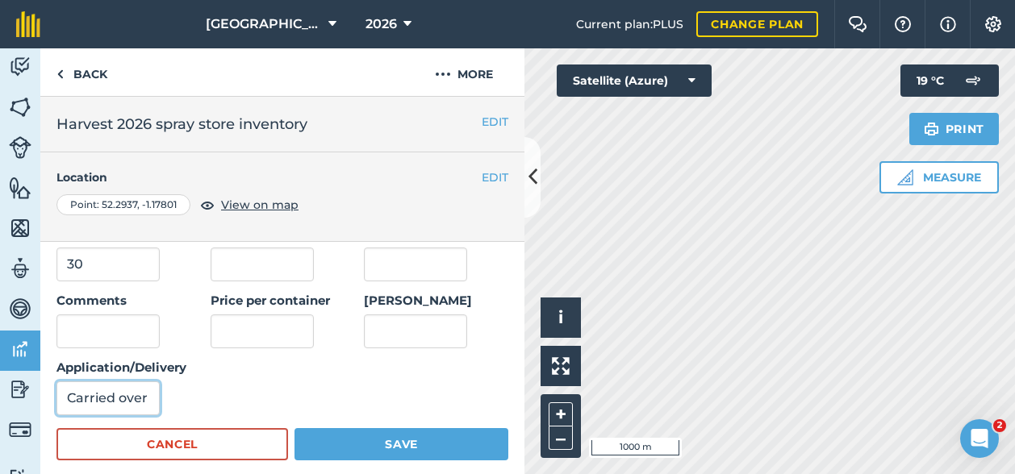
scroll to position [323, 0]
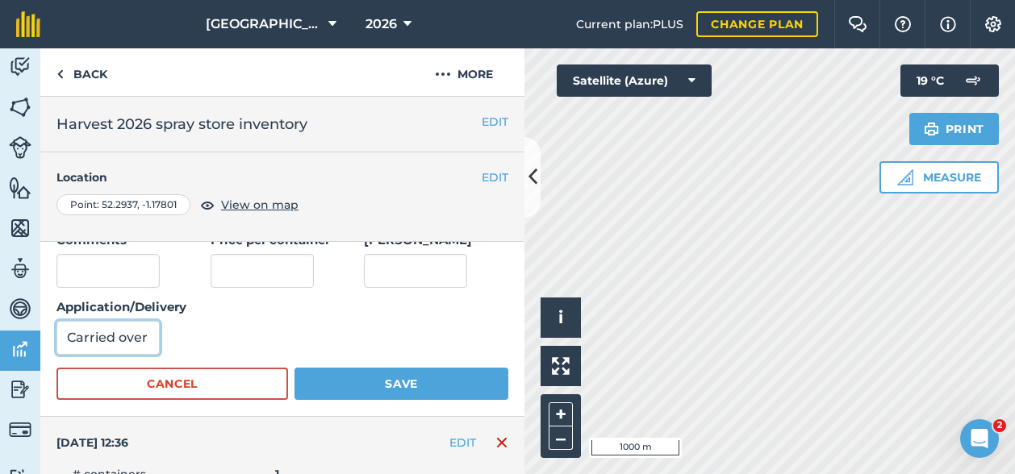
type input "Carried over"
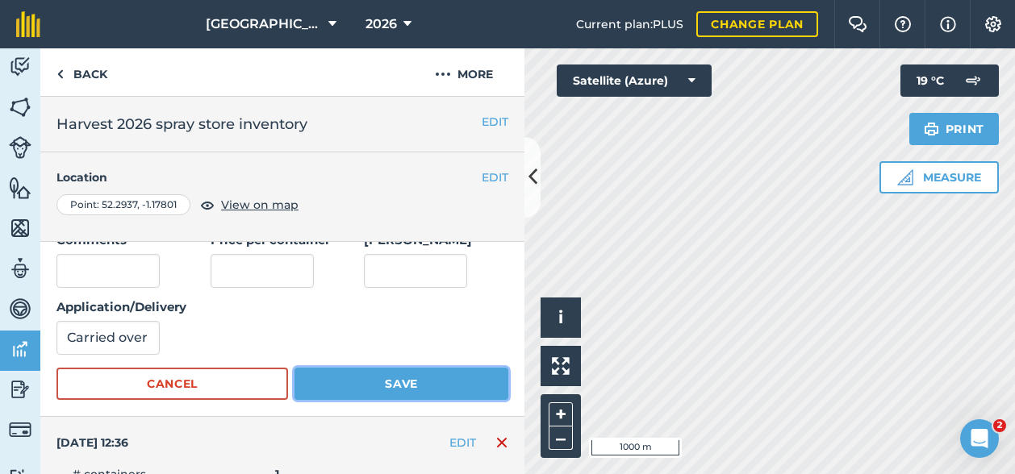
click at [353, 378] on button "Save" at bounding box center [401, 384] width 214 height 32
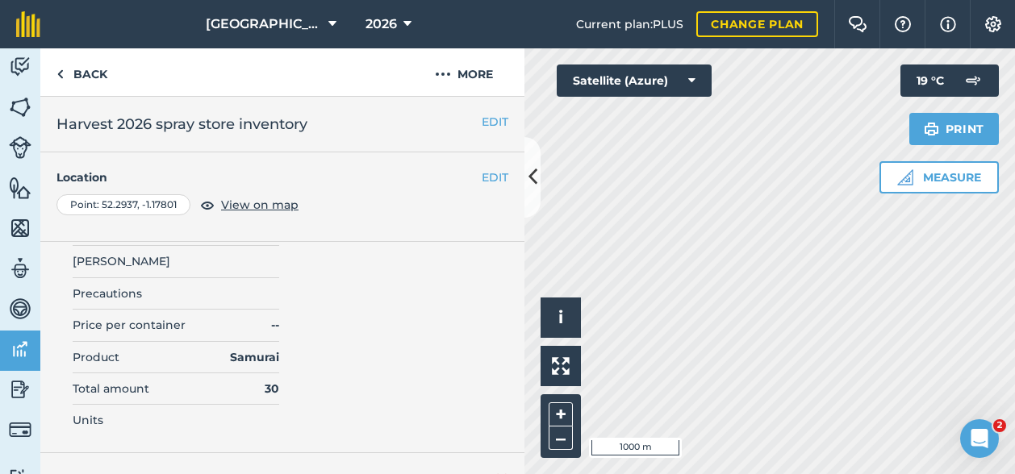
scroll to position [0, 0]
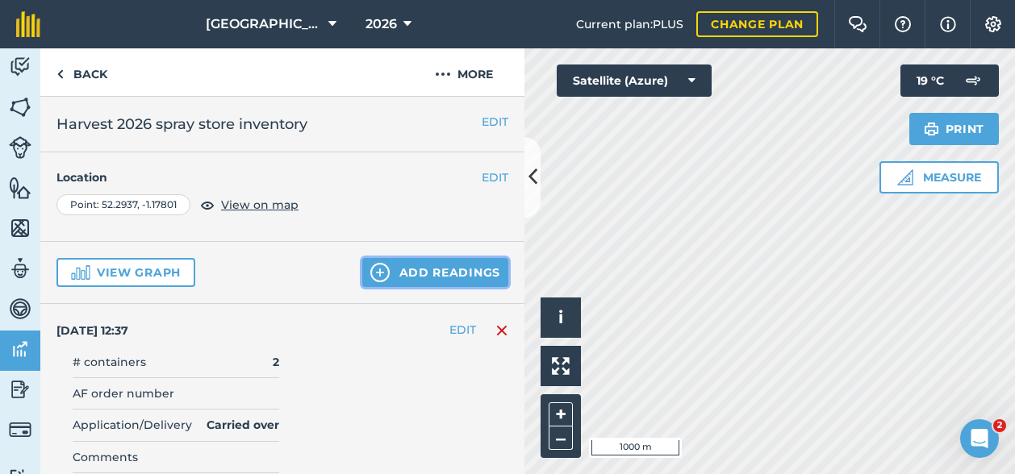
click at [411, 280] on button "Add readings" at bounding box center [435, 272] width 146 height 29
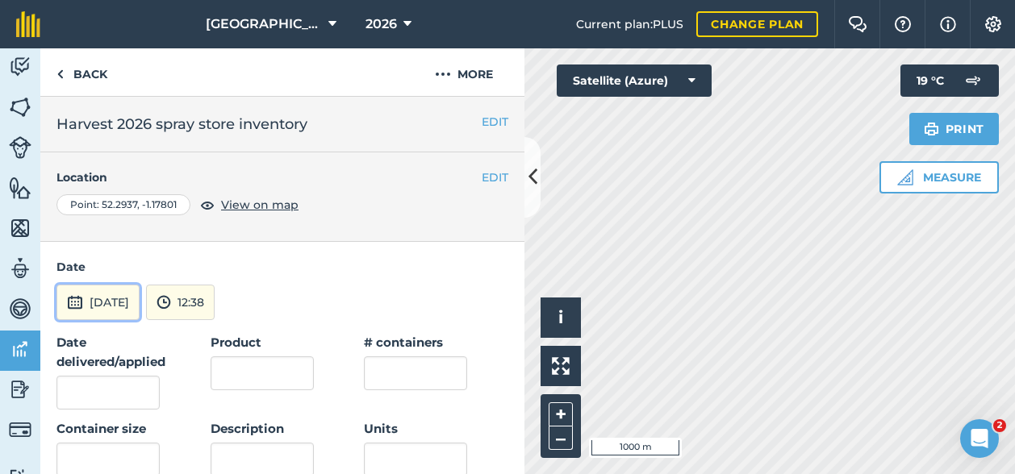
click at [116, 299] on button "[DATE]" at bounding box center [97, 302] width 83 height 35
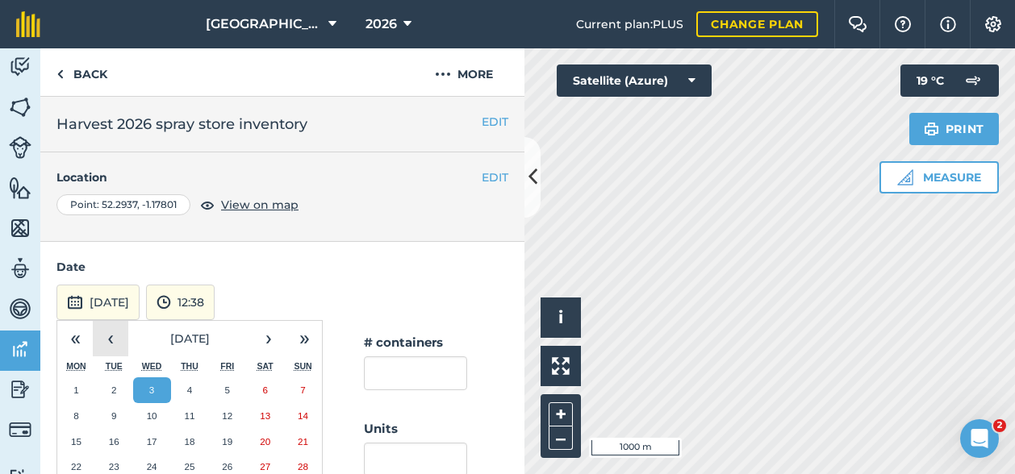
click at [107, 335] on button "‹" at bounding box center [110, 338] width 35 height 35
click at [108, 340] on button "‹" at bounding box center [110, 338] width 35 height 35
click at [116, 378] on button "1" at bounding box center [114, 391] width 38 height 26
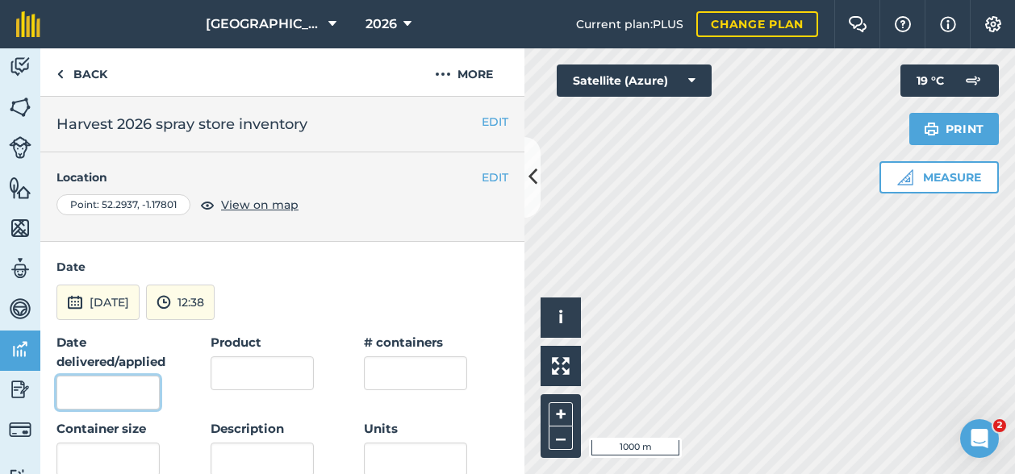
click at [95, 386] on input "Date delivered/applied" at bounding box center [107, 393] width 103 height 34
type input "[DATE]"
click at [319, 373] on div "Product" at bounding box center [283, 361] width 144 height 57
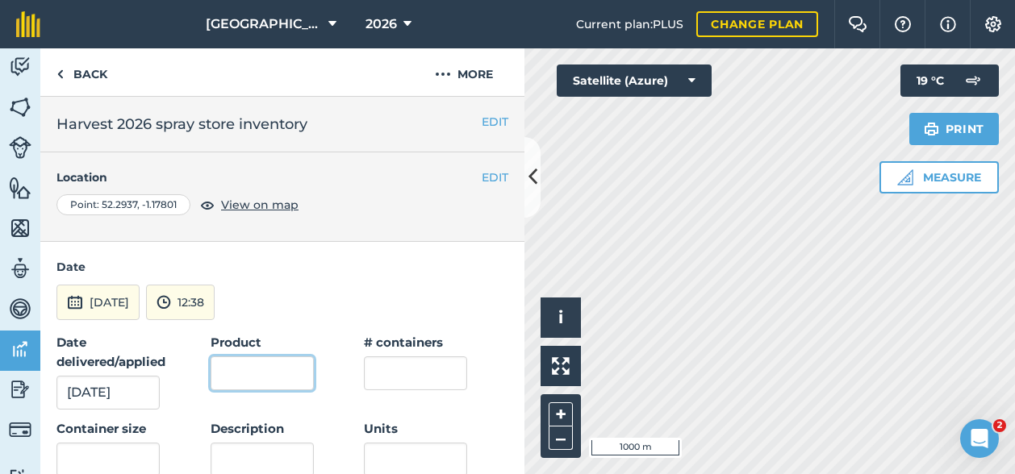
click at [282, 375] on input "Product" at bounding box center [262, 374] width 103 height 34
type input "Sluxx HP"
click at [398, 364] on input "text" at bounding box center [415, 374] width 103 height 34
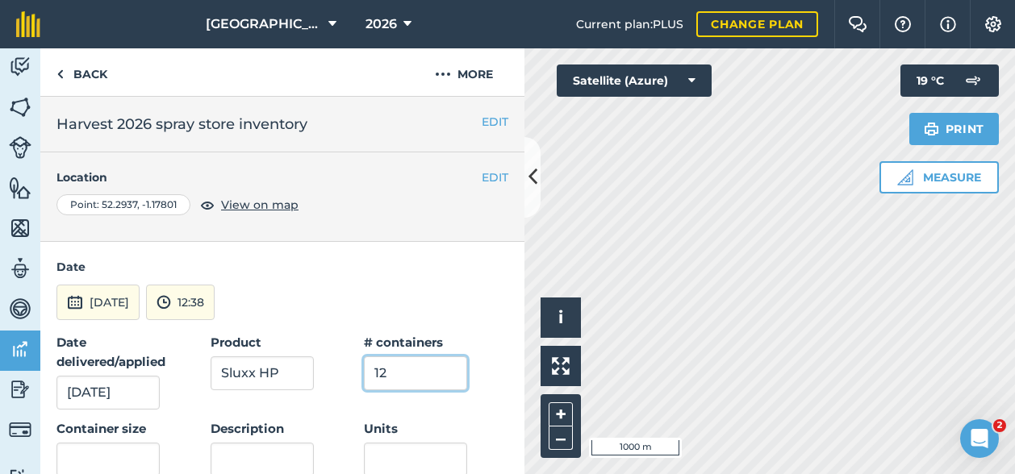
type input "12"
click at [116, 454] on input "text" at bounding box center [107, 460] width 103 height 34
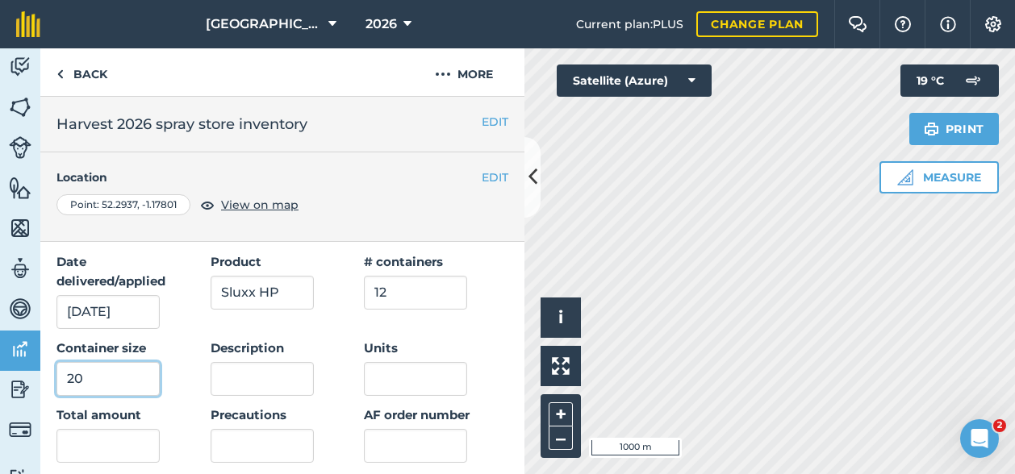
type input "20"
click at [412, 370] on input "Units" at bounding box center [415, 379] width 103 height 34
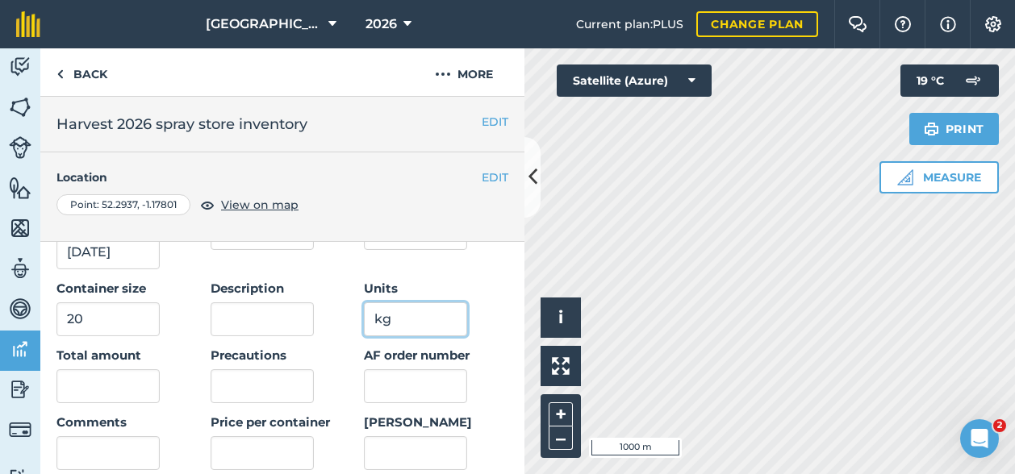
scroll to position [161, 0]
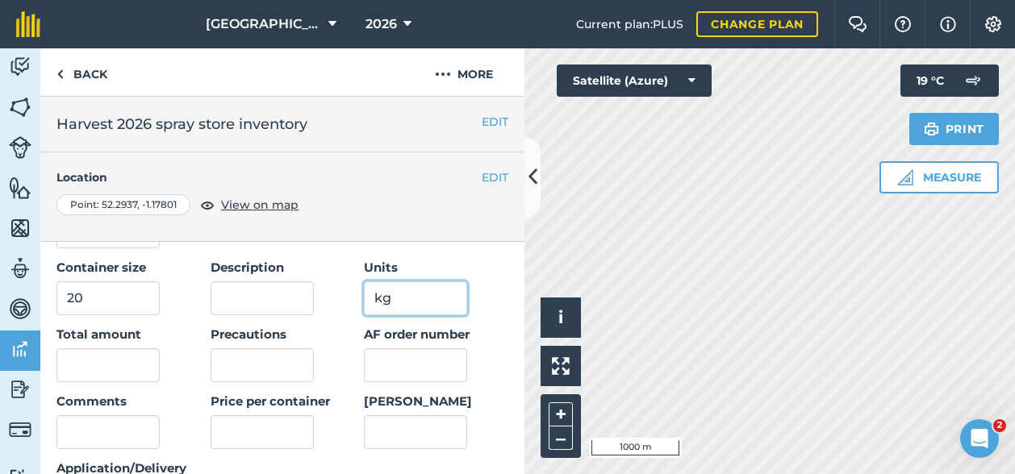
type input "kg"
click at [115, 372] on input "text" at bounding box center [107, 365] width 103 height 34
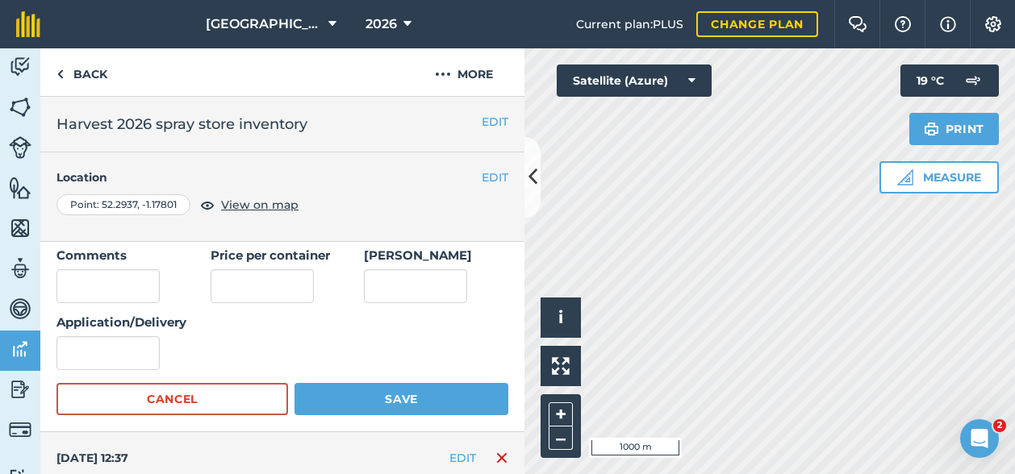
scroll to position [323, 0]
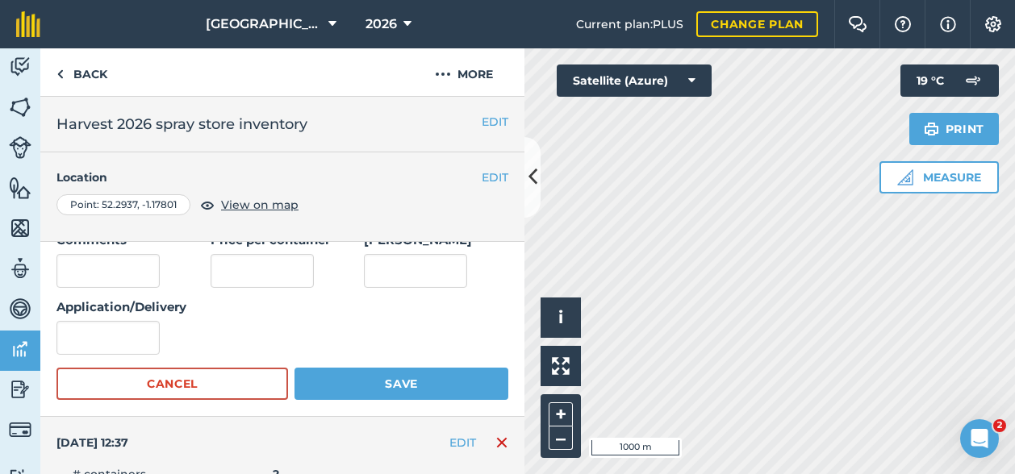
type input "225"
click at [133, 345] on input "Application/Delivery" at bounding box center [107, 338] width 103 height 34
type input "Carried over"
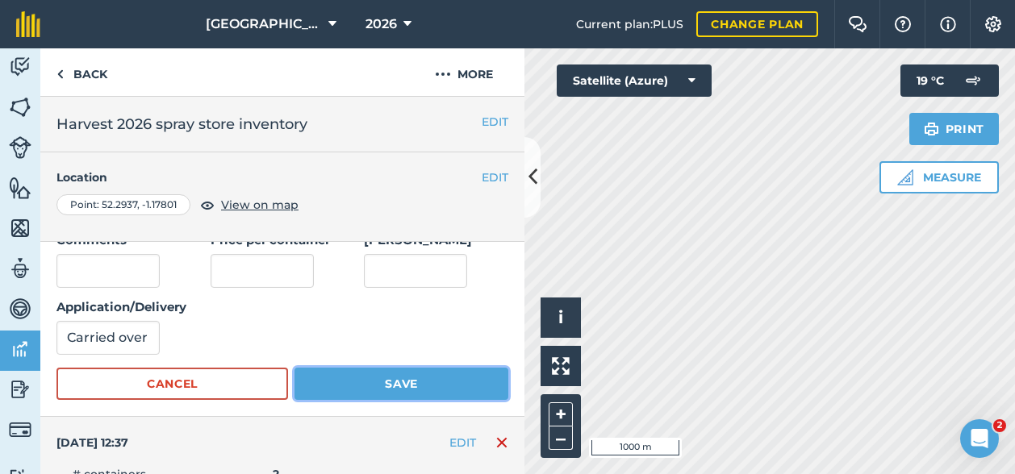
click at [390, 384] on button "Save" at bounding box center [401, 384] width 214 height 32
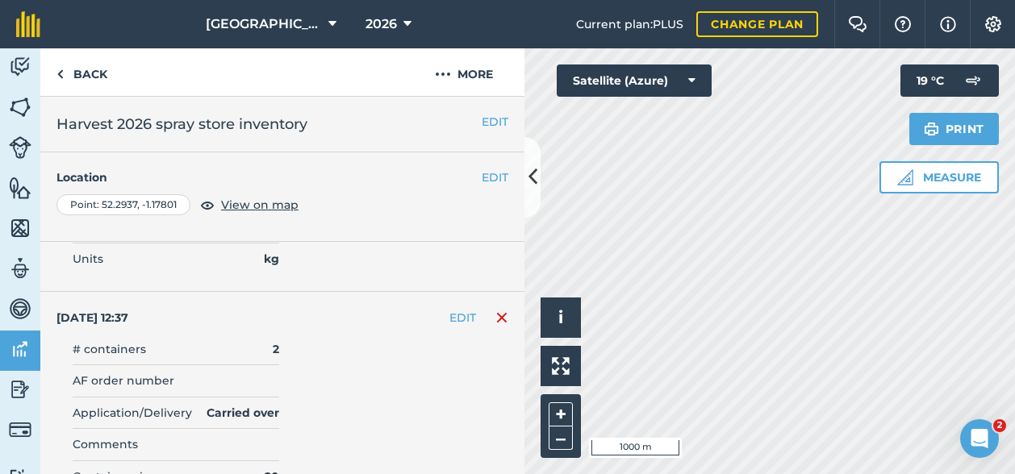
scroll to position [0, 0]
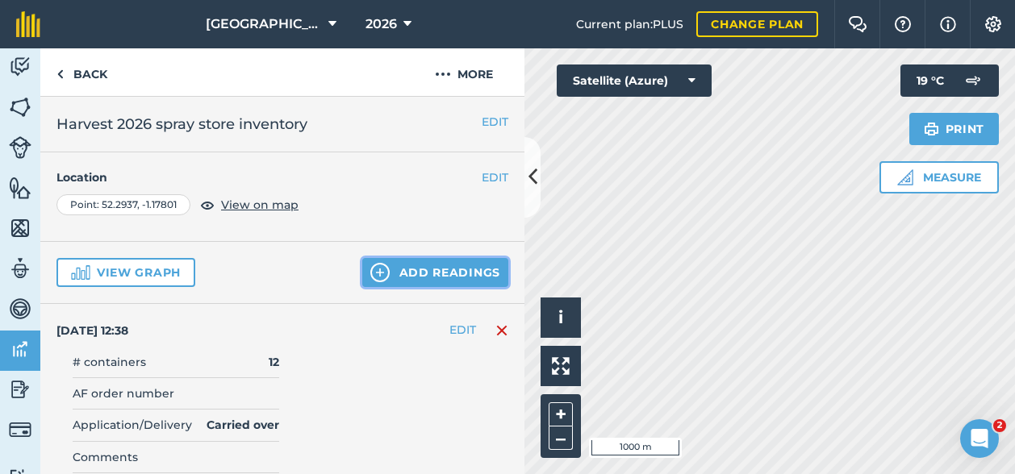
click at [395, 269] on button "Add readings" at bounding box center [435, 272] width 146 height 29
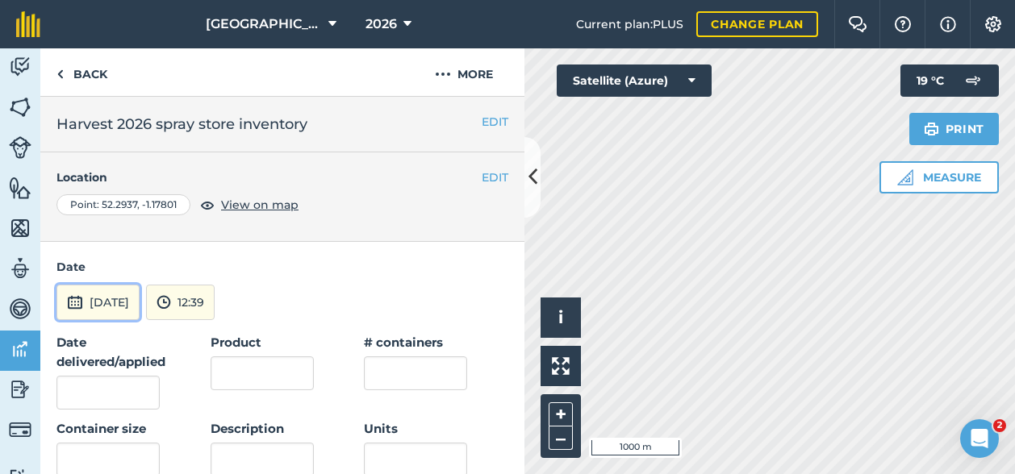
click at [123, 301] on button "[DATE]" at bounding box center [97, 302] width 83 height 35
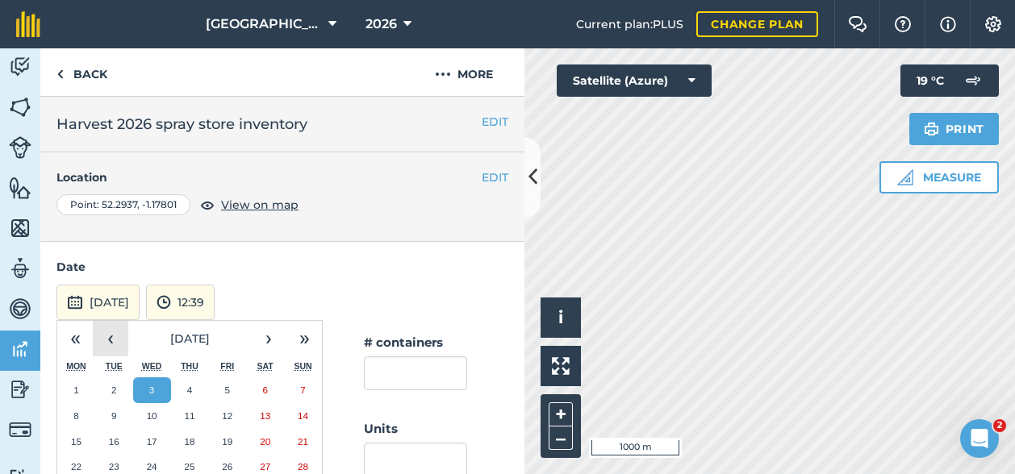
click at [106, 330] on button "‹" at bounding box center [110, 338] width 35 height 35
click at [114, 380] on button "1" at bounding box center [114, 391] width 38 height 26
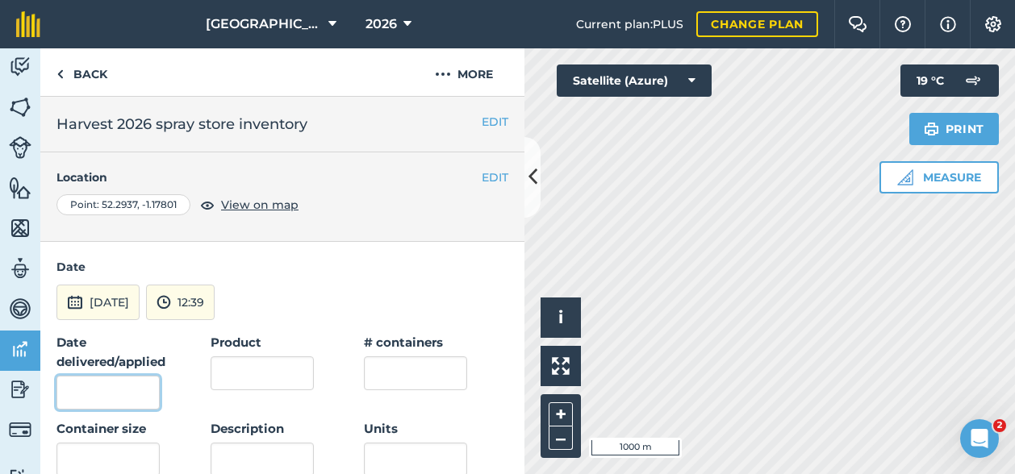
click at [96, 388] on input "Date delivered/applied" at bounding box center [107, 393] width 103 height 34
type input "[DATE]"
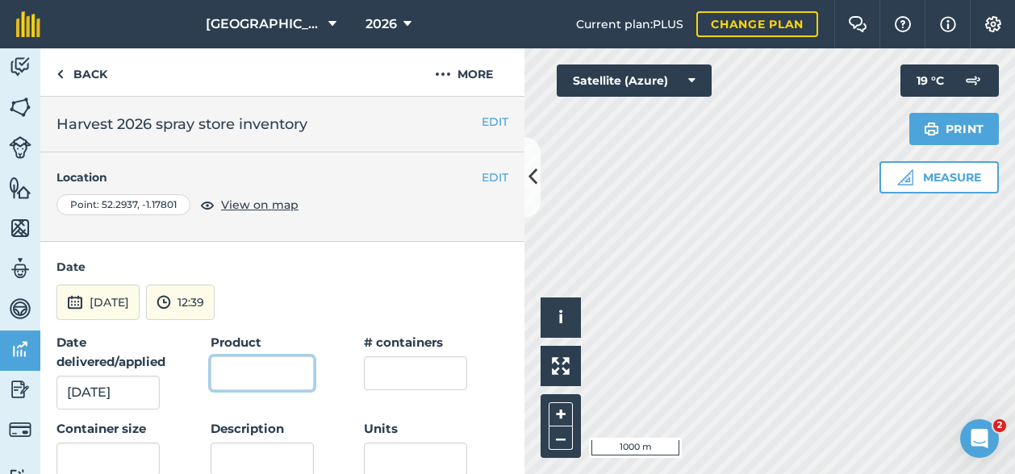
click at [253, 377] on input "Product" at bounding box center [262, 374] width 103 height 34
type input "Spitfire"
click at [402, 369] on input "text" at bounding box center [415, 374] width 103 height 34
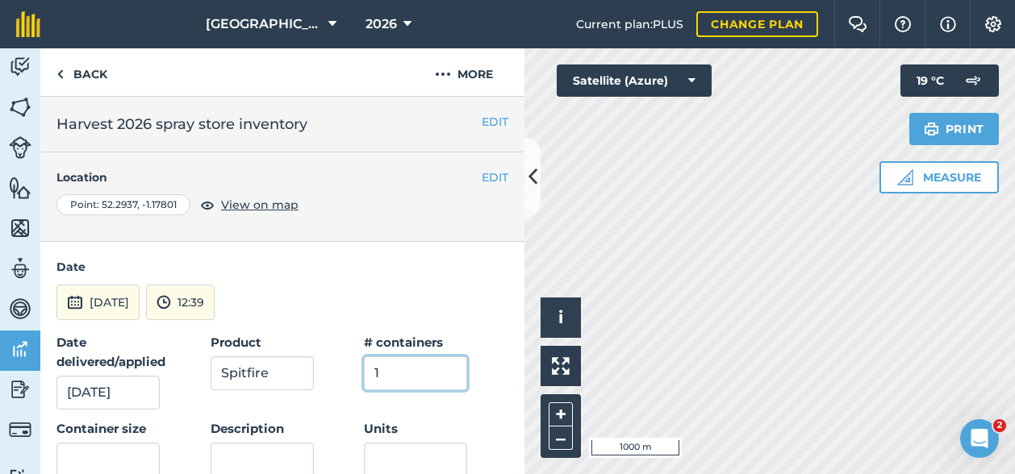
type input "1"
click at [121, 457] on input "text" at bounding box center [107, 460] width 103 height 34
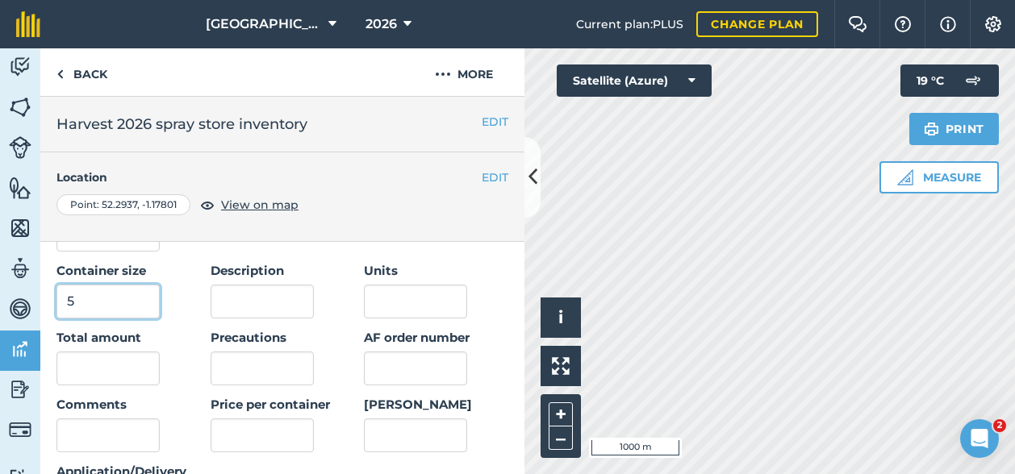
scroll to position [161, 0]
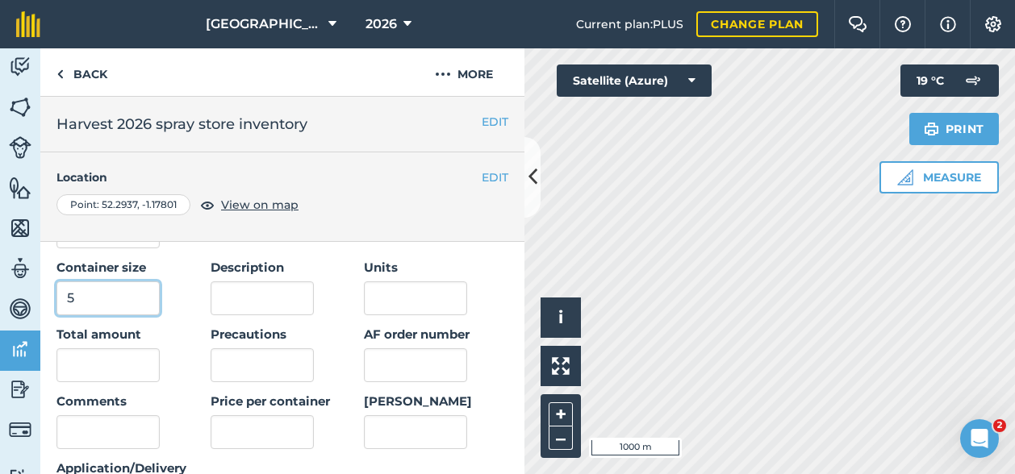
type input "5"
click at [97, 364] on input "text" at bounding box center [107, 365] width 103 height 34
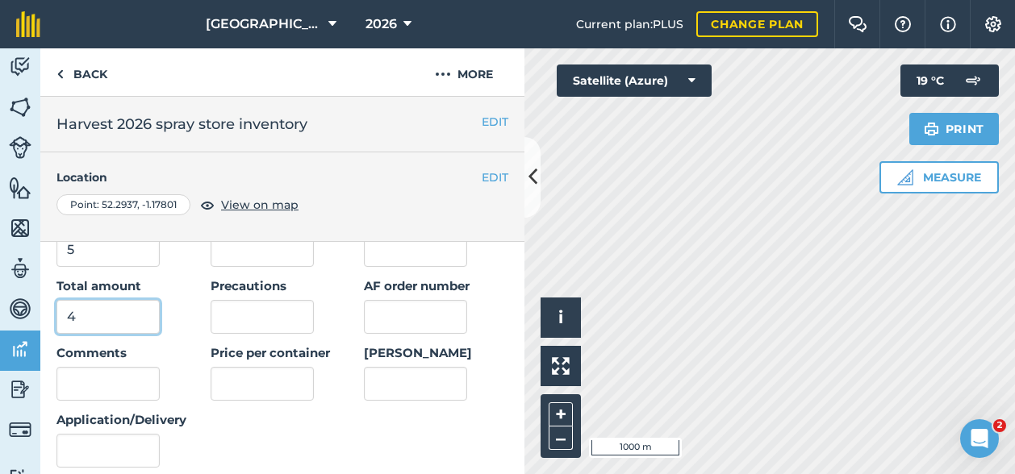
scroll to position [242, 0]
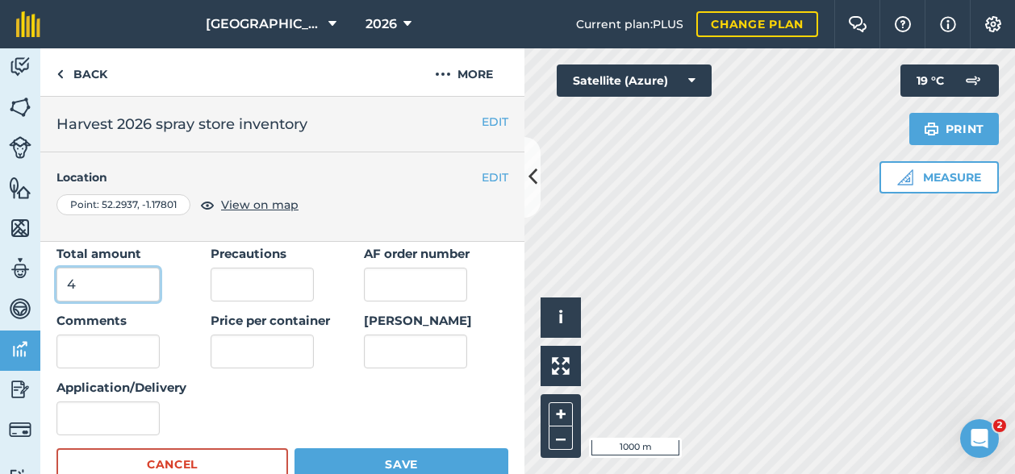
type input "4"
click at [78, 430] on input "Application/Delivery" at bounding box center [107, 419] width 103 height 34
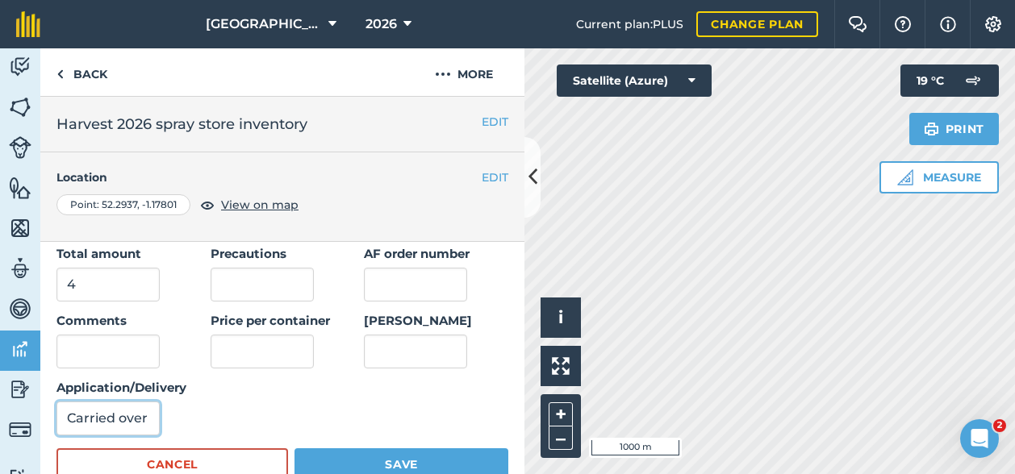
type input "Carried over"
click at [345, 455] on button "Save" at bounding box center [401, 465] width 214 height 32
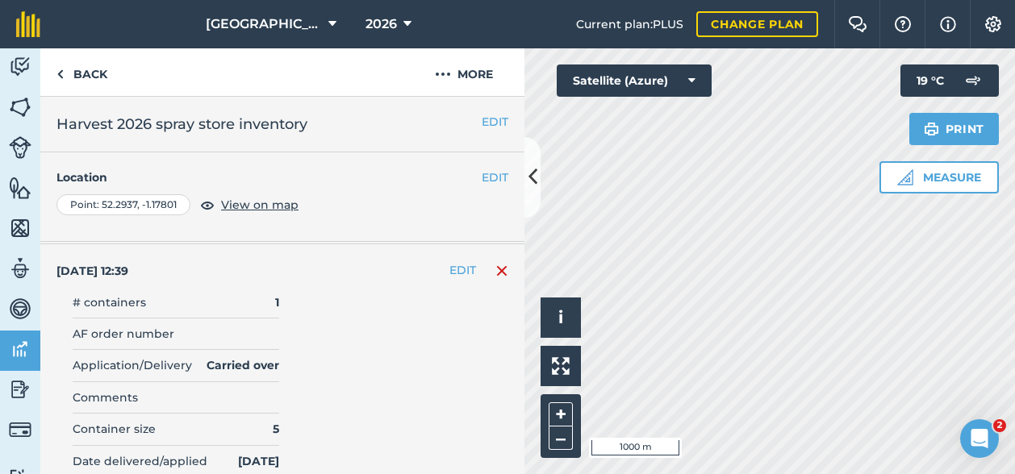
scroll to position [0, 0]
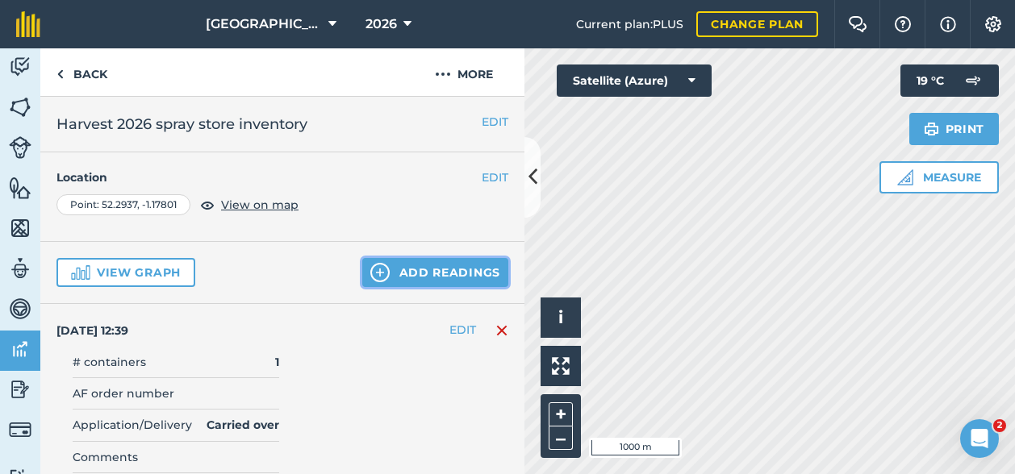
click at [398, 266] on button "Add readings" at bounding box center [435, 272] width 146 height 29
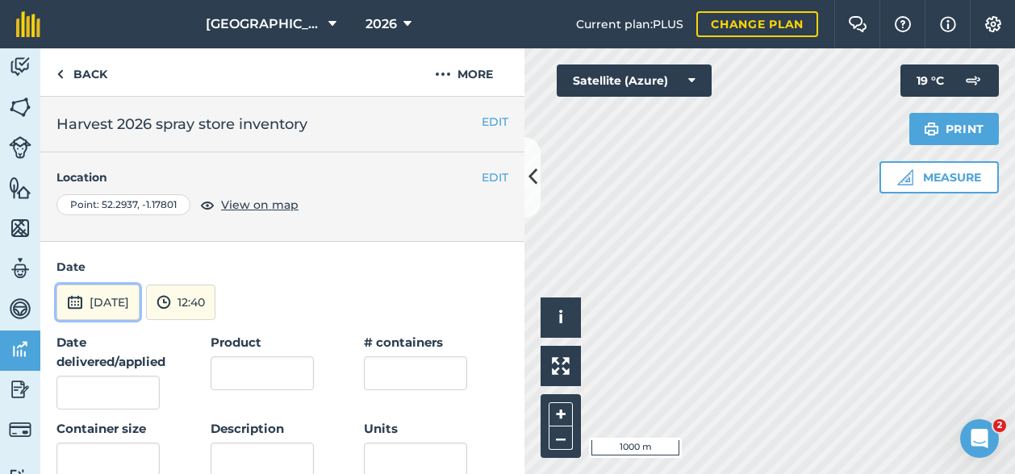
click at [115, 297] on button "[DATE]" at bounding box center [97, 302] width 83 height 35
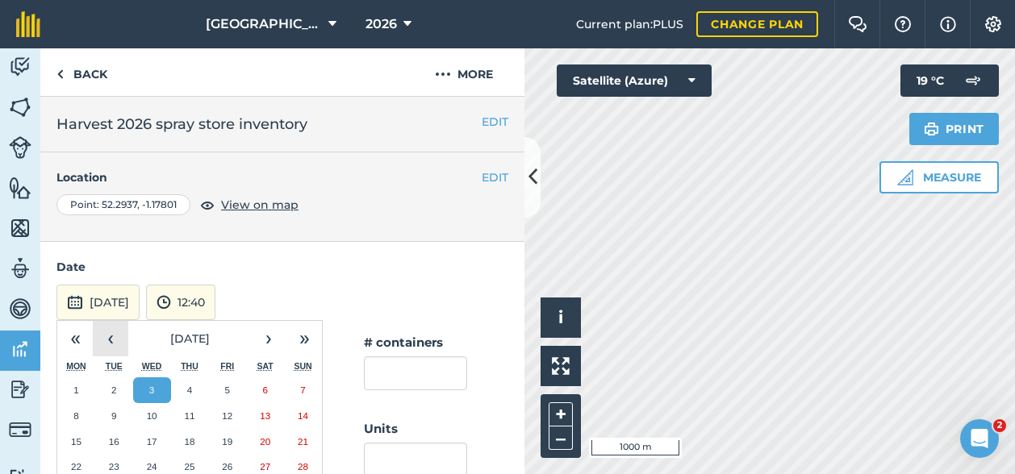
click at [105, 341] on button "‹" at bounding box center [110, 338] width 35 height 35
click at [117, 389] on button "1" at bounding box center [114, 391] width 38 height 26
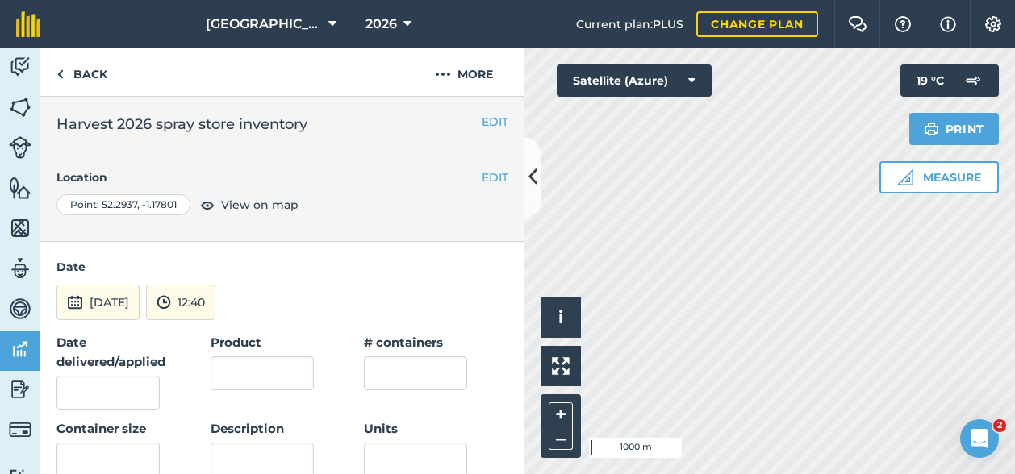
click at [108, 373] on div "Date delivered/applied" at bounding box center [125, 371] width 138 height 77
click at [99, 391] on input "Date delivered/applied" at bounding box center [107, 393] width 103 height 34
type input "[DATE]"
click at [265, 374] on input "Product" at bounding box center [262, 374] width 103 height 34
click at [257, 370] on input "Stablian 750" at bounding box center [262, 374] width 103 height 34
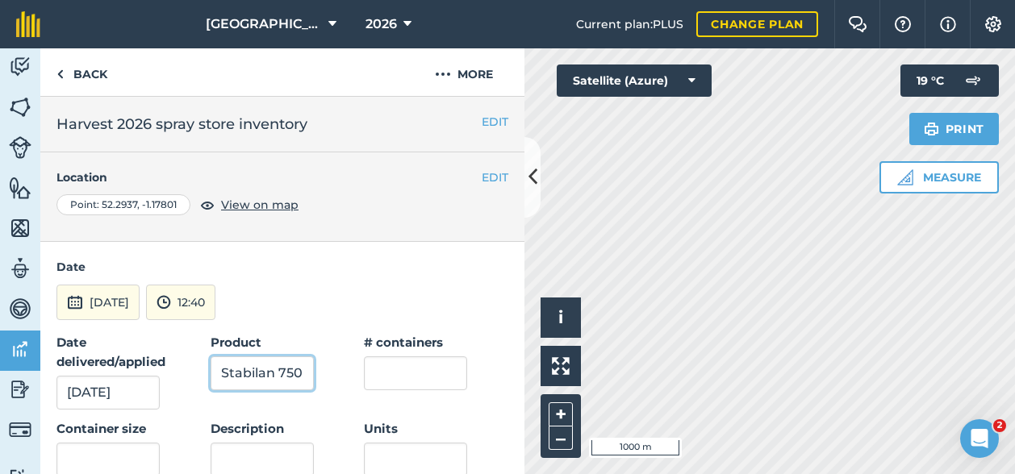
type input "Stabilan 750"
click at [404, 375] on input "text" at bounding box center [415, 374] width 103 height 34
type input "3"
click at [115, 459] on input "text" at bounding box center [107, 460] width 103 height 34
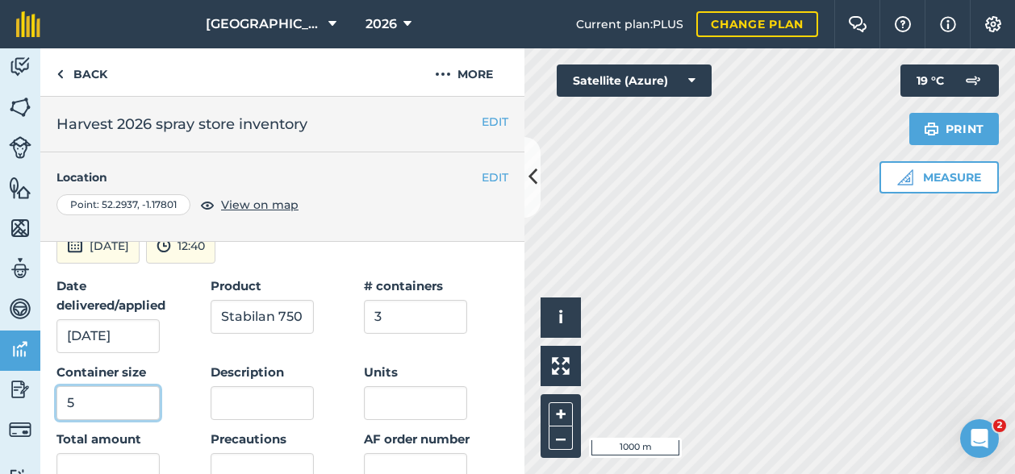
scroll to position [81, 0]
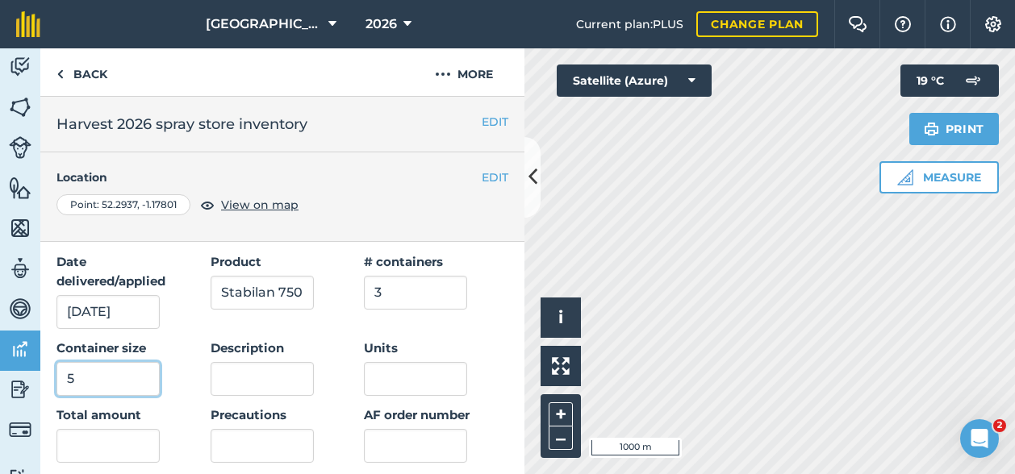
type input "5"
click at [129, 444] on input "text" at bounding box center [107, 446] width 103 height 34
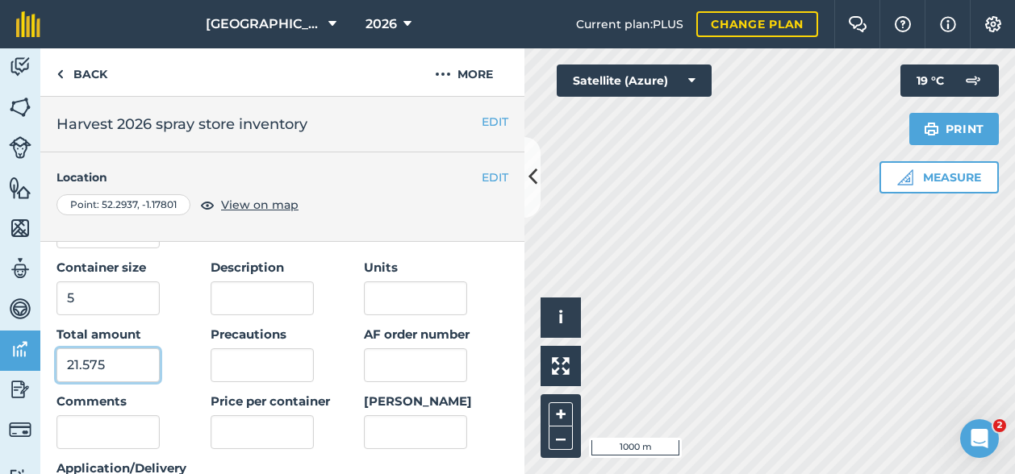
scroll to position [242, 0]
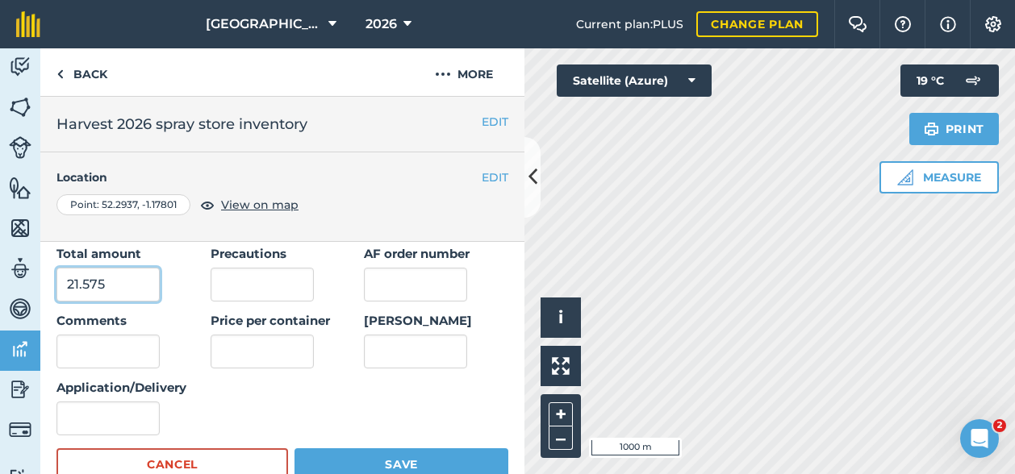
type input "21.575"
click at [94, 409] on input "Application/Delivery" at bounding box center [107, 419] width 103 height 34
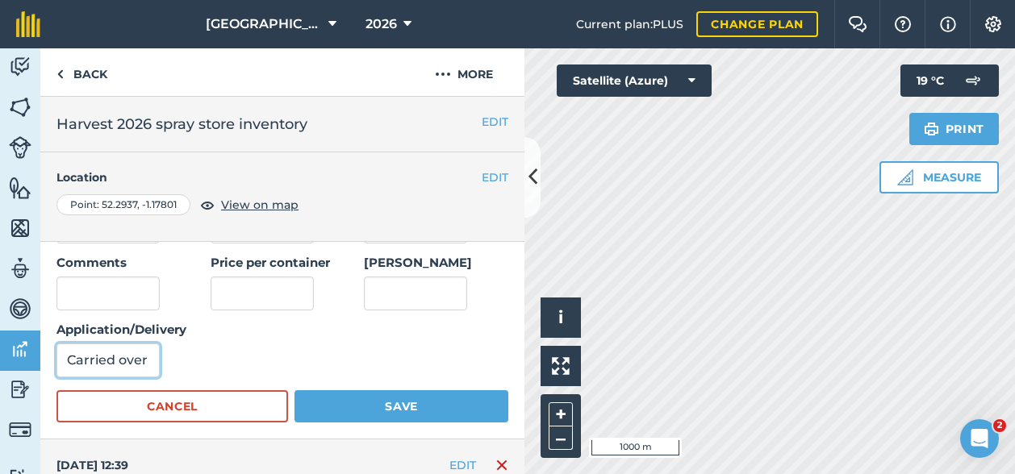
scroll to position [323, 0]
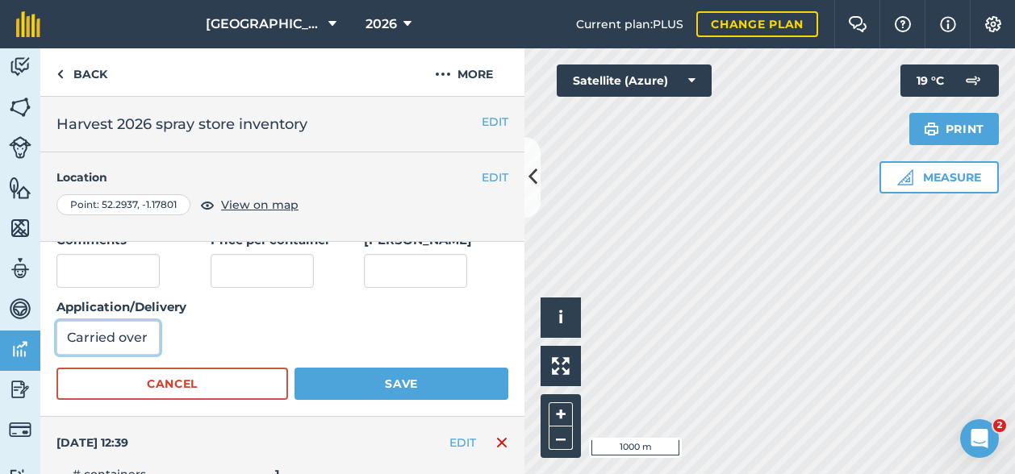
type input "Carried over"
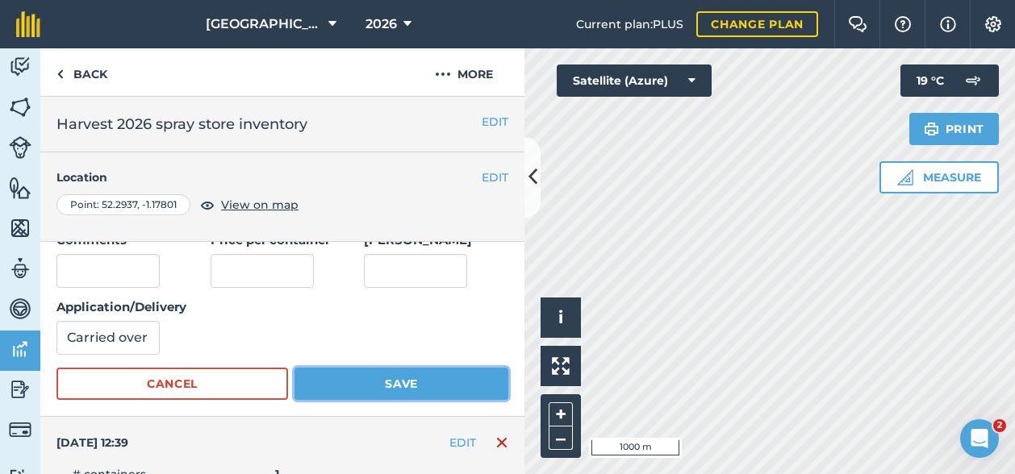
click at [400, 383] on button "Save" at bounding box center [401, 384] width 214 height 32
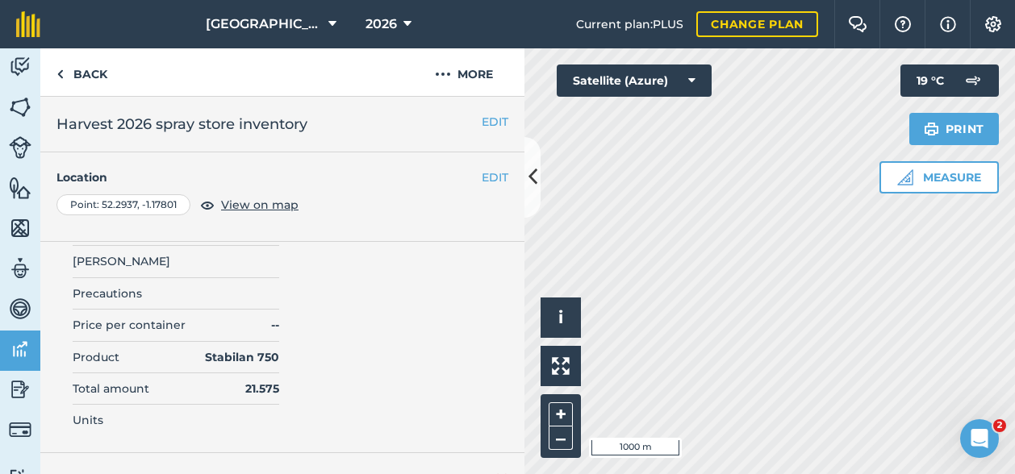
scroll to position [0, 0]
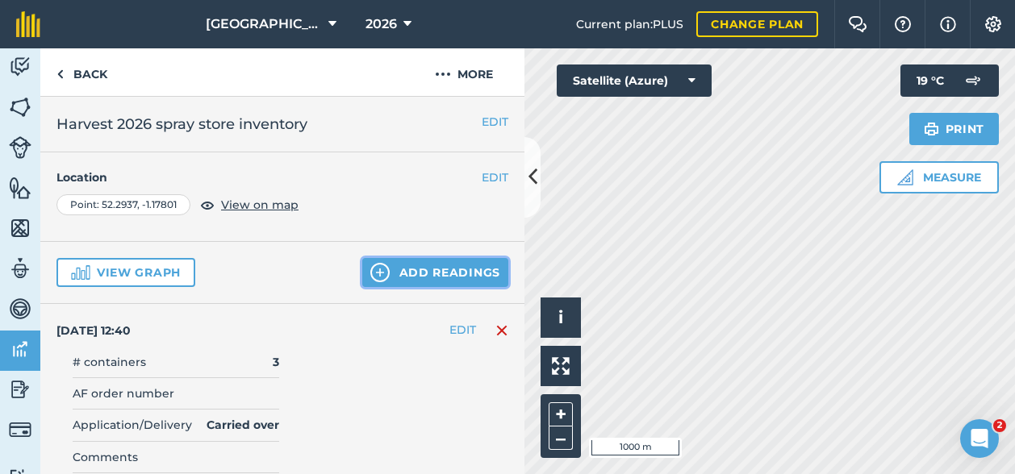
click at [413, 277] on button "Add readings" at bounding box center [435, 272] width 146 height 29
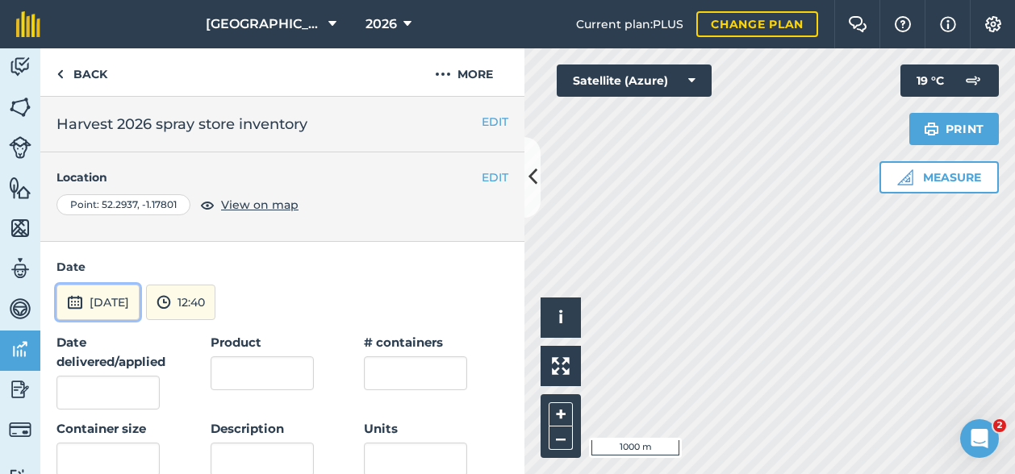
click at [119, 295] on button "[DATE]" at bounding box center [97, 302] width 83 height 35
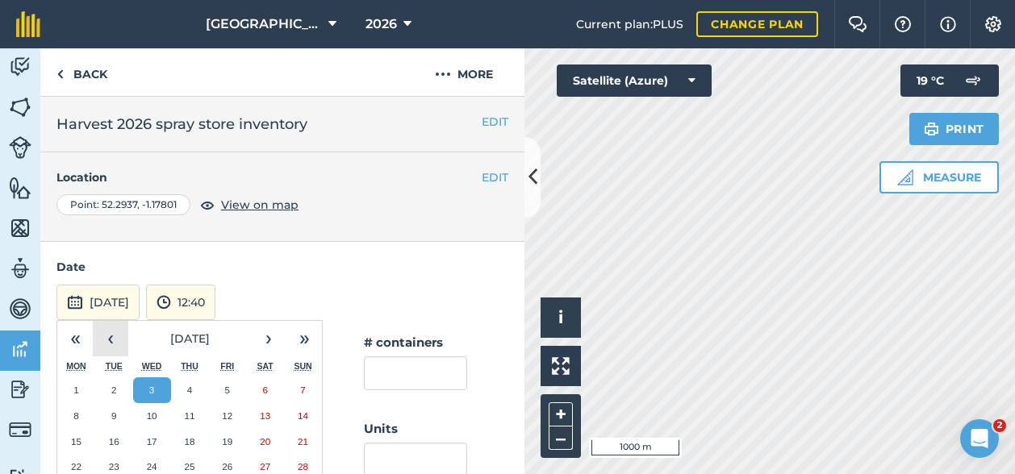
click at [111, 344] on button "‹" at bounding box center [110, 338] width 35 height 35
click at [110, 390] on button "1" at bounding box center [114, 391] width 38 height 26
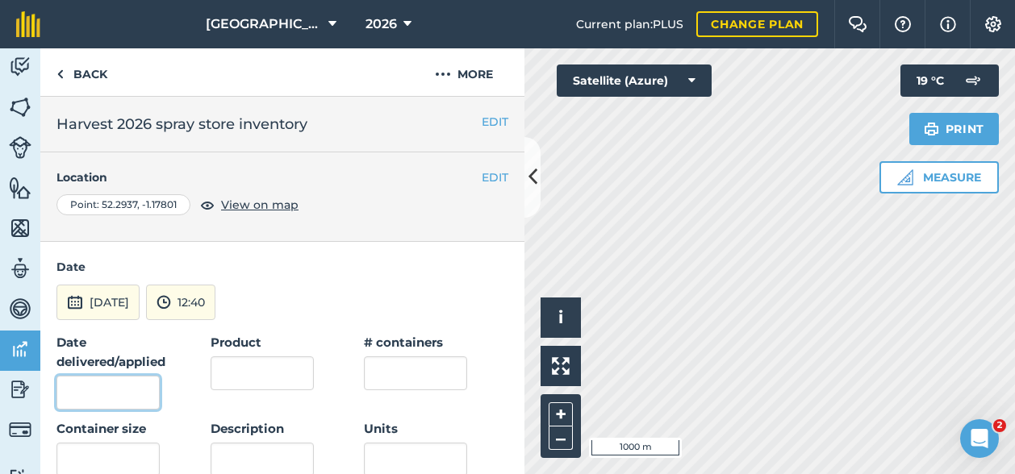
click at [107, 393] on input "Date delivered/applied" at bounding box center [107, 393] width 103 height 34
type input "[DATE]"
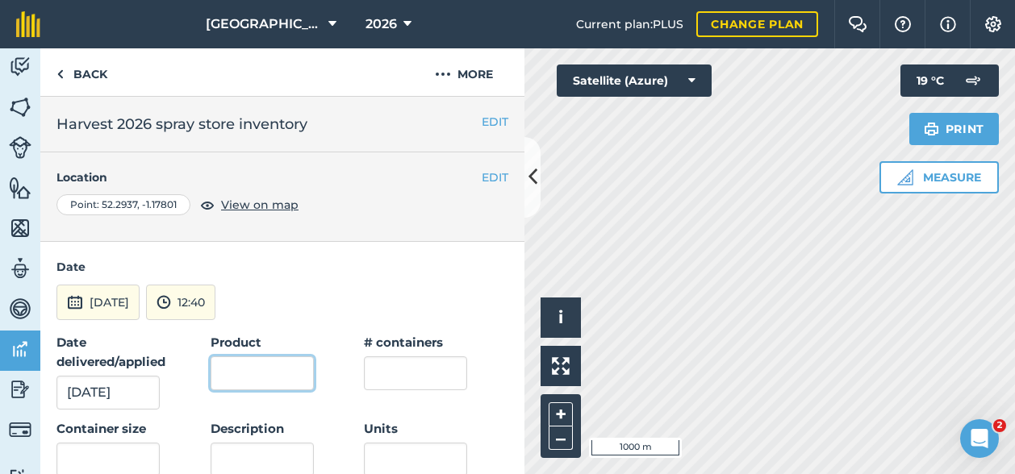
click at [229, 380] on input "Product" at bounding box center [262, 374] width 103 height 34
type input "Steeple"
click at [373, 372] on input "text" at bounding box center [415, 374] width 103 height 34
type input "1"
click at [110, 445] on input "text" at bounding box center [107, 460] width 103 height 34
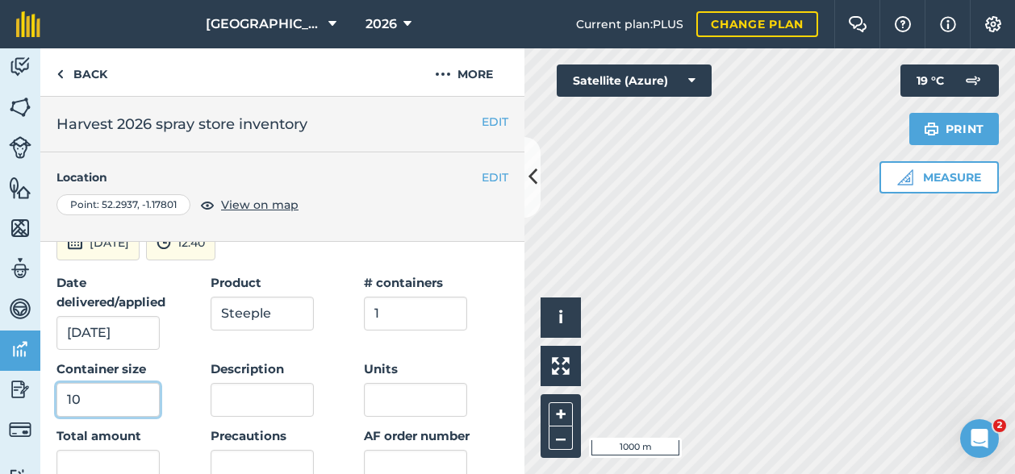
scroll to position [81, 0]
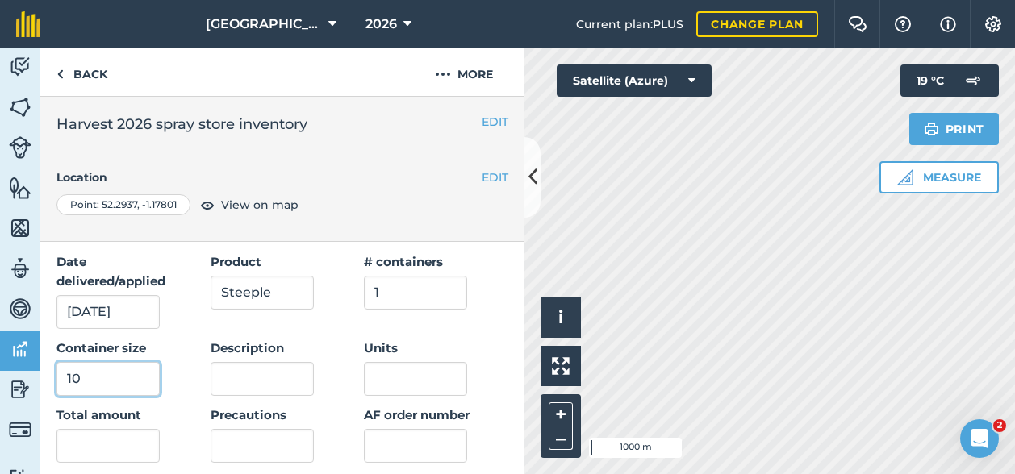
type input "10"
drag, startPoint x: 378, startPoint y: 294, endPoint x: 341, endPoint y: 296, distance: 36.4
click at [341, 296] on div "Date delivered/applied [DATE] Product Steeple # containers 1 Container size 10 …" at bounding box center [282, 424] width 452 height 344
type input "2"
drag, startPoint x: 81, startPoint y: 373, endPoint x: 37, endPoint y: 388, distance: 46.7
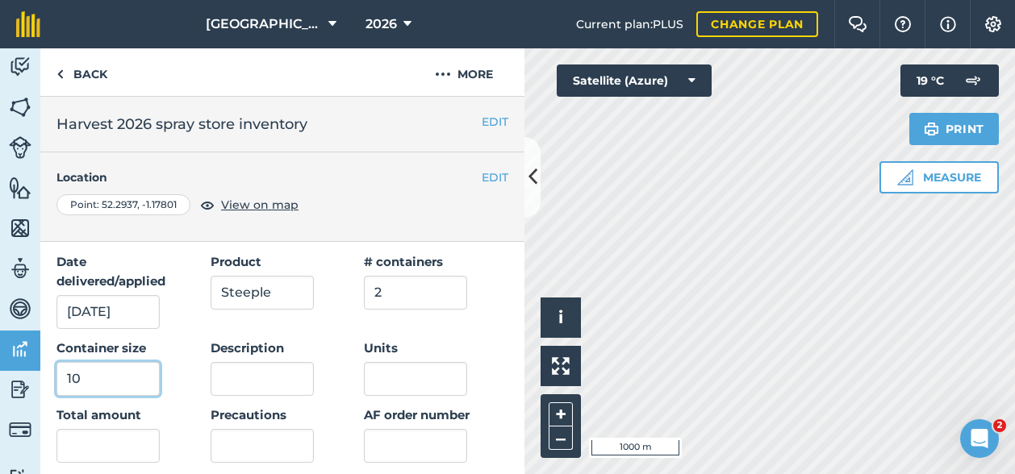
click at [37, 388] on div "Activity Fields Livestock Features Maps Team Vehicles Data Reporting Billing Tu…" at bounding box center [507, 261] width 1015 height 426
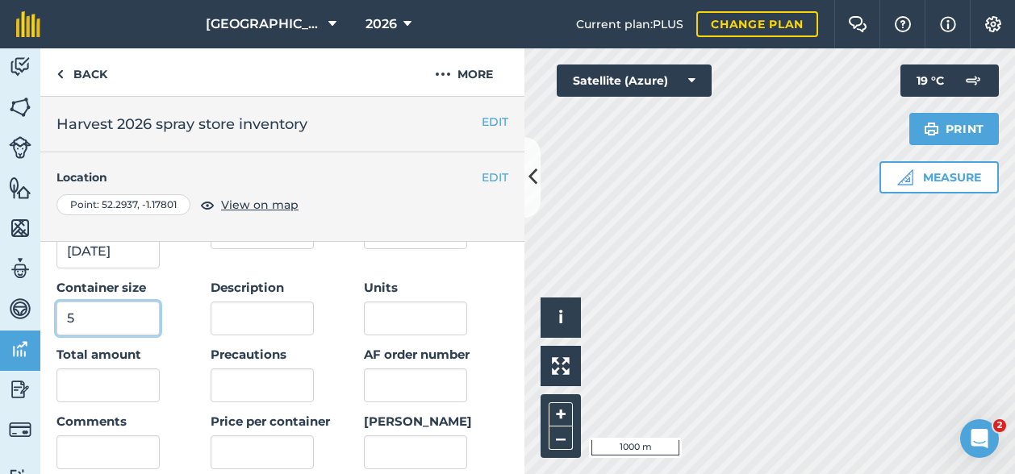
scroll to position [161, 0]
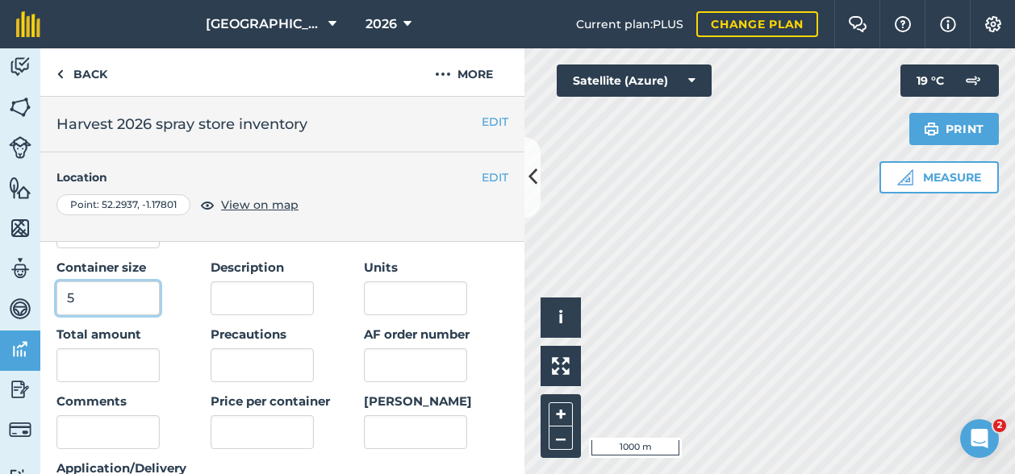
type input "5"
click at [105, 367] on input "text" at bounding box center [107, 365] width 103 height 34
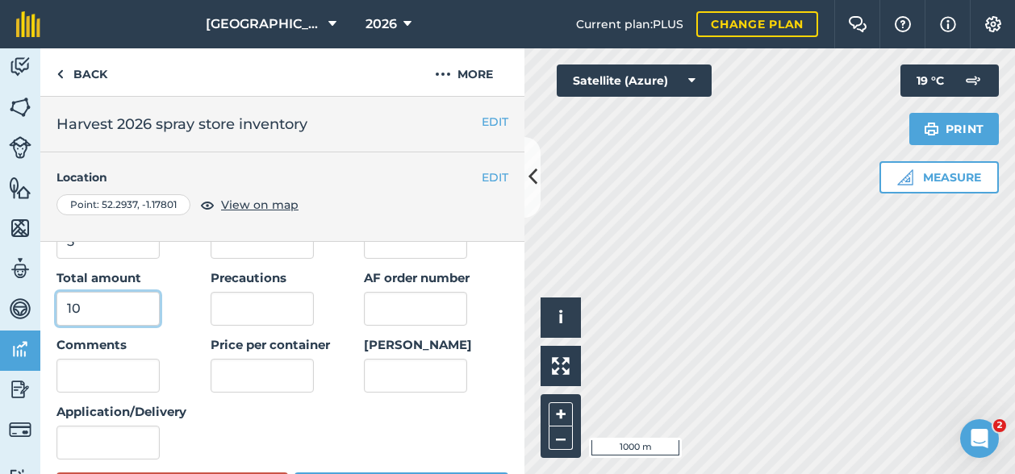
scroll to position [242, 0]
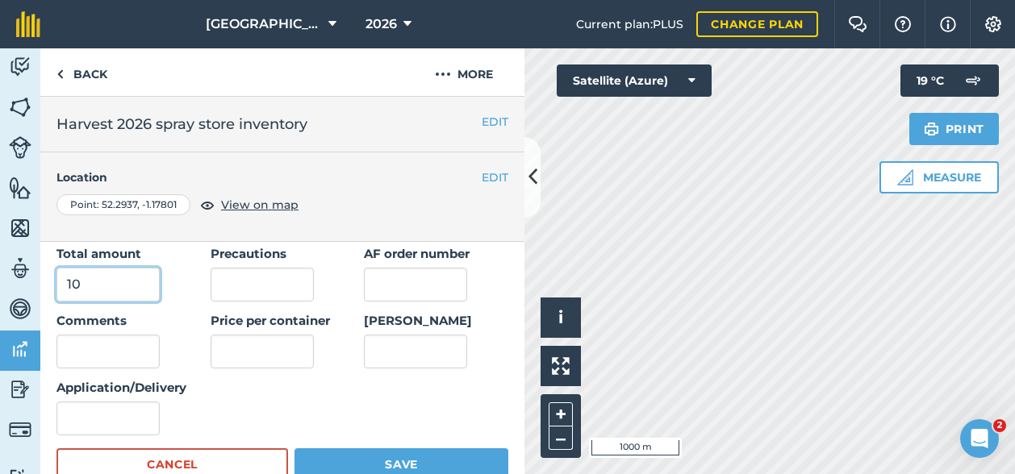
type input "10"
click at [127, 416] on input "Application/Delivery" at bounding box center [107, 419] width 103 height 34
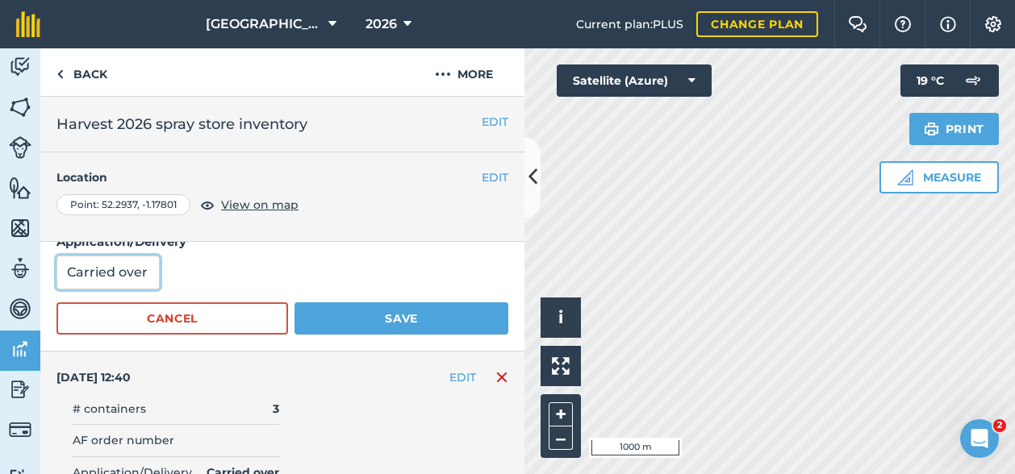
scroll to position [403, 0]
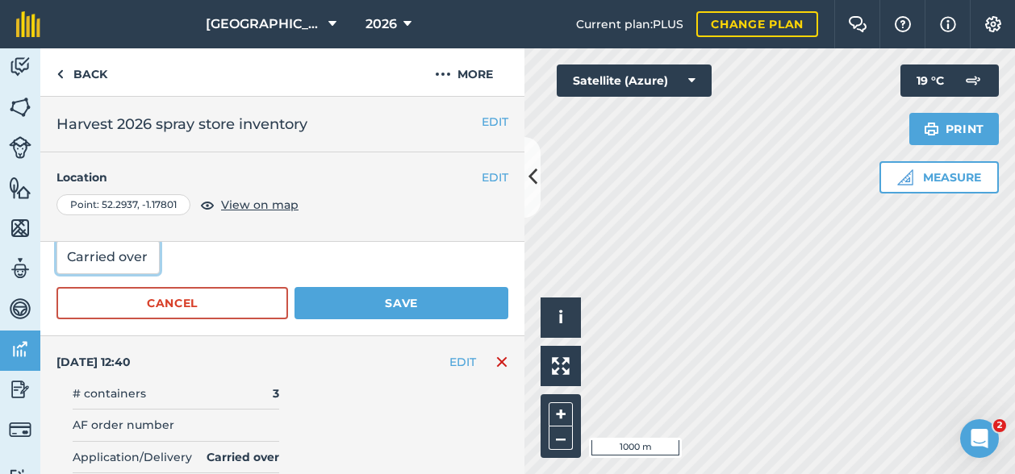
type input "Carried over"
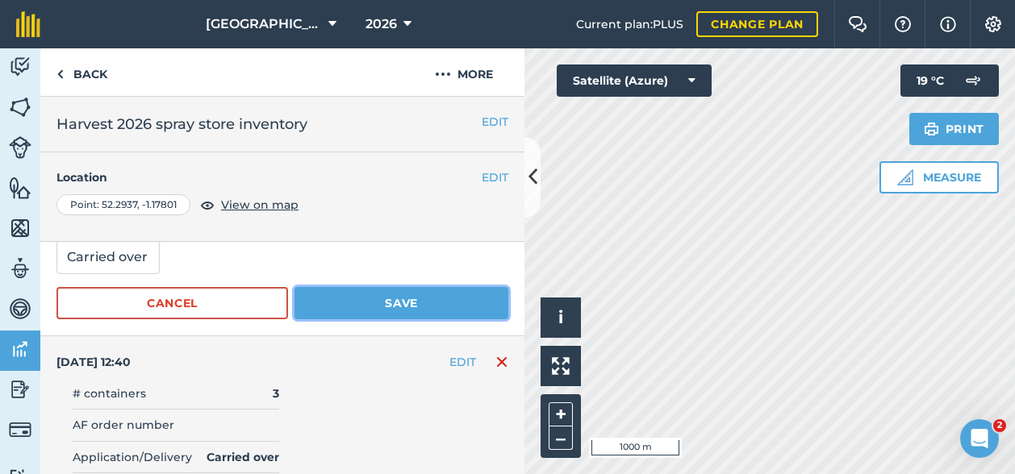
click at [434, 299] on button "Save" at bounding box center [401, 303] width 214 height 32
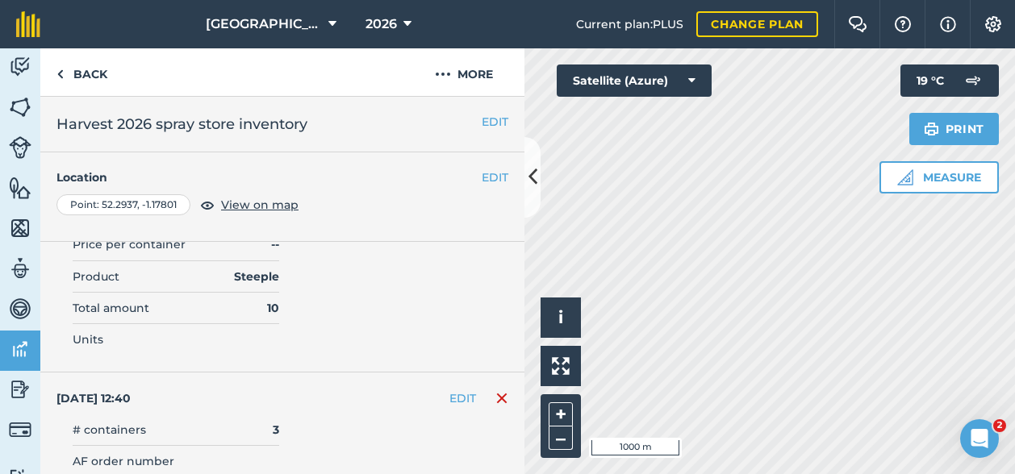
scroll to position [0, 0]
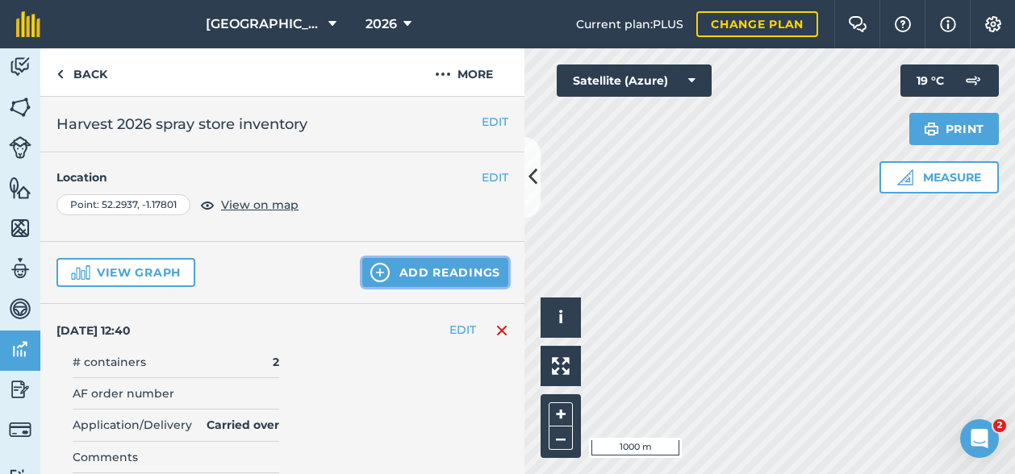
click at [413, 273] on button "Add readings" at bounding box center [435, 272] width 146 height 29
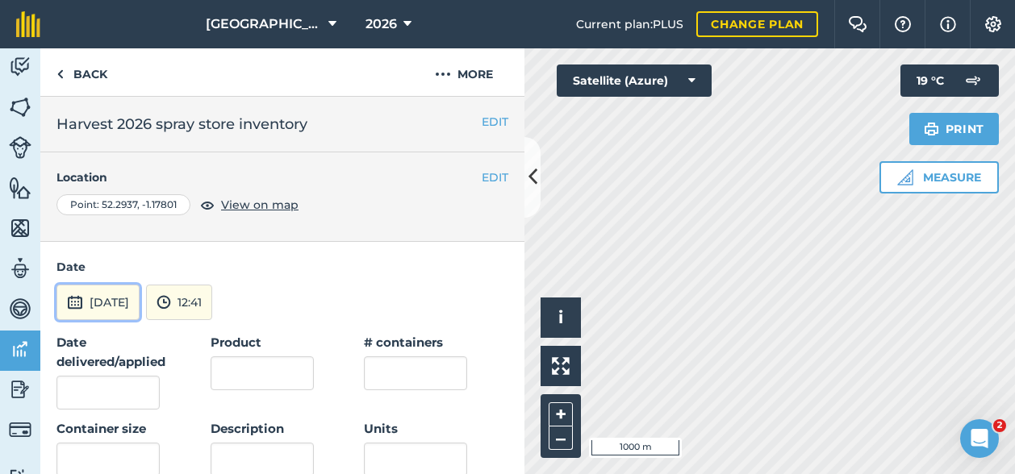
click at [132, 307] on button "[DATE]" at bounding box center [97, 302] width 83 height 35
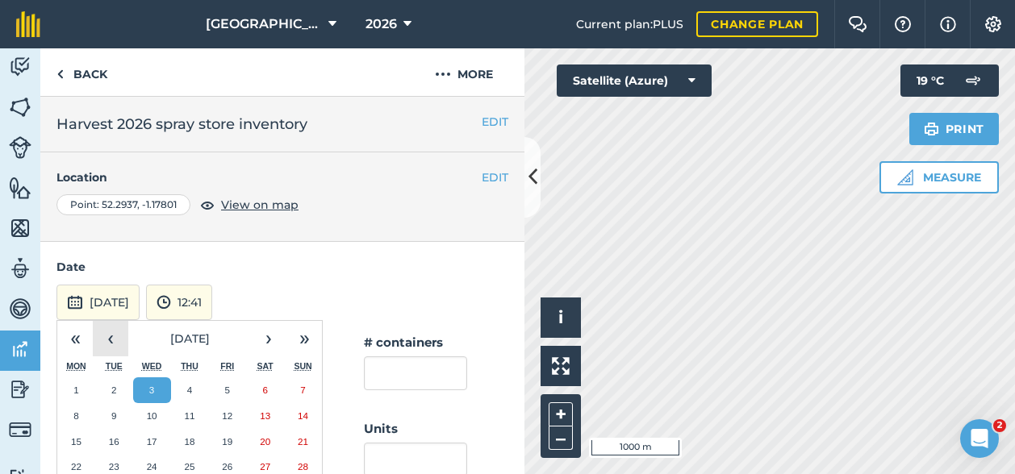
click at [110, 343] on button "‹" at bounding box center [110, 338] width 35 height 35
click at [107, 386] on button "1" at bounding box center [114, 391] width 38 height 26
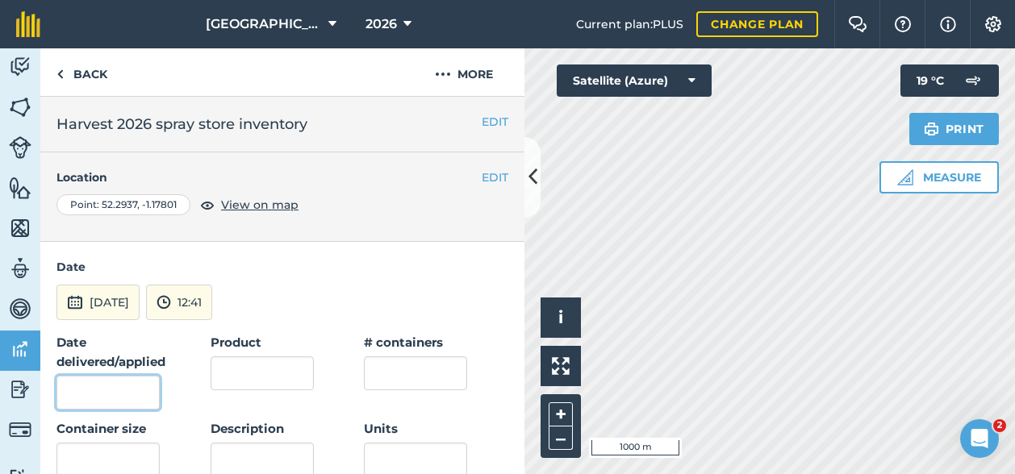
click at [119, 378] on input "Date delivered/applied" at bounding box center [107, 393] width 103 height 34
type input "[DATE]"
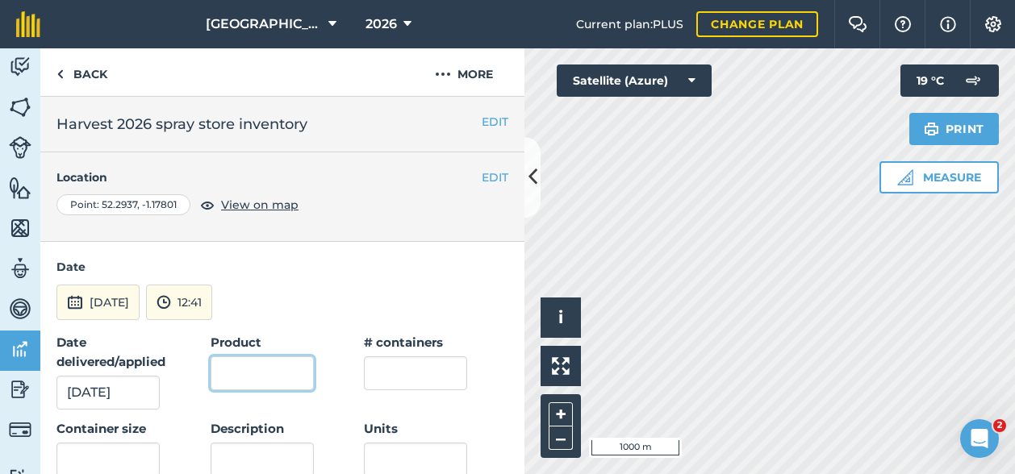
click at [247, 357] on input "Product" at bounding box center [262, 374] width 103 height 34
type input "Super 80"
click at [374, 361] on input "text" at bounding box center [415, 374] width 103 height 34
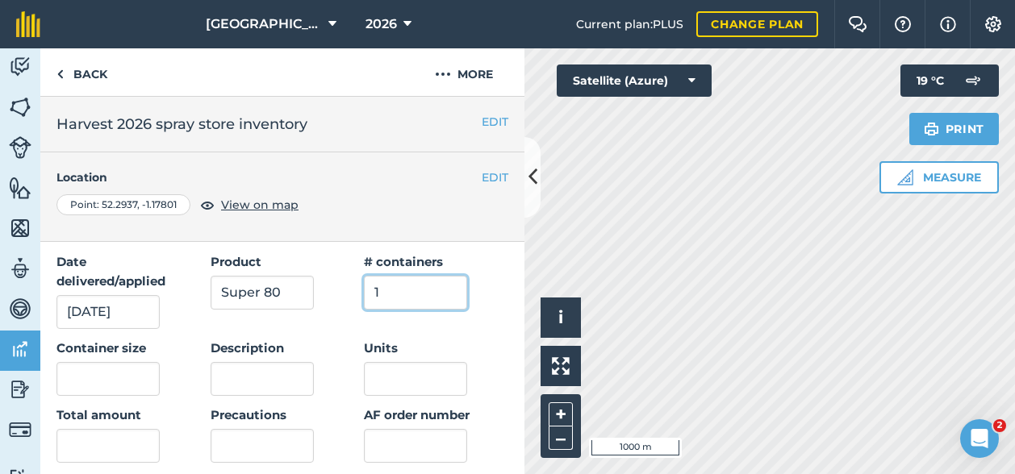
type input "1"
click at [80, 382] on input "text" at bounding box center [107, 379] width 103 height 34
type input "10"
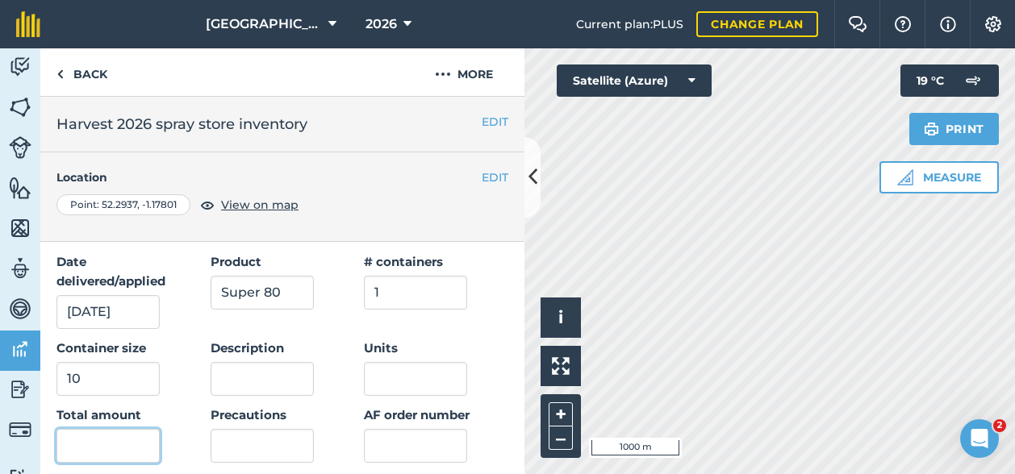
click at [103, 438] on input "text" at bounding box center [107, 446] width 103 height 34
type input "0"
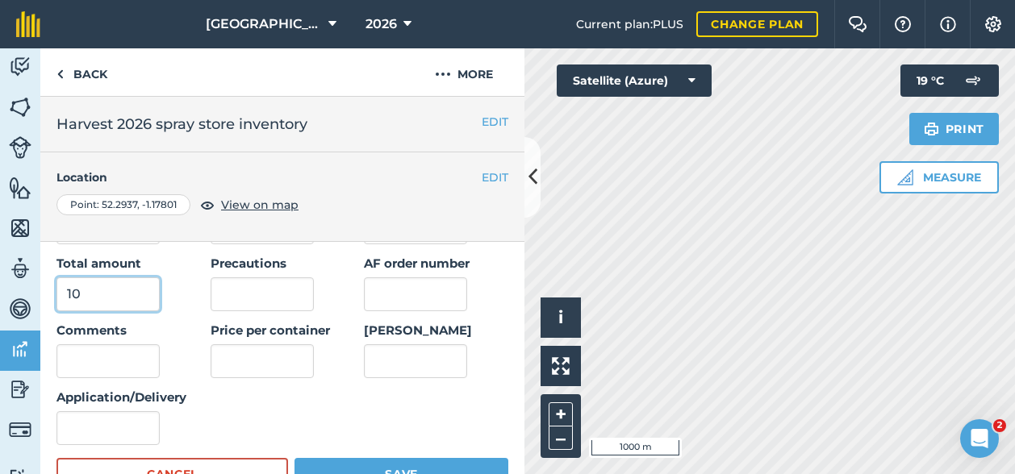
scroll to position [242, 0]
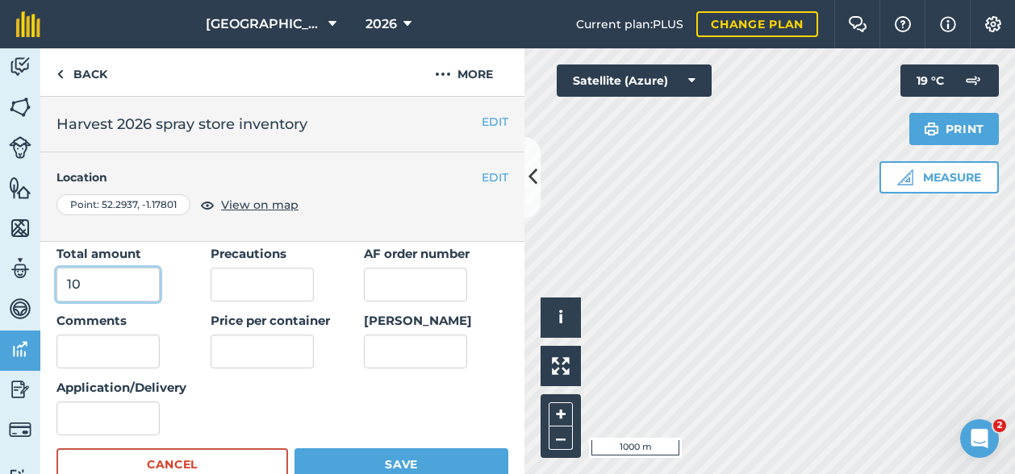
type input "10"
click at [95, 411] on input "Application/Delivery" at bounding box center [107, 419] width 103 height 34
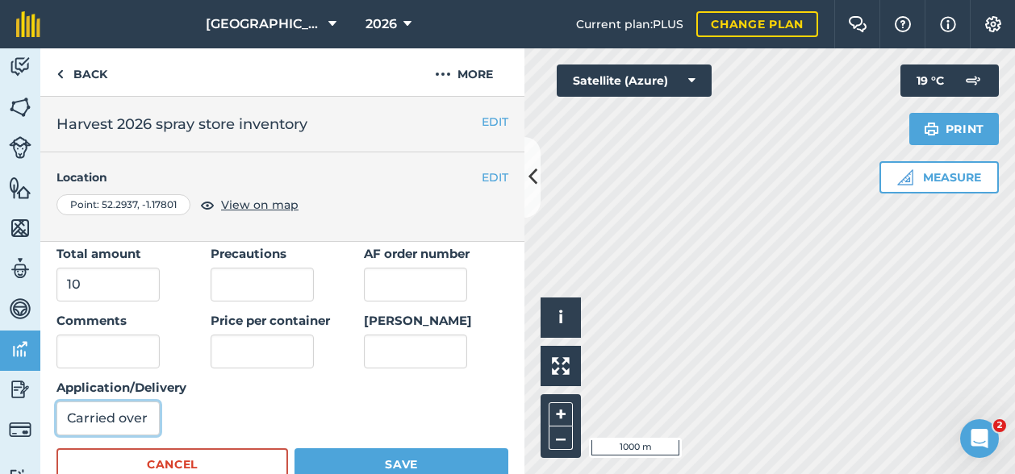
type input "Carried over"
click at [318, 462] on button "Save" at bounding box center [401, 465] width 214 height 32
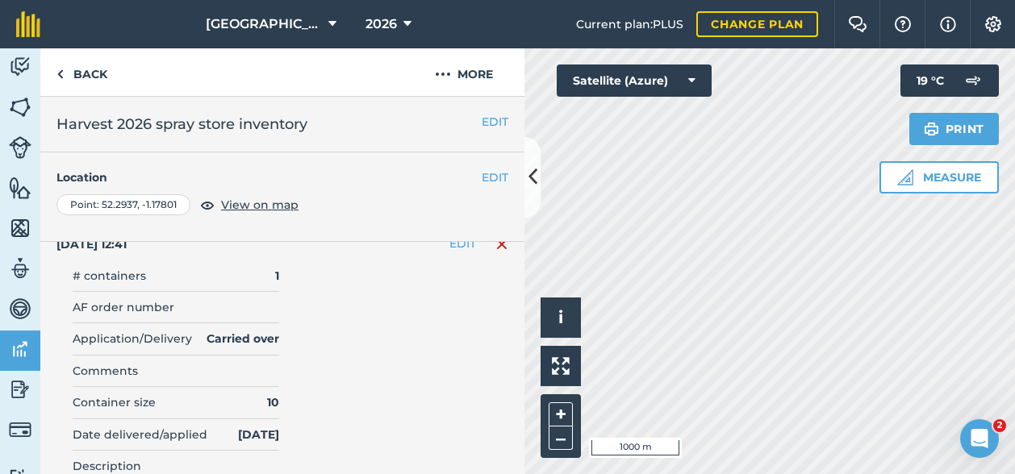
scroll to position [0, 0]
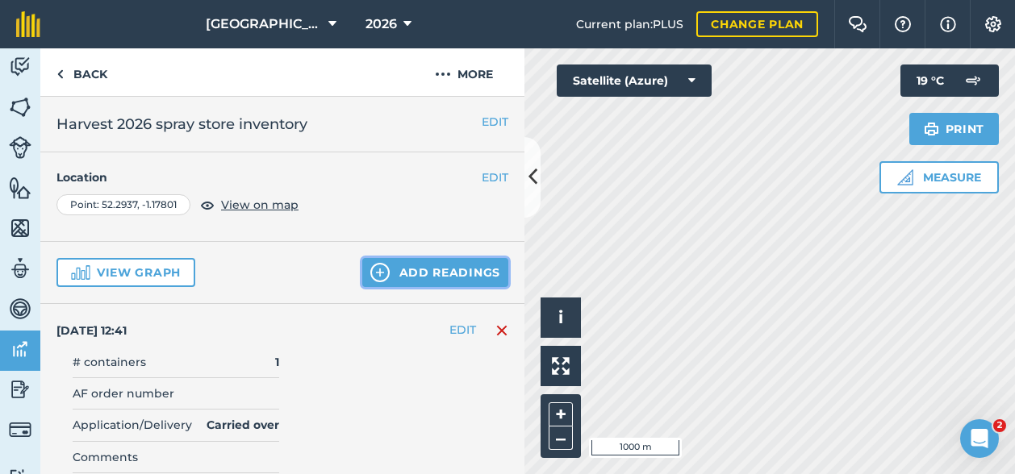
click at [419, 277] on button "Add readings" at bounding box center [435, 272] width 146 height 29
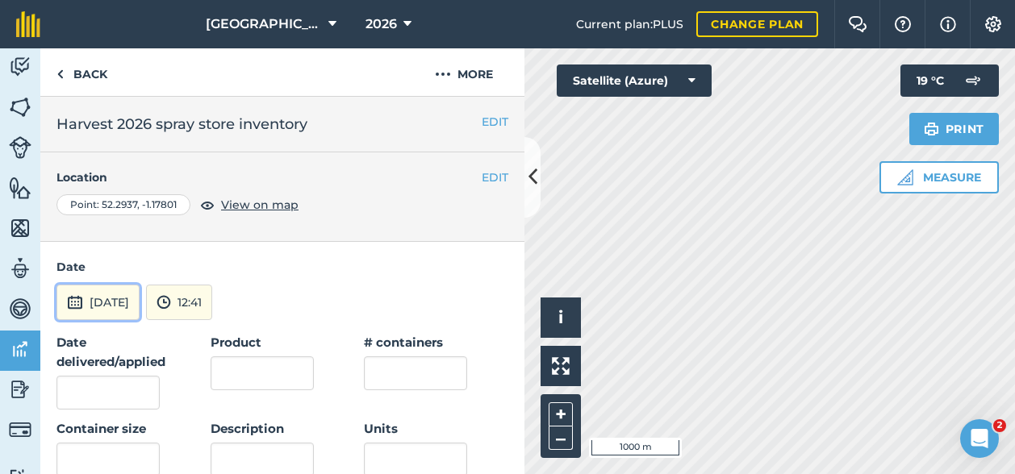
click at [102, 296] on button "[DATE]" at bounding box center [97, 302] width 83 height 35
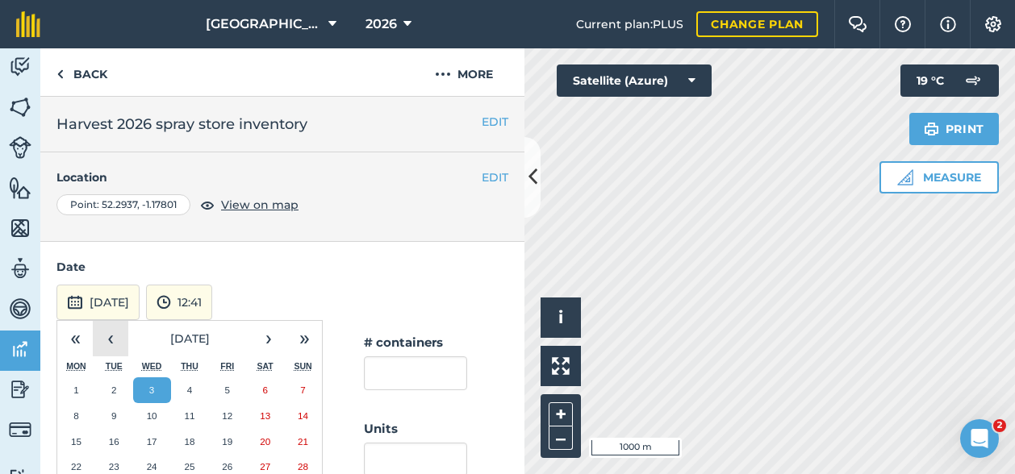
click at [108, 343] on button "‹" at bounding box center [110, 338] width 35 height 35
click at [108, 386] on button "1" at bounding box center [114, 391] width 38 height 26
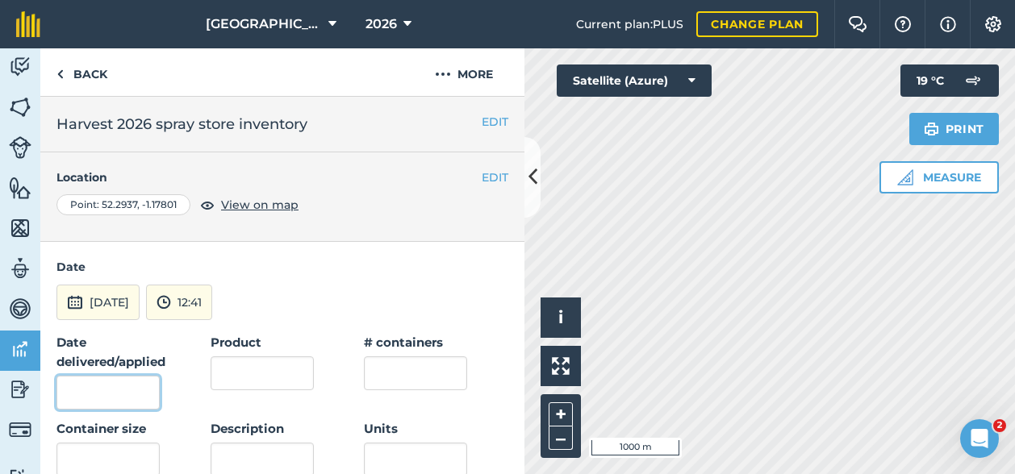
click at [97, 396] on input "Date delivered/applied" at bounding box center [107, 393] width 103 height 34
type input "[DATE]"
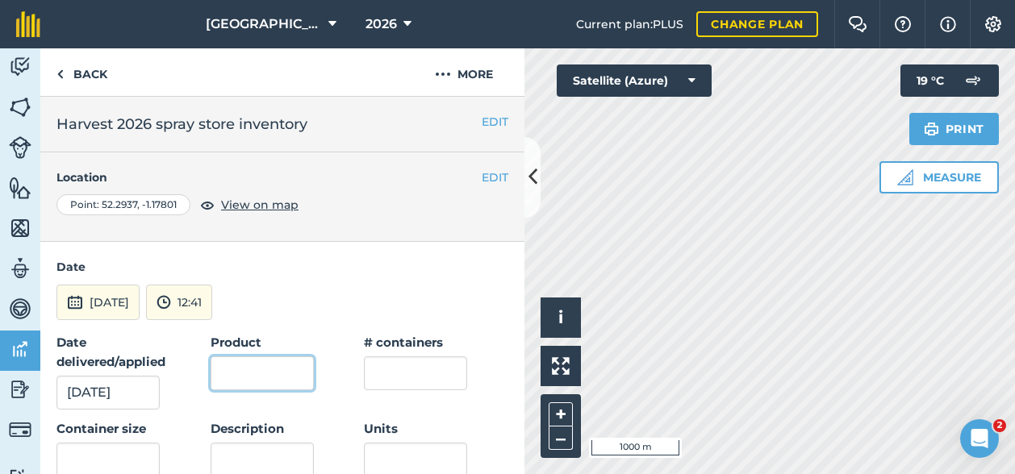
click at [274, 365] on input "Product" at bounding box center [262, 374] width 103 height 34
type input "Terpal"
click at [407, 362] on input "text" at bounding box center [415, 374] width 103 height 34
type input "1"
click at [145, 448] on input "text" at bounding box center [107, 460] width 103 height 34
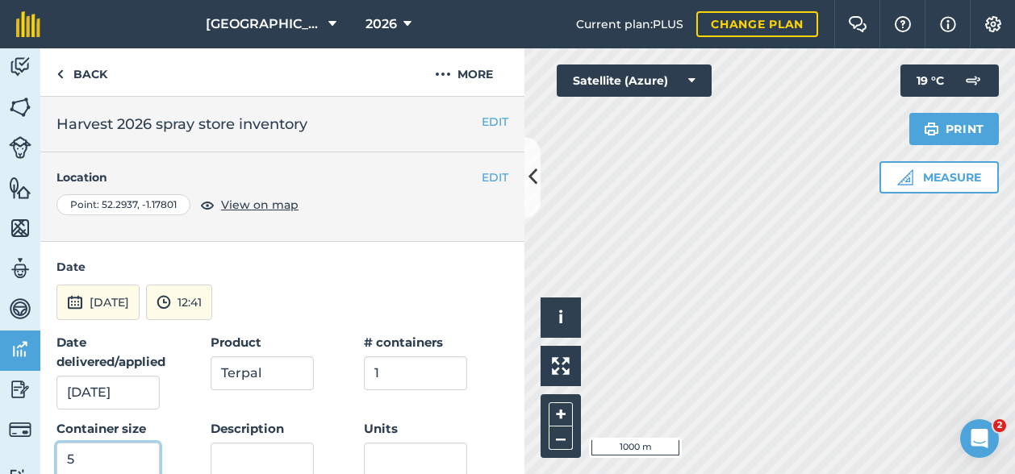
scroll to position [81, 0]
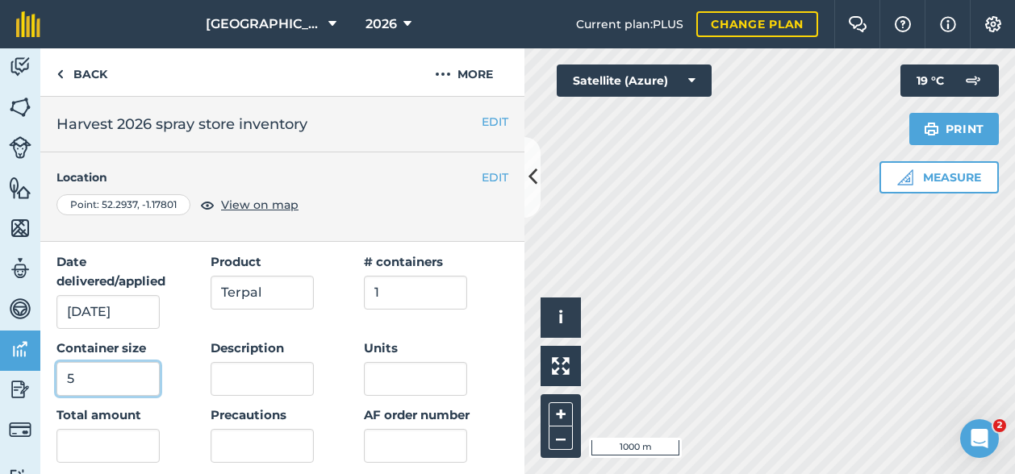
type input "5"
click at [123, 450] on input "text" at bounding box center [107, 446] width 103 height 34
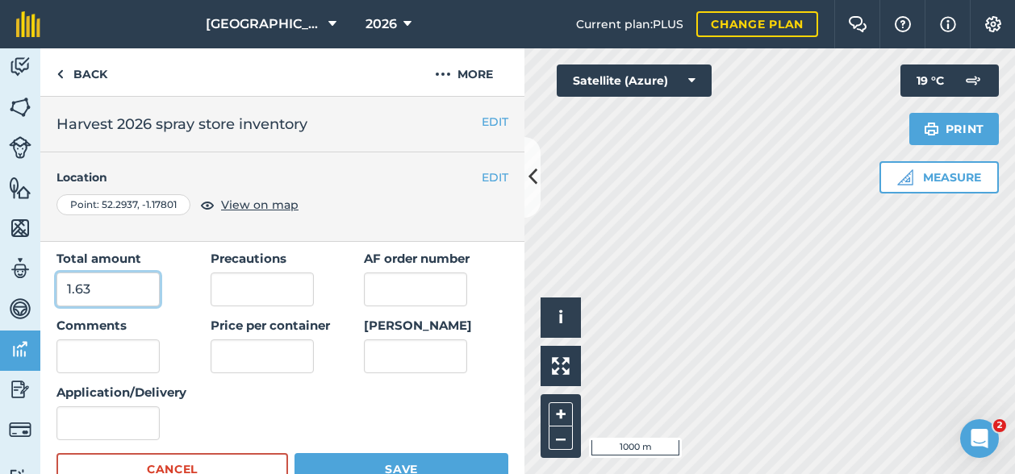
scroll to position [242, 0]
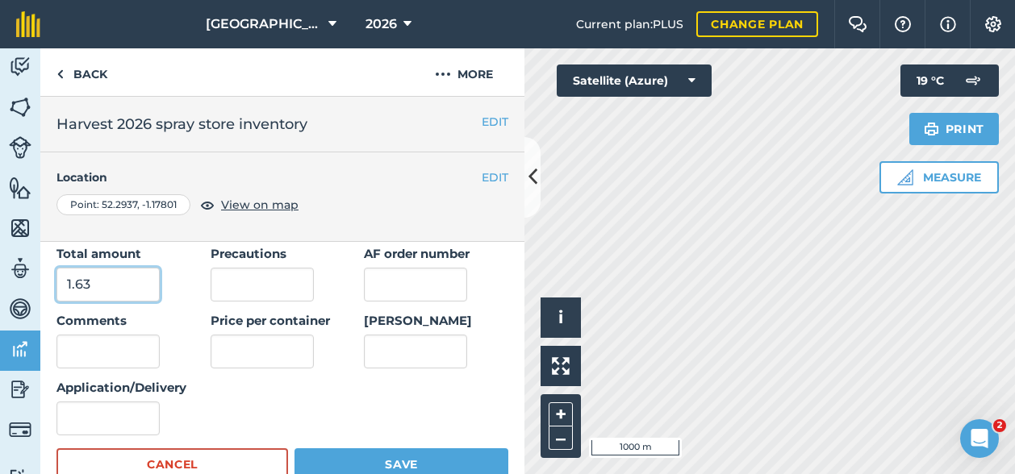
type input "1.63"
click at [121, 422] on input "Application/Delivery" at bounding box center [107, 419] width 103 height 34
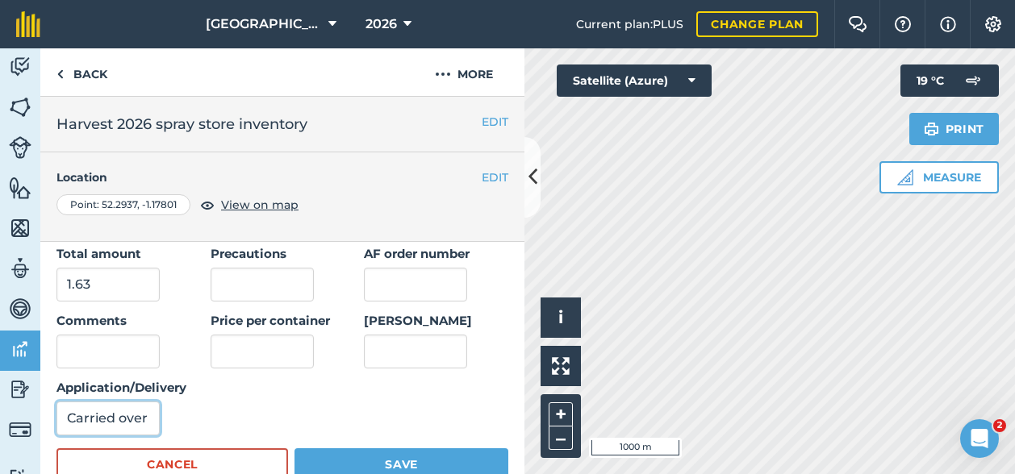
type input "Carried over"
click at [379, 461] on button "Save" at bounding box center [401, 465] width 214 height 32
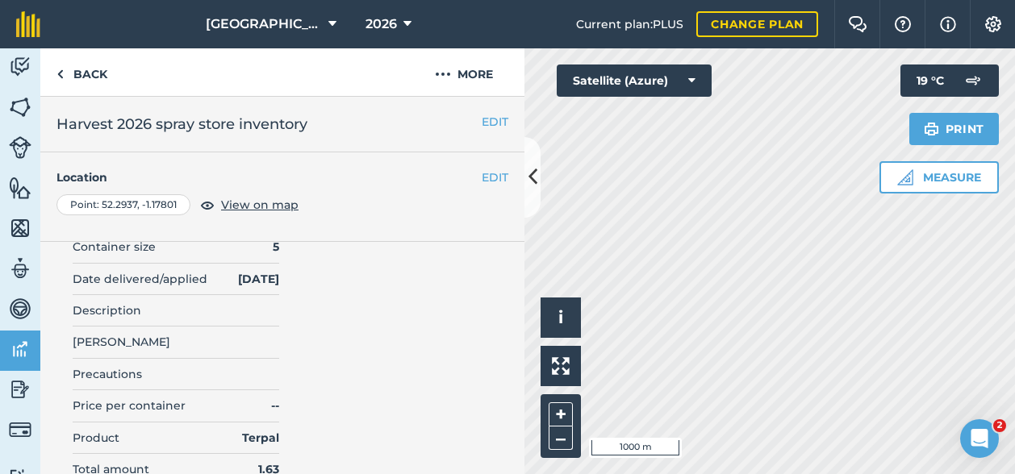
scroll to position [0, 0]
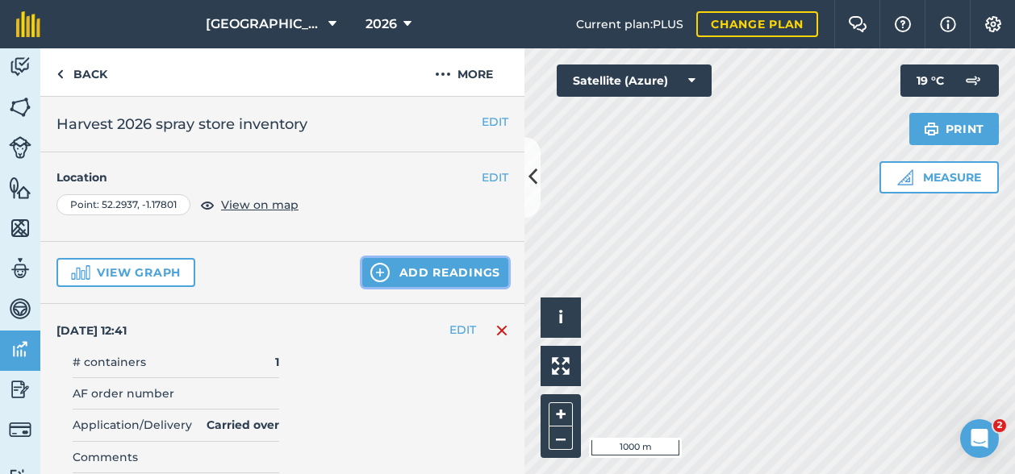
click at [421, 275] on button "Add readings" at bounding box center [435, 272] width 146 height 29
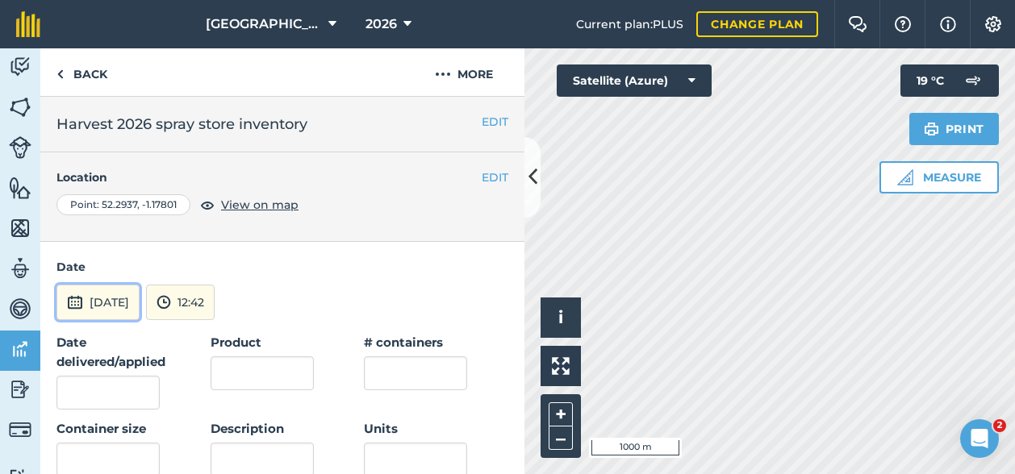
click at [115, 302] on button "[DATE]" at bounding box center [97, 302] width 83 height 35
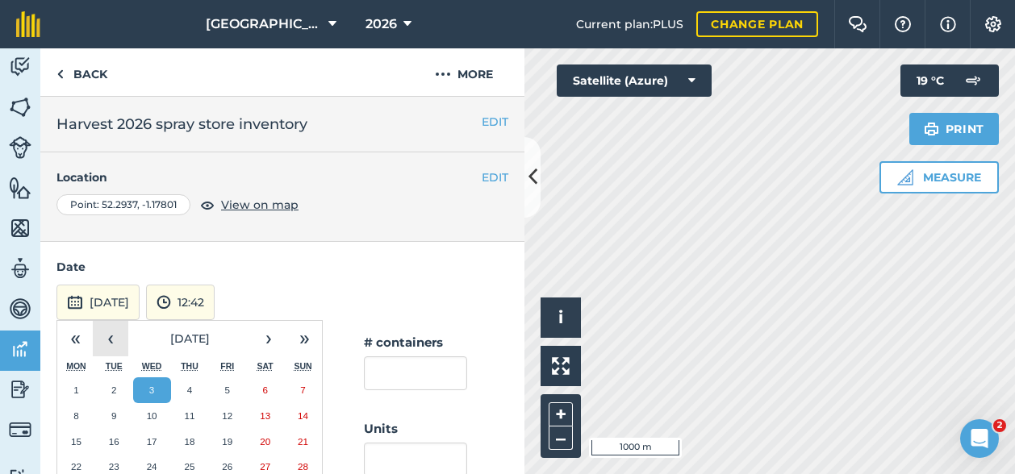
click at [106, 332] on button "‹" at bounding box center [110, 338] width 35 height 35
click at [107, 388] on button "1" at bounding box center [114, 391] width 38 height 26
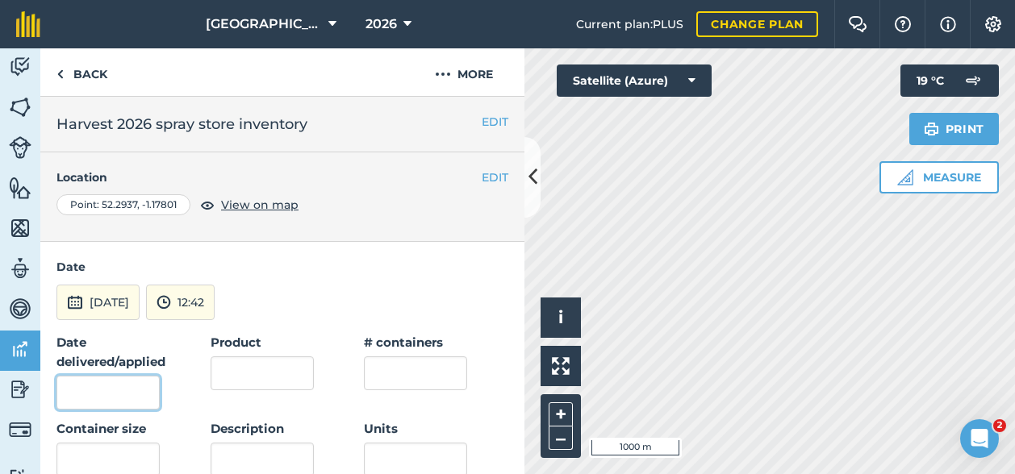
click at [106, 393] on input "Date delivered/applied" at bounding box center [107, 393] width 103 height 34
type input "[DATE]"
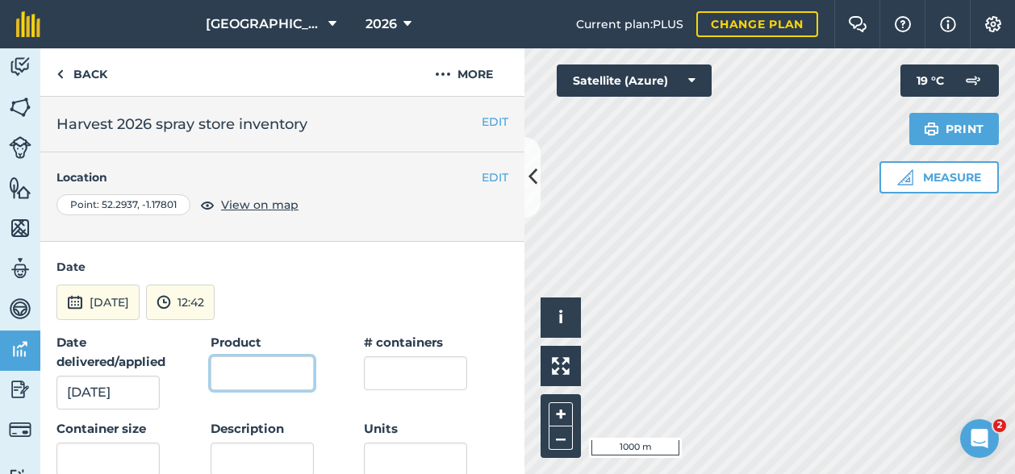
click at [248, 374] on input "Product" at bounding box center [262, 374] width 103 height 34
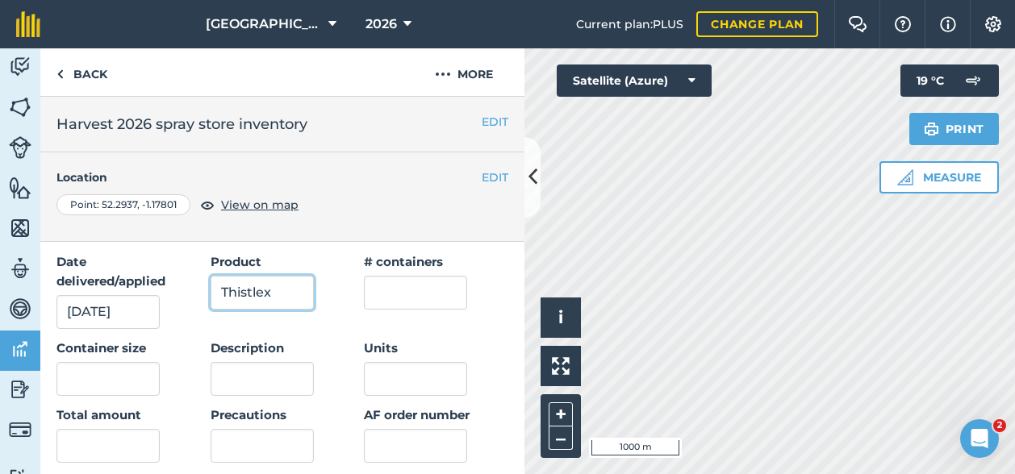
type input "Thistlex"
click at [381, 278] on input "text" at bounding box center [415, 293] width 103 height 34
type input "1"
click at [121, 369] on input "text" at bounding box center [107, 379] width 103 height 34
type input "3"
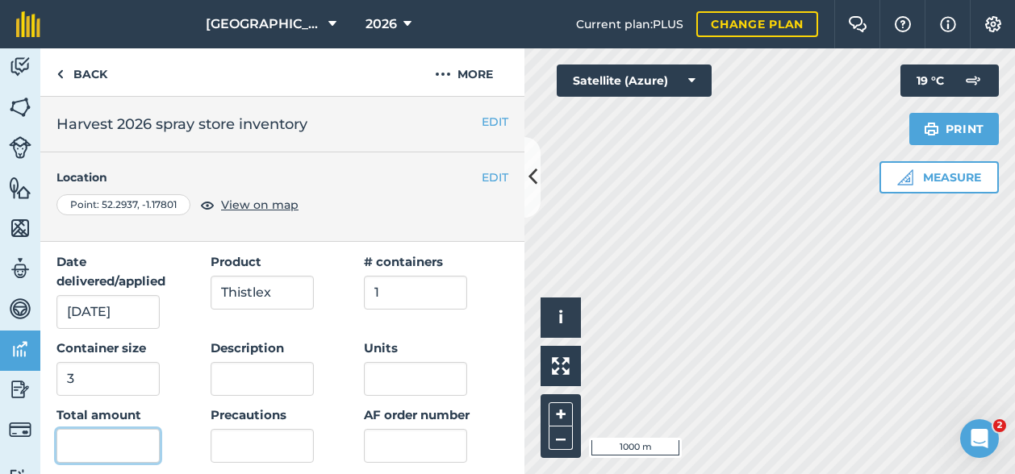
click at [79, 434] on input "text" at bounding box center [107, 446] width 103 height 34
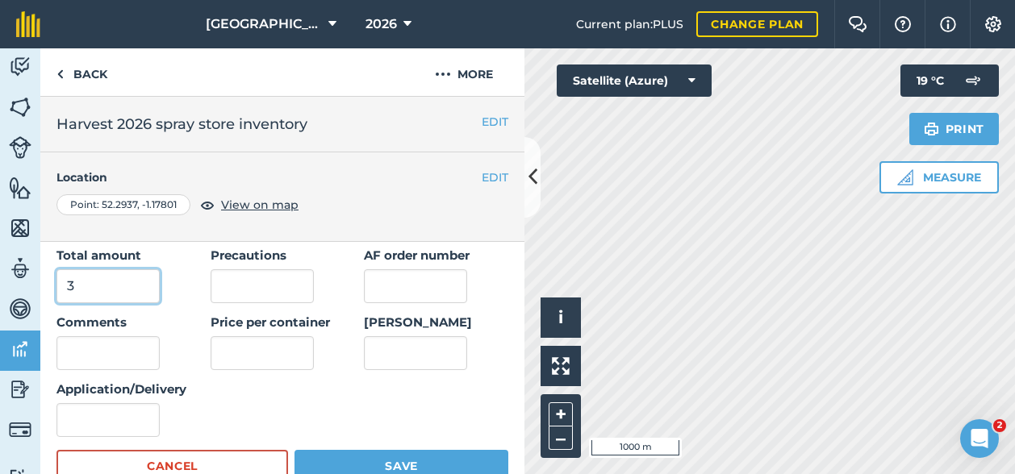
scroll to position [242, 0]
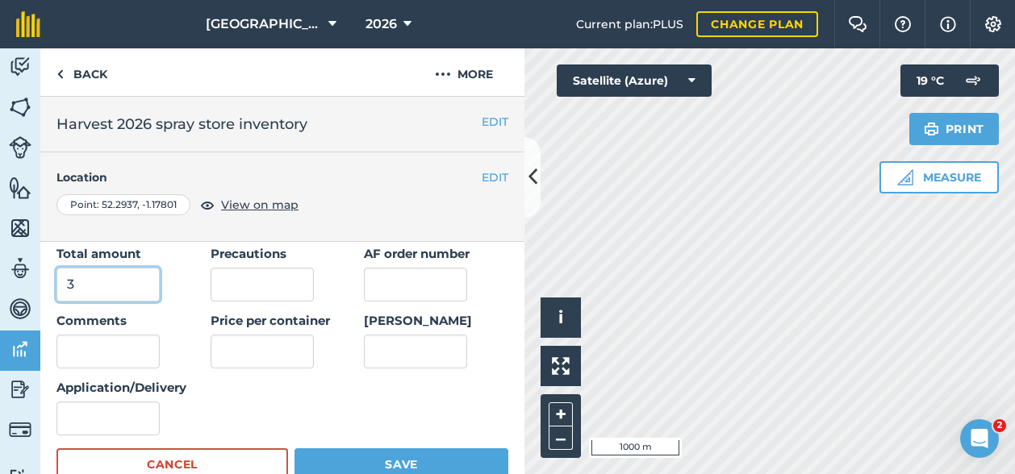
type input "3"
click at [148, 414] on input "Application/Delivery" at bounding box center [107, 419] width 103 height 34
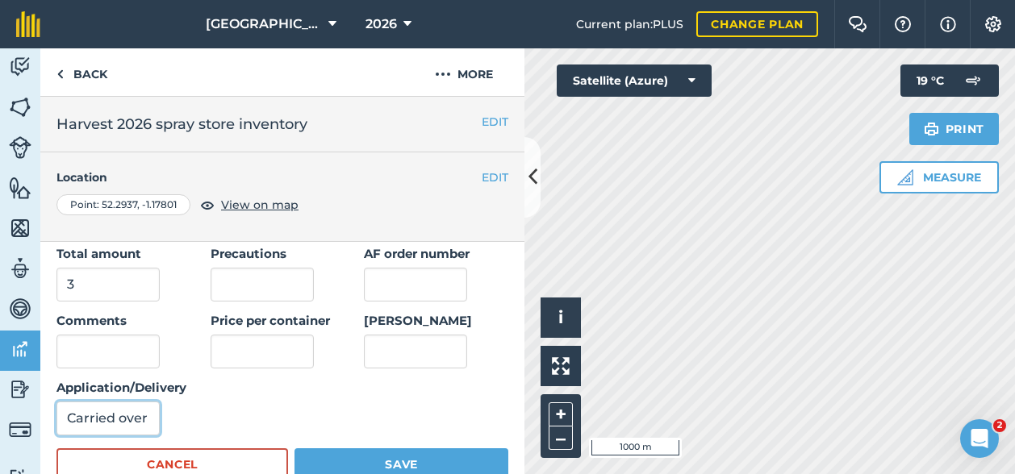
type input "Carried over"
click at [371, 470] on button "Save" at bounding box center [401, 465] width 214 height 32
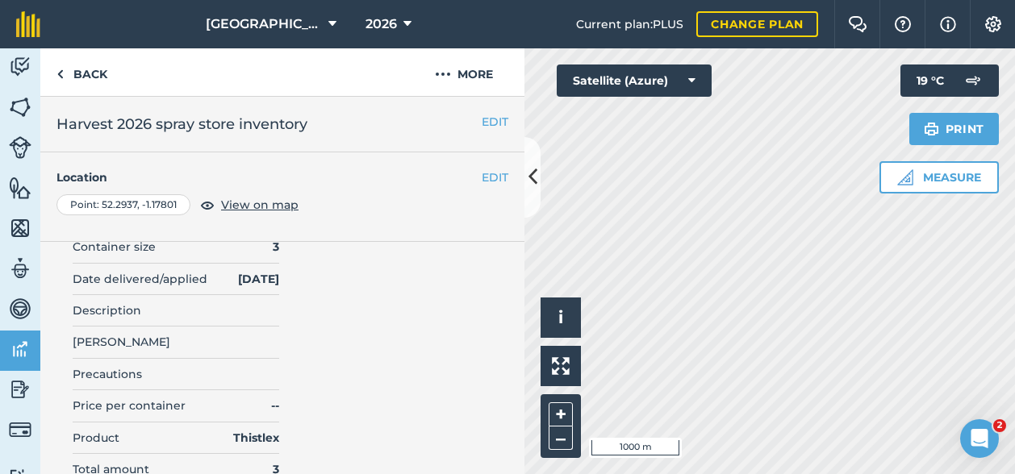
scroll to position [0, 0]
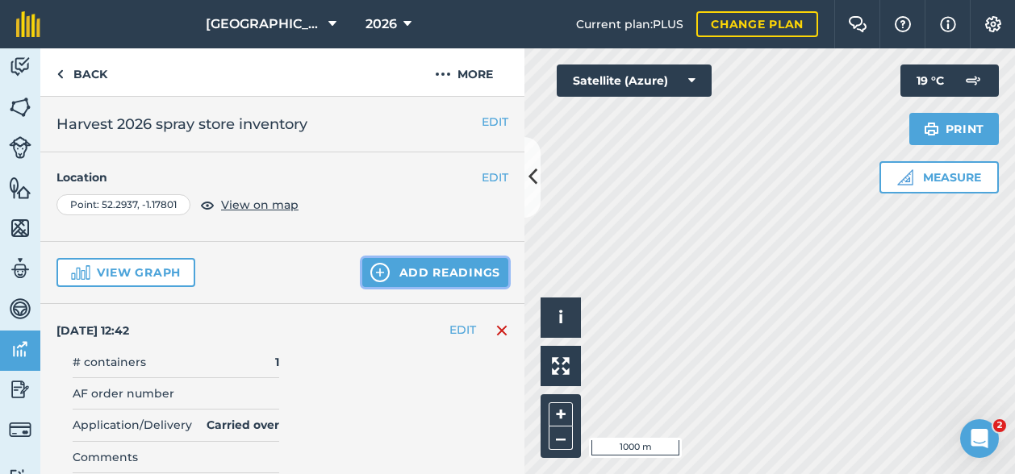
click at [428, 270] on button "Add readings" at bounding box center [435, 272] width 146 height 29
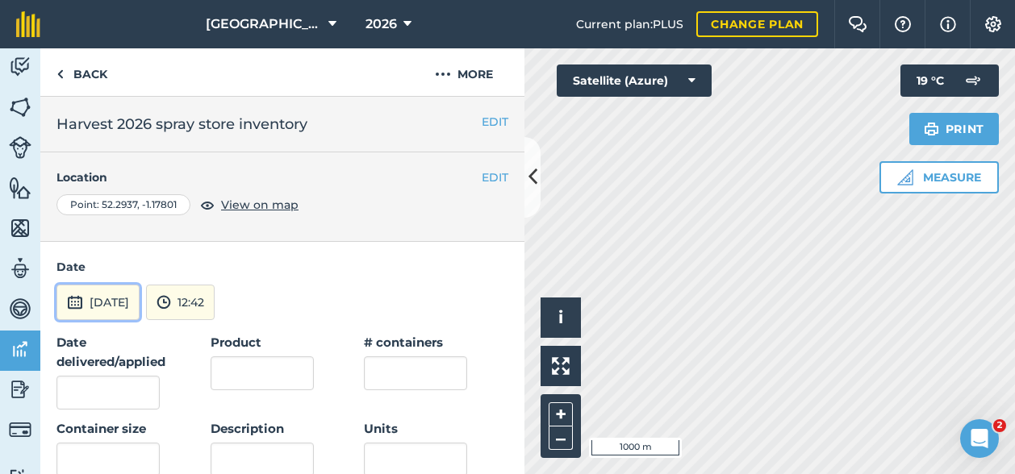
click at [113, 294] on button "[DATE]" at bounding box center [97, 302] width 83 height 35
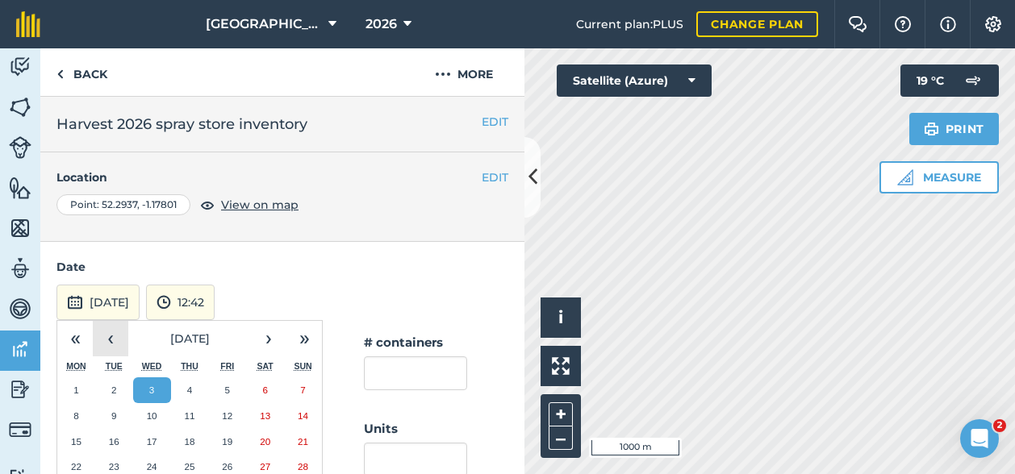
click at [107, 336] on button "‹" at bounding box center [110, 338] width 35 height 35
click at [123, 322] on button "‹" at bounding box center [110, 338] width 35 height 35
click at [113, 391] on abbr "1" at bounding box center [113, 390] width 5 height 10
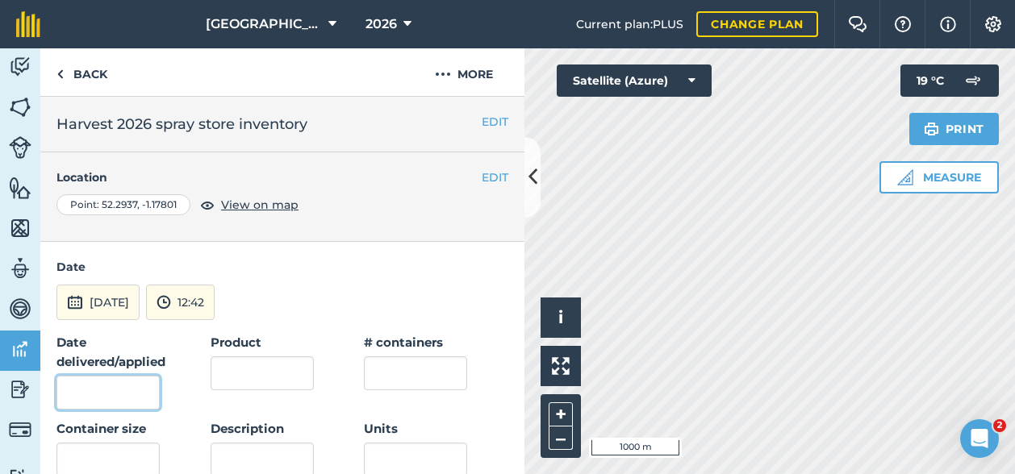
click at [108, 378] on input "Date delivered/applied" at bounding box center [107, 393] width 103 height 34
type input "[DATE]"
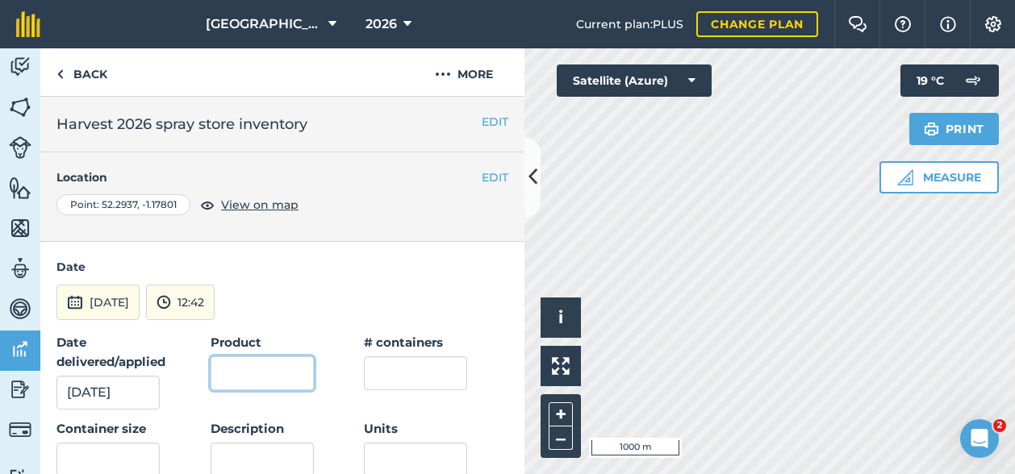
click at [273, 376] on input "Product" at bounding box center [262, 374] width 103 height 34
type input "Trooper"
click at [386, 373] on input "text" at bounding box center [415, 374] width 103 height 34
type input "1"
click at [117, 453] on input "text" at bounding box center [107, 460] width 103 height 34
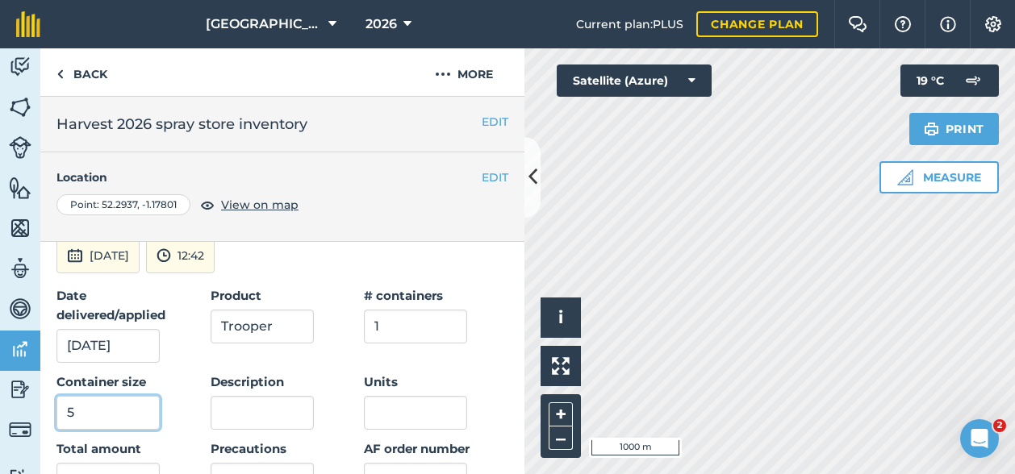
scroll to position [81, 0]
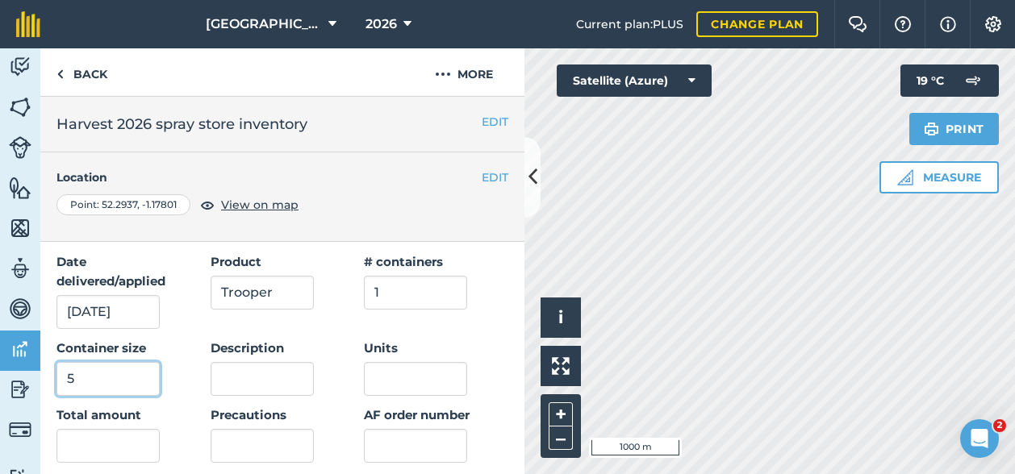
type input "5"
click at [117, 450] on input "text" at bounding box center [107, 446] width 103 height 34
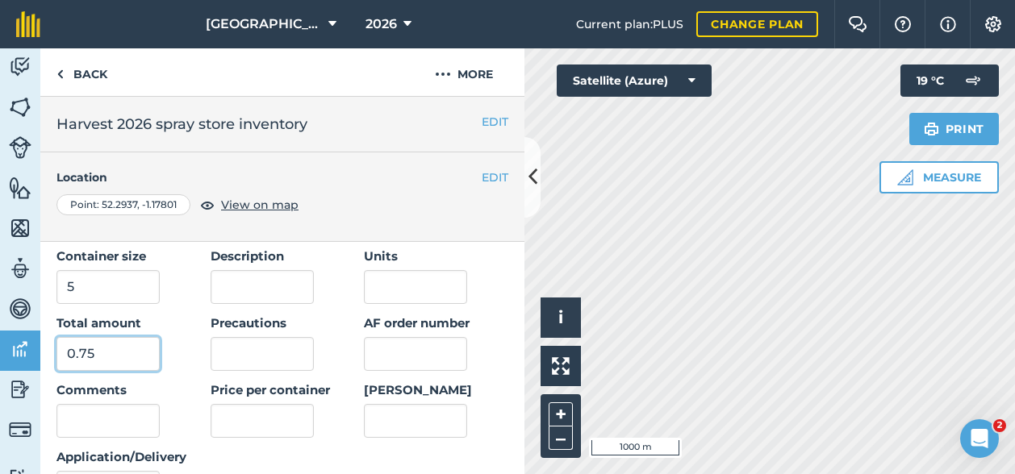
scroll to position [242, 0]
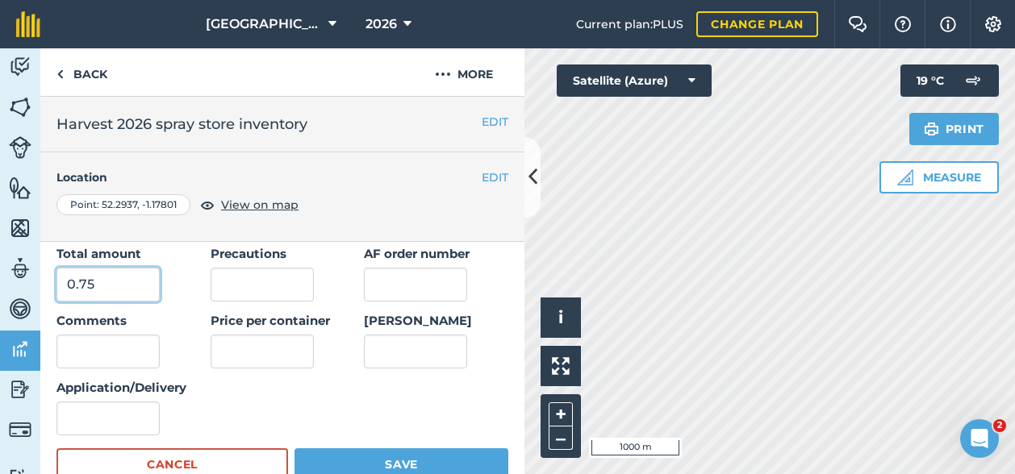
type input "0.75"
click at [116, 405] on input "Application/Delivery" at bounding box center [107, 419] width 103 height 34
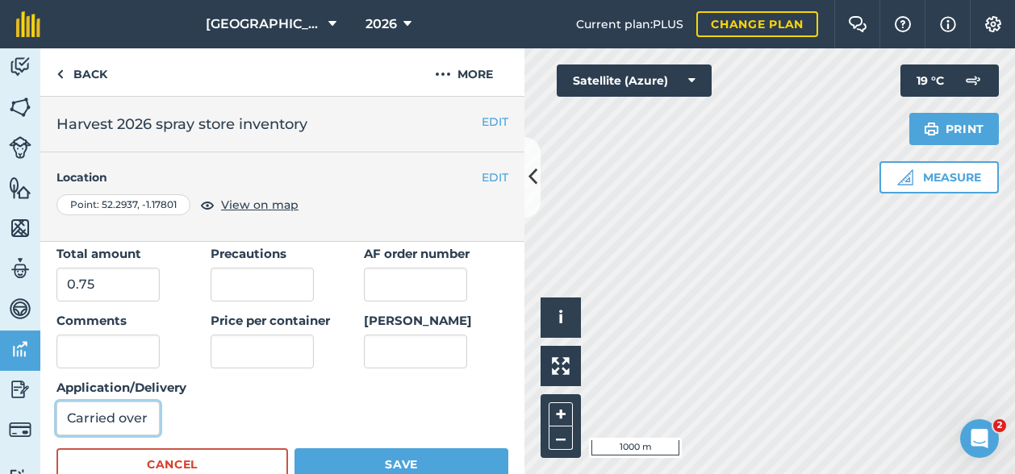
type input "Carried over"
click at [386, 461] on button "Save" at bounding box center [401, 465] width 214 height 32
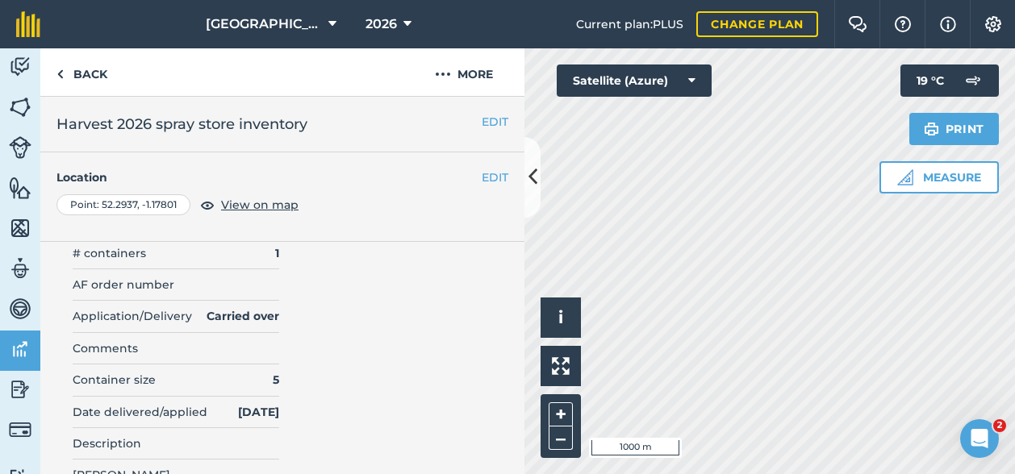
scroll to position [0, 0]
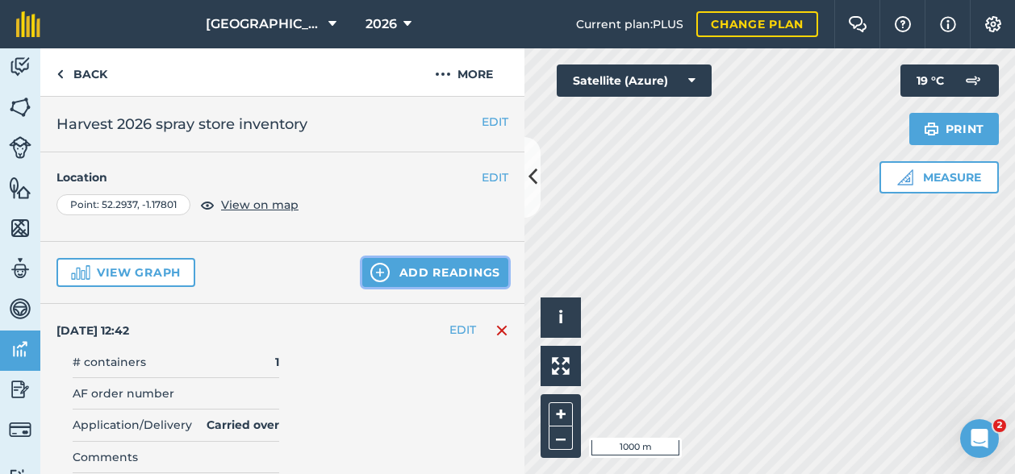
click at [427, 275] on button "Add readings" at bounding box center [435, 272] width 146 height 29
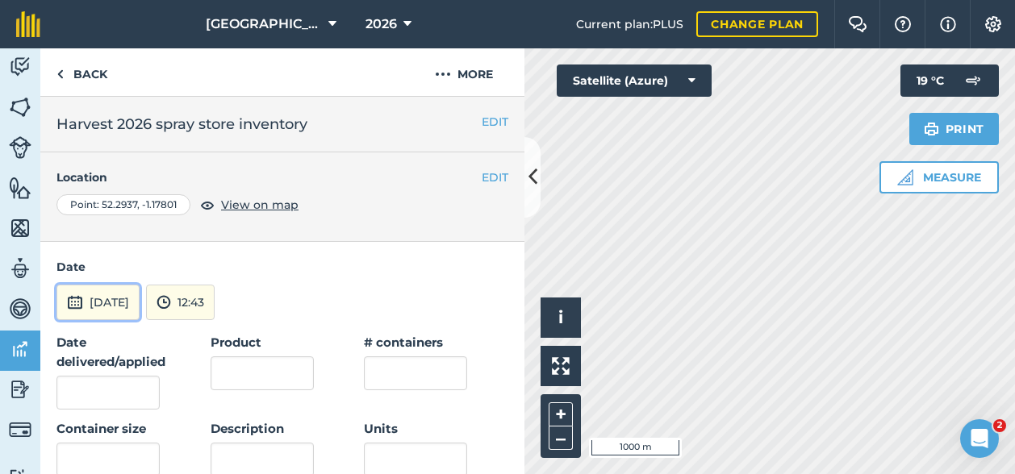
click at [107, 307] on button "[DATE]" at bounding box center [97, 302] width 83 height 35
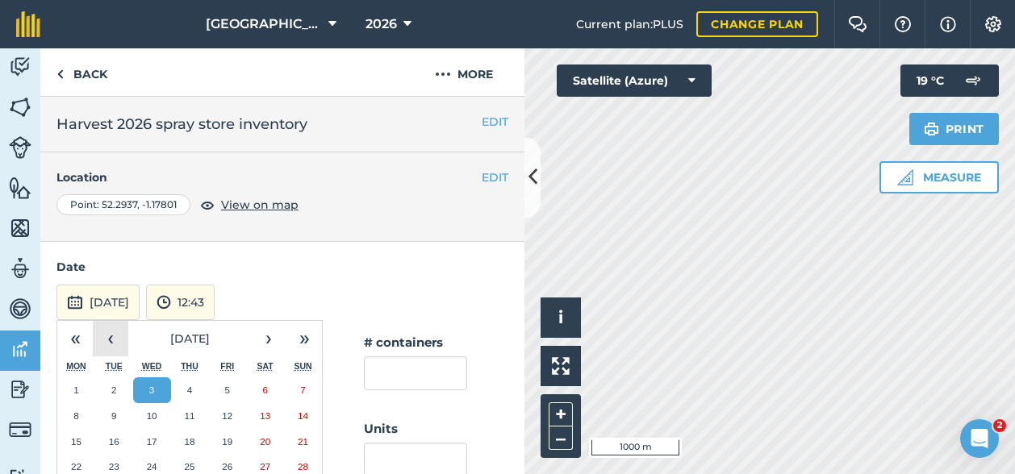
click at [115, 336] on button "‹" at bounding box center [110, 338] width 35 height 35
click at [115, 392] on abbr "1" at bounding box center [113, 390] width 5 height 10
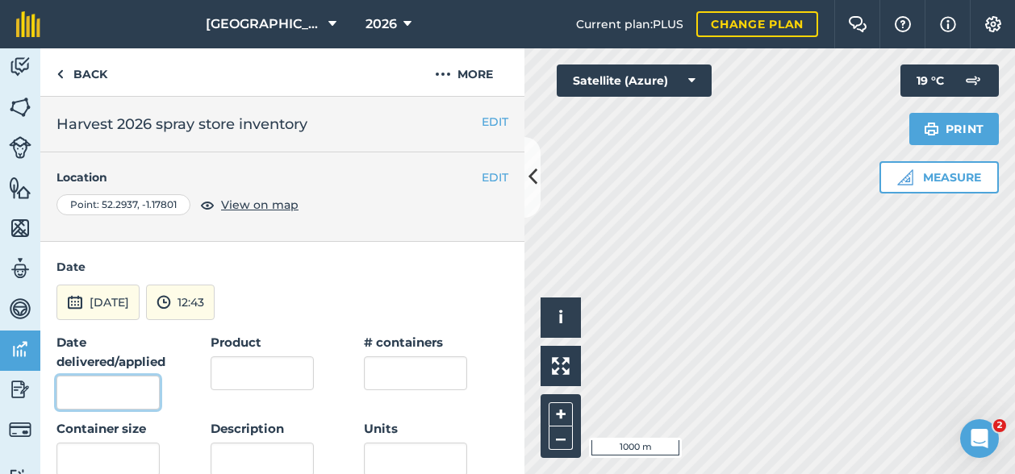
click at [98, 391] on input "Date delivered/applied" at bounding box center [107, 393] width 103 height 34
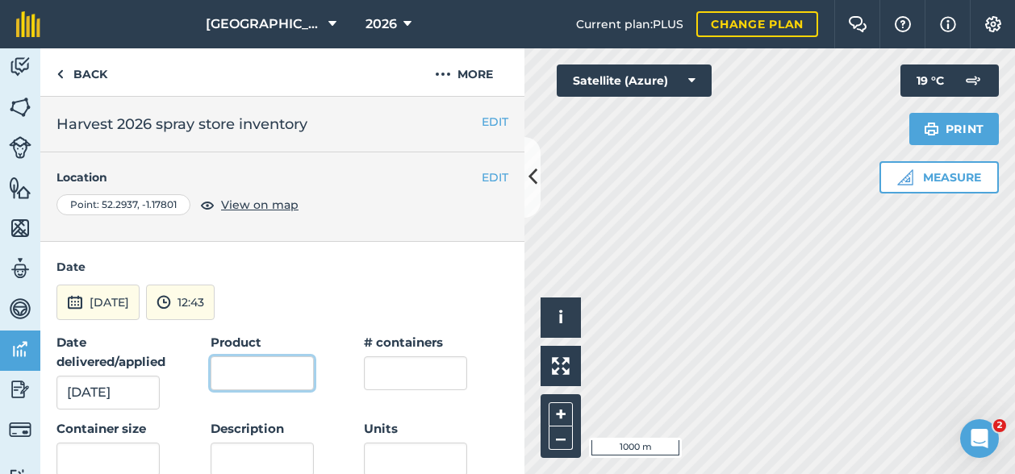
click at [267, 374] on input "Product" at bounding box center [262, 374] width 103 height 34
click at [418, 368] on input "text" at bounding box center [415, 374] width 103 height 34
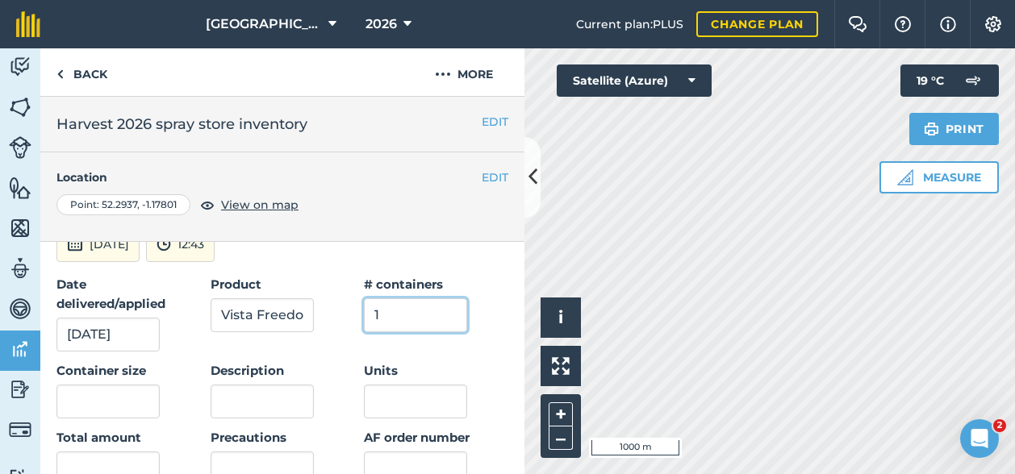
scroll to position [81, 0]
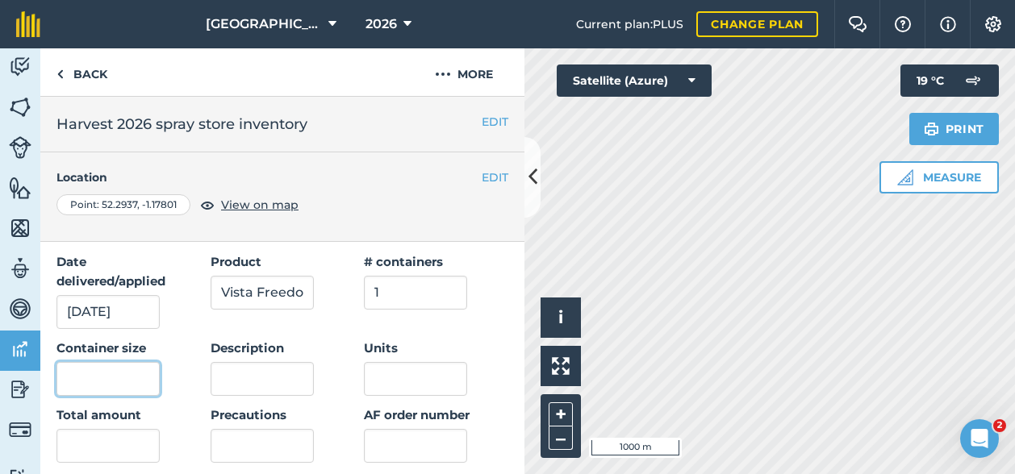
click at [117, 378] on input "text" at bounding box center [107, 379] width 103 height 34
click at [88, 444] on input "text" at bounding box center [107, 446] width 103 height 34
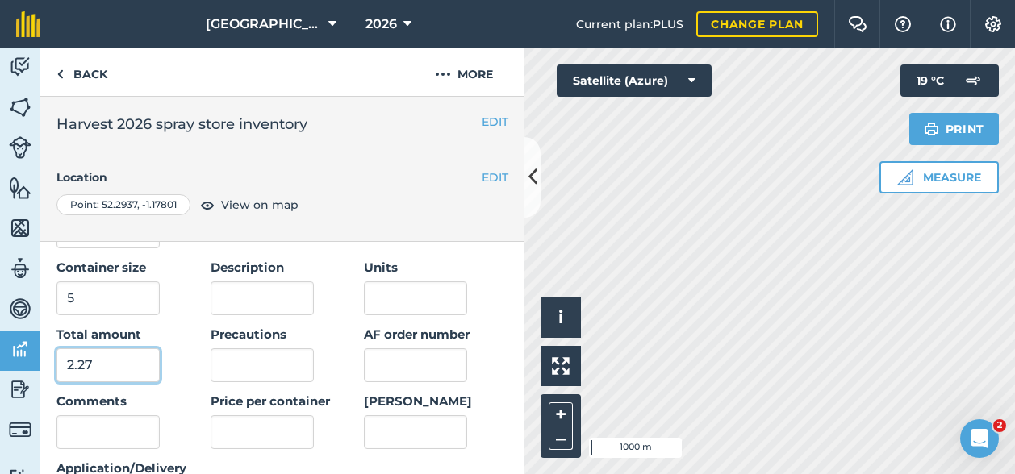
scroll to position [242, 0]
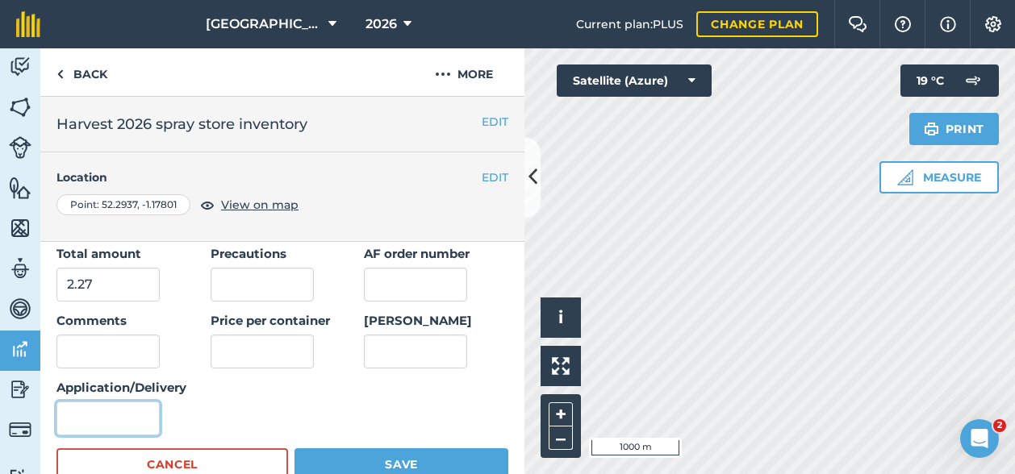
click at [115, 422] on input "Application/Delivery" at bounding box center [107, 419] width 103 height 34
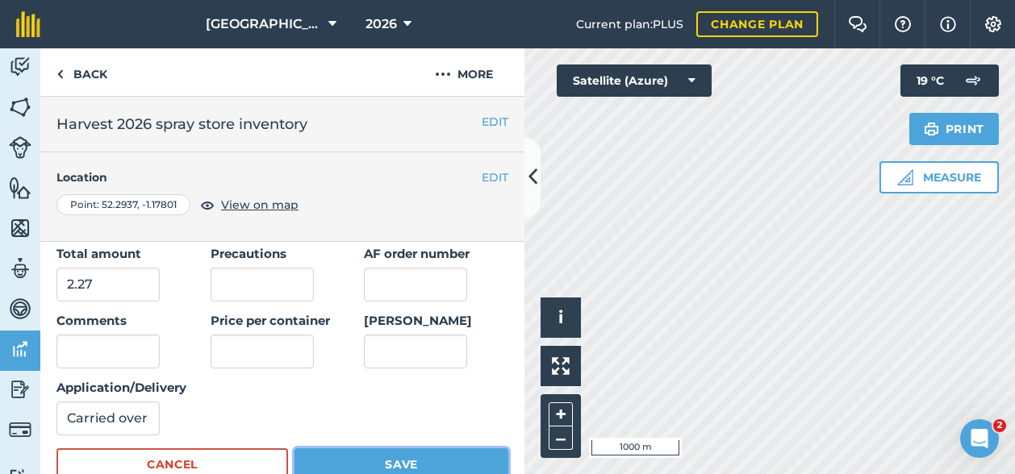
click at [336, 460] on button "Save" at bounding box center [401, 465] width 214 height 32
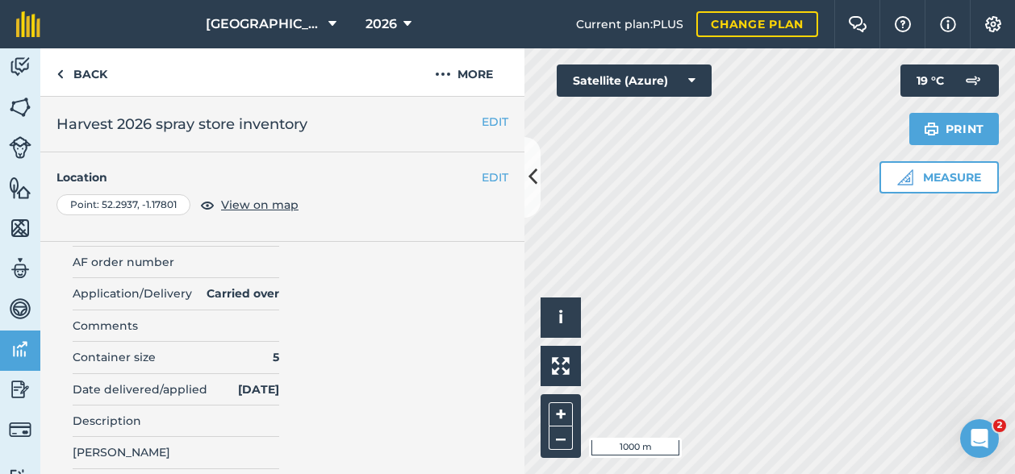
scroll to position [0, 0]
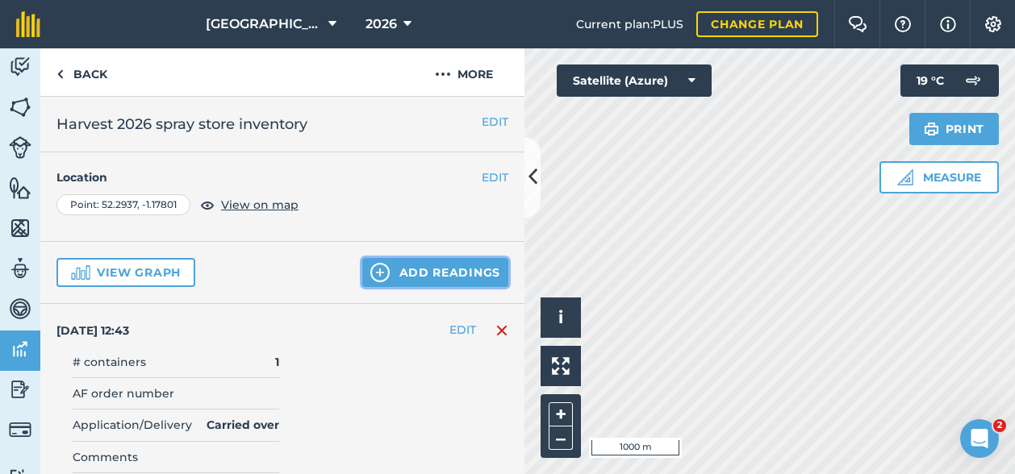
click at [418, 270] on button "Add readings" at bounding box center [435, 272] width 146 height 29
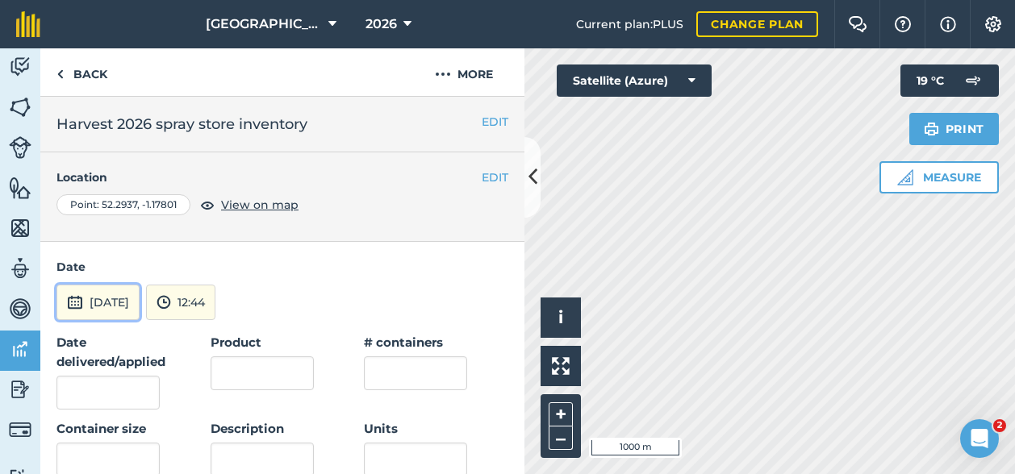
click at [116, 305] on button "[DATE]" at bounding box center [97, 302] width 83 height 35
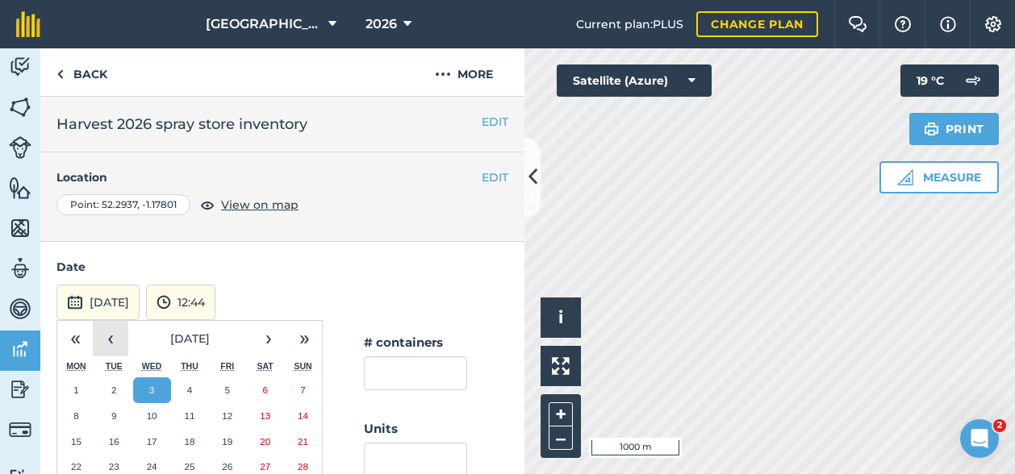
click at [121, 330] on button "‹" at bounding box center [110, 338] width 35 height 35
click at [229, 382] on button "4" at bounding box center [227, 391] width 38 height 26
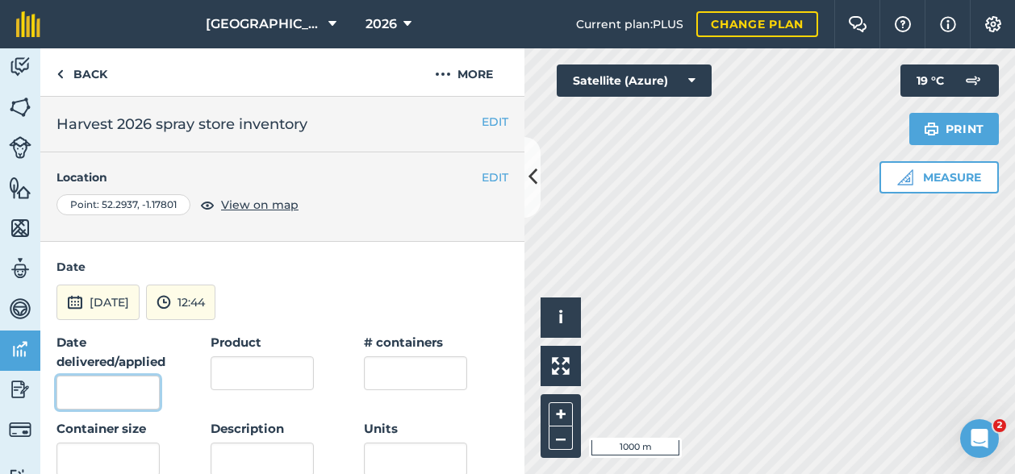
click at [117, 386] on input "Date delivered/applied" at bounding box center [107, 393] width 103 height 34
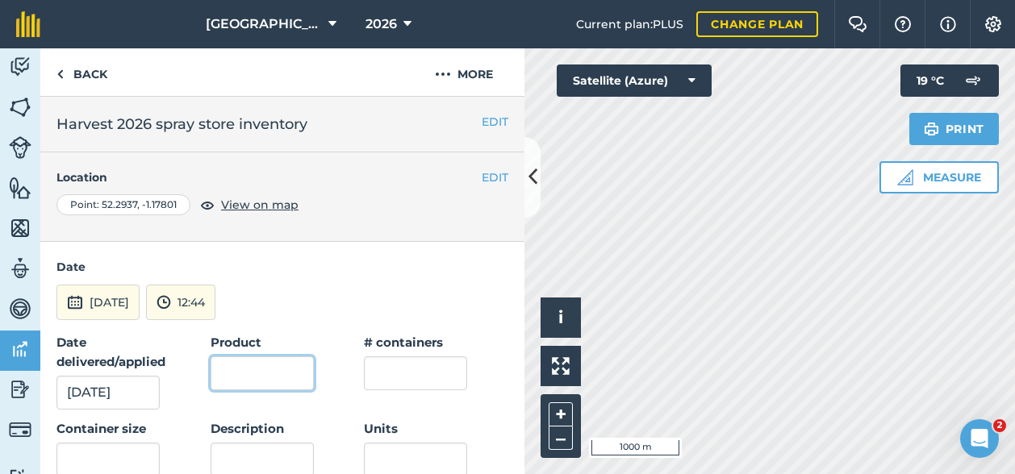
click at [273, 369] on input "Product" at bounding box center [262, 374] width 103 height 34
click at [402, 365] on input "text" at bounding box center [415, 374] width 103 height 34
click at [144, 454] on input "text" at bounding box center [107, 460] width 103 height 34
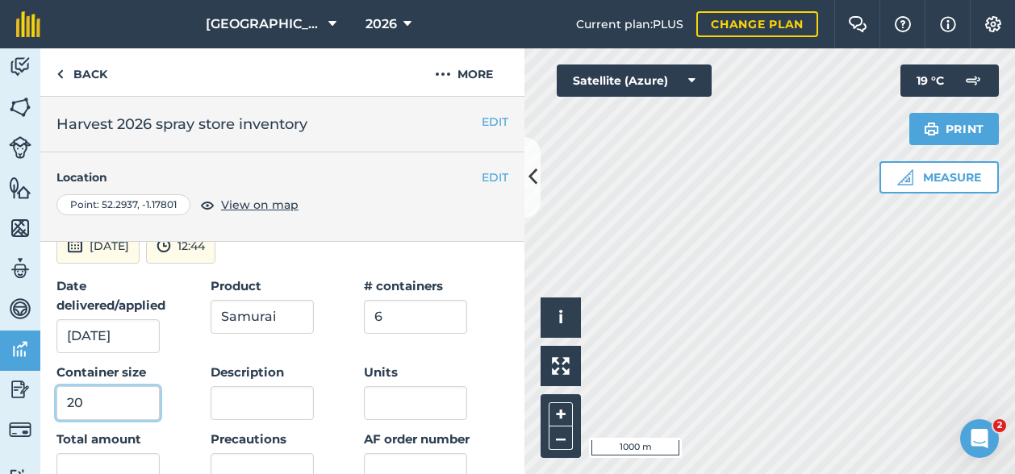
scroll to position [81, 0]
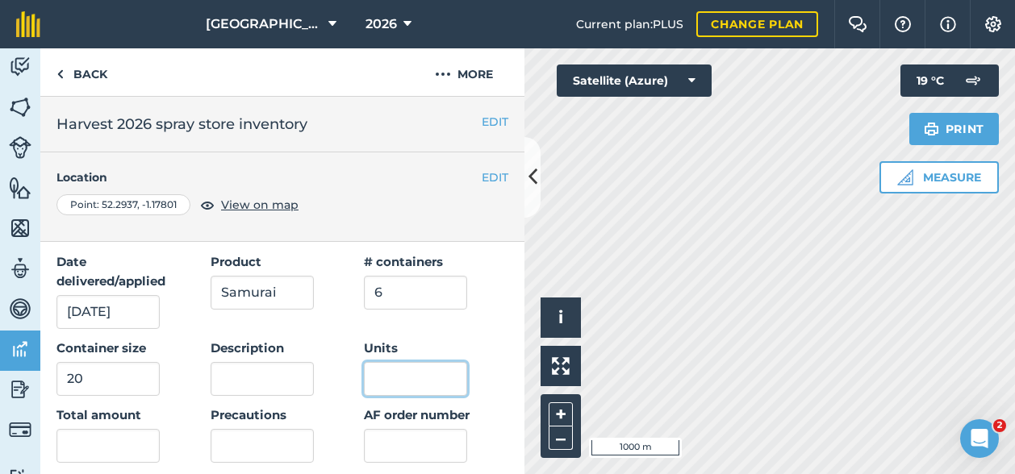
click at [398, 372] on input "Units" at bounding box center [415, 379] width 103 height 34
click at [76, 446] on input "text" at bounding box center [107, 446] width 103 height 34
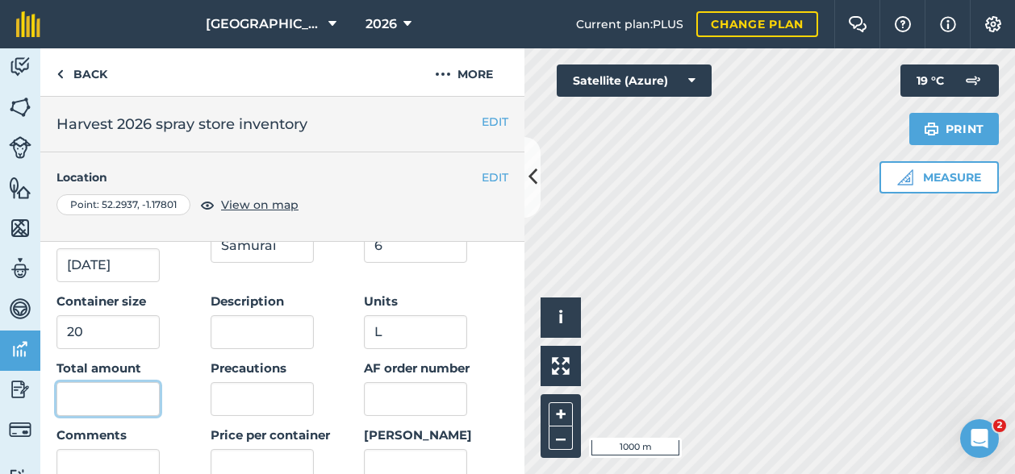
scroll to position [161, 0]
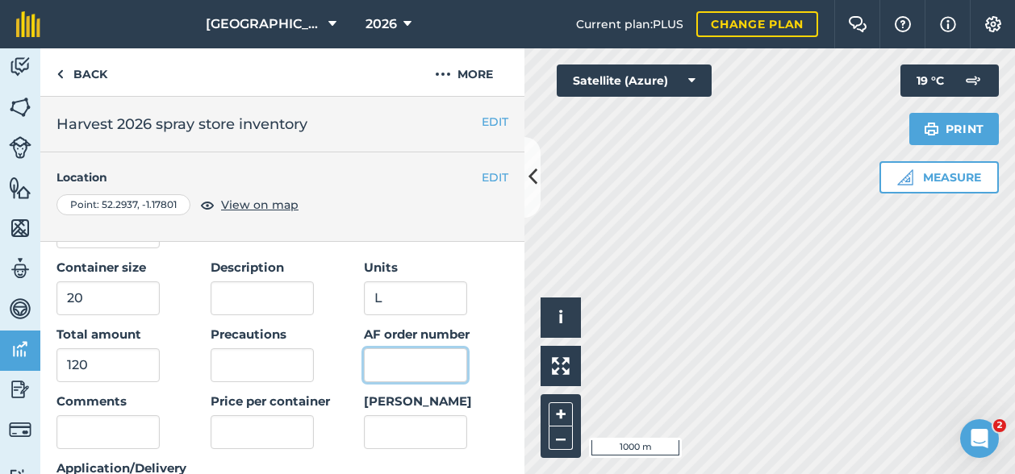
click at [403, 370] on input "AF order number" at bounding box center [415, 365] width 103 height 34
click at [469, 382] on div "Date delivered/applied [DATE] Product Samurai # containers 6 Container size 20 …" at bounding box center [282, 344] width 452 height 344
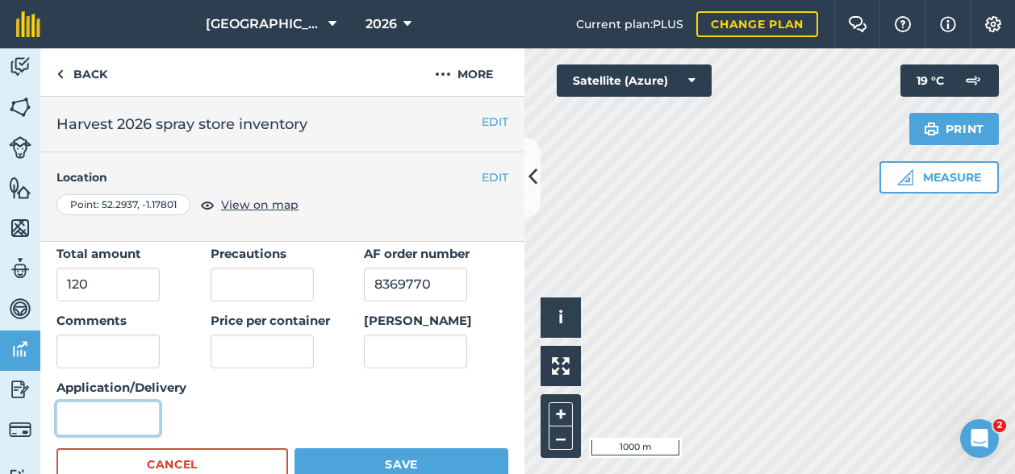
click at [90, 419] on input "Application/Delivery" at bounding box center [107, 419] width 103 height 34
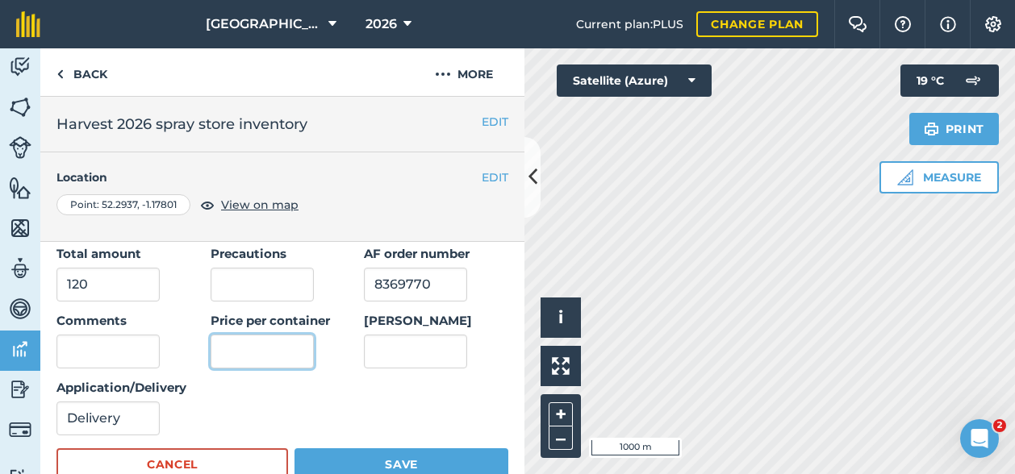
click at [244, 343] on input "text" at bounding box center [262, 352] width 103 height 34
click at [232, 401] on div "Date delivered/applied [DATE] Product Samurai # containers 6 Container size 20 …" at bounding box center [282, 263] width 452 height 344
click at [416, 348] on input "[PERSON_NAME]" at bounding box center [415, 352] width 103 height 34
click at [313, 415] on div "Date delivered/applied [DATE] Product Samurai # containers 6 Container size 20 …" at bounding box center [282, 263] width 452 height 344
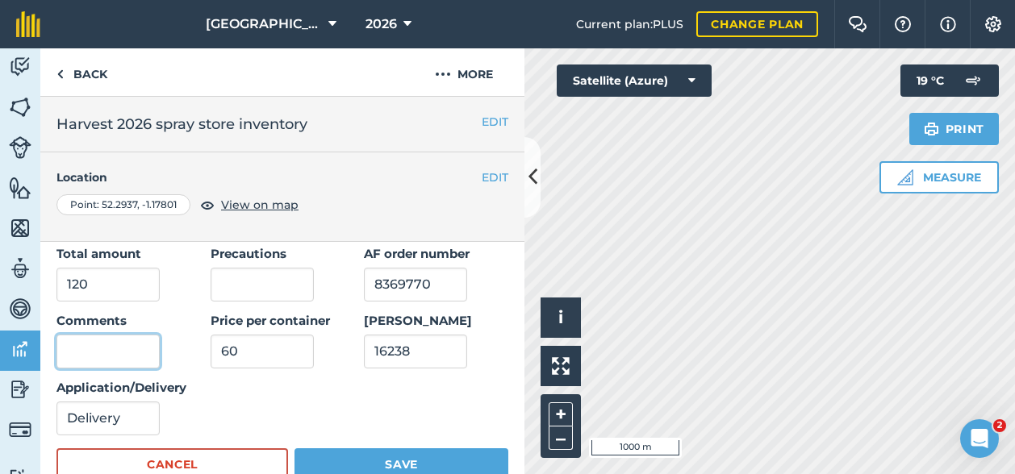
click at [126, 350] on input "Comments" at bounding box center [107, 352] width 103 height 34
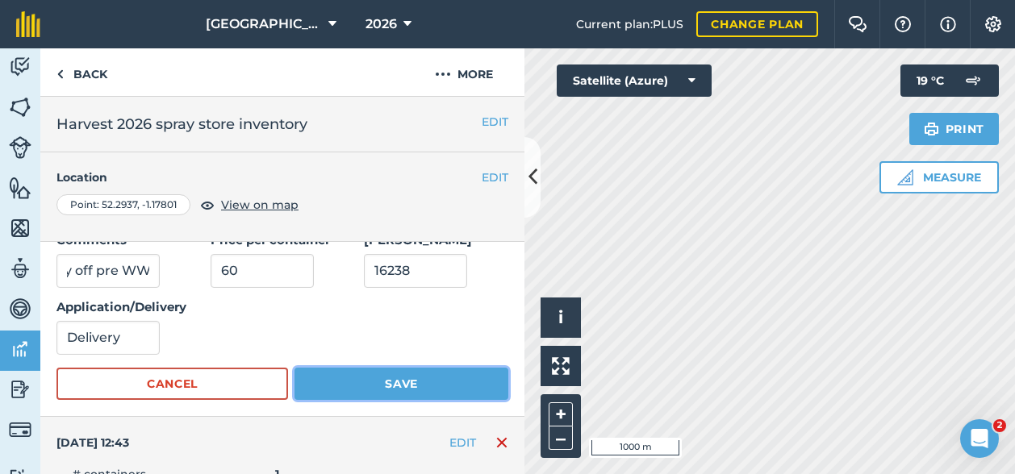
scroll to position [0, 0]
click at [414, 380] on button "Save" at bounding box center [401, 384] width 214 height 32
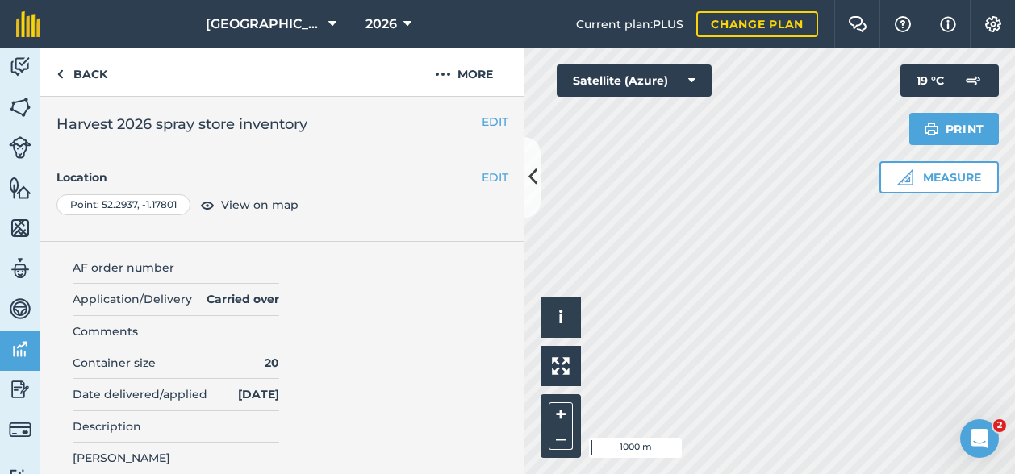
scroll to position [4759, 0]
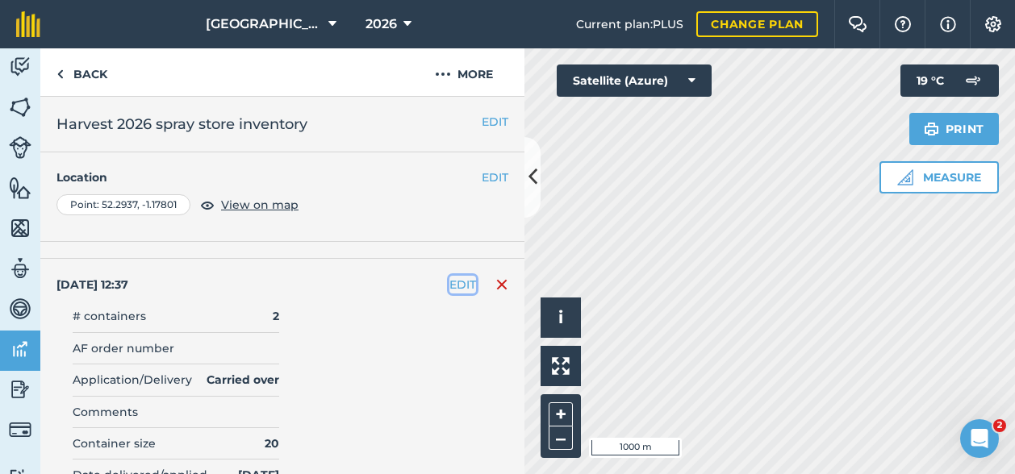
click at [449, 276] on button "EDIT" at bounding box center [462, 285] width 27 height 18
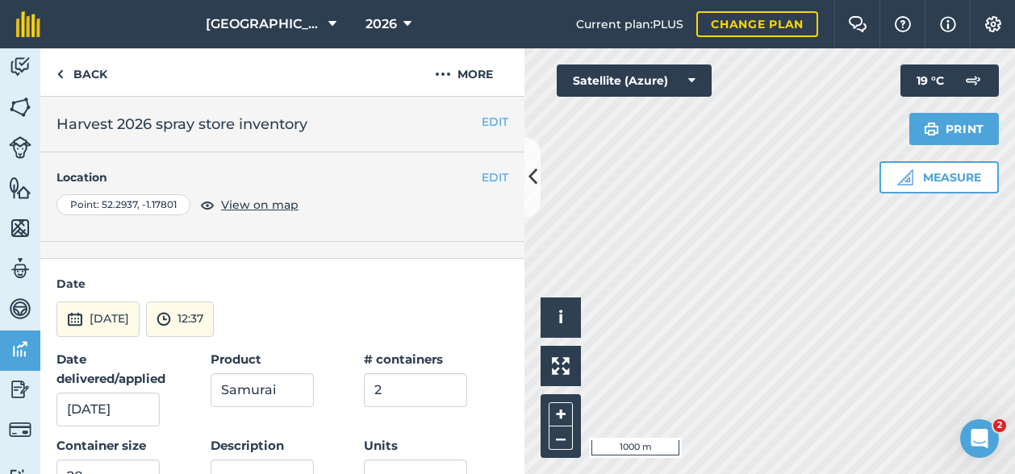
scroll to position [4840, 0]
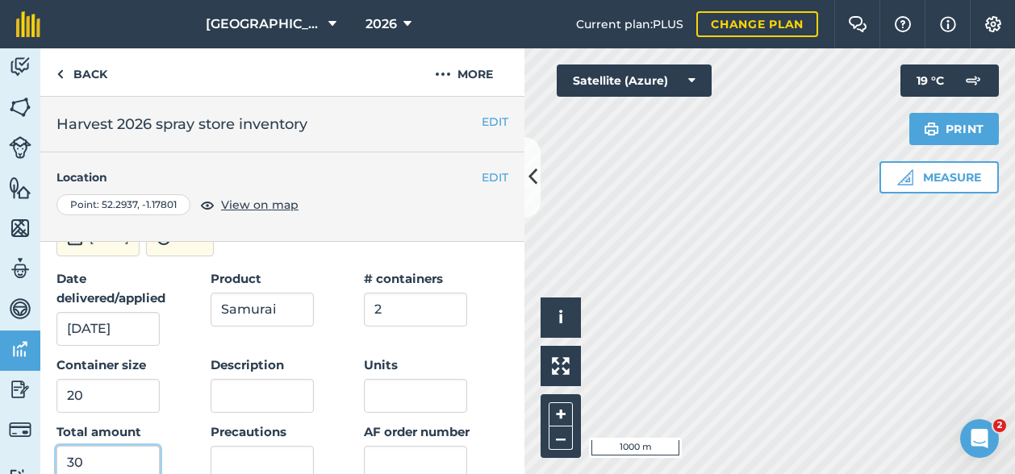
drag, startPoint x: 82, startPoint y: 428, endPoint x: 74, endPoint y: 430, distance: 8.2
click at [74, 446] on input "30" at bounding box center [107, 463] width 103 height 34
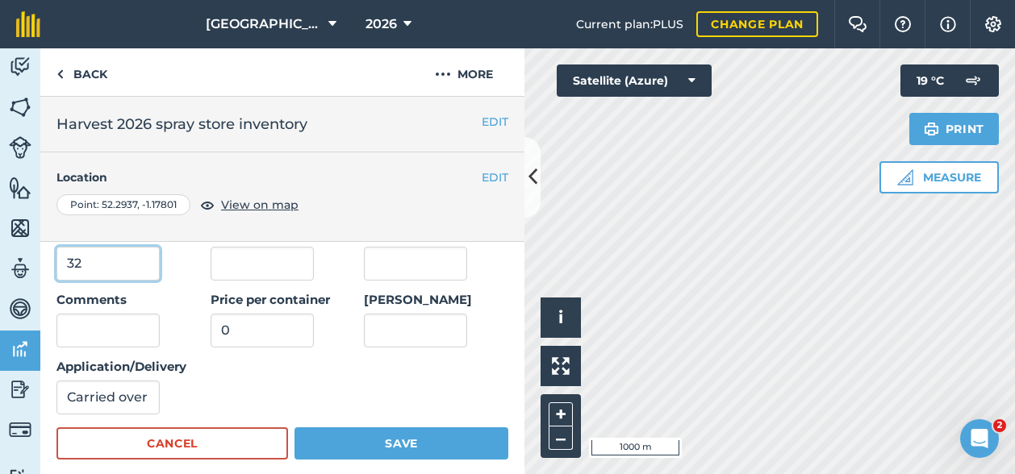
scroll to position [5082, 0]
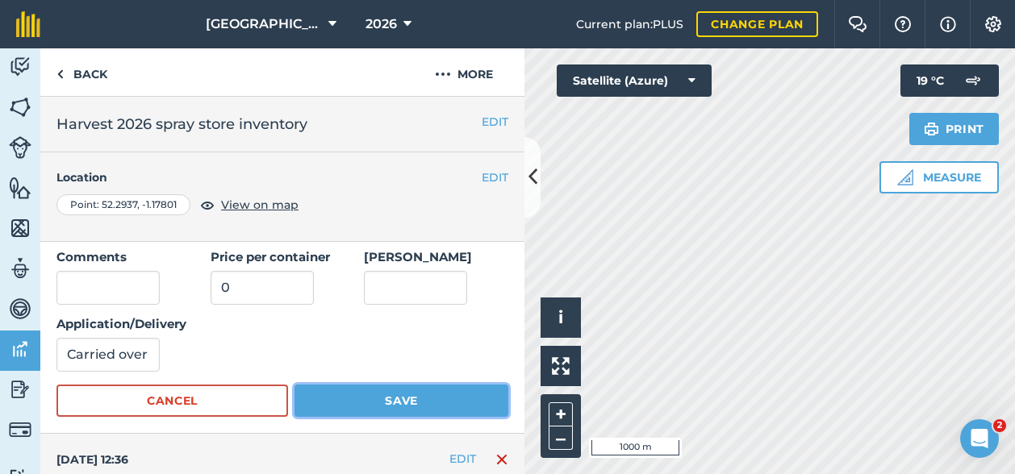
click at [413, 385] on button "Save" at bounding box center [401, 401] width 214 height 32
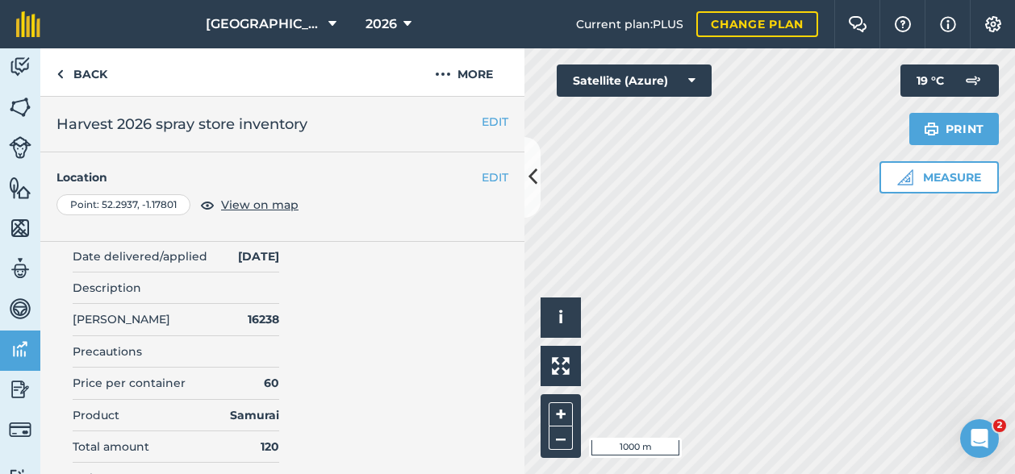
scroll to position [0, 0]
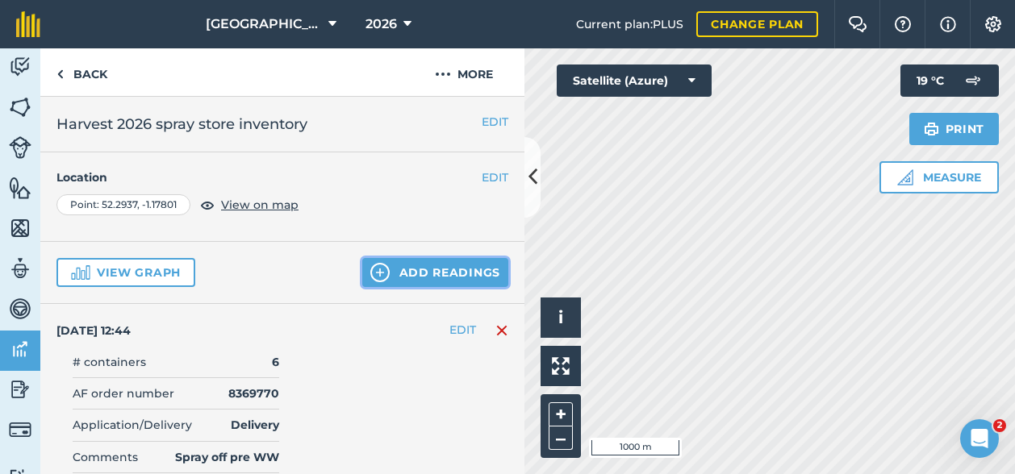
click at [403, 267] on button "Add readings" at bounding box center [435, 272] width 146 height 29
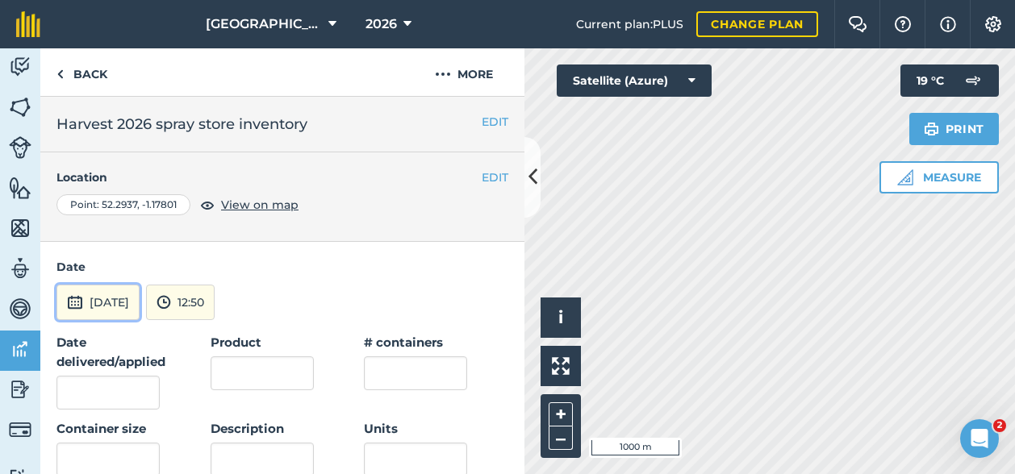
click at [116, 307] on button "[DATE]" at bounding box center [97, 302] width 83 height 35
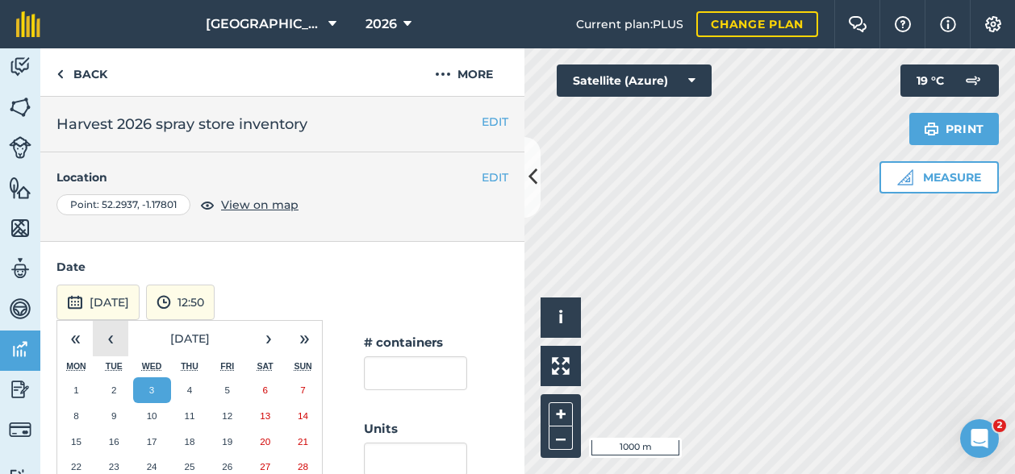
click at [115, 340] on button "‹" at bounding box center [110, 338] width 35 height 35
click at [155, 407] on button "9" at bounding box center [152, 416] width 38 height 26
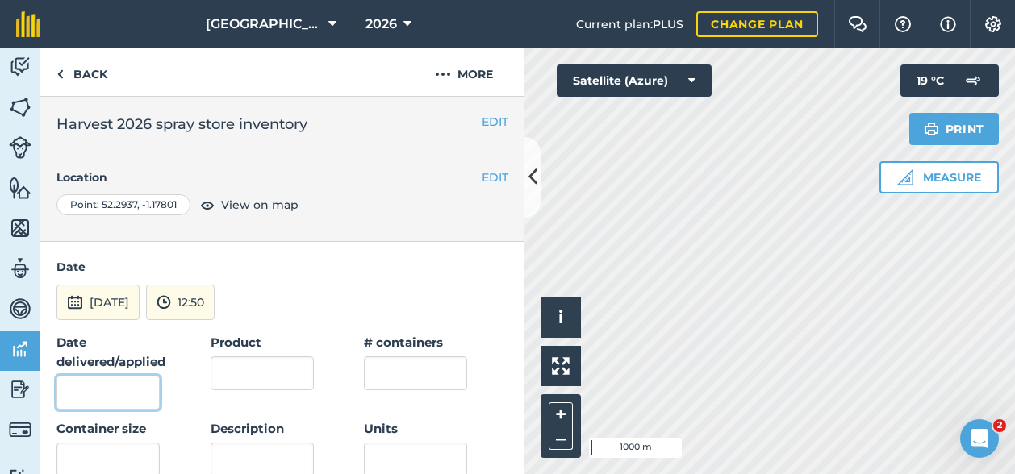
click at [115, 398] on input "Date delivered/applied" at bounding box center [107, 393] width 103 height 34
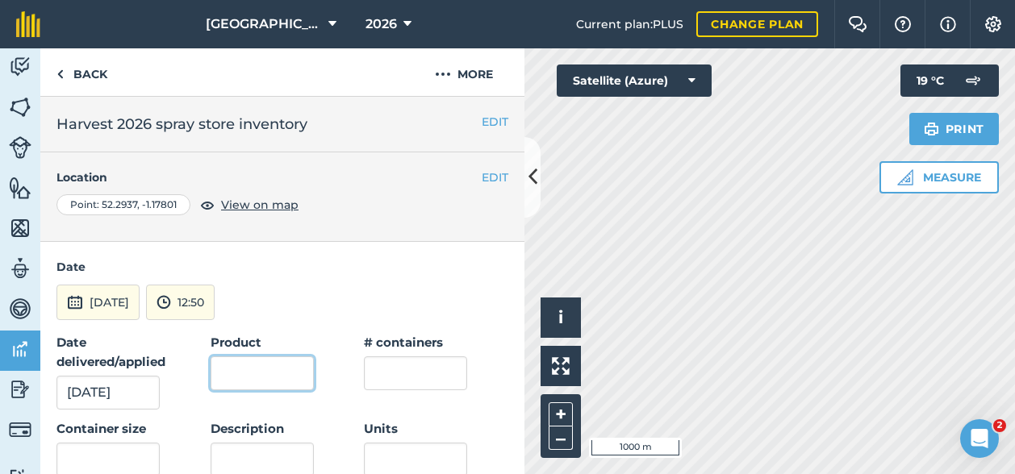
click at [255, 365] on input "Product" at bounding box center [262, 374] width 103 height 34
click at [376, 370] on input "text" at bounding box center [415, 374] width 103 height 34
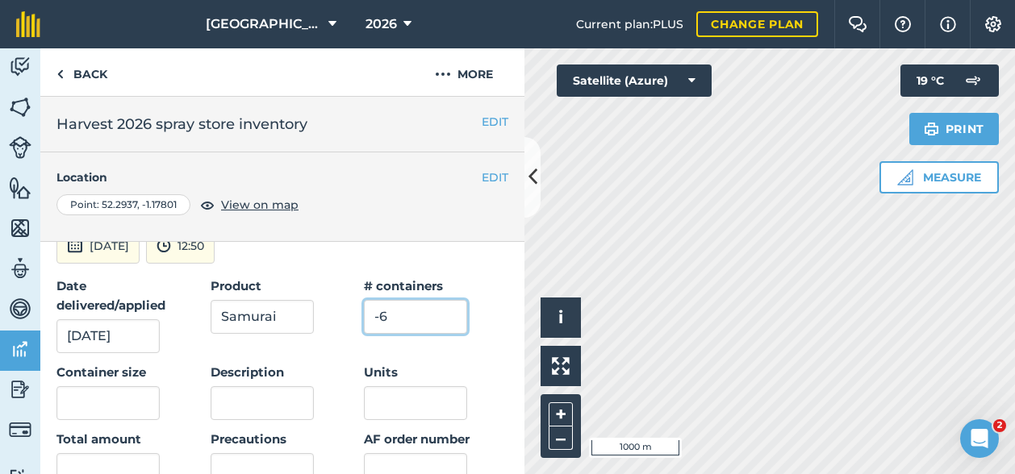
scroll to position [81, 0]
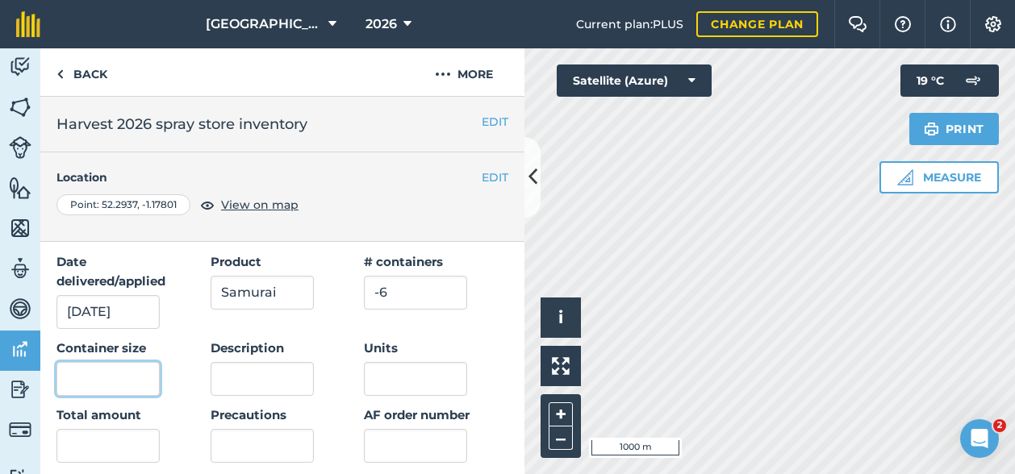
click at [116, 380] on input "text" at bounding box center [107, 379] width 103 height 34
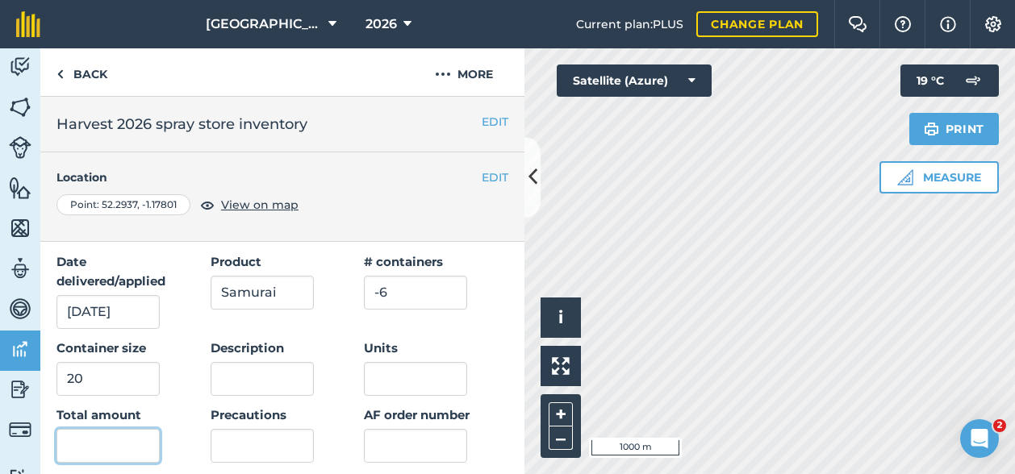
click at [84, 442] on input "text" at bounding box center [107, 446] width 103 height 34
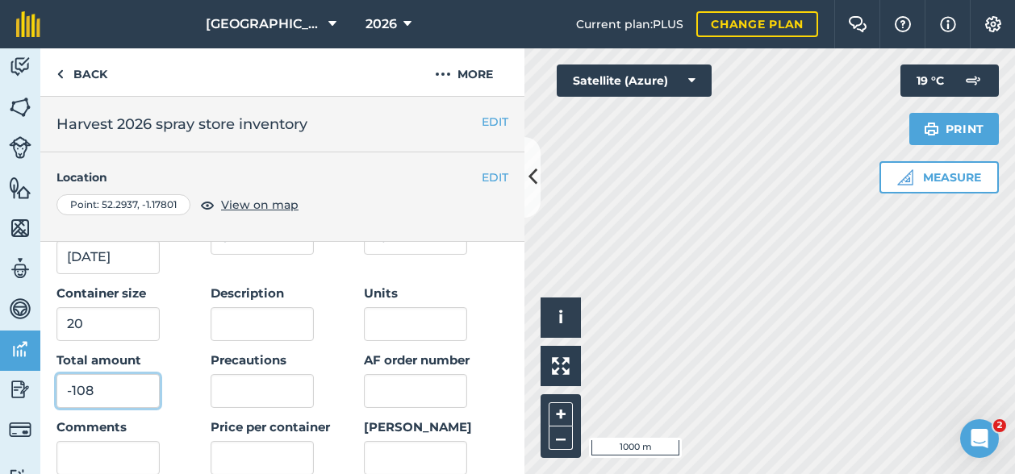
scroll to position [161, 0]
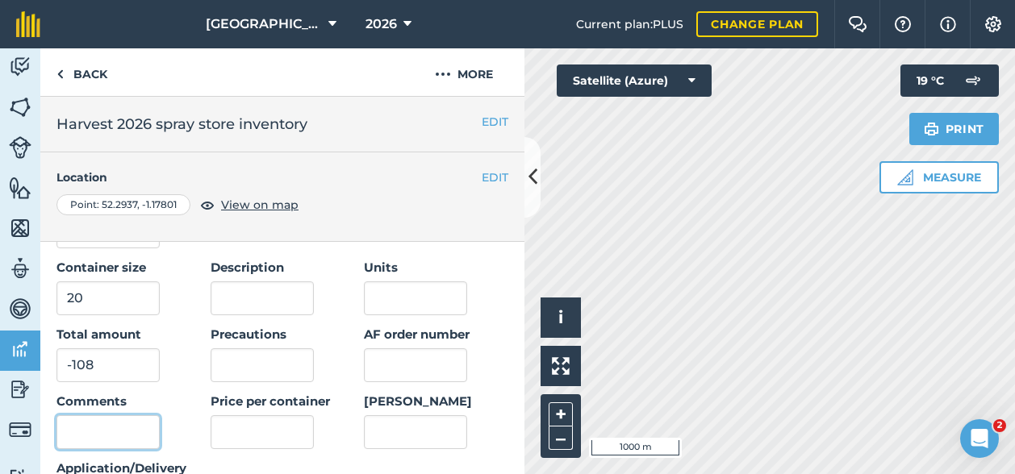
click at [105, 432] on input "Comments" at bounding box center [107, 432] width 103 height 34
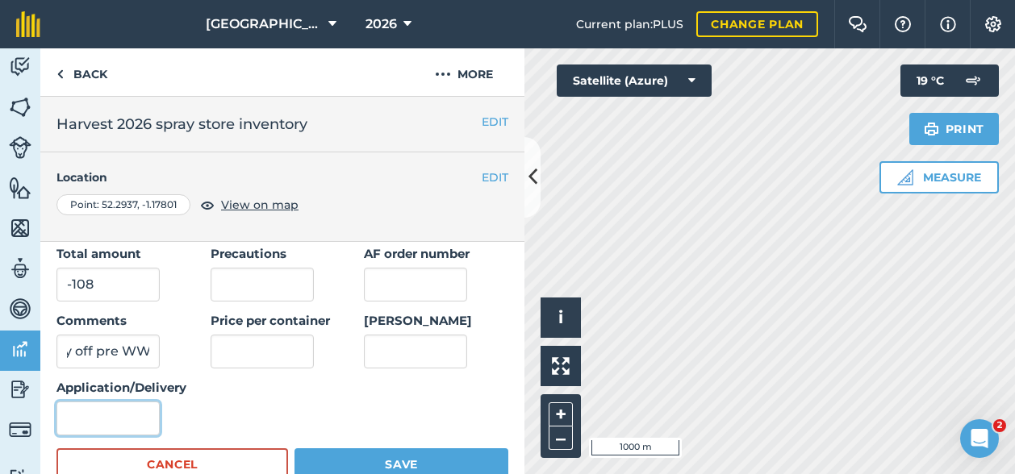
click at [84, 427] on input "Application/Delivery" at bounding box center [107, 419] width 103 height 34
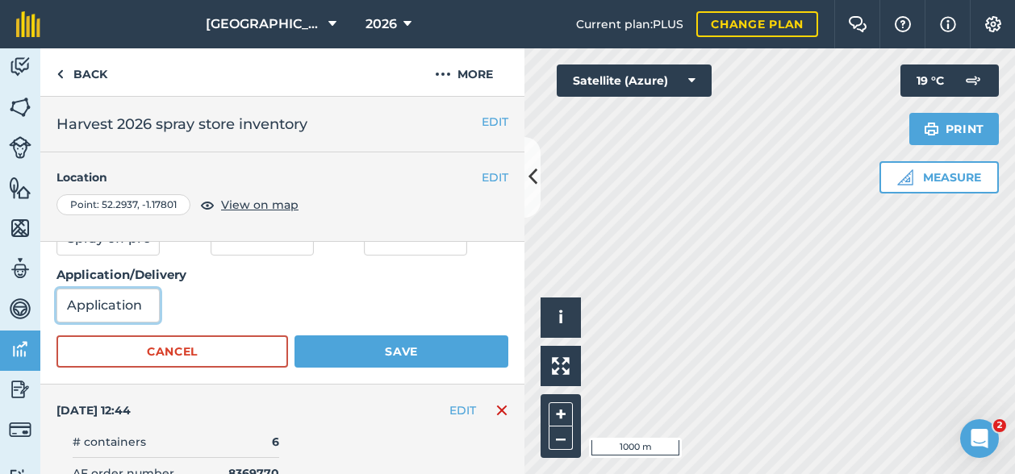
scroll to position [403, 0]
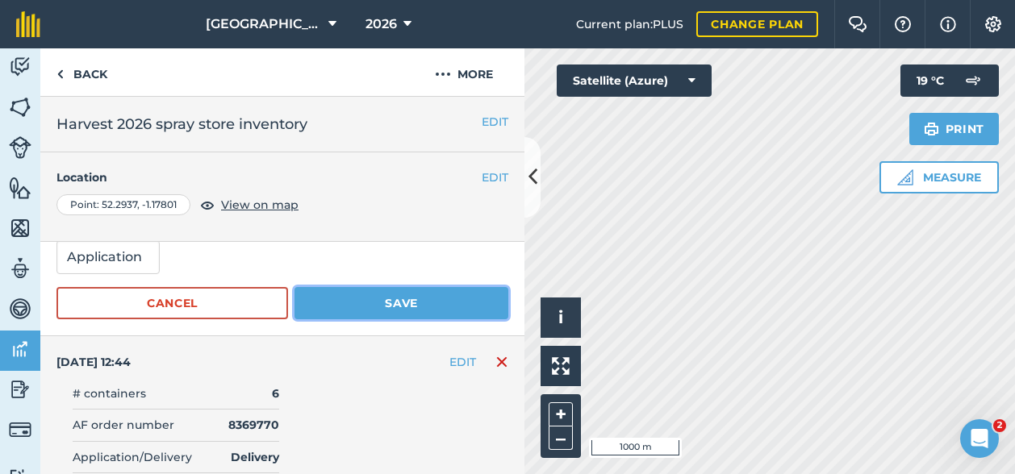
click at [440, 302] on button "Save" at bounding box center [401, 303] width 214 height 32
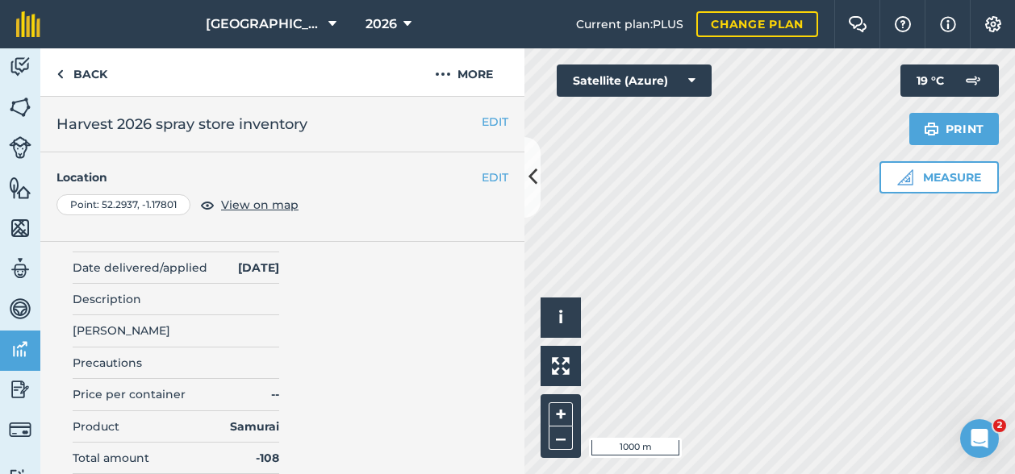
scroll to position [0, 0]
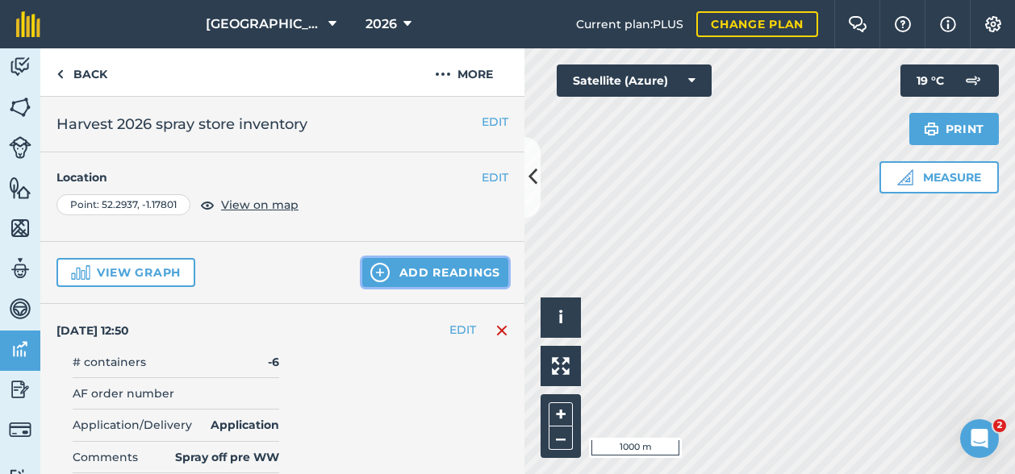
click at [404, 264] on button "Add readings" at bounding box center [435, 272] width 146 height 29
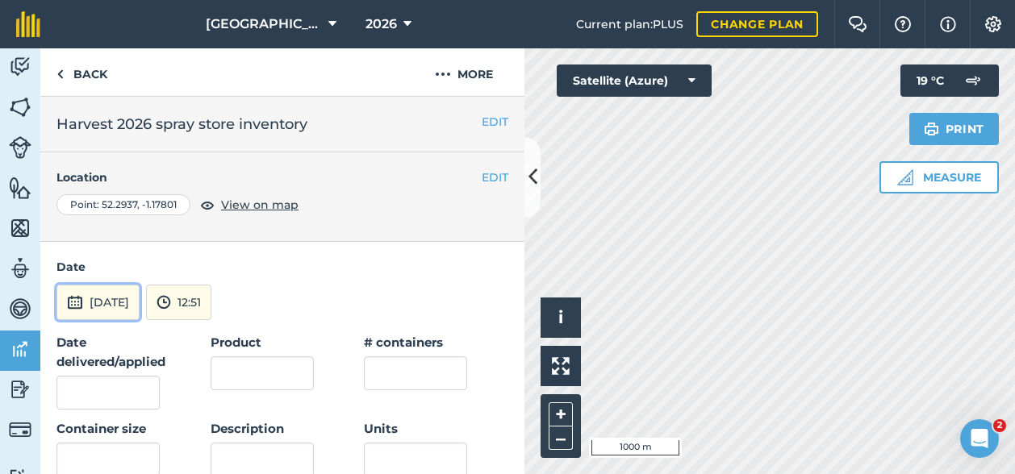
click at [123, 301] on button "[DATE]" at bounding box center [97, 302] width 83 height 35
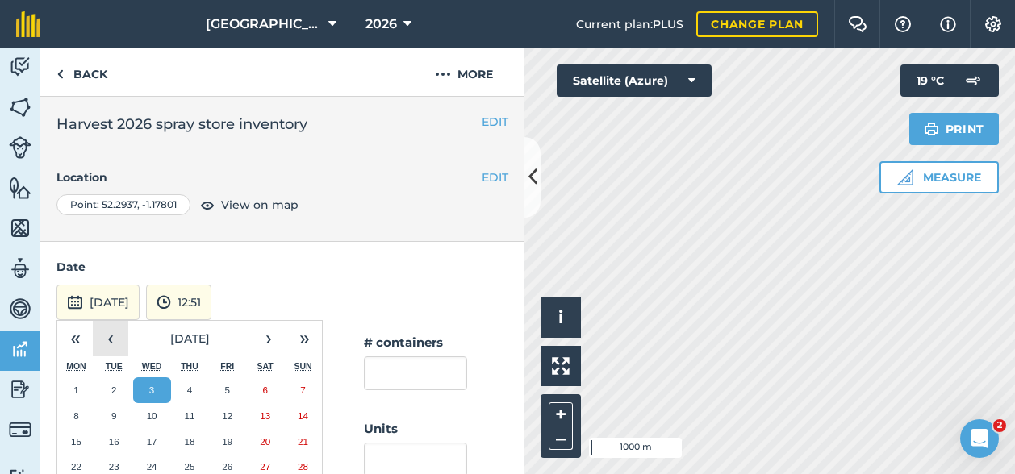
click at [106, 345] on button "‹" at bounding box center [110, 338] width 35 height 35
click at [156, 409] on button "9" at bounding box center [152, 416] width 38 height 26
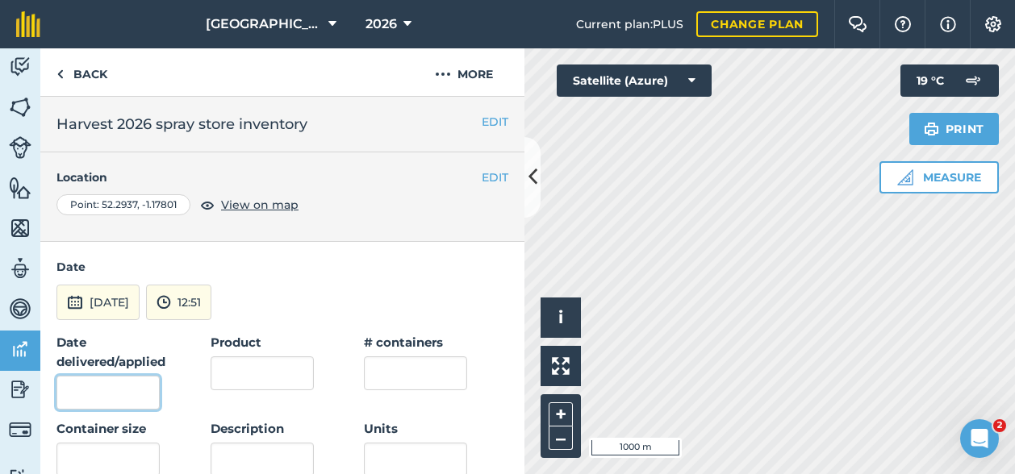
click at [106, 391] on input "Date delivered/applied" at bounding box center [107, 393] width 103 height 34
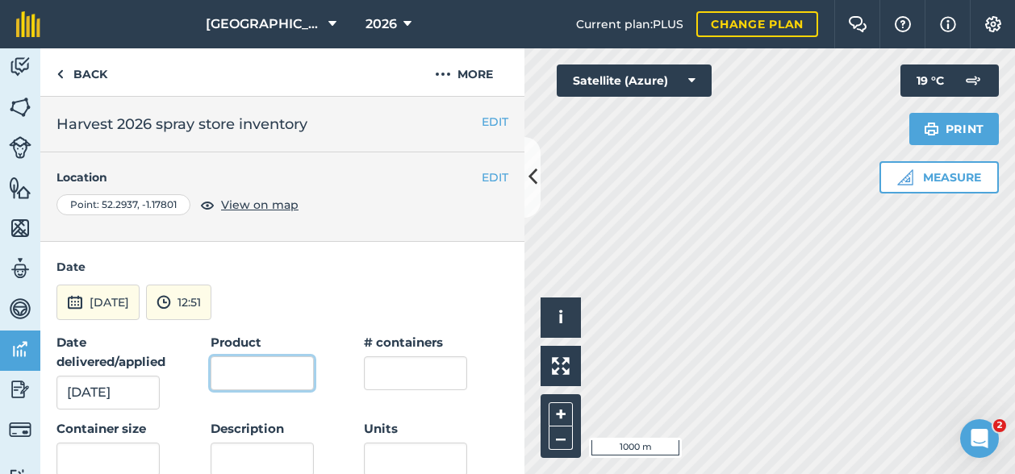
click at [251, 371] on input "Product" at bounding box center [262, 374] width 103 height 34
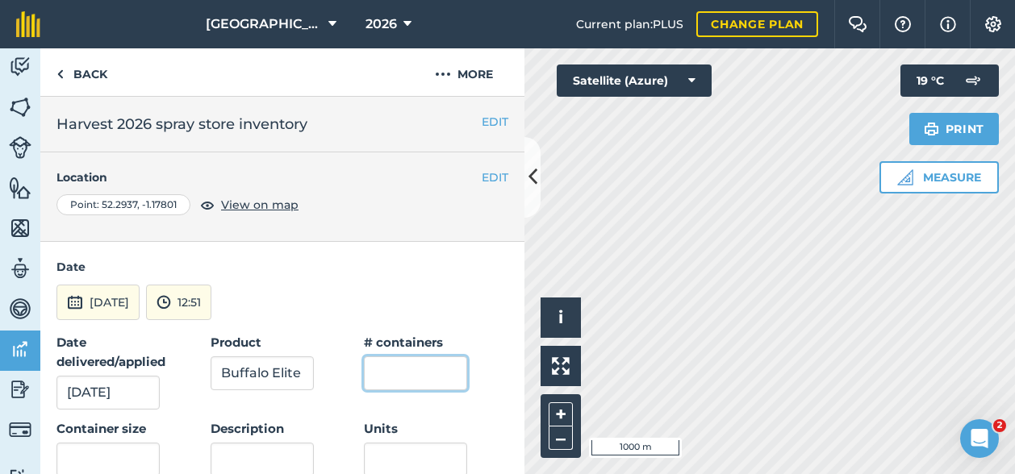
click at [394, 362] on input "text" at bounding box center [415, 374] width 103 height 34
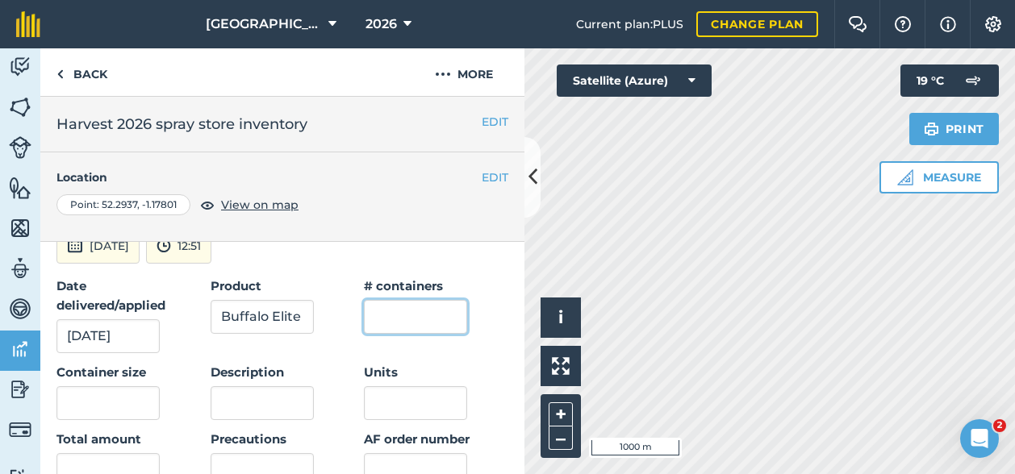
scroll to position [81, 0]
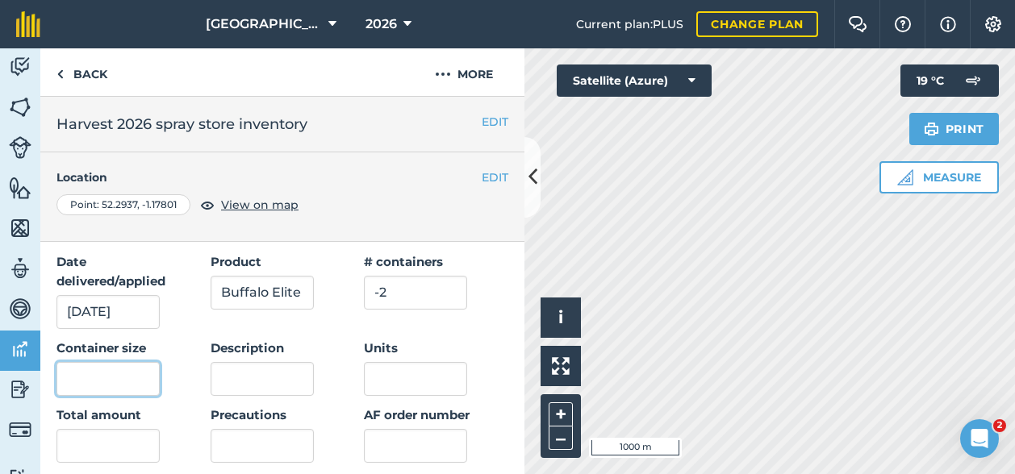
click at [111, 369] on input "text" at bounding box center [107, 379] width 103 height 34
click at [80, 446] on input "text" at bounding box center [107, 446] width 103 height 34
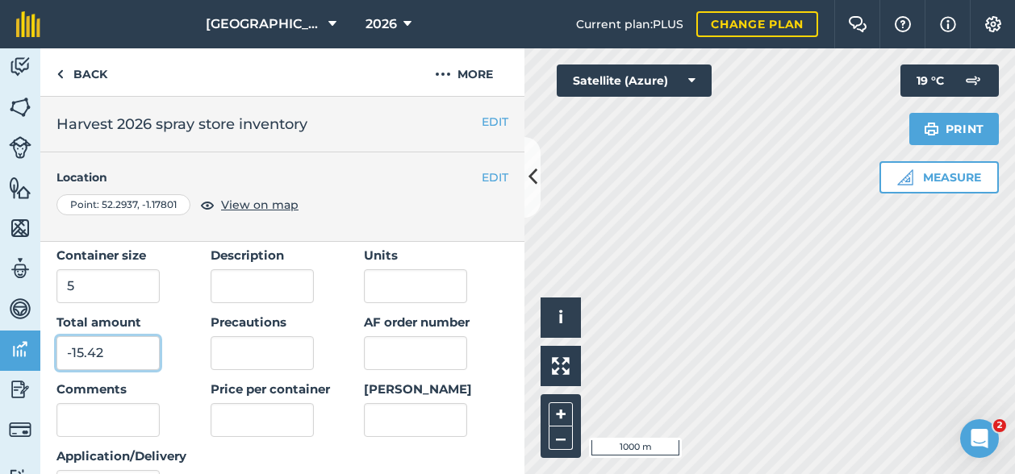
scroll to position [242, 0]
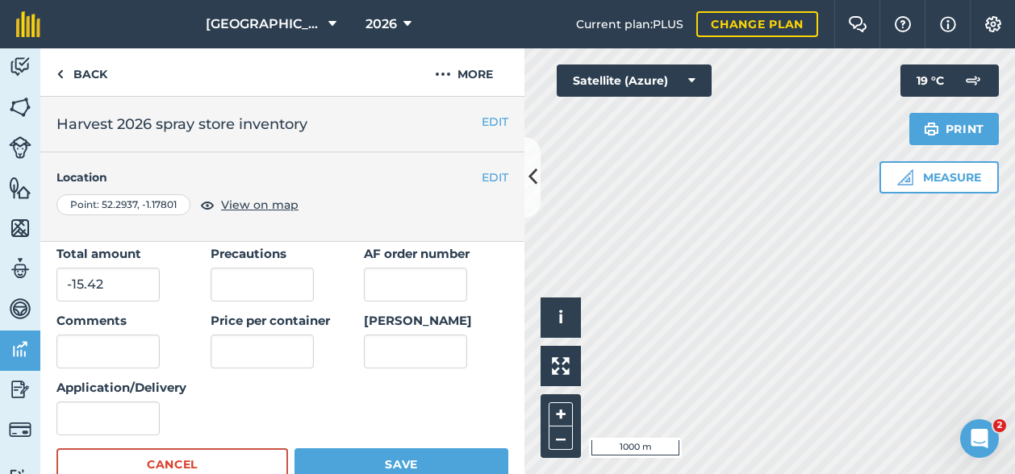
click at [95, 398] on div "Application/Delivery" at bounding box center [121, 406] width 130 height 57
click at [90, 417] on input "Application/Delivery" at bounding box center [107, 419] width 103 height 34
click at [97, 344] on input "Comments" at bounding box center [107, 352] width 103 height 34
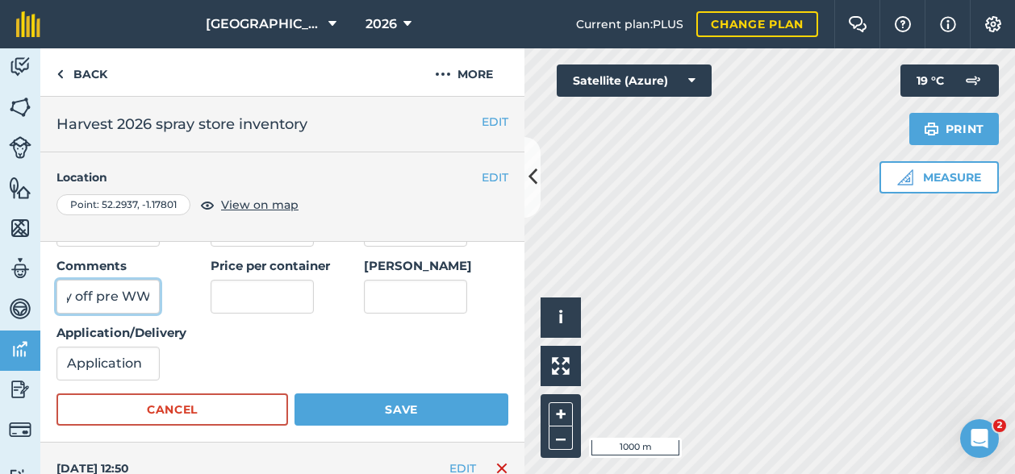
scroll to position [323, 0]
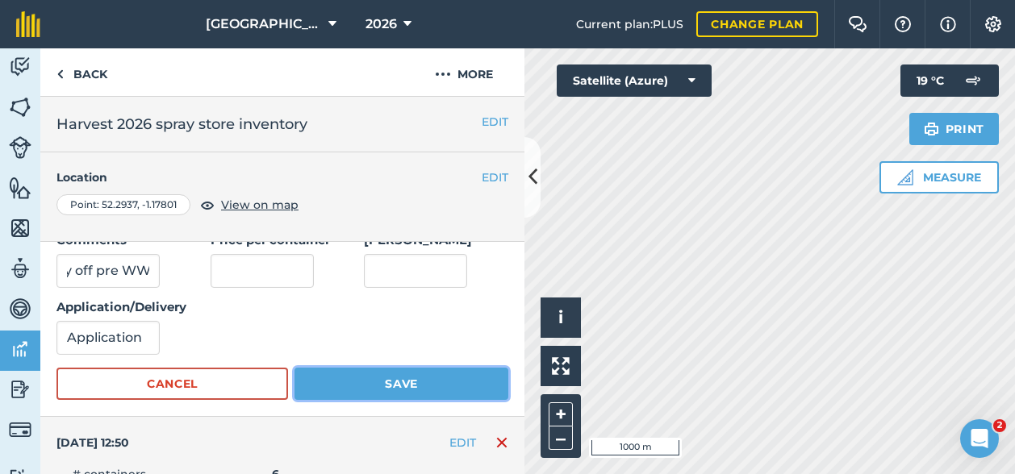
click at [368, 382] on button "Save" at bounding box center [401, 384] width 214 height 32
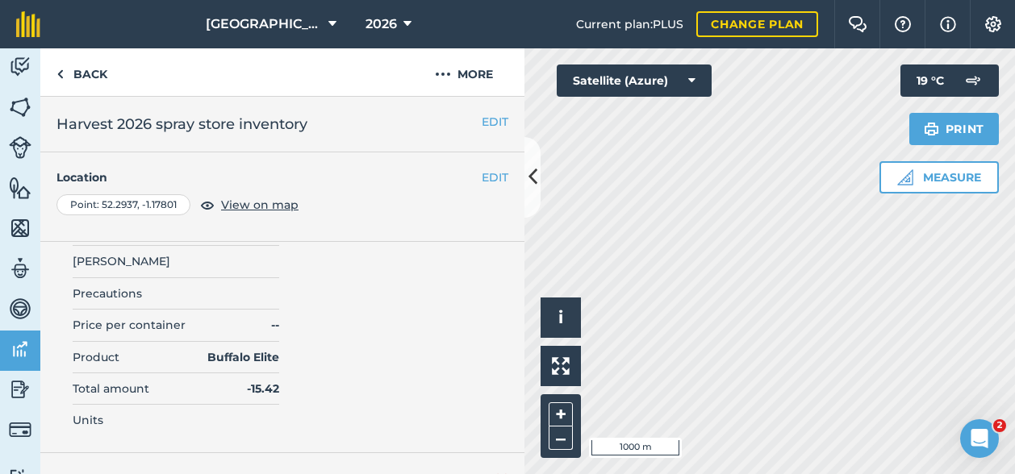
scroll to position [0, 0]
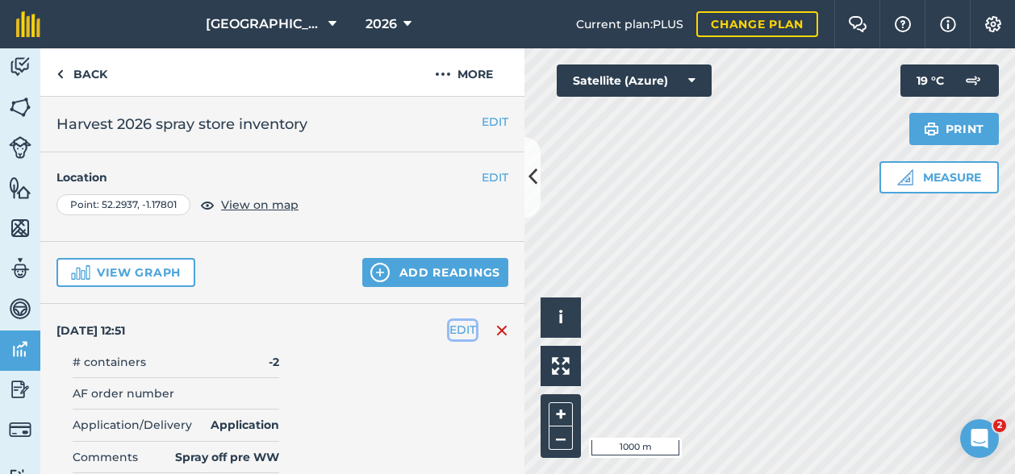
click at [449, 328] on button "EDIT" at bounding box center [462, 330] width 27 height 18
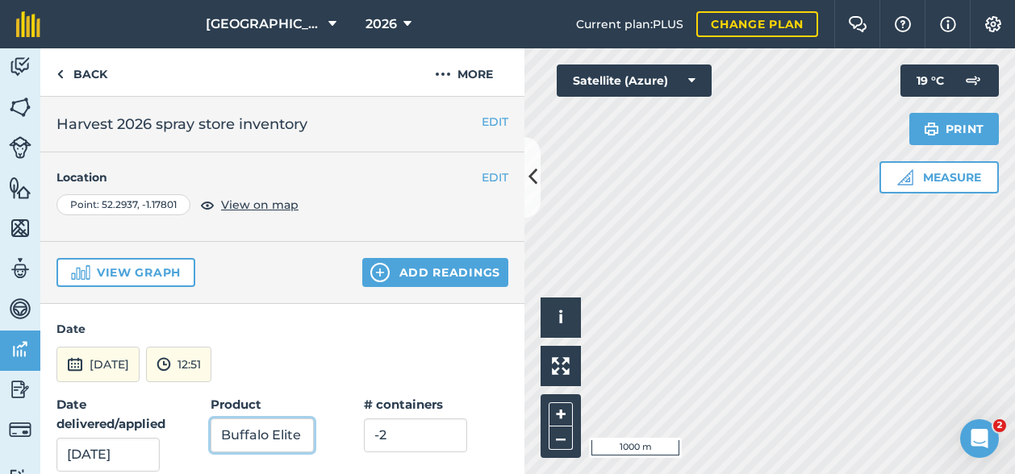
click at [224, 449] on input "Buffalo Elite" at bounding box center [262, 436] width 103 height 34
drag, startPoint x: 215, startPoint y: 436, endPoint x: 316, endPoint y: 430, distance: 101.8
click at [316, 430] on div "Product Buffalo Elite" at bounding box center [283, 423] width 144 height 57
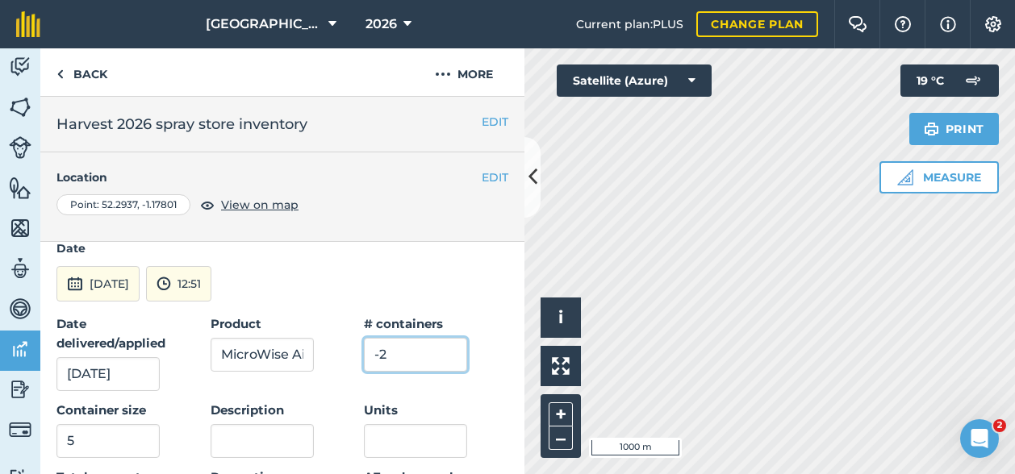
drag, startPoint x: 373, startPoint y: 353, endPoint x: 382, endPoint y: 354, distance: 9.0
click at [382, 354] on input "-2" at bounding box center [415, 355] width 103 height 34
click at [65, 441] on input "5" at bounding box center [107, 441] width 103 height 34
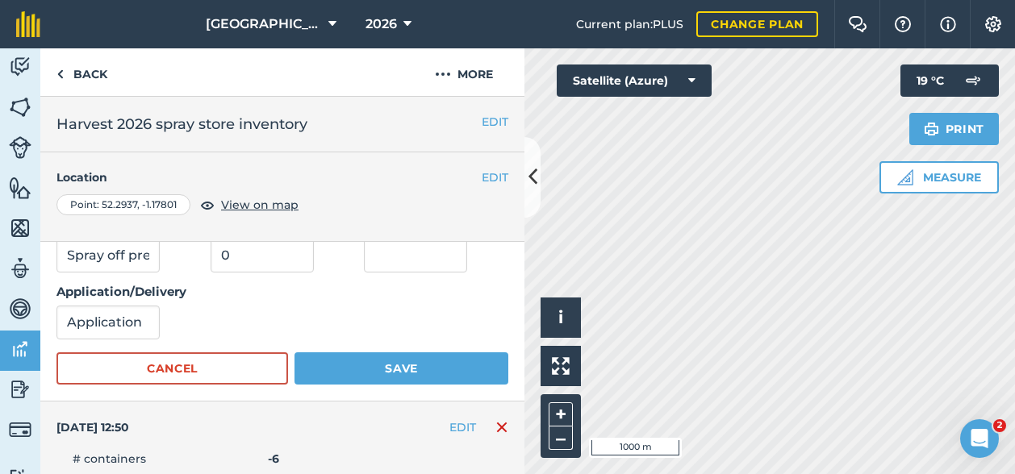
scroll to position [403, 0]
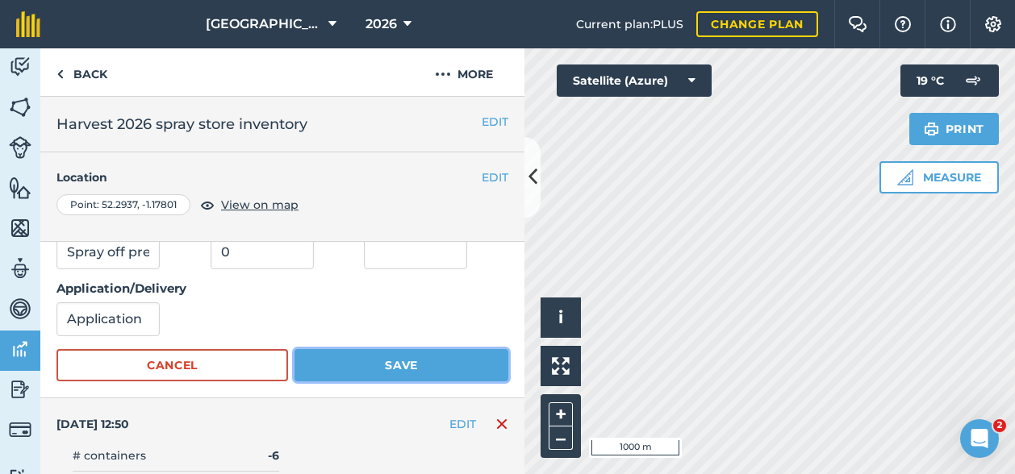
click at [427, 360] on button "Save" at bounding box center [401, 365] width 214 height 32
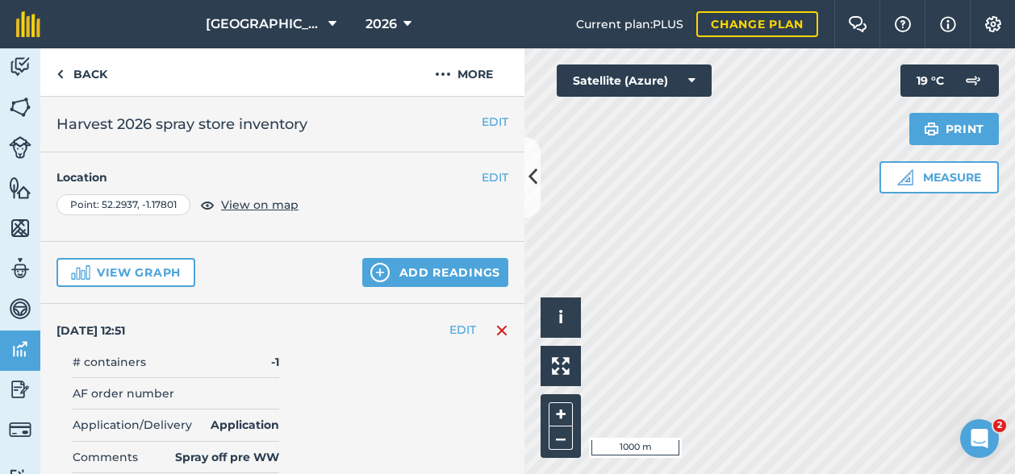
scroll to position [0, 0]
click at [440, 72] on img at bounding box center [443, 74] width 16 height 19
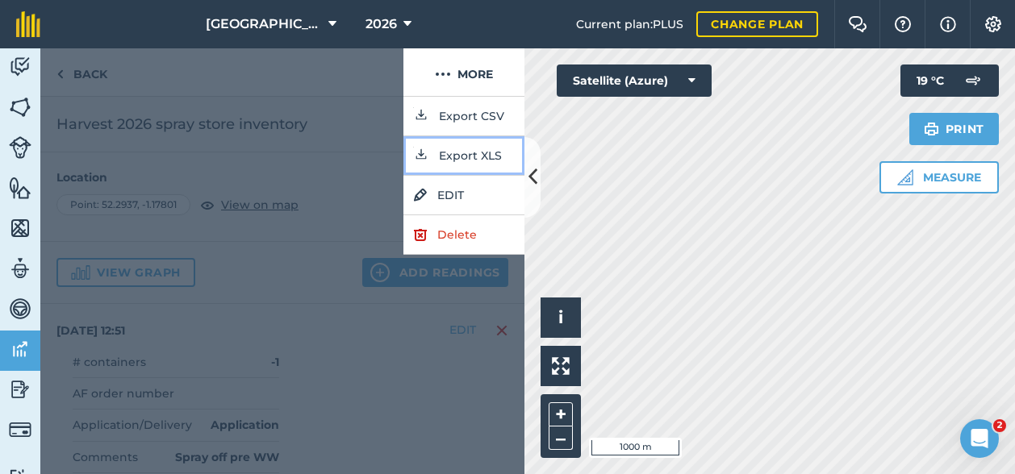
click at [468, 146] on button "Export XLS" at bounding box center [463, 156] width 121 height 40
